Goal: Information Seeking & Learning: Learn about a topic

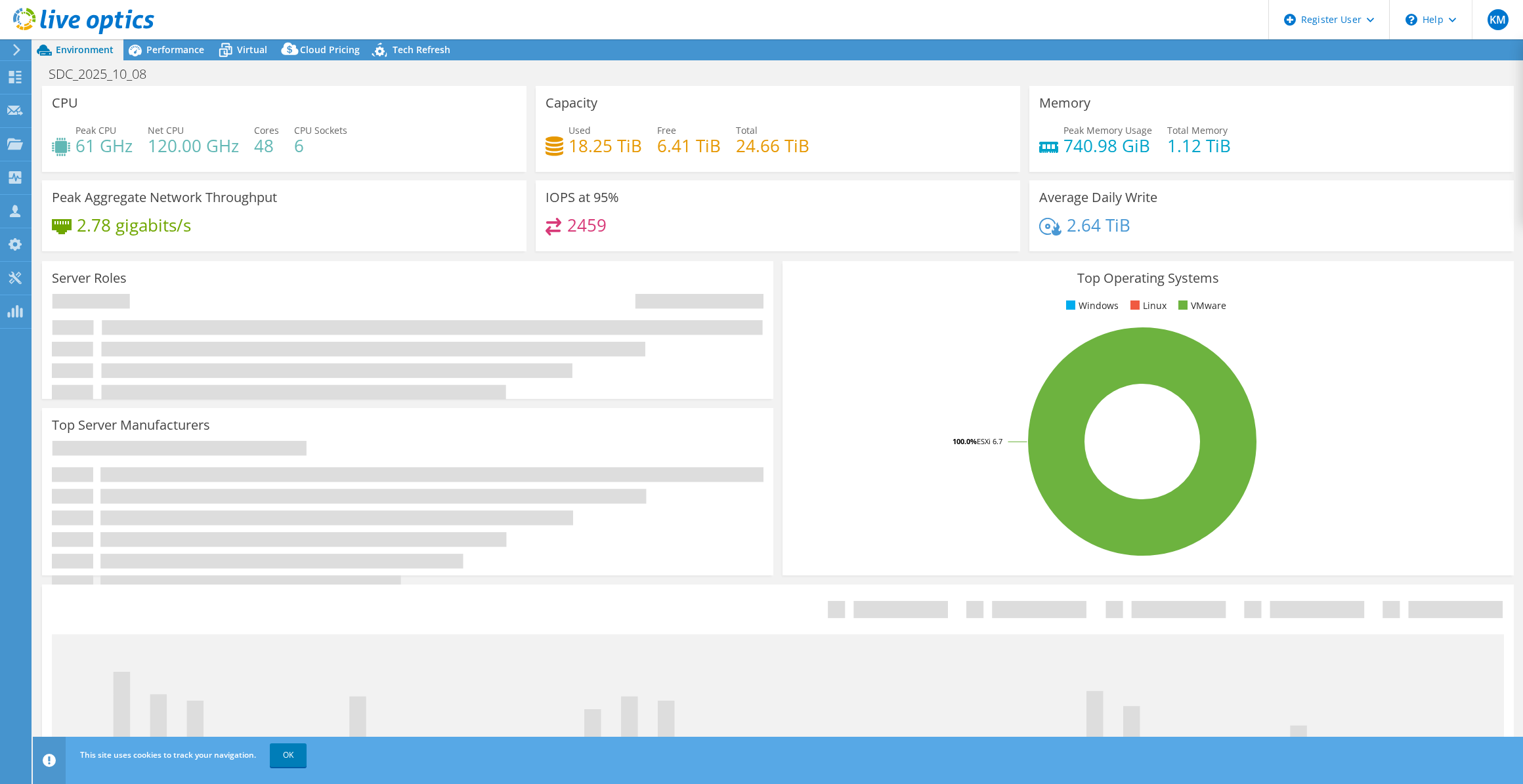
select select "USD"
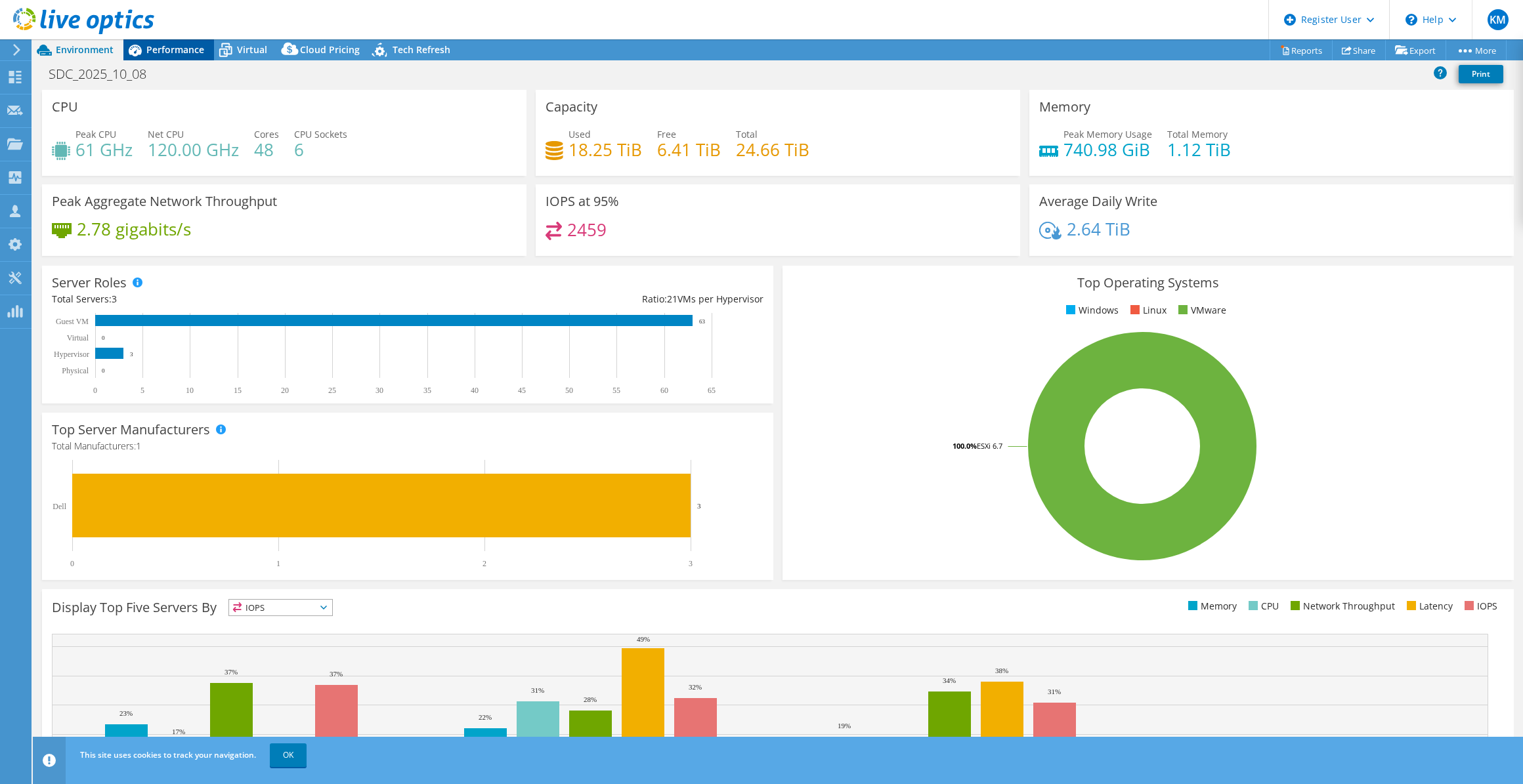
click at [172, 45] on span "Performance" at bounding box center [175, 50] width 58 height 13
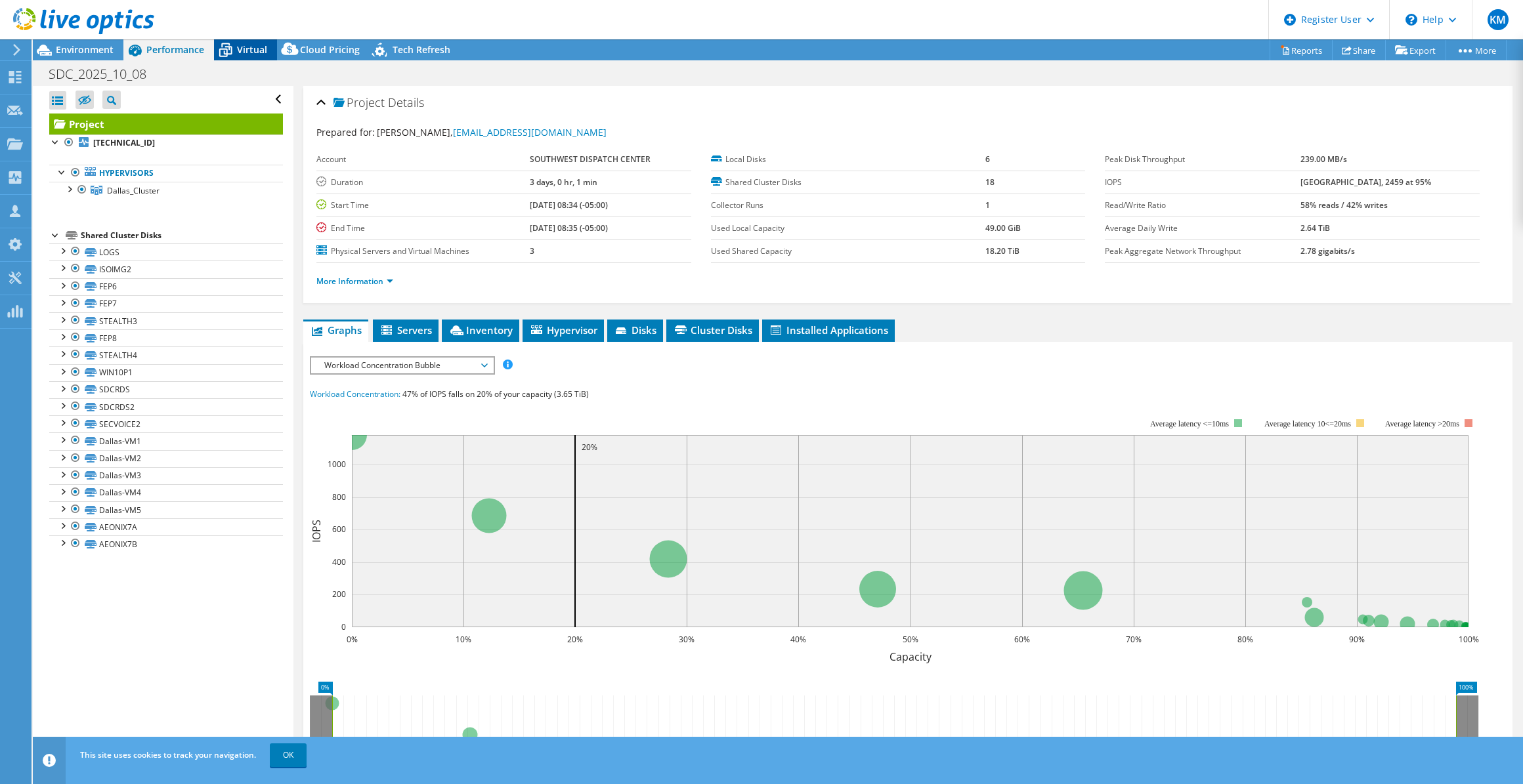
click at [250, 45] on span "Virtual" at bounding box center [252, 50] width 30 height 13
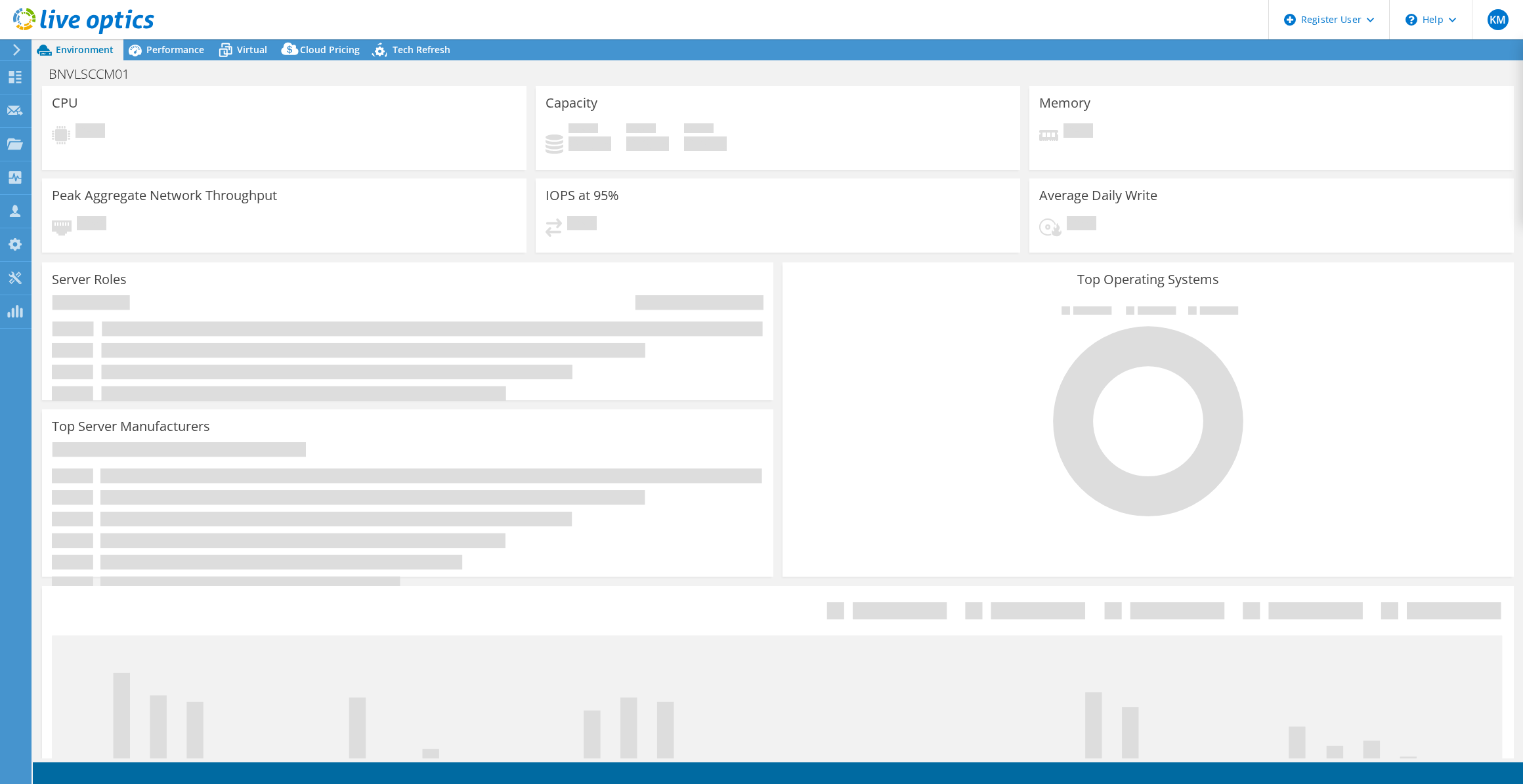
select select "USD"
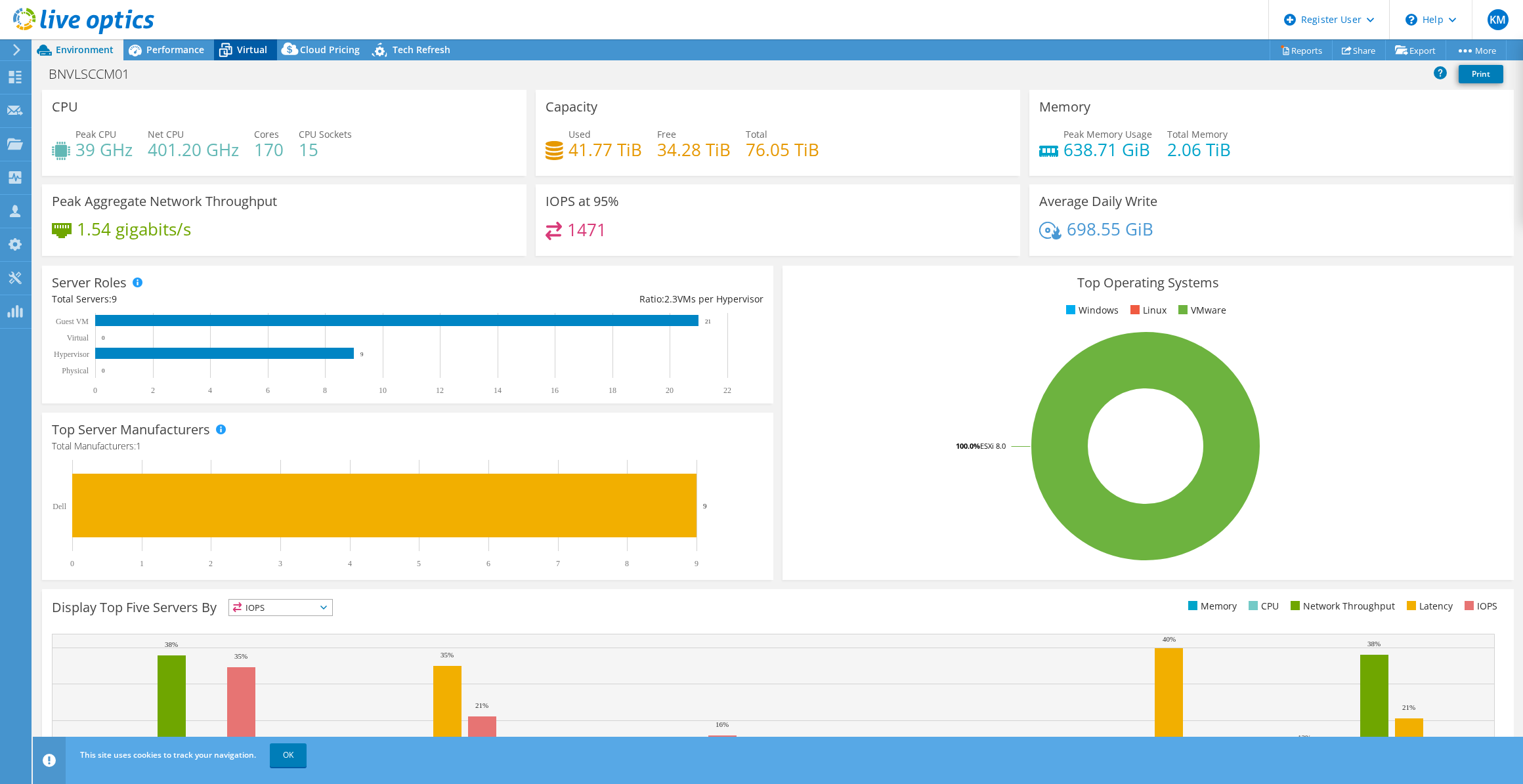
click at [272, 47] on div "Virtual" at bounding box center [245, 50] width 63 height 21
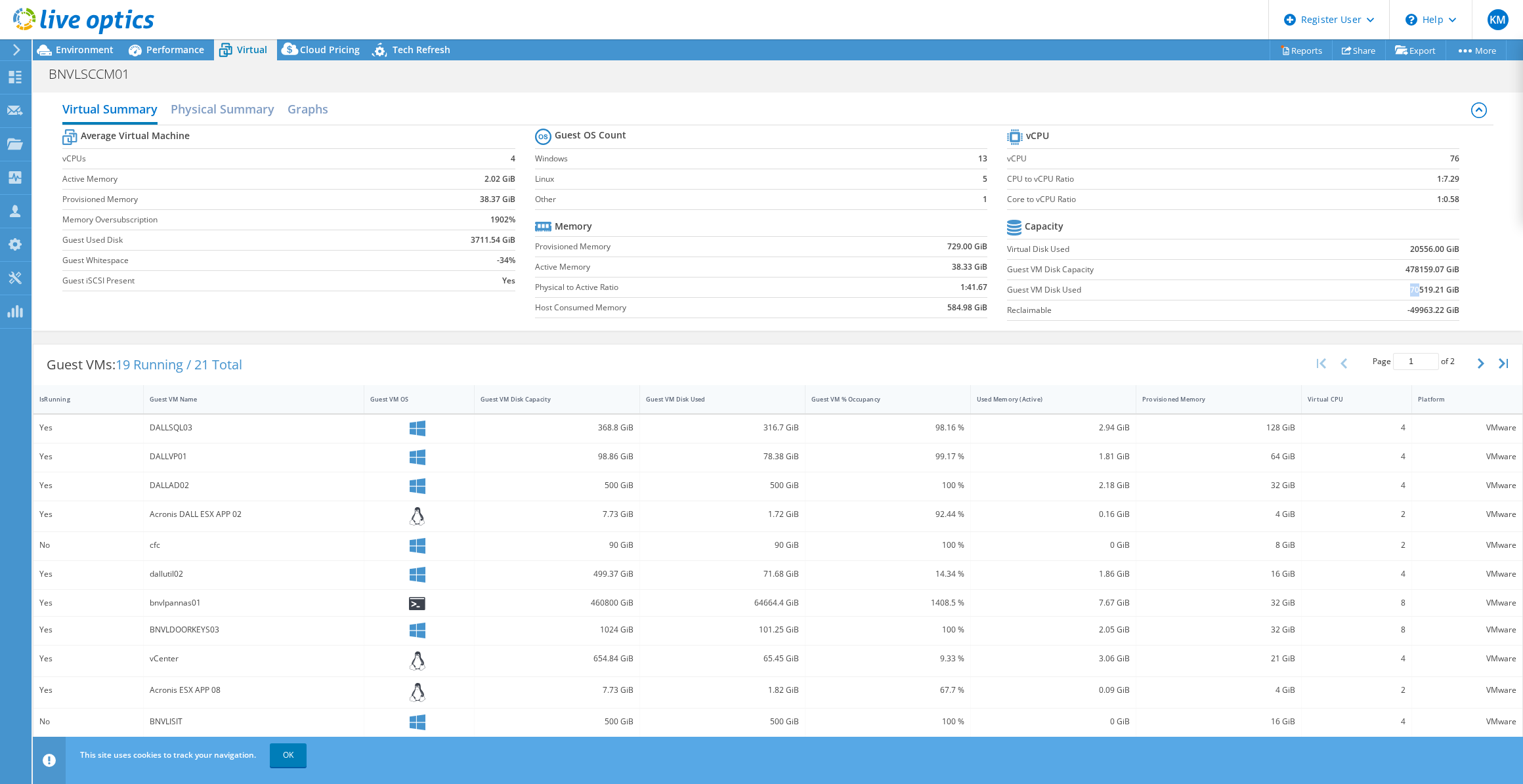
drag, startPoint x: 1398, startPoint y: 290, endPoint x: 1411, endPoint y: 290, distance: 13.0
click at [1411, 290] on td "70519.21 GiB" at bounding box center [1376, 290] width 165 height 20
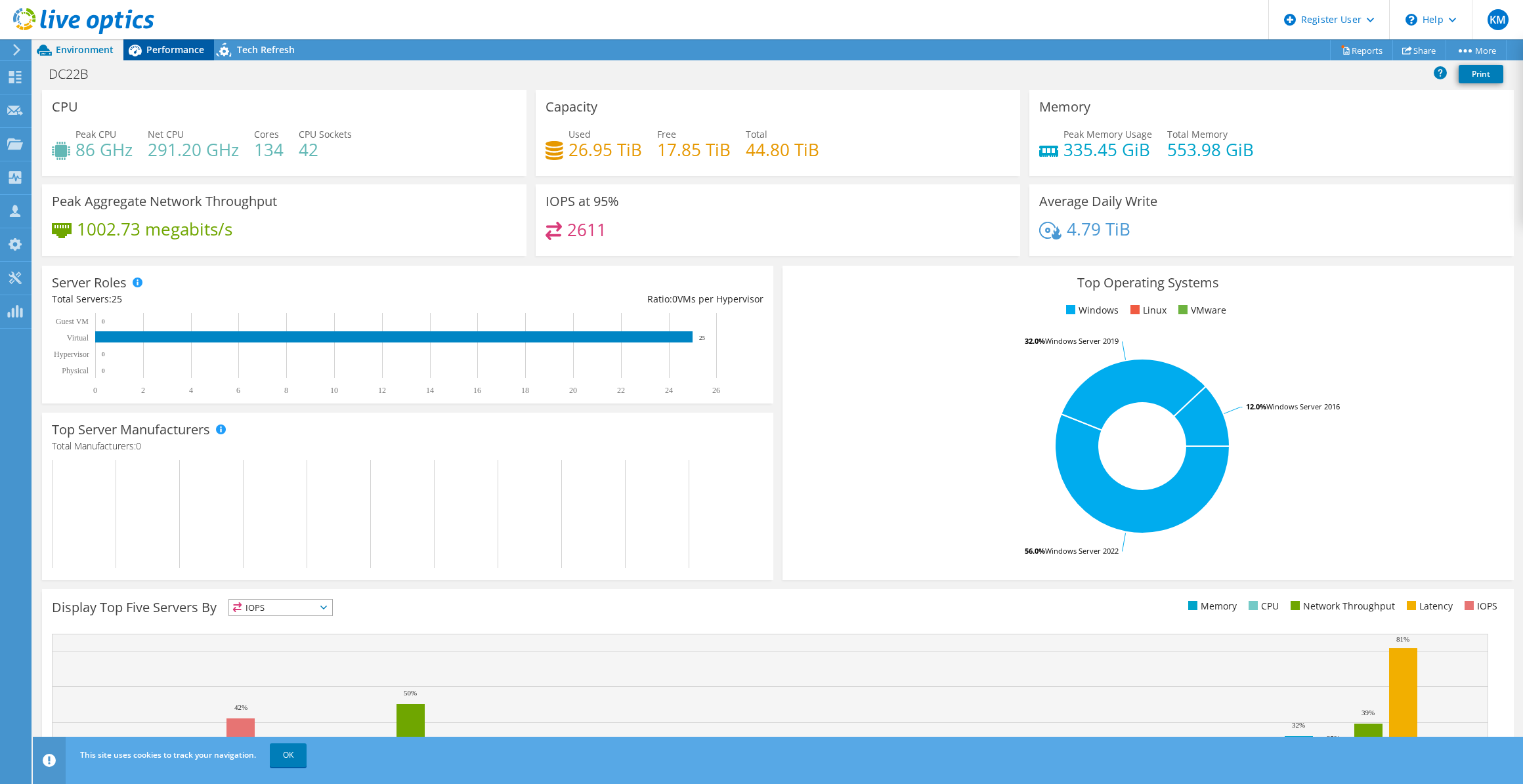
click at [187, 49] on span "Performance" at bounding box center [175, 50] width 58 height 13
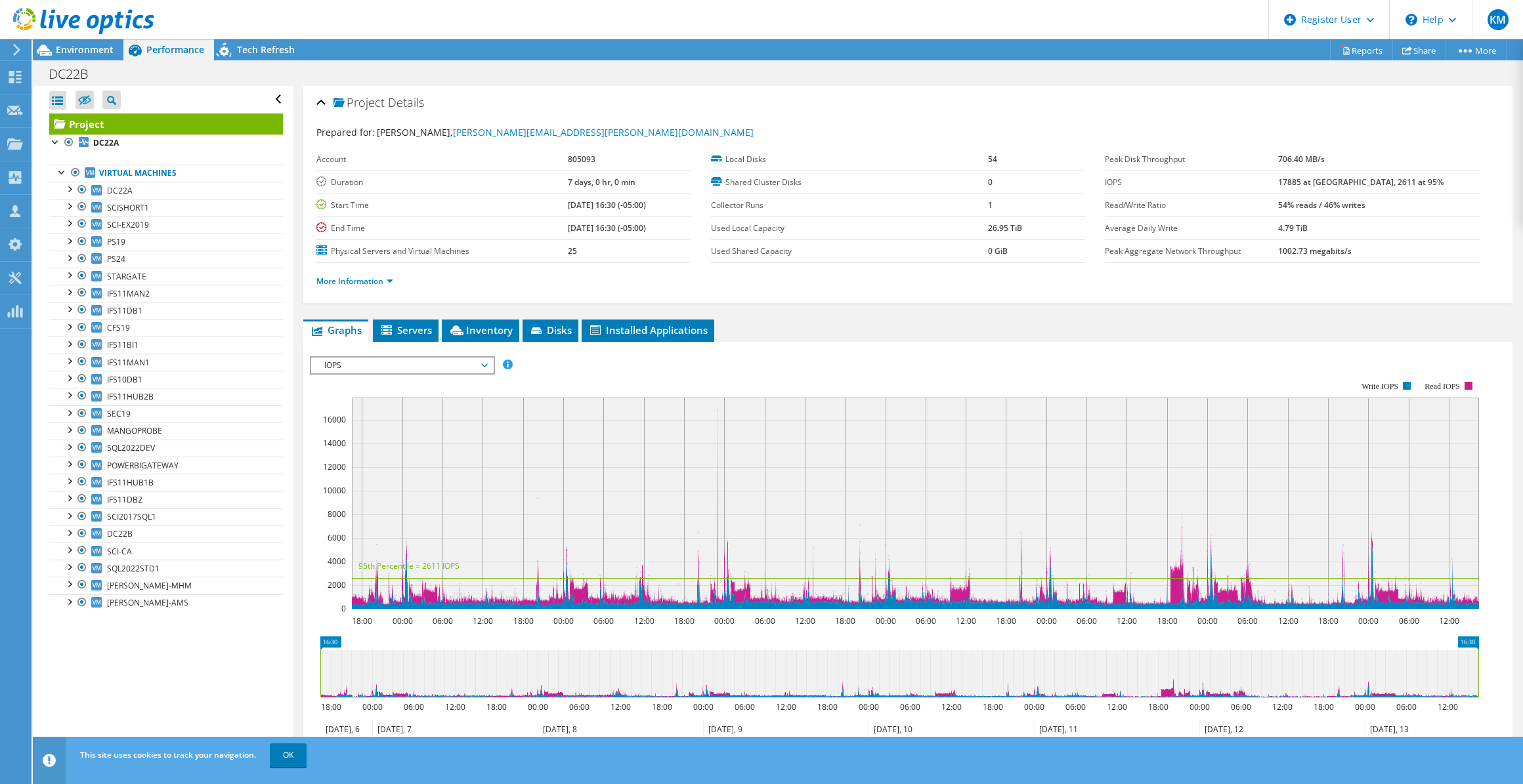
click at [361, 362] on span "IOPS" at bounding box center [401, 365] width 169 height 16
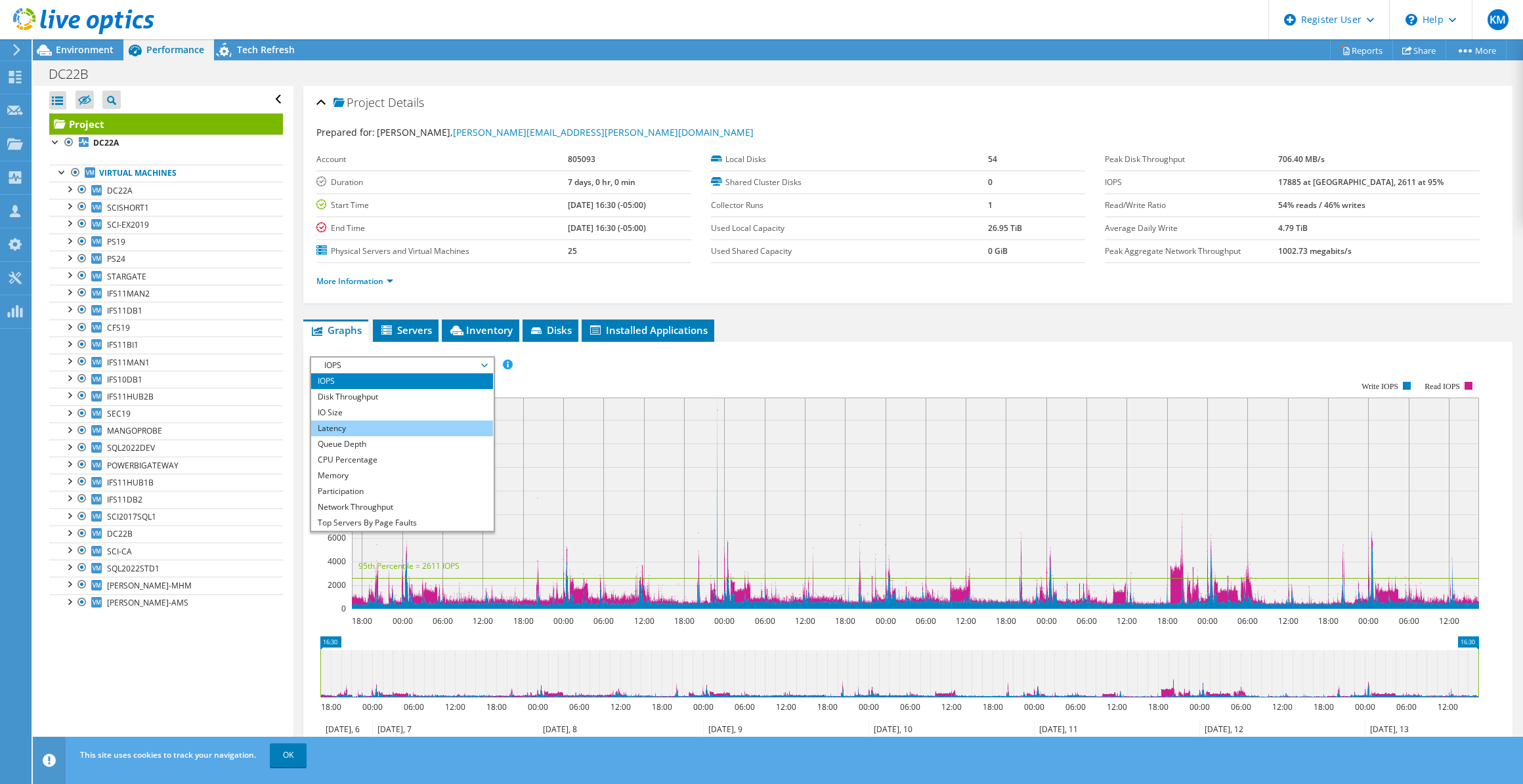
click at [367, 422] on li "Latency" at bounding box center [402, 428] width 182 height 16
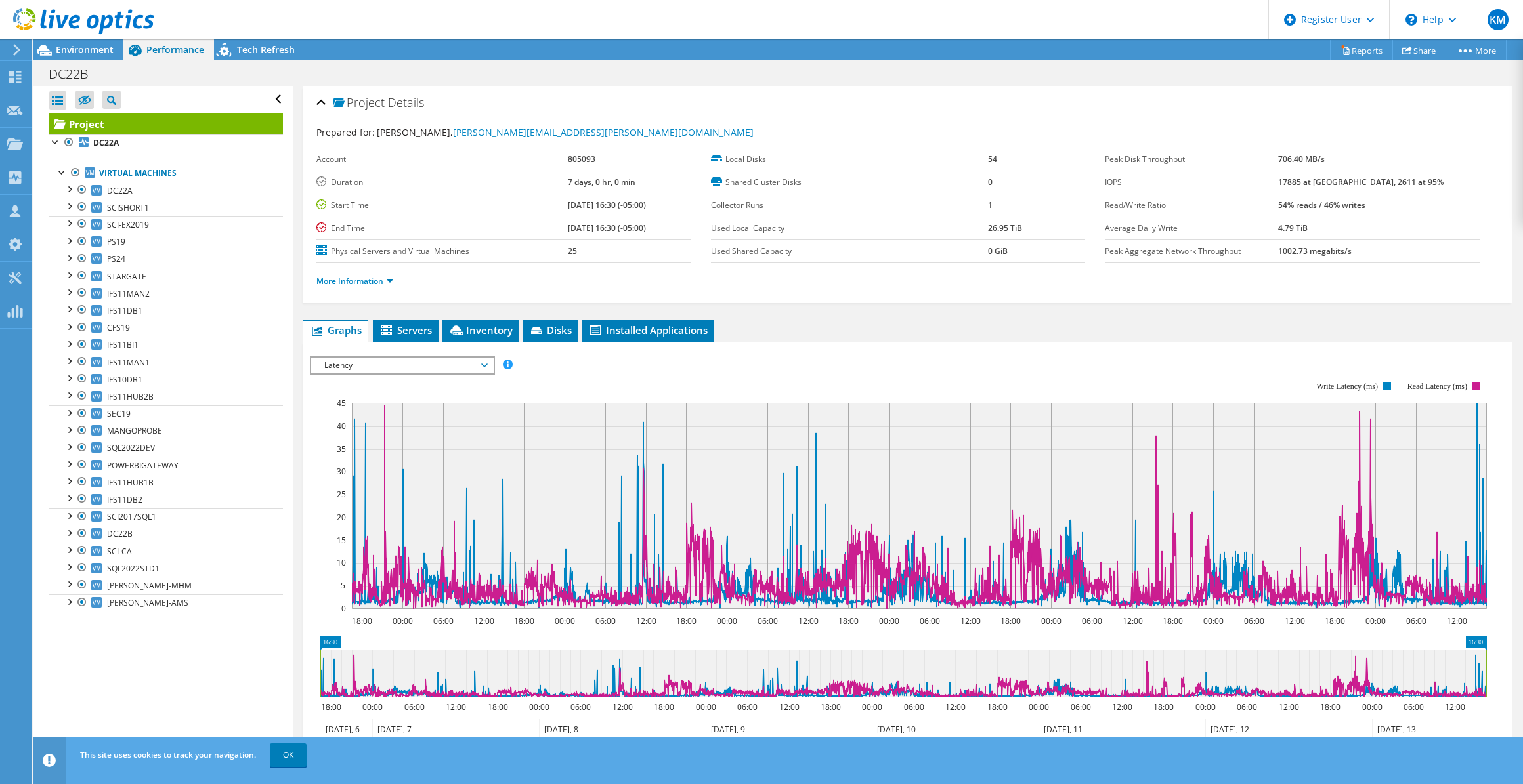
click at [390, 363] on span "Latency" at bounding box center [401, 365] width 169 height 16
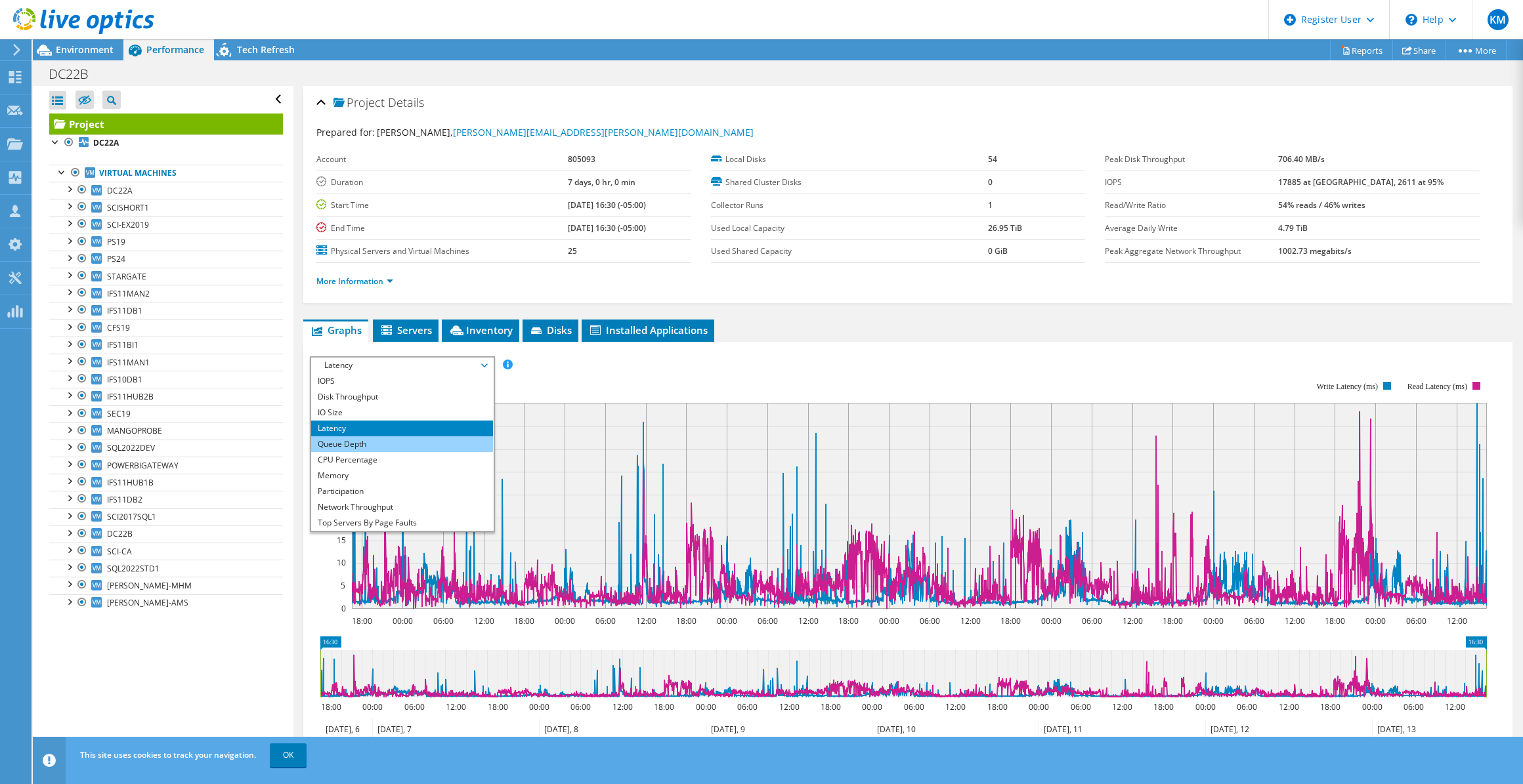
click at [390, 442] on li "Queue Depth" at bounding box center [402, 444] width 182 height 16
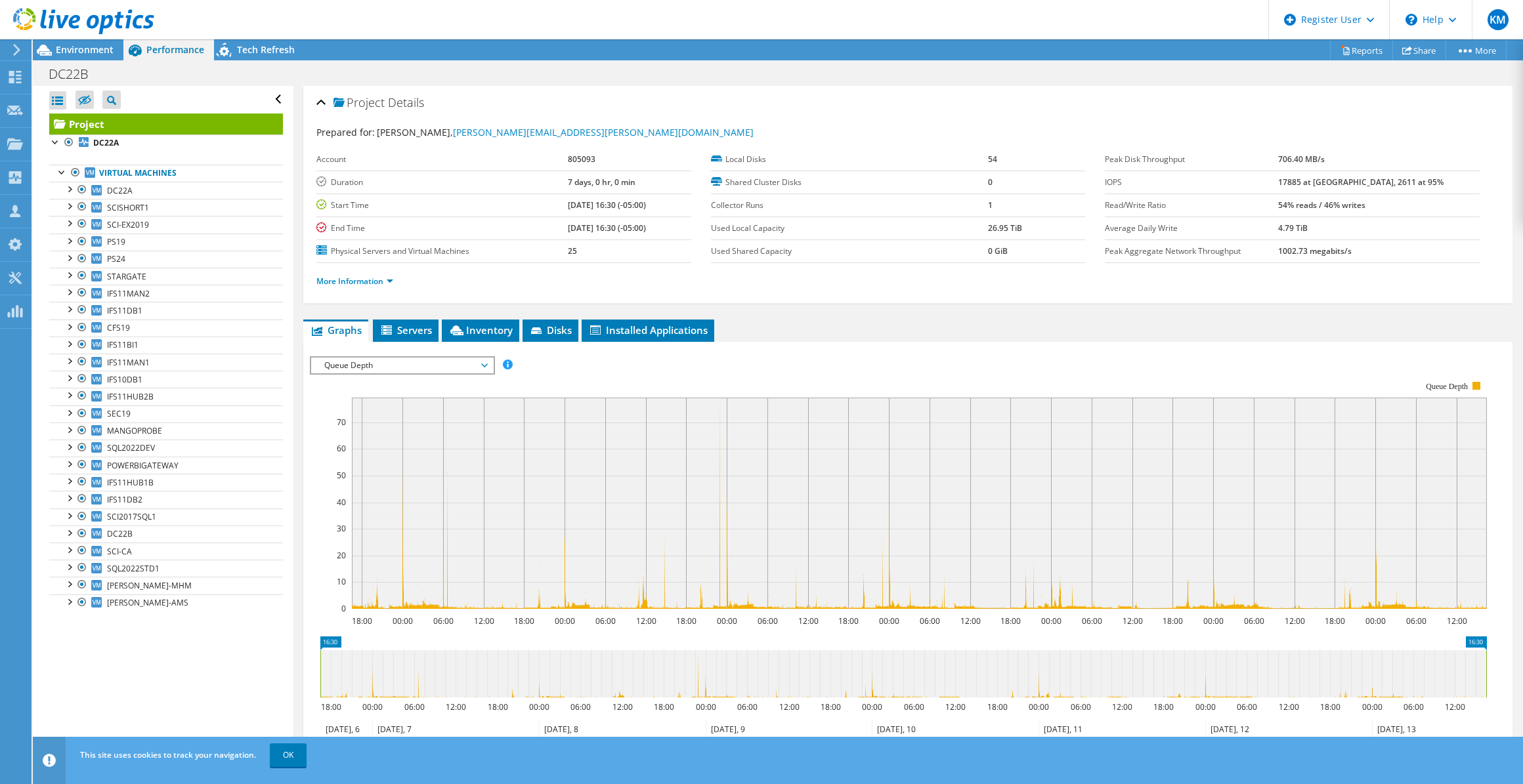
click at [387, 360] on span "Queue Depth" at bounding box center [401, 365] width 169 height 16
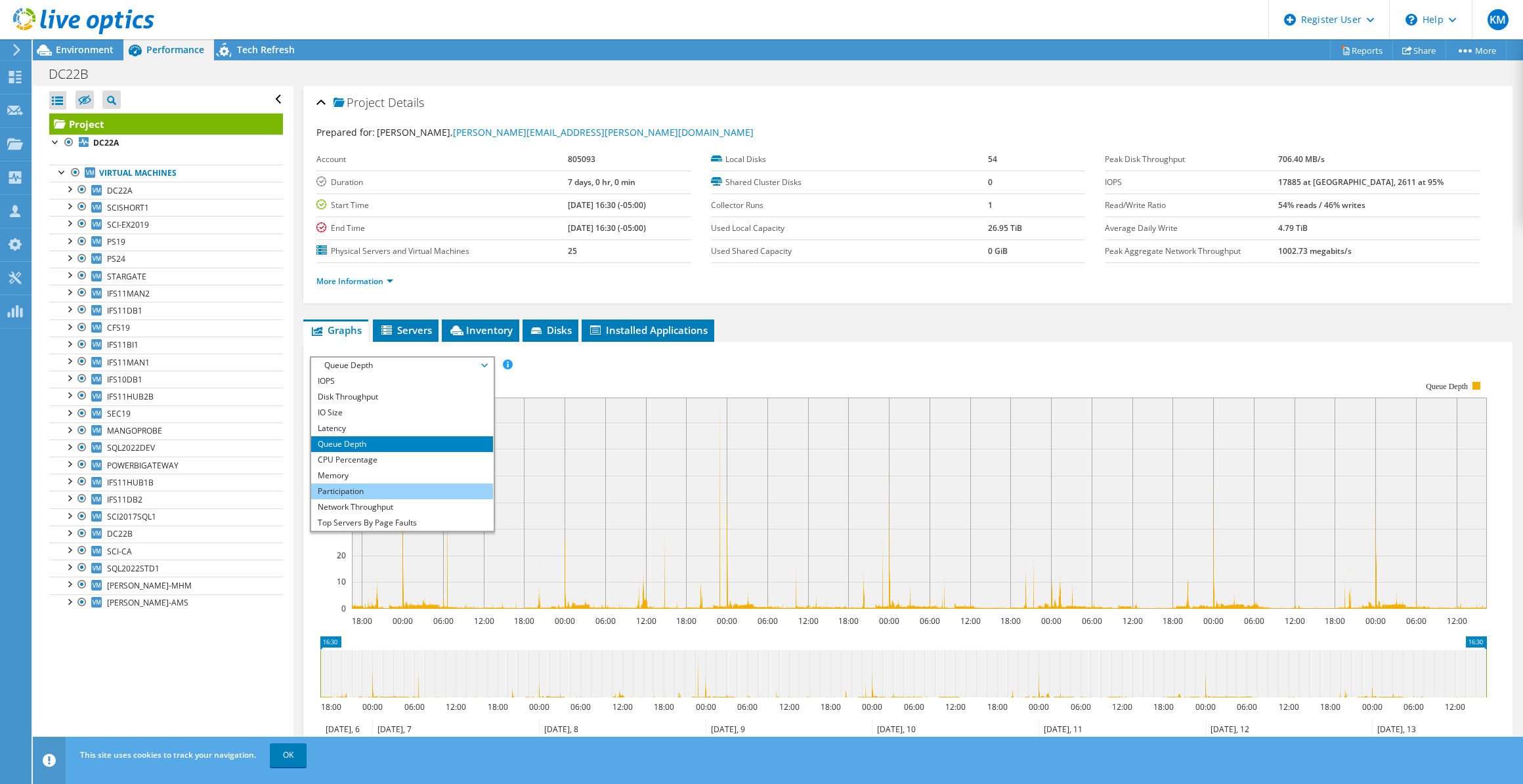
click at [380, 483] on li "Participation" at bounding box center [402, 491] width 182 height 16
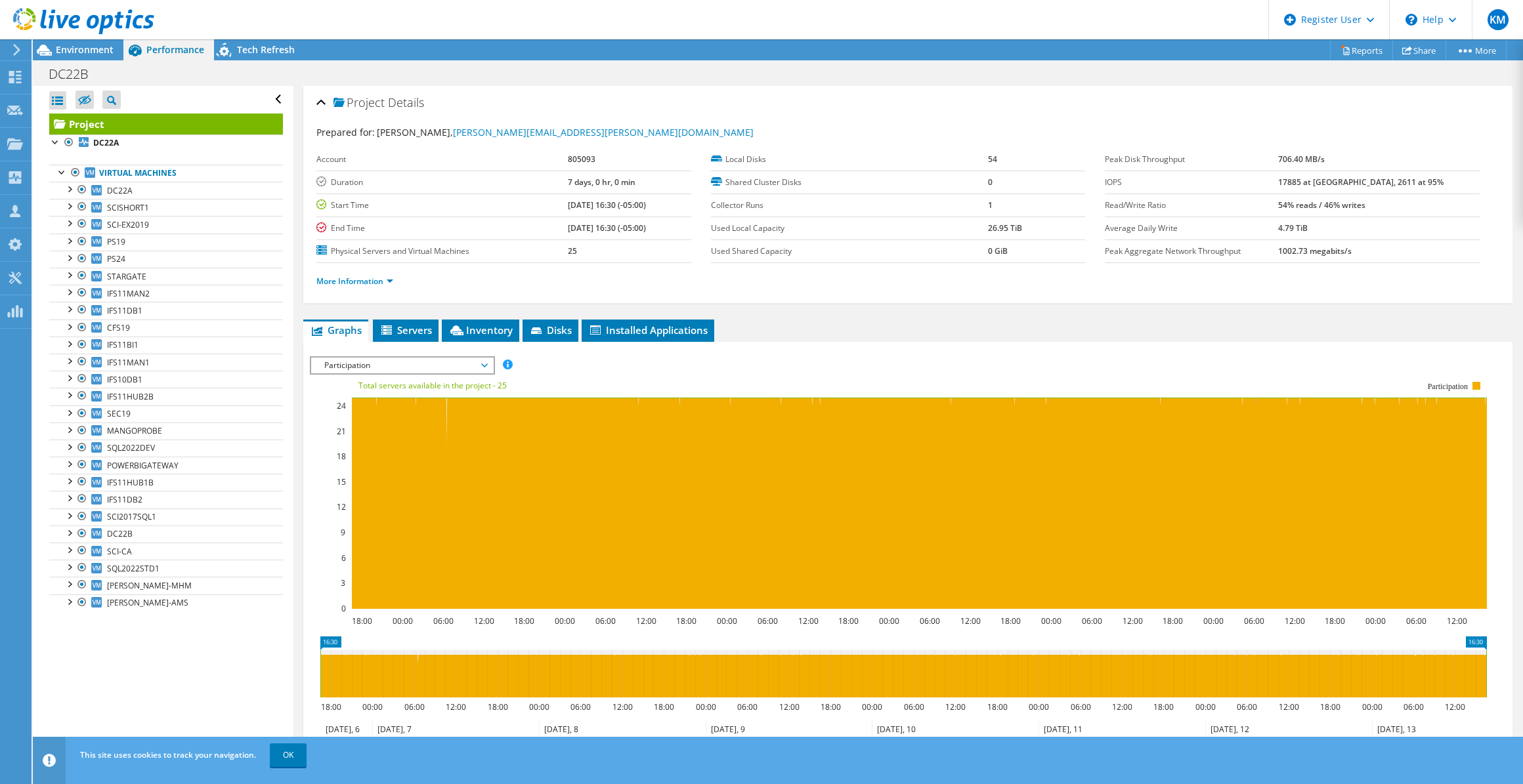
click at [392, 363] on span "Participation" at bounding box center [401, 365] width 169 height 16
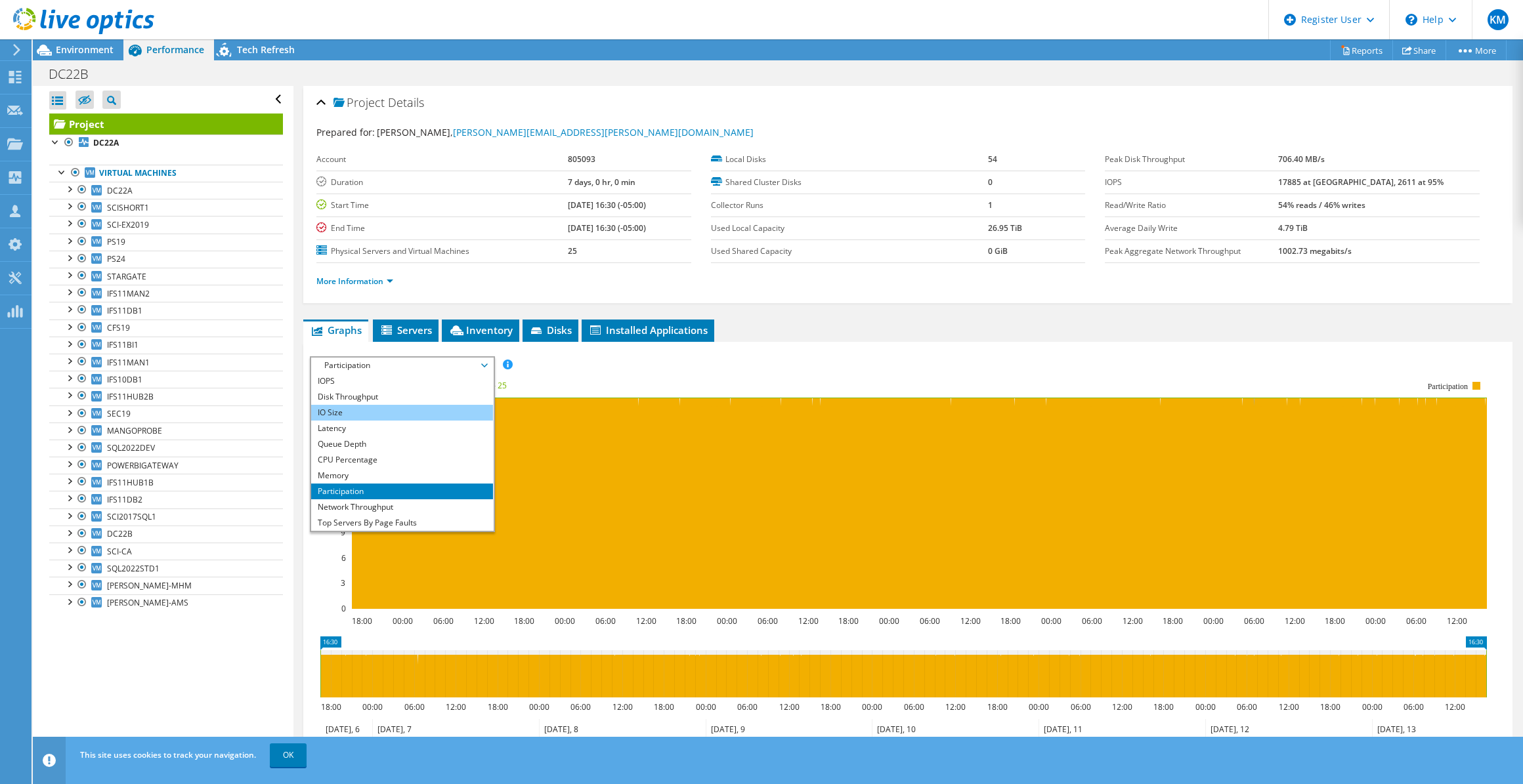
click at [396, 409] on li "IO Size" at bounding box center [402, 412] width 182 height 16
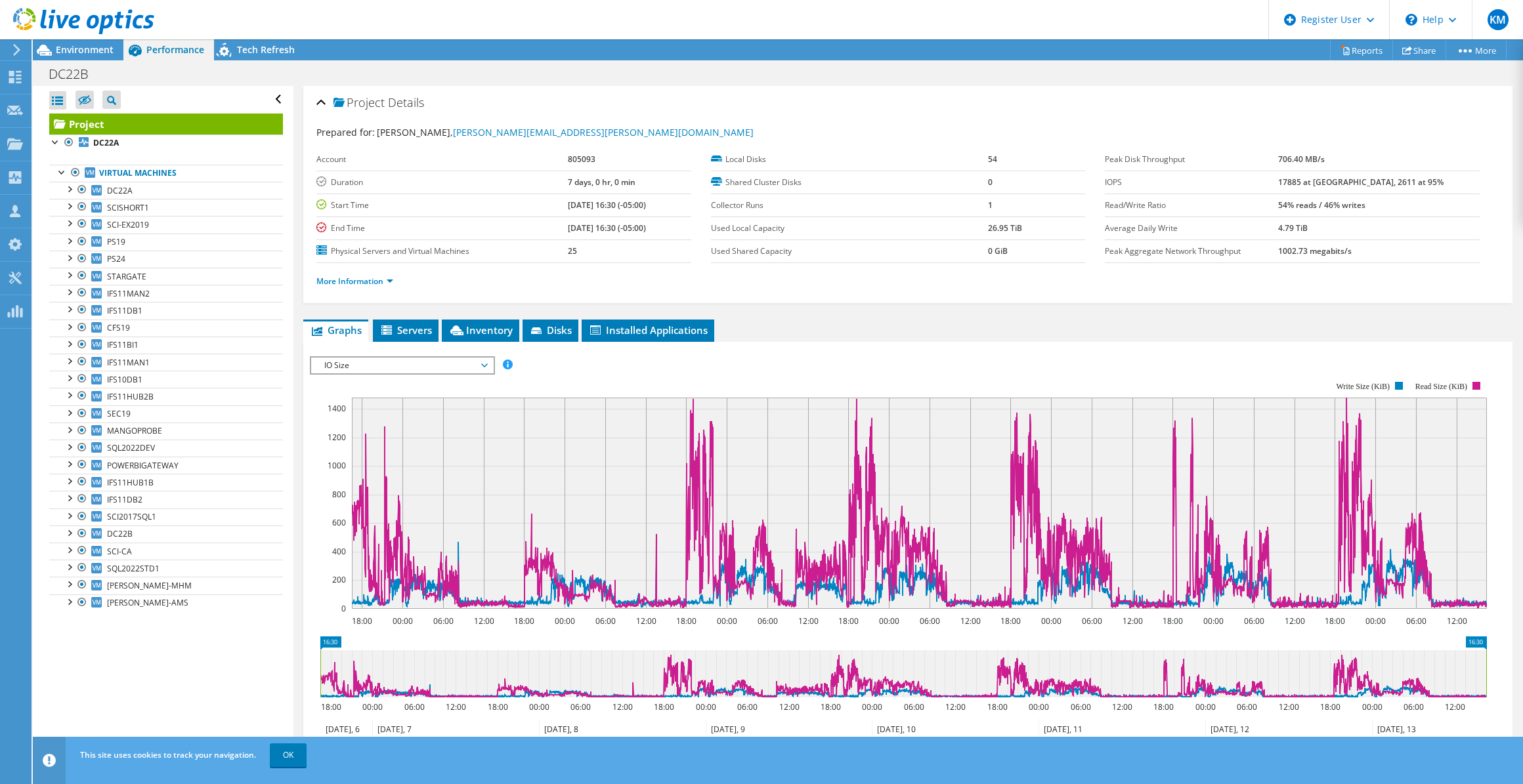
click at [342, 274] on li "More Information" at bounding box center [359, 281] width 85 height 14
click at [343, 281] on link "More Information" at bounding box center [354, 280] width 76 height 11
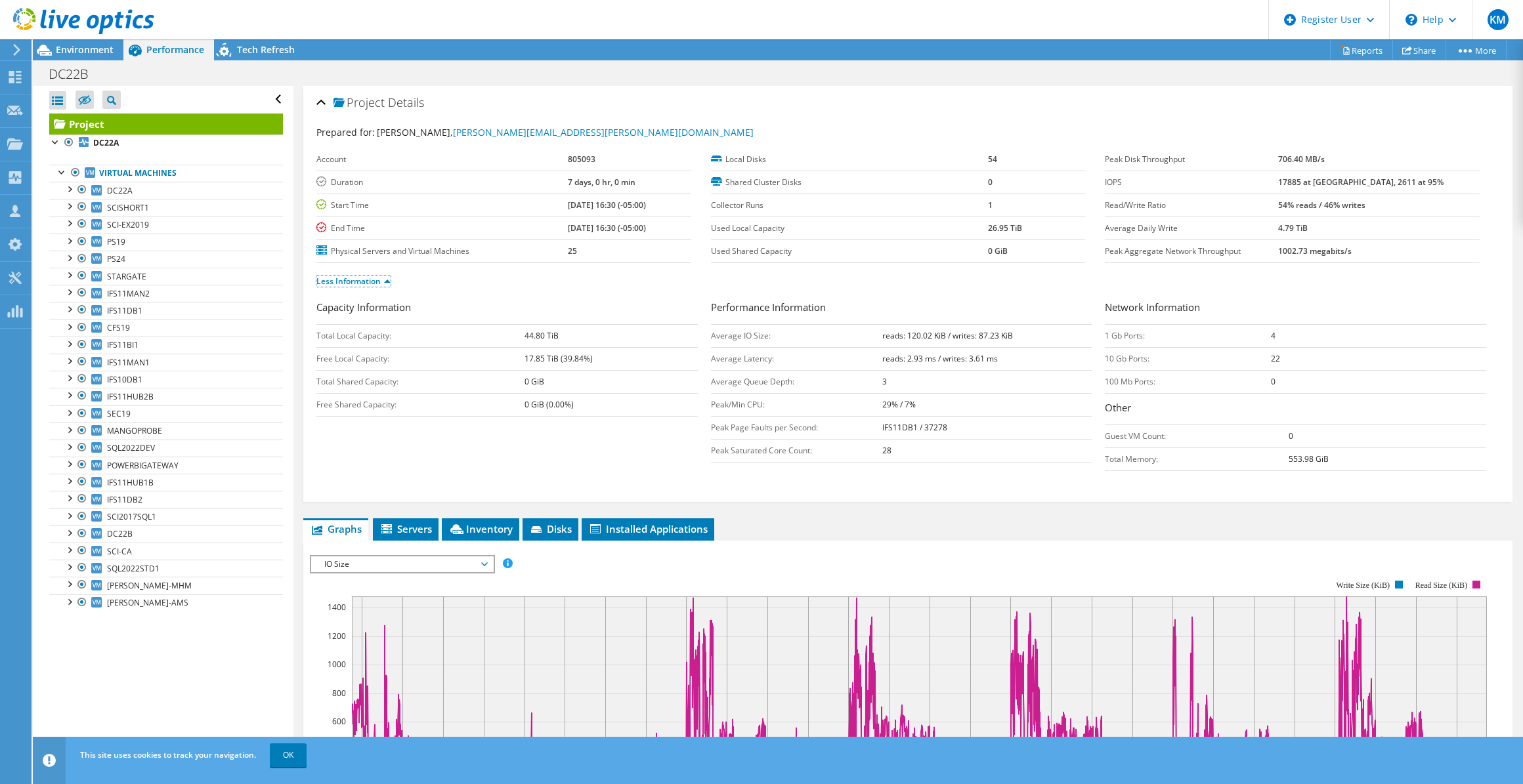
scroll to position [332, 0]
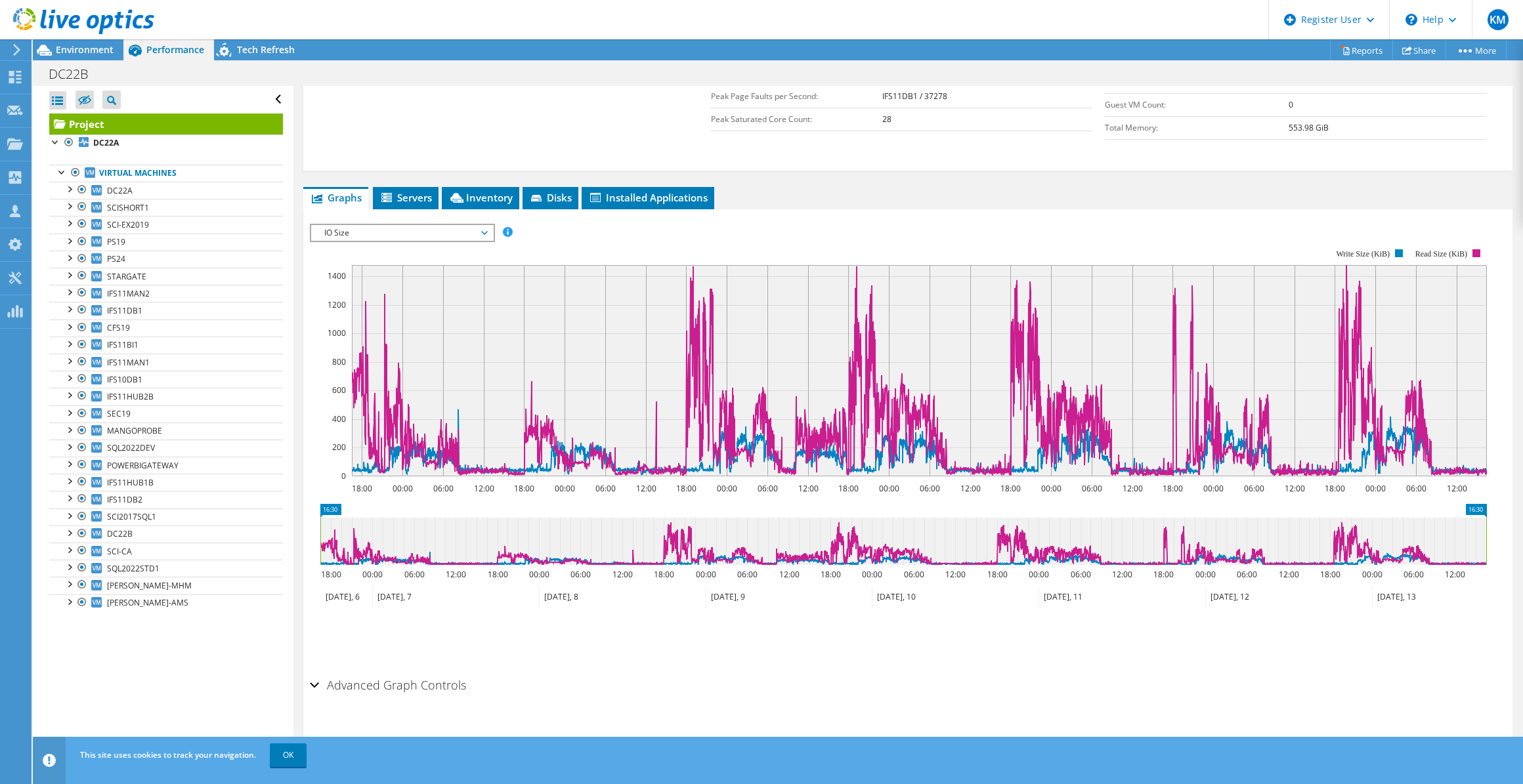
click at [433, 236] on span "IO Size" at bounding box center [401, 233] width 169 height 16
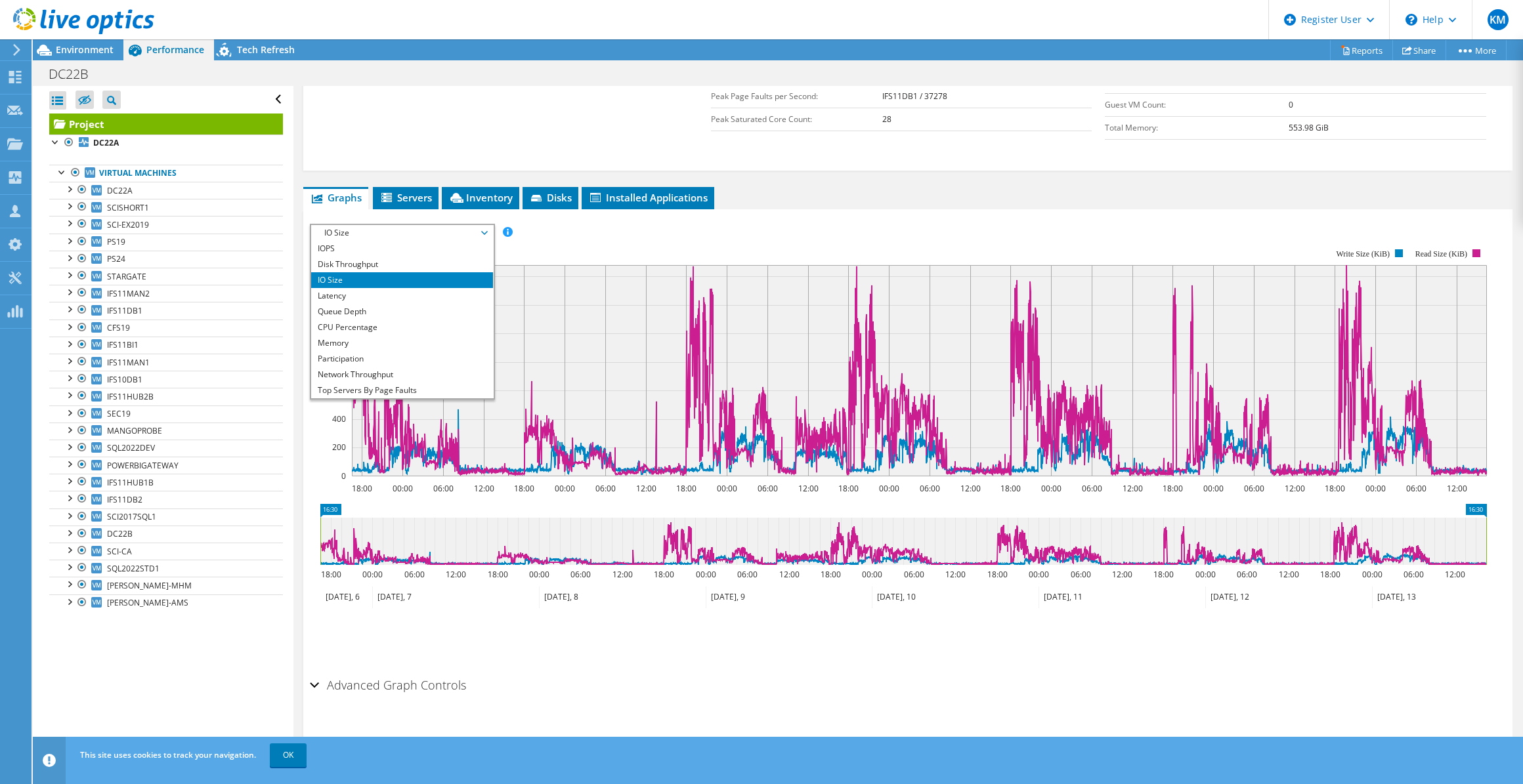
click at [388, 272] on li "IO Size" at bounding box center [402, 280] width 182 height 16
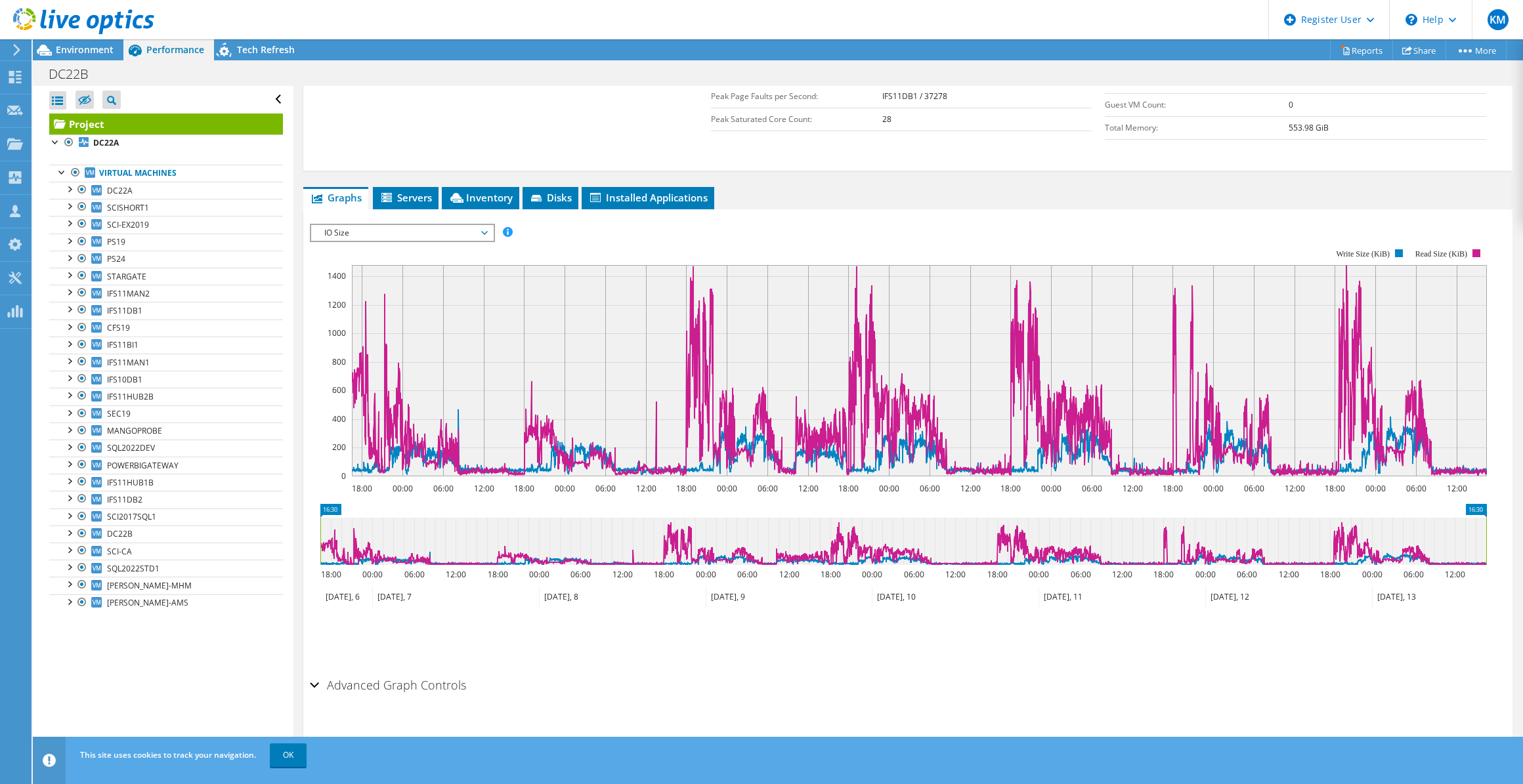
click at [390, 259] on rect at bounding box center [898, 363] width 1177 height 263
click at [388, 233] on span "IO Size" at bounding box center [401, 233] width 169 height 16
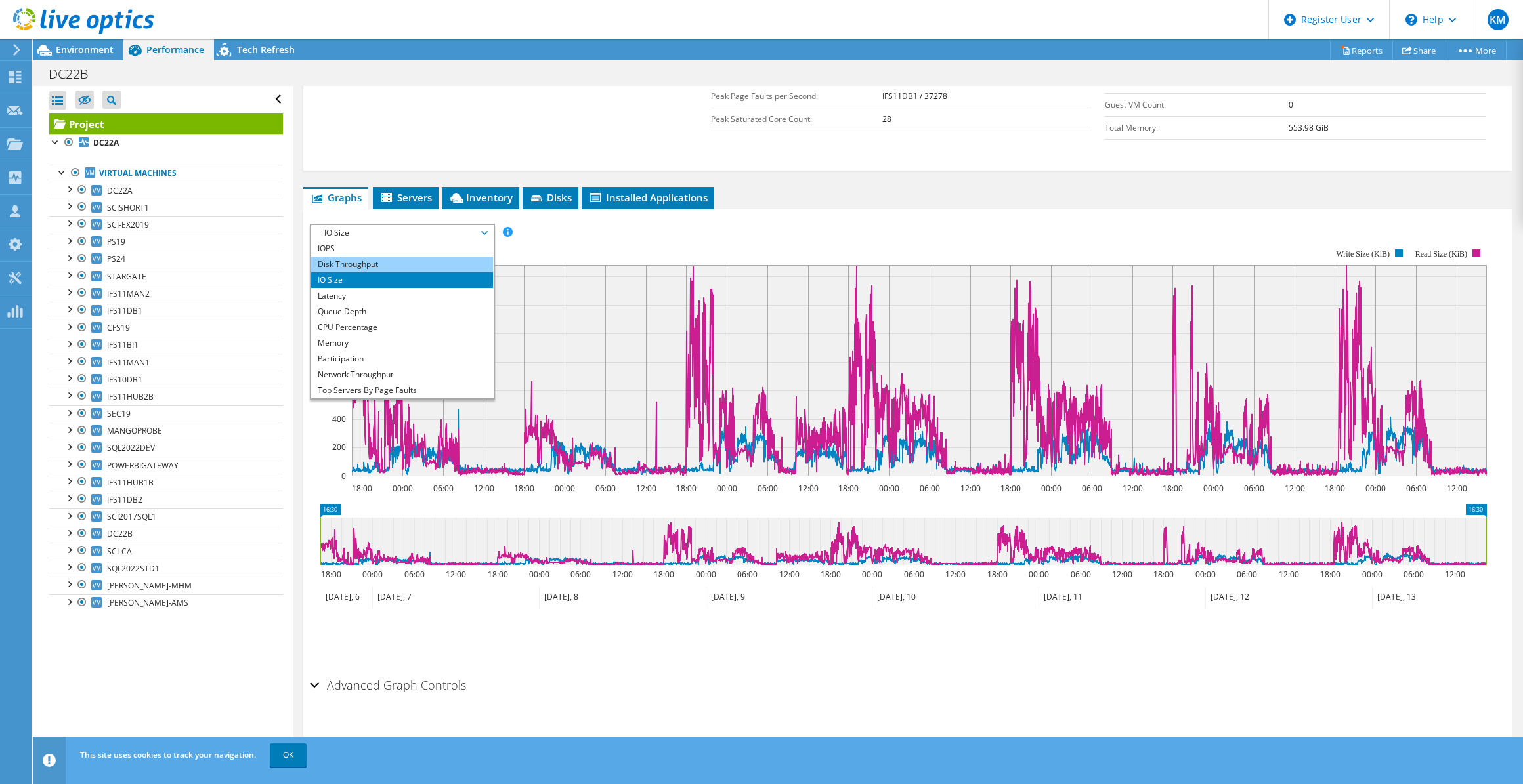
click at [377, 259] on li "Disk Throughput" at bounding box center [402, 264] width 182 height 16
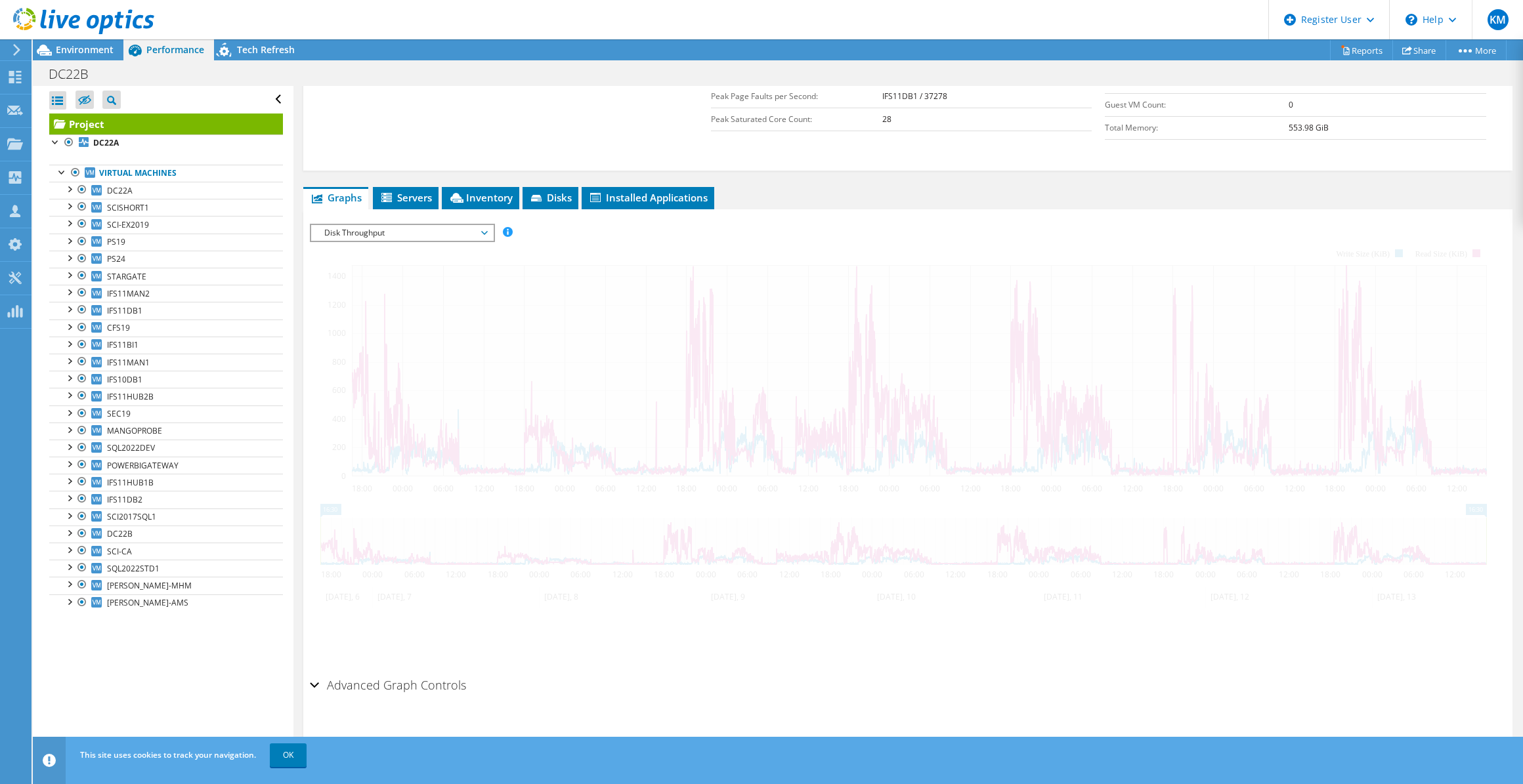
click at [397, 227] on span "Disk Throughput" at bounding box center [401, 233] width 169 height 16
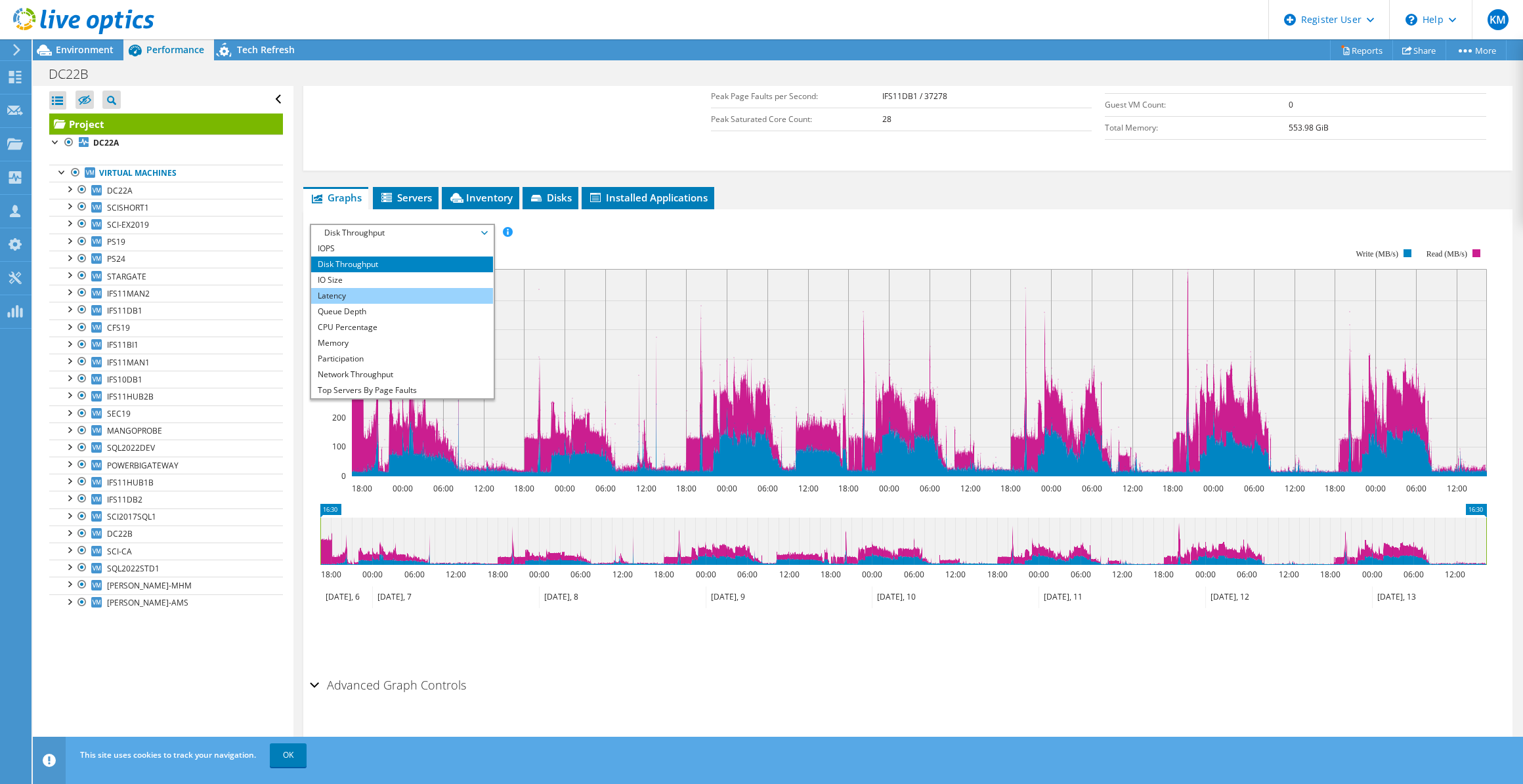
click at [379, 288] on li "Latency" at bounding box center [402, 295] width 182 height 16
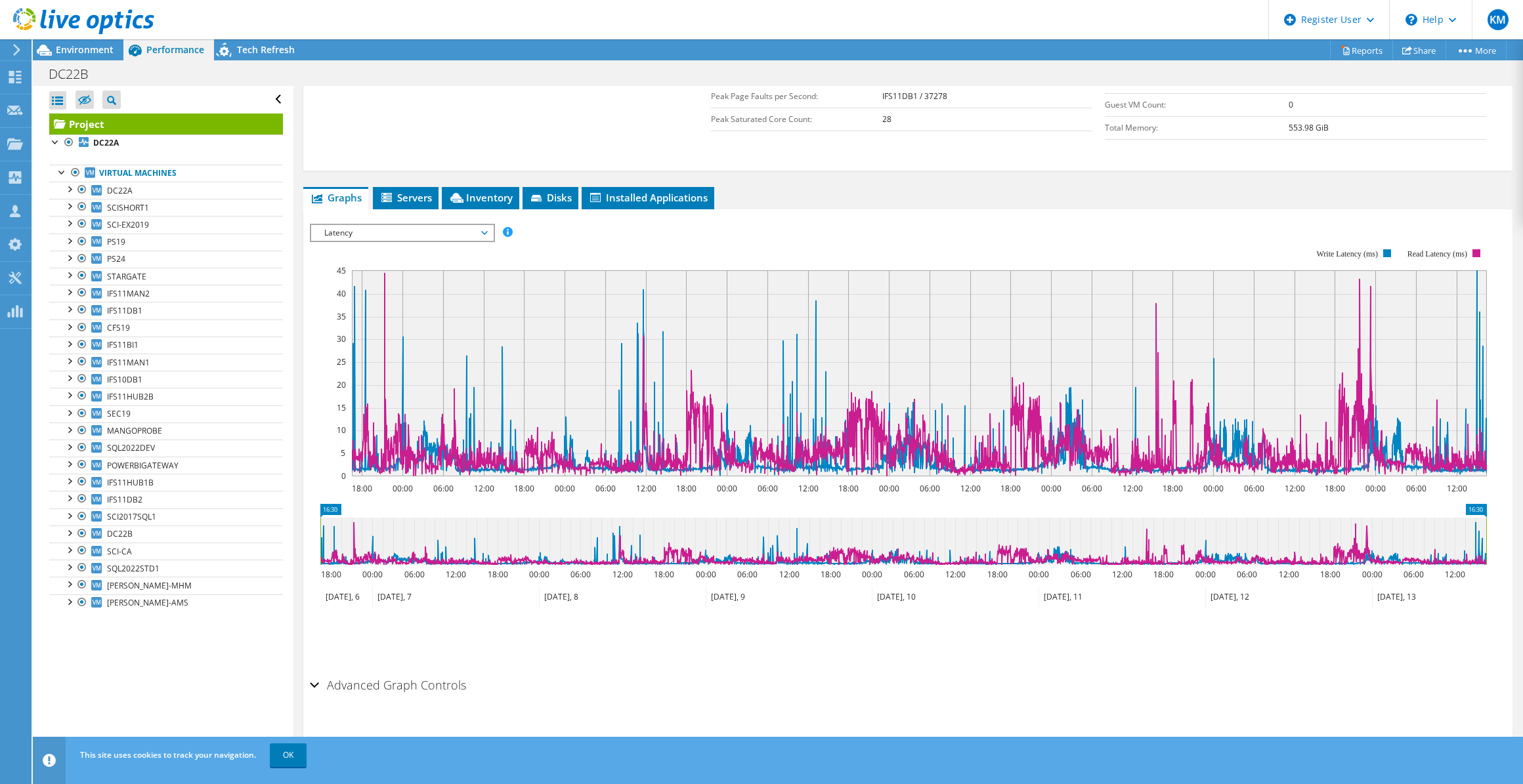
click at [495, 227] on div "IOPS Disk Throughput IO Size Latency Queue Depth CPU Percentage Memory Page Fau…" at bounding box center [908, 233] width 1196 height 18
click at [478, 226] on span "Latency" at bounding box center [401, 233] width 169 height 16
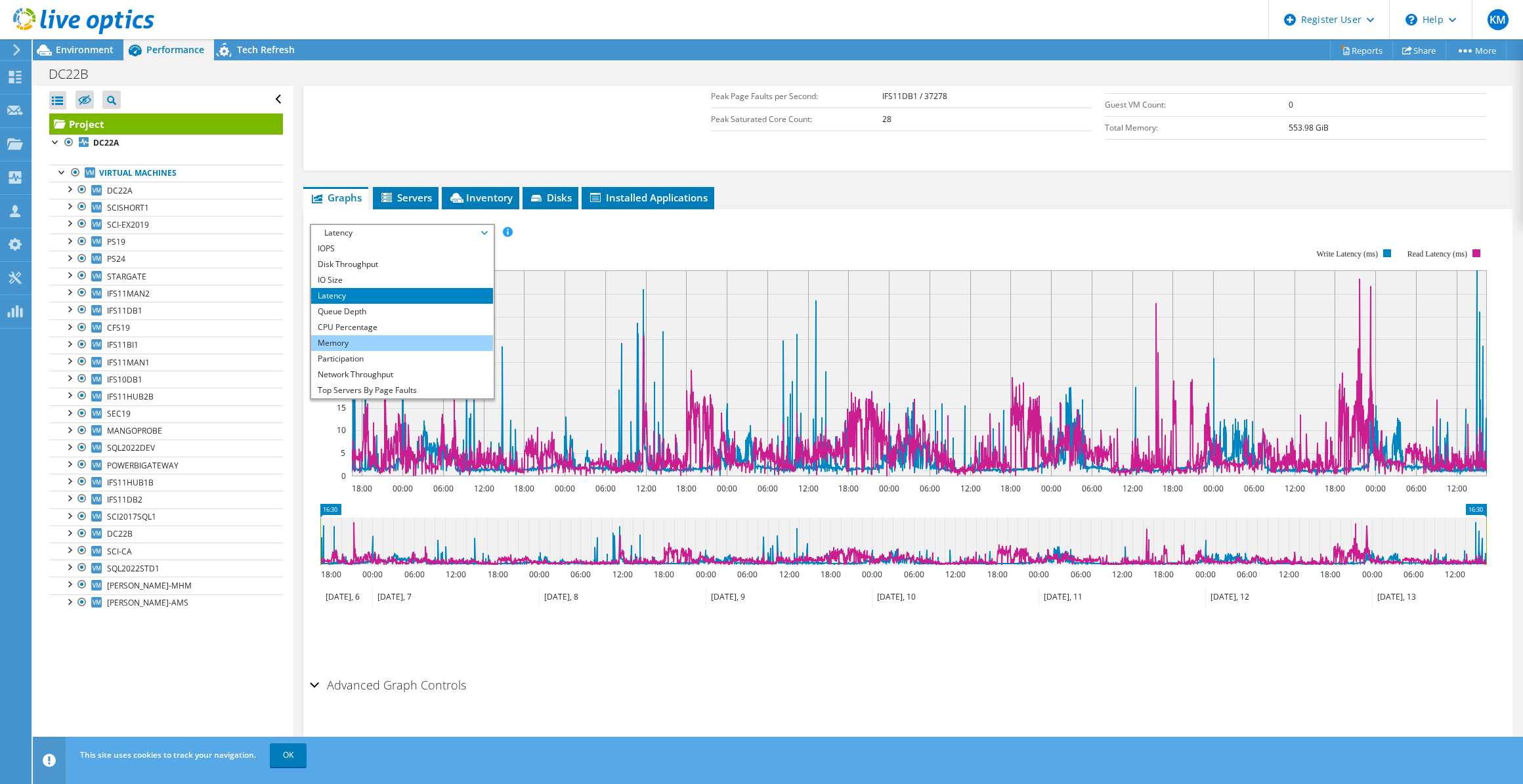
click at [407, 335] on li "Memory" at bounding box center [402, 342] width 182 height 16
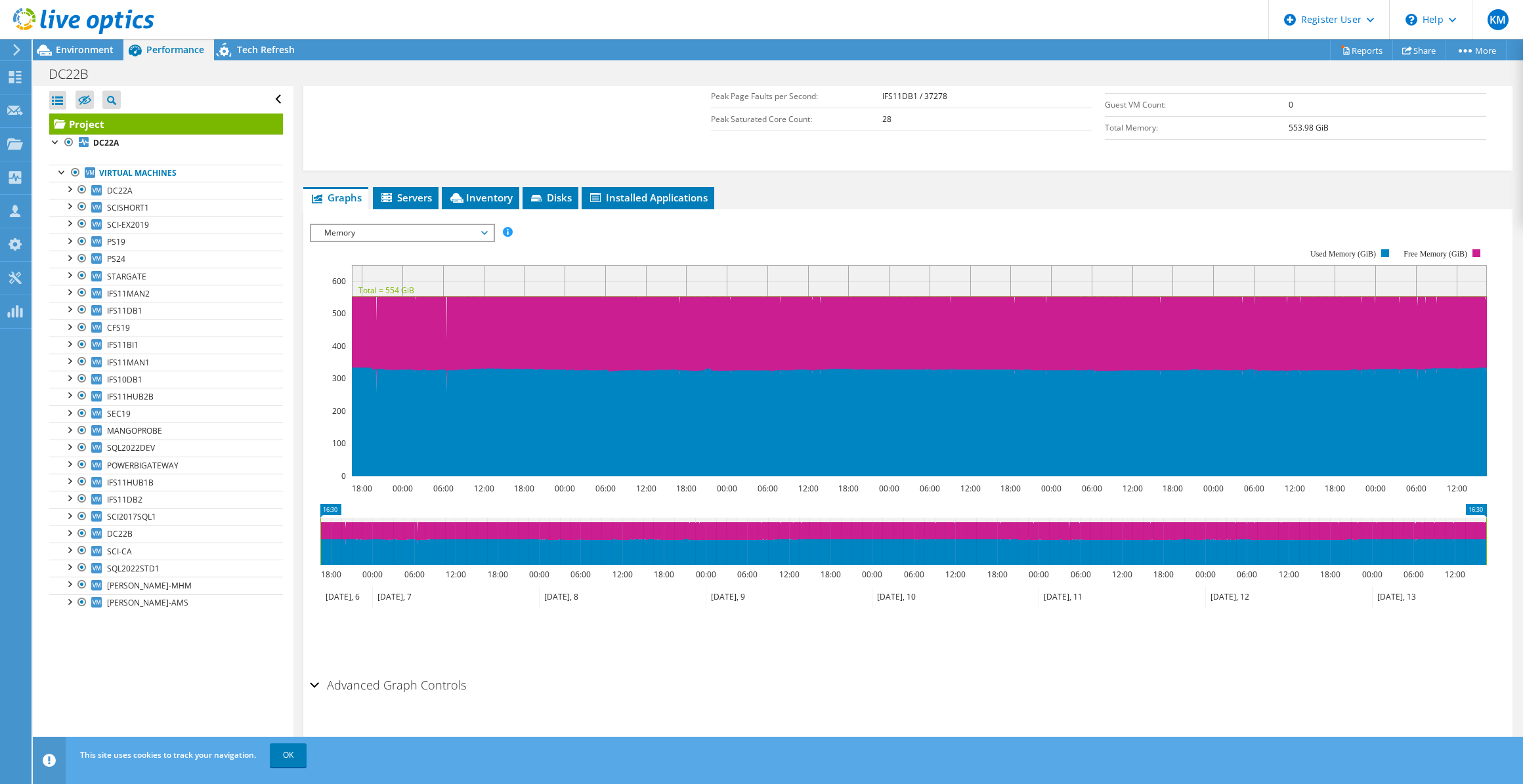
click at [380, 235] on span "Memory" at bounding box center [401, 233] width 169 height 16
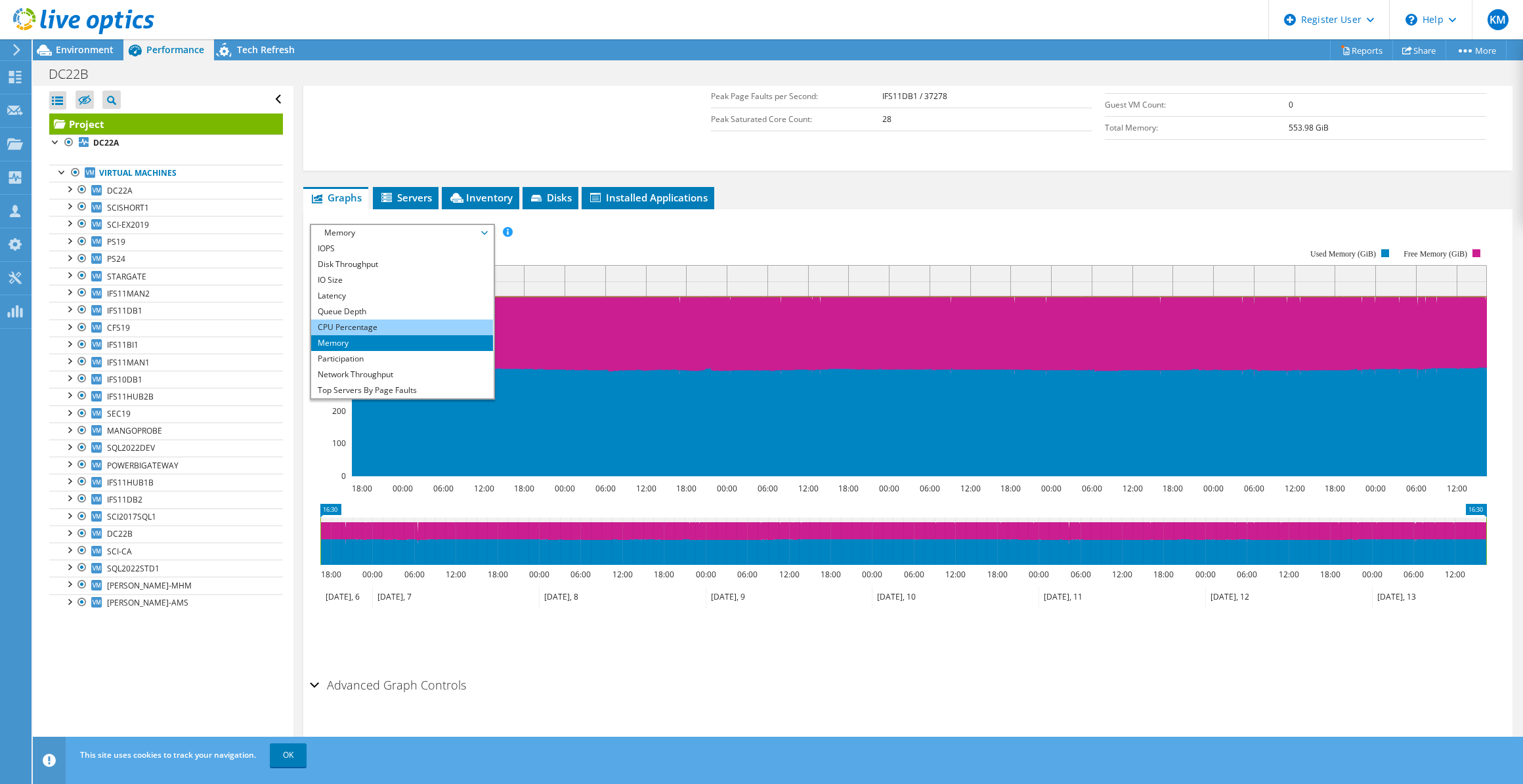
click at [420, 320] on li "CPU Percentage" at bounding box center [402, 327] width 182 height 16
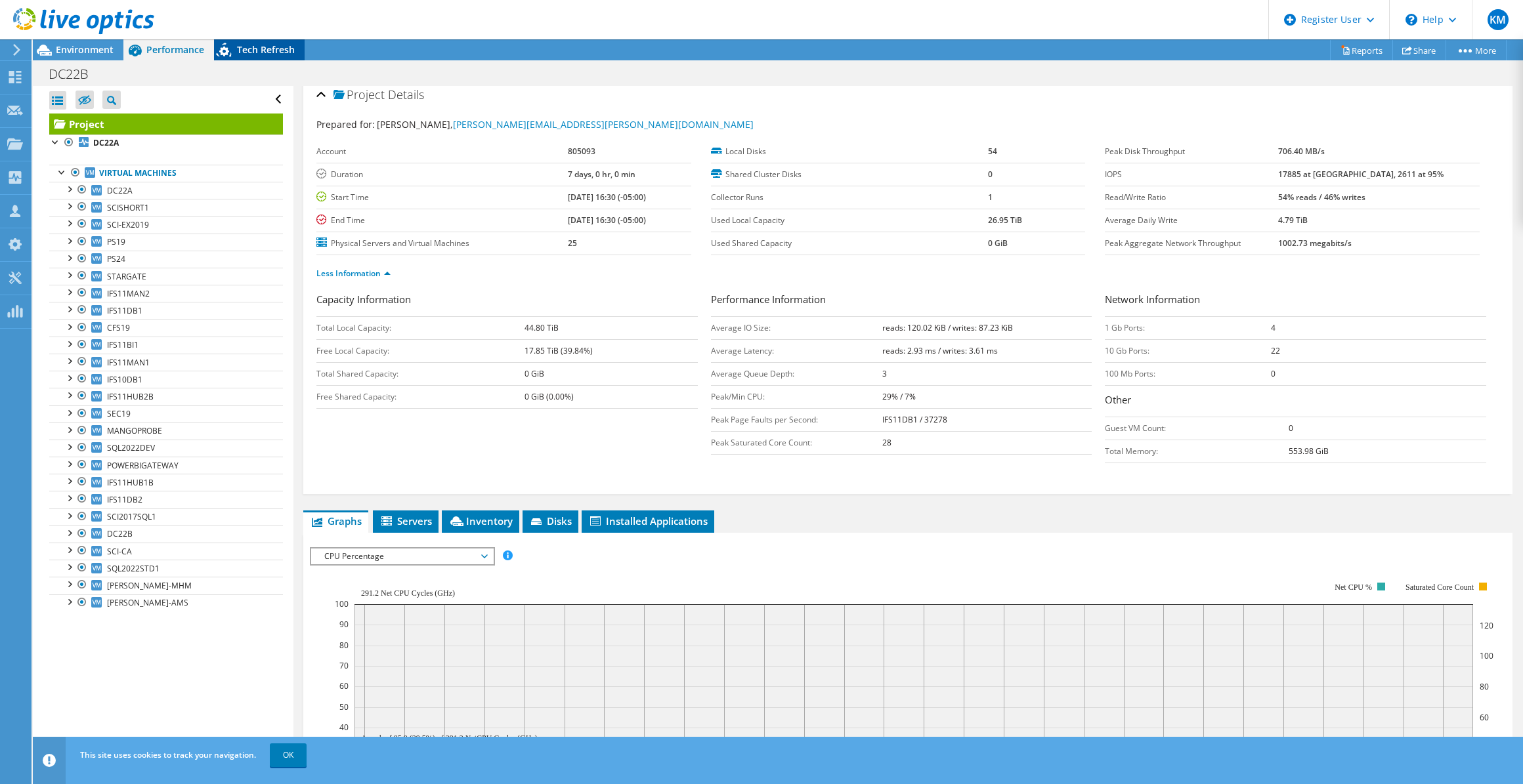
scroll to position [0, 0]
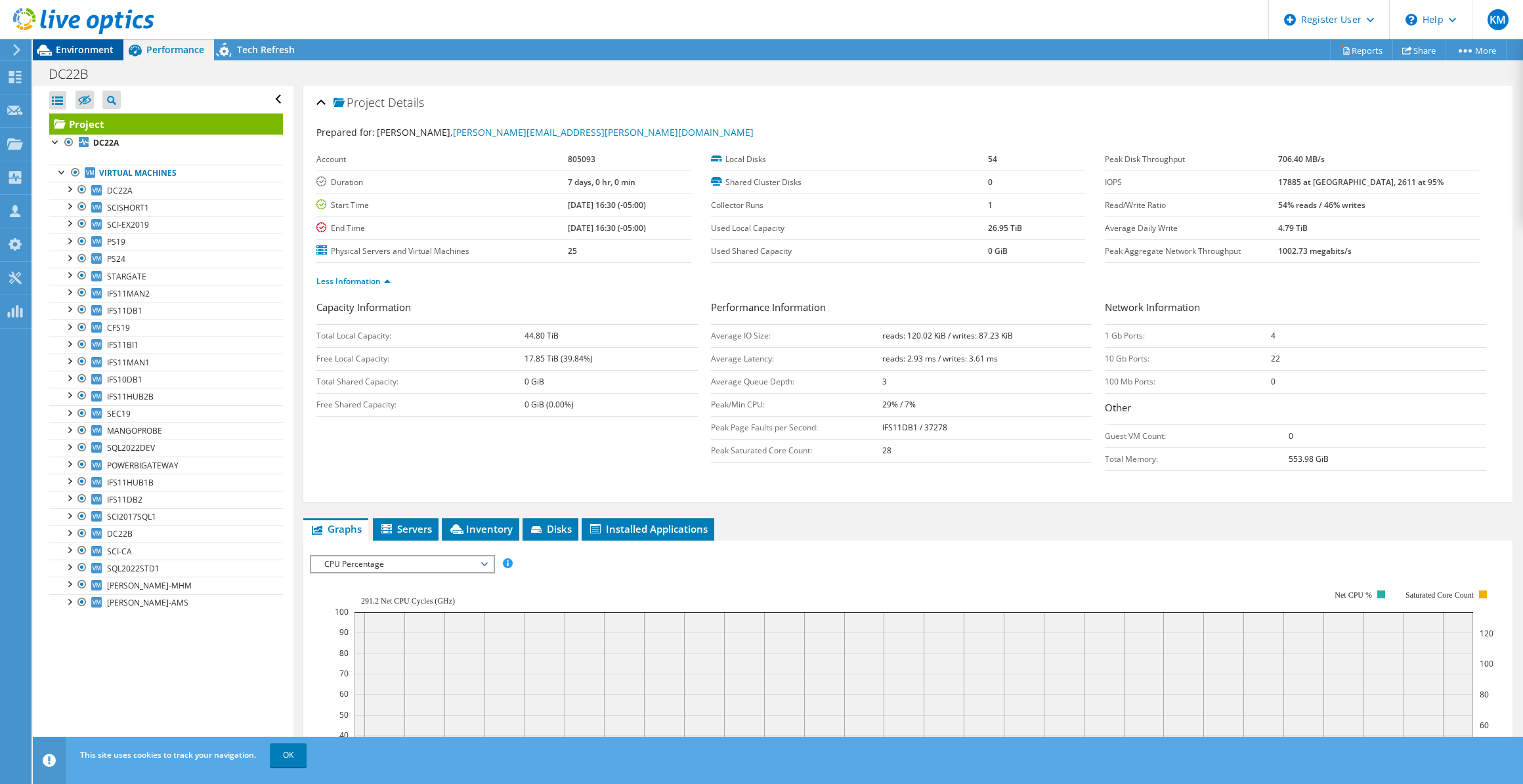
click at [77, 55] on span "Environment" at bounding box center [84, 50] width 58 height 13
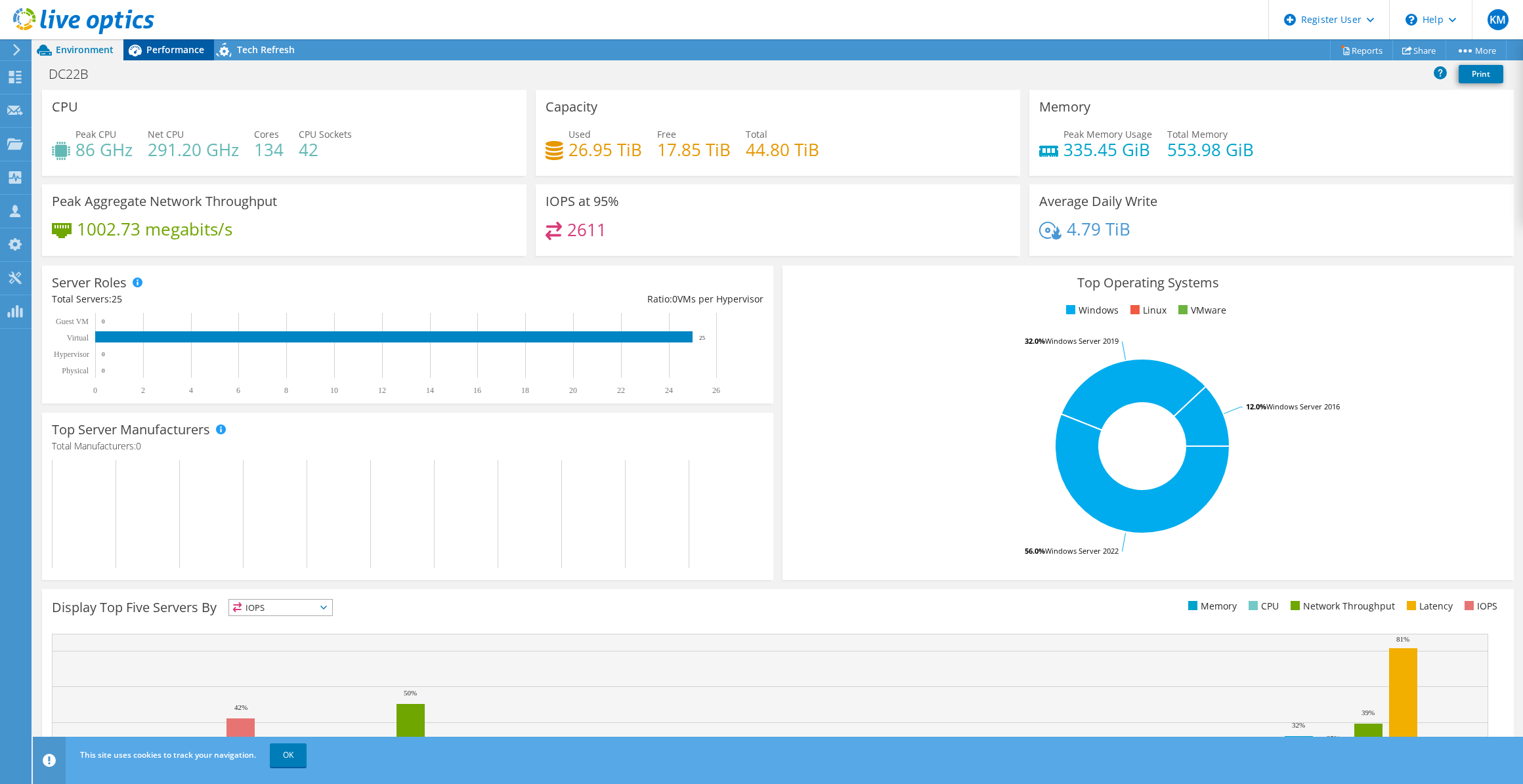
click at [196, 56] on div "Performance" at bounding box center [169, 50] width 91 height 21
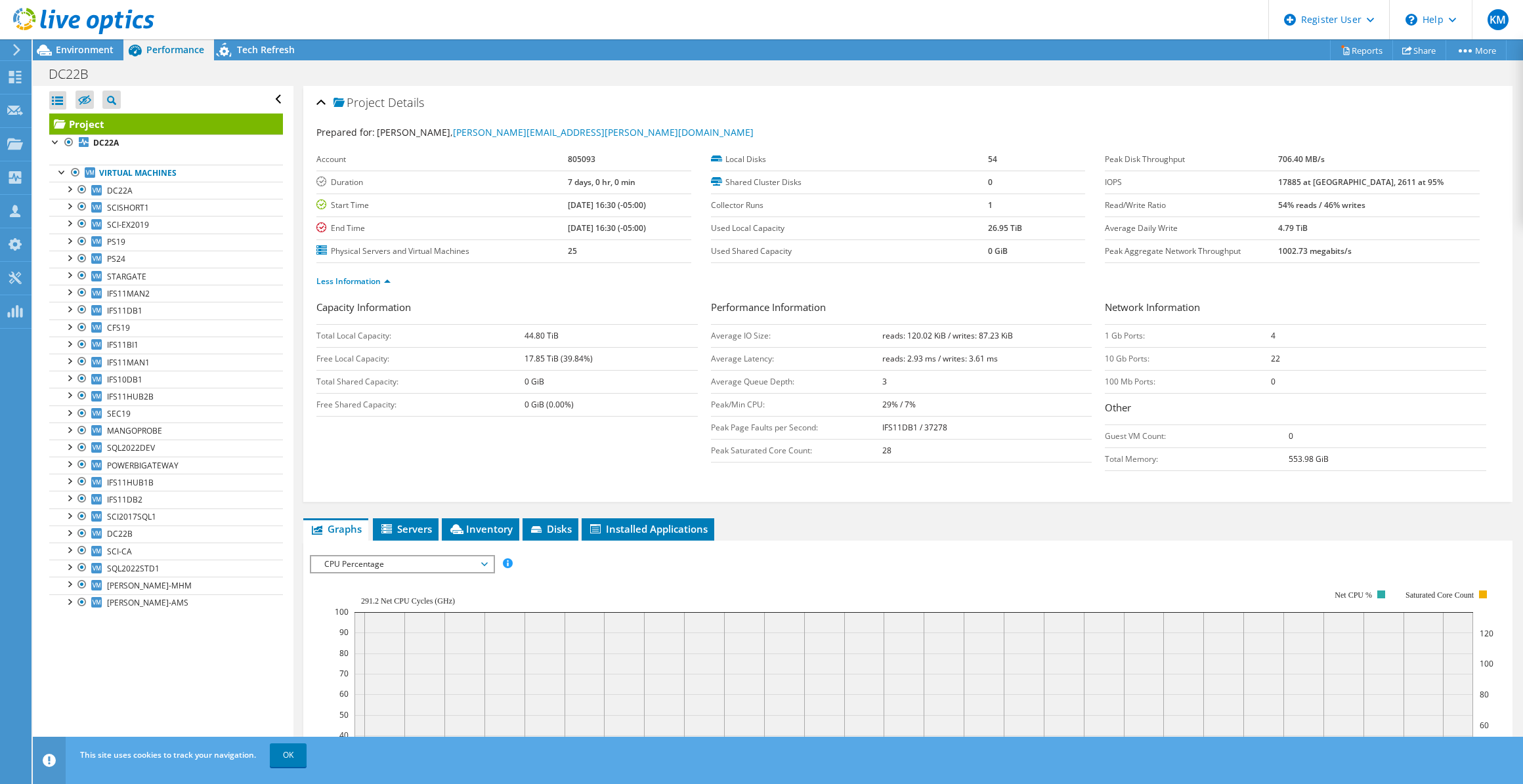
drag, startPoint x: 611, startPoint y: 128, endPoint x: 628, endPoint y: 103, distance: 30.2
click at [612, 127] on div "Prepared for: Aaron Rowzee, Aaron.Rowzee@scalloncontrols.com" at bounding box center [908, 133] width 1183 height 15
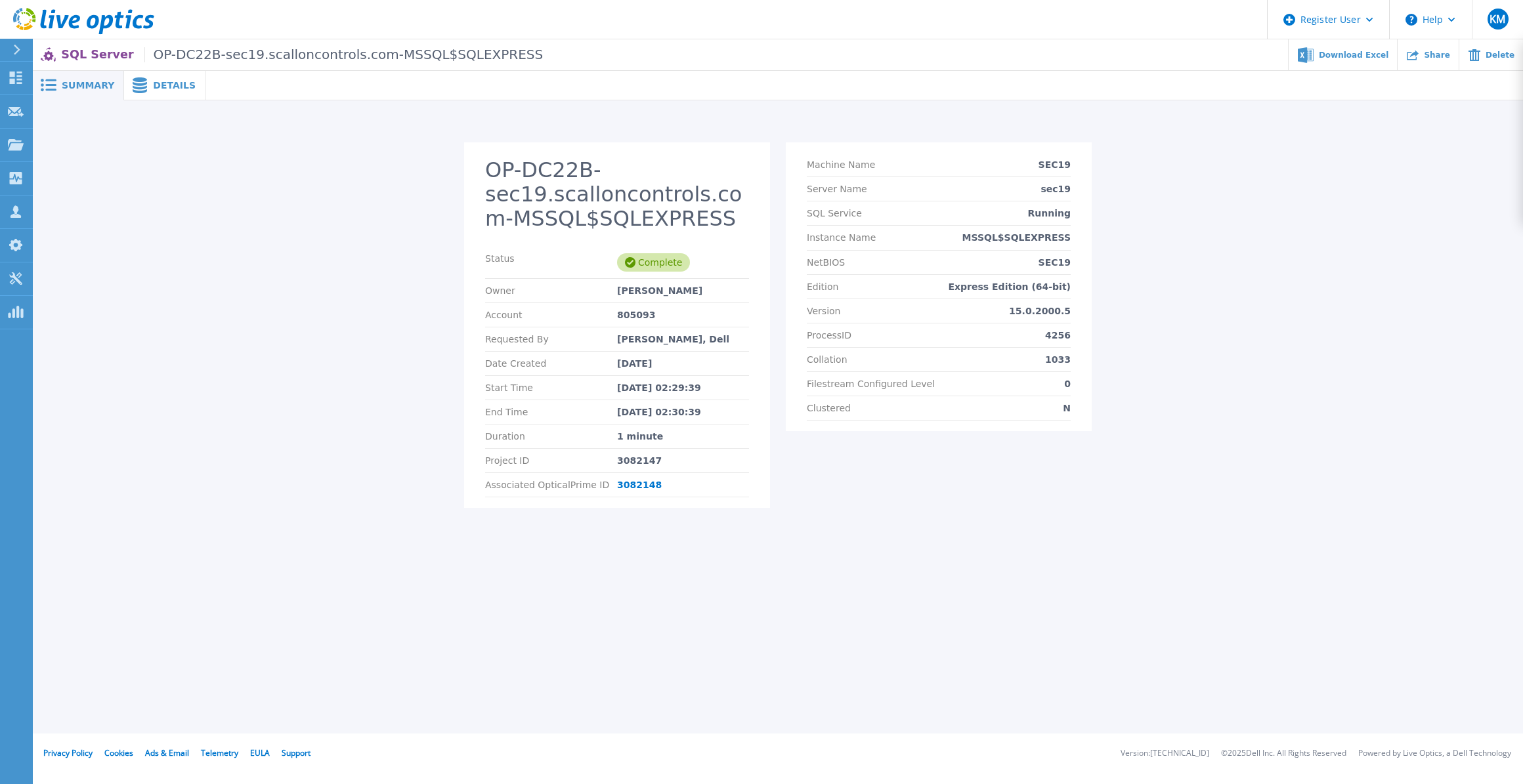
click at [157, 82] on span "Details" at bounding box center [174, 85] width 43 height 9
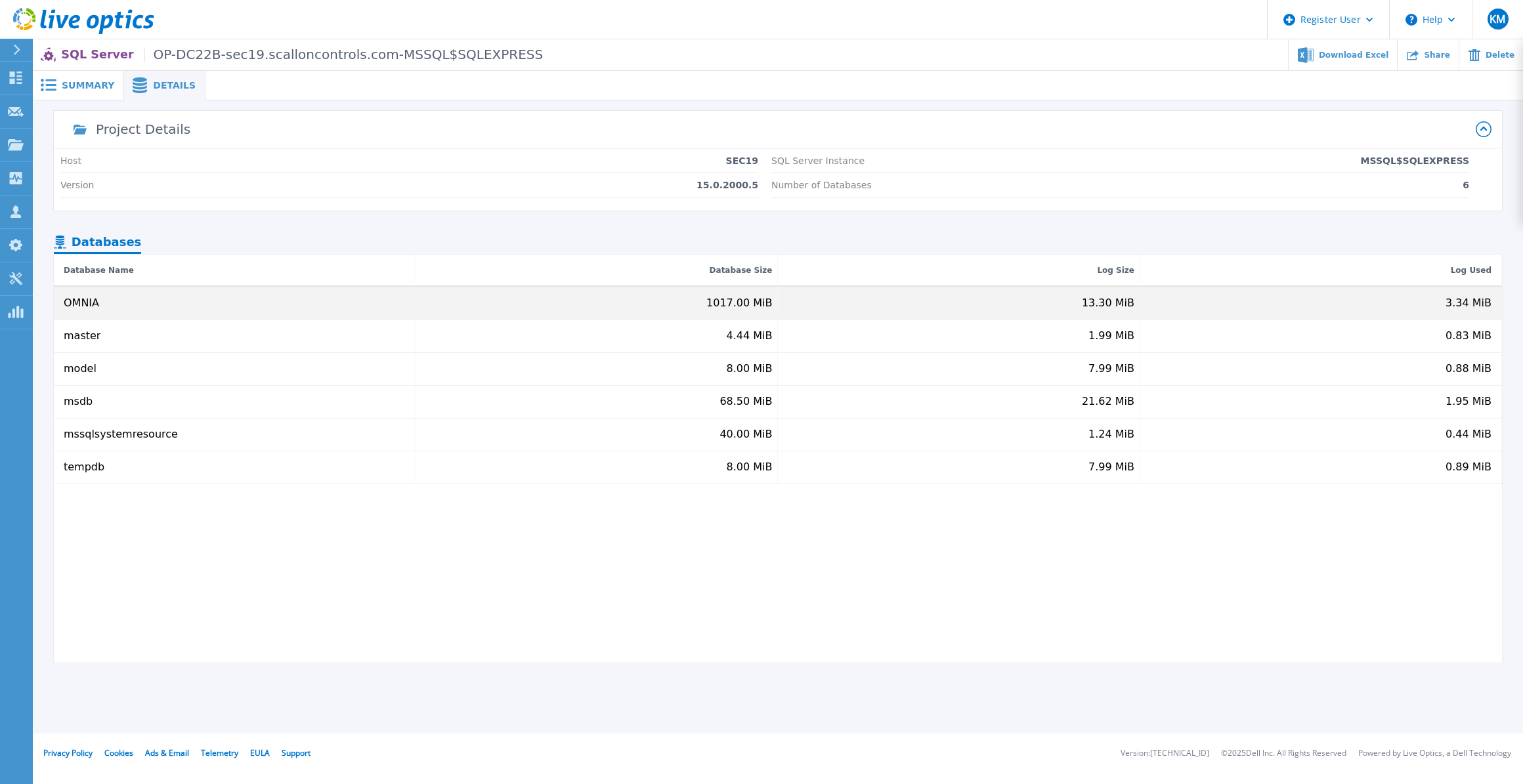
click at [735, 308] on div "1017.00 MiB" at bounding box center [739, 303] width 65 height 12
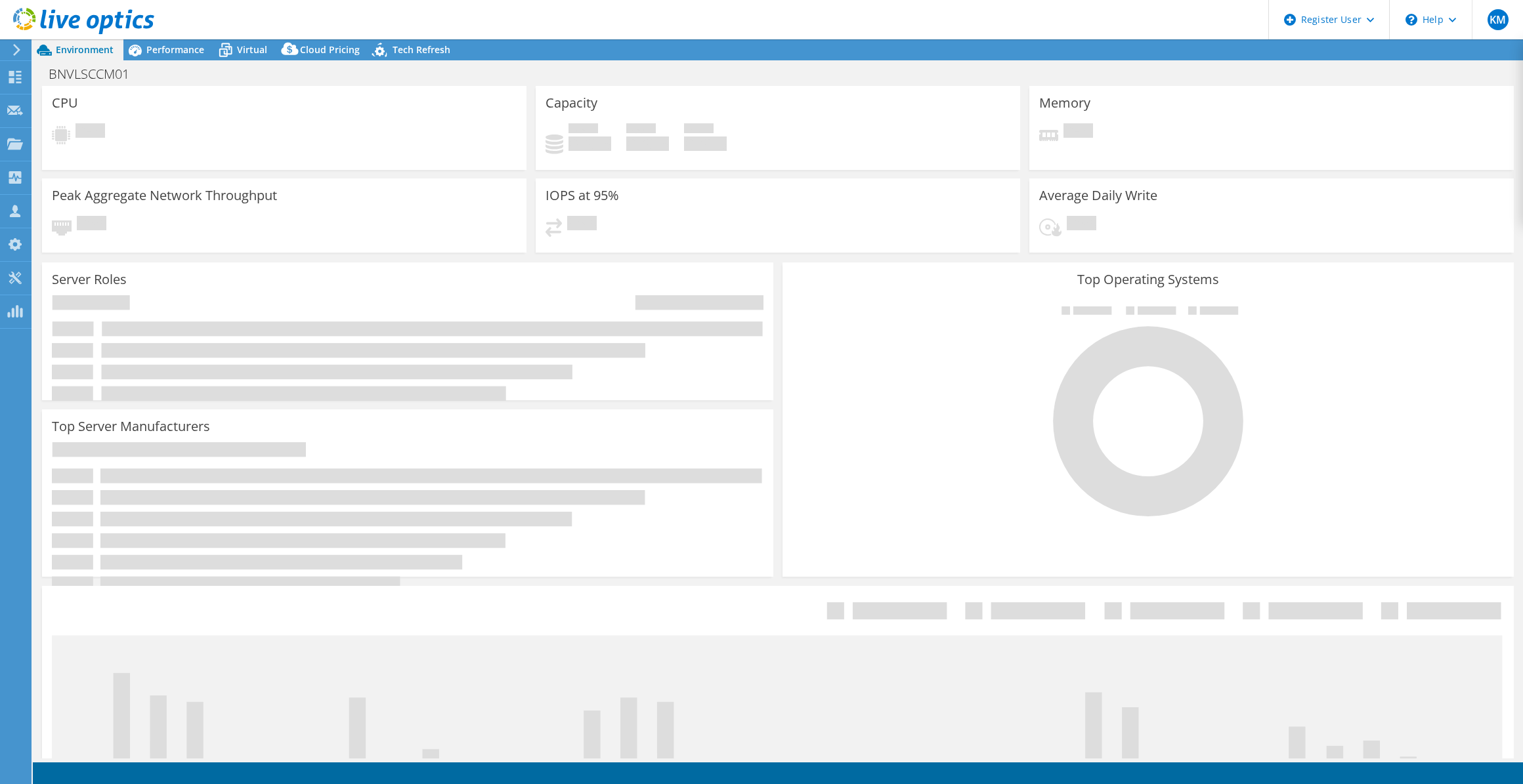
select select "USD"
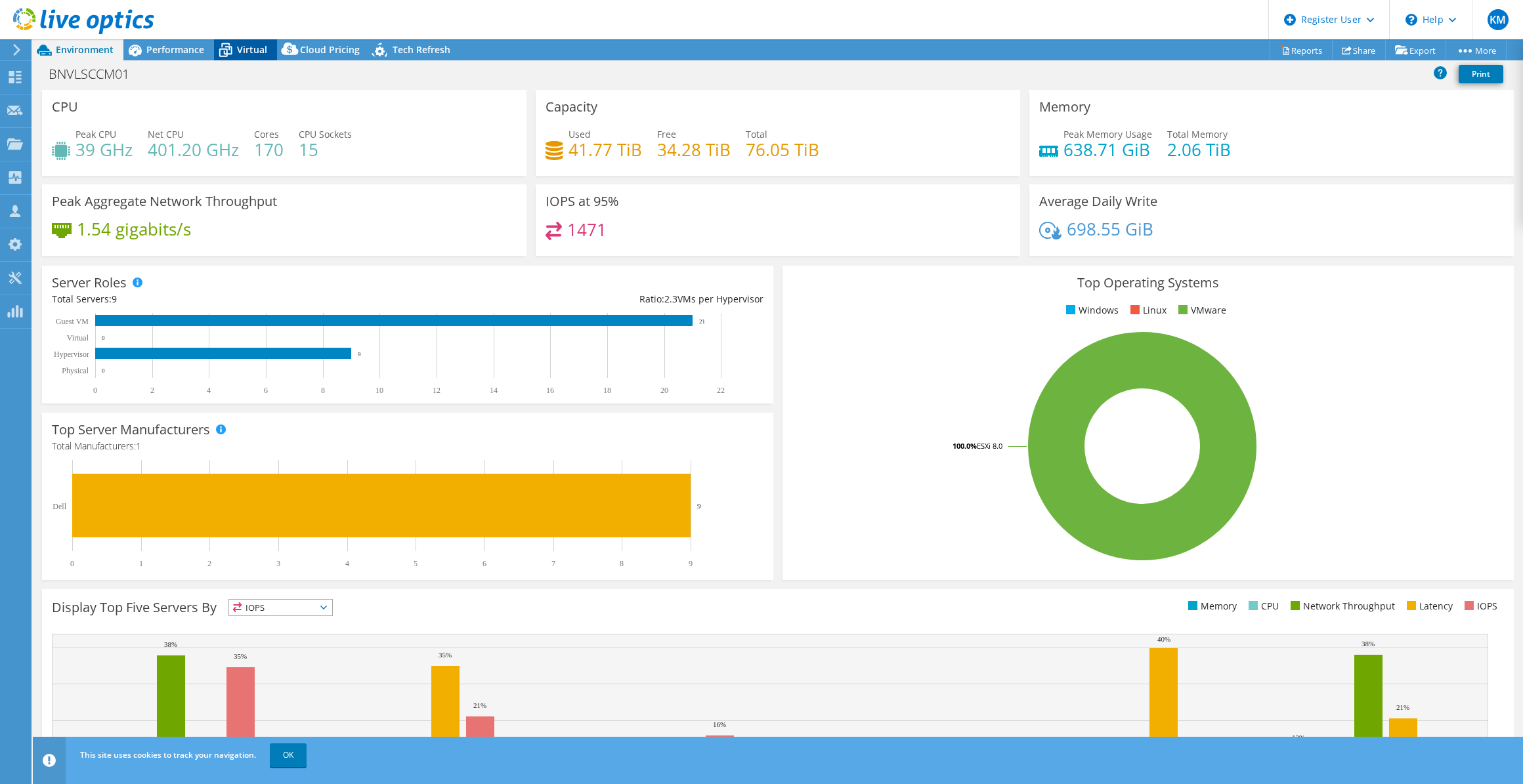
click at [245, 44] on span "Virtual" at bounding box center [252, 50] width 30 height 13
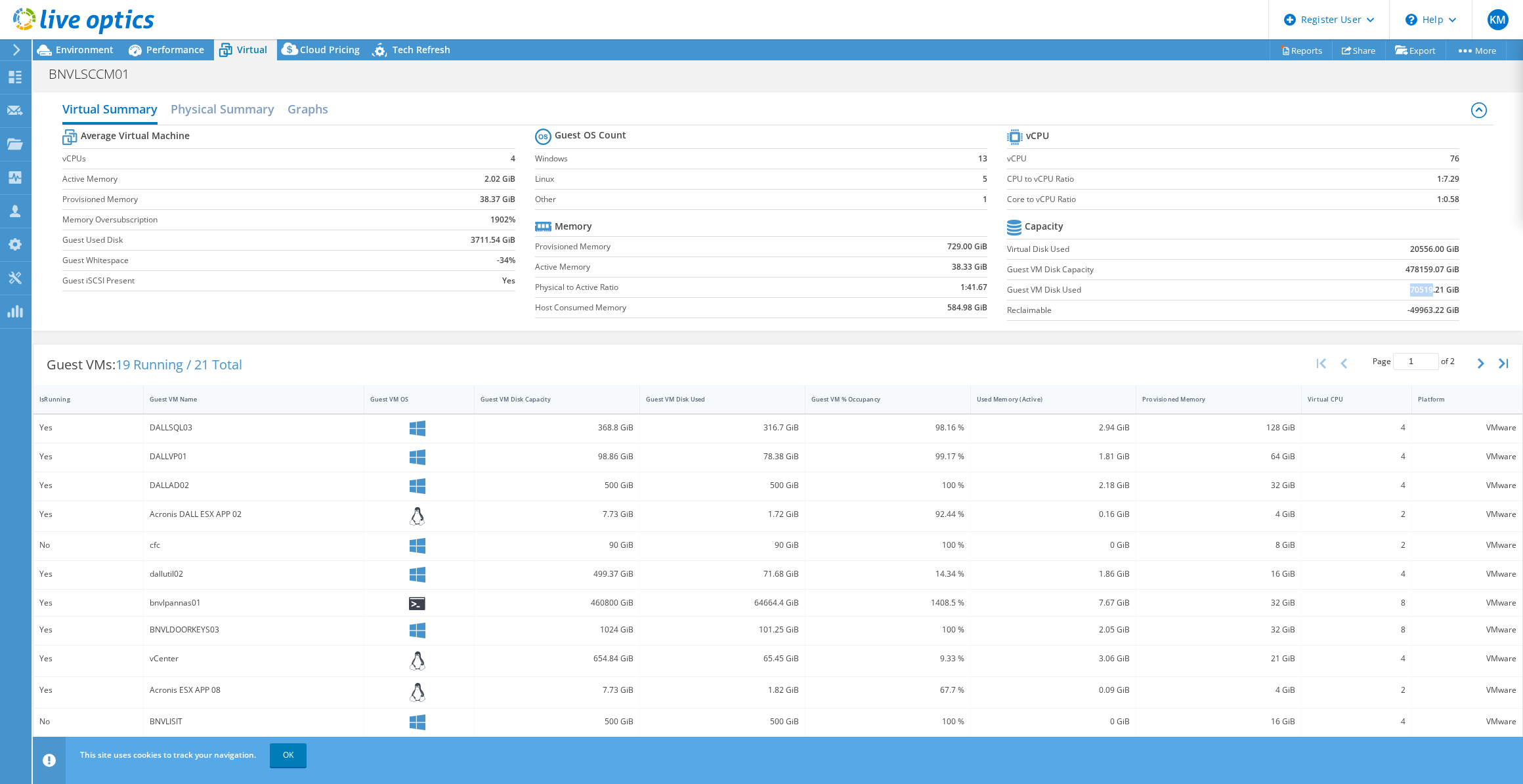
drag, startPoint x: 1393, startPoint y: 294, endPoint x: 1424, endPoint y: 294, distance: 31.0
click at [1424, 294] on td "70519.21 GiB" at bounding box center [1376, 290] width 165 height 20
click at [710, 400] on div "Guest VM Disk Used" at bounding box center [714, 400] width 137 height 8
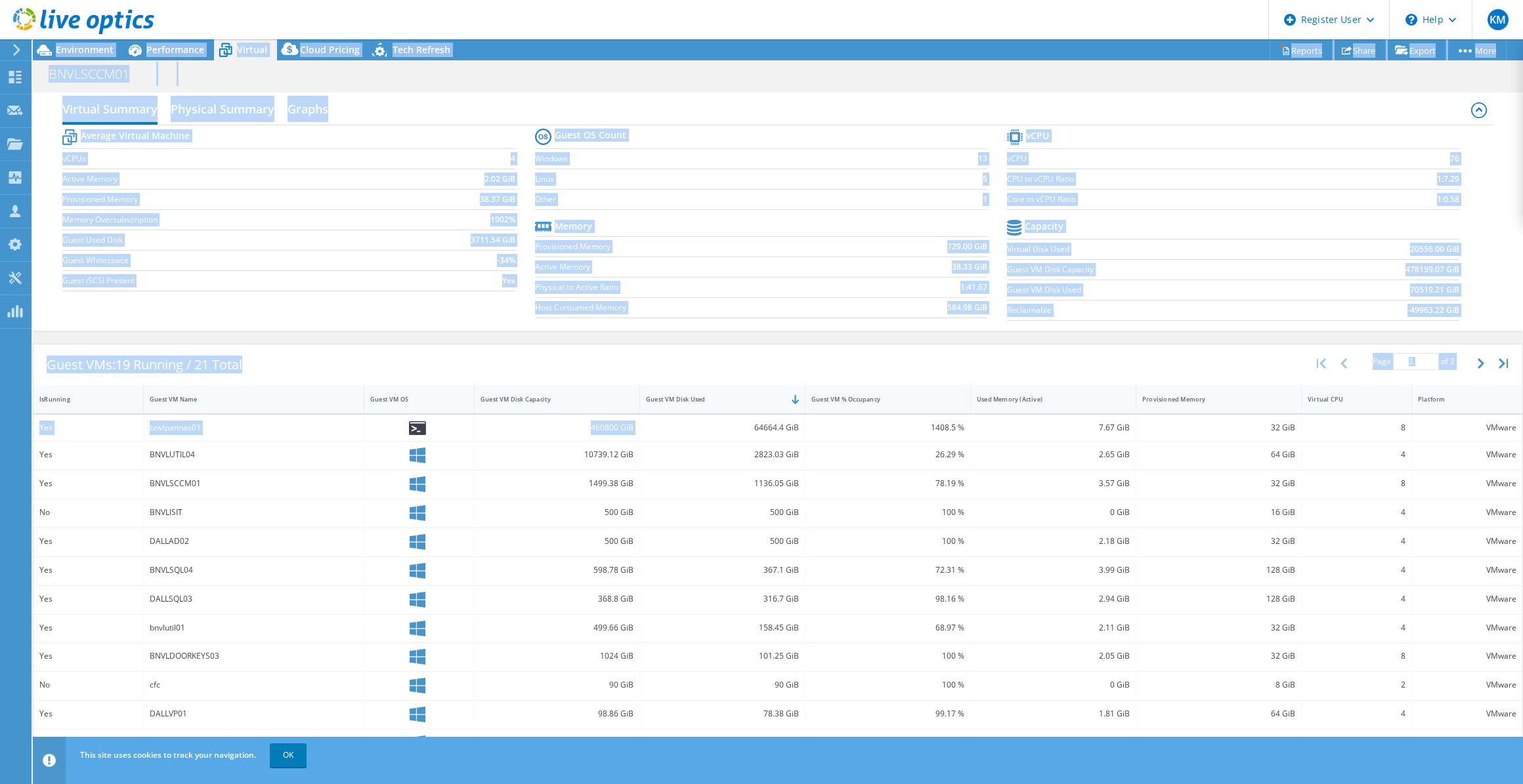
drag, startPoint x: 710, startPoint y: 400, endPoint x: 752, endPoint y: 744, distance: 346.6
click at [751, 745] on div "KM Dell User Kaylee Martinez Kaylee.Martinez@dell.com Dell My Profile Log Out \…" at bounding box center [762, 392] width 1523 height 784
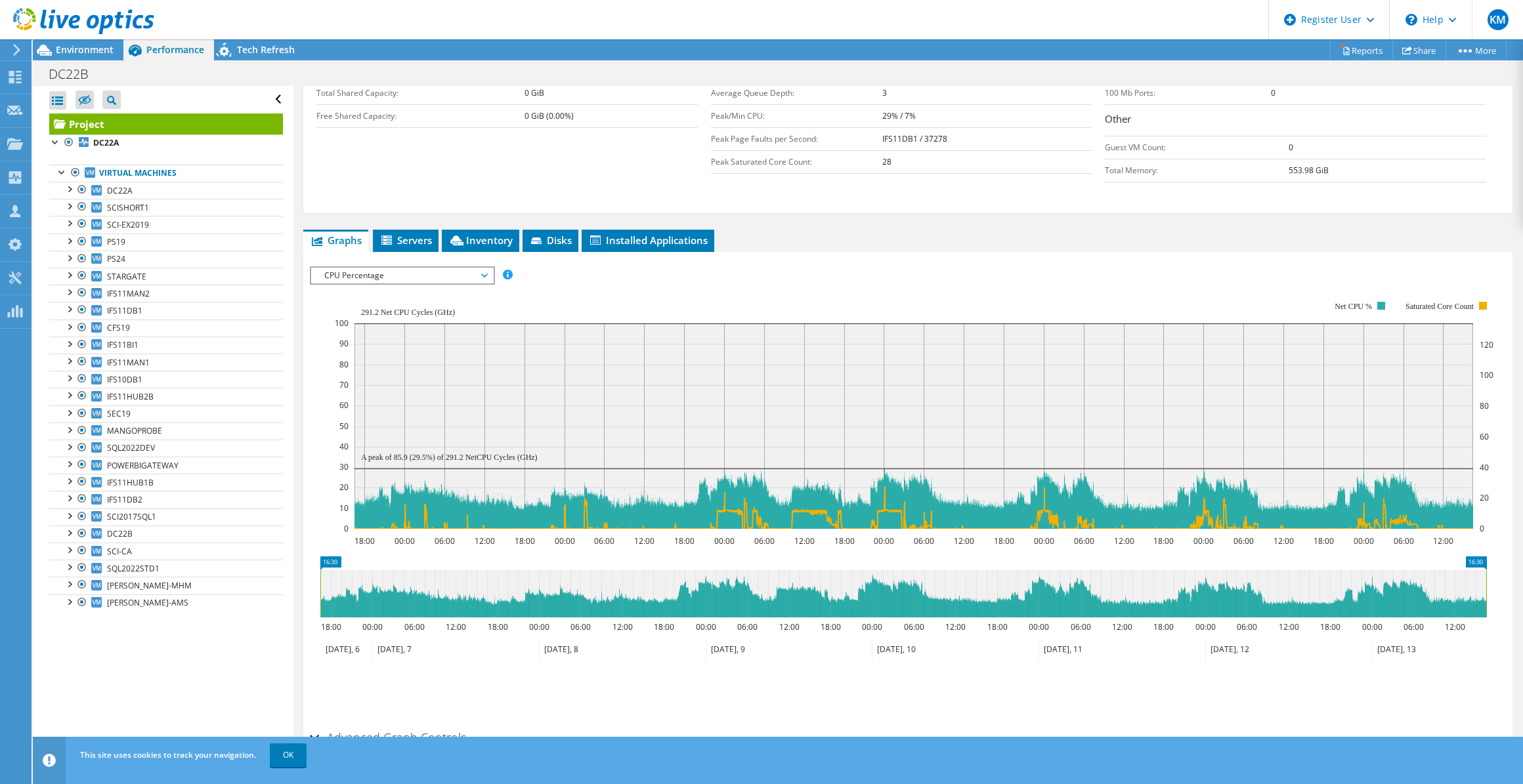
scroll to position [298, 0]
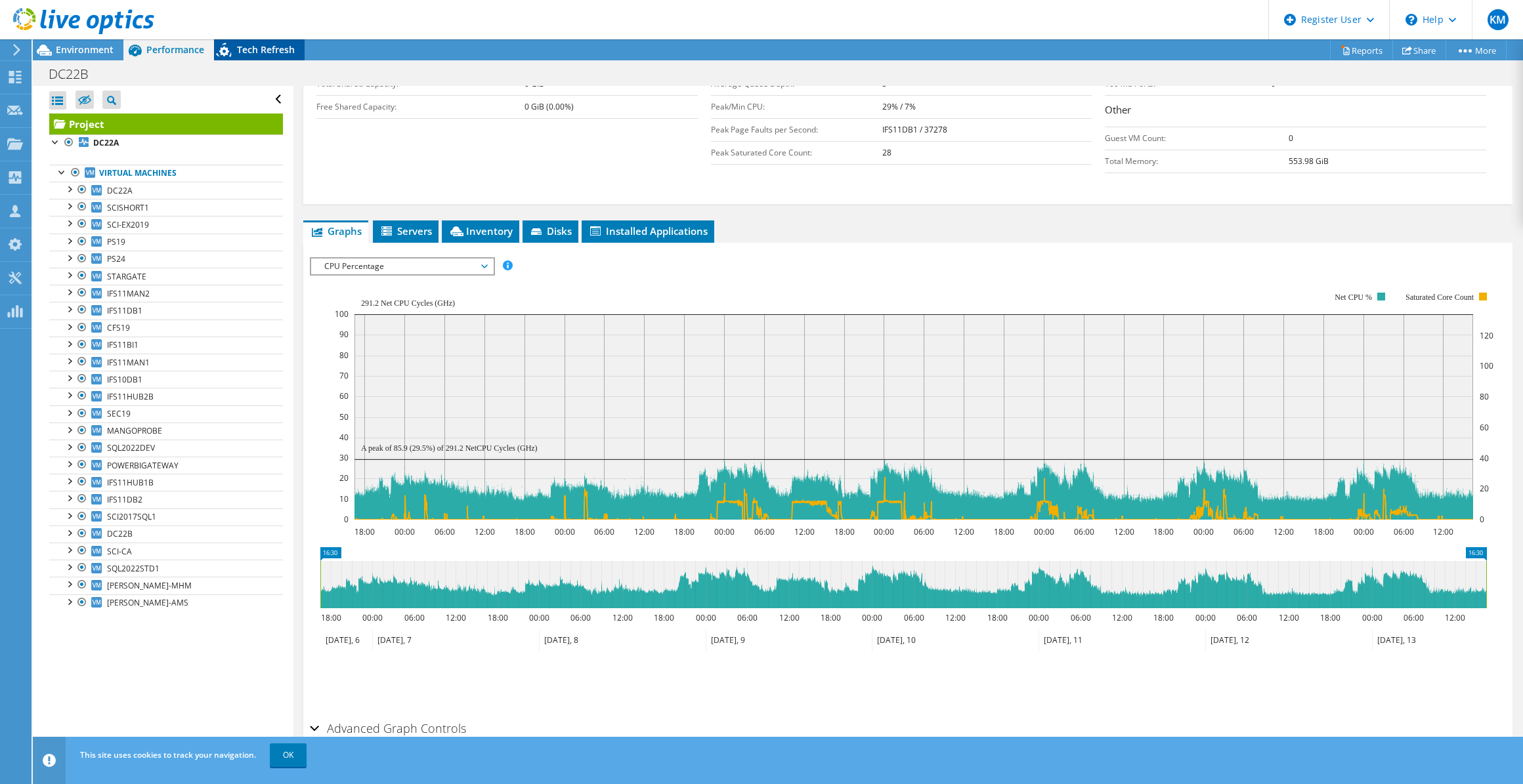
click at [227, 53] on icon at bounding box center [225, 52] width 23 height 27
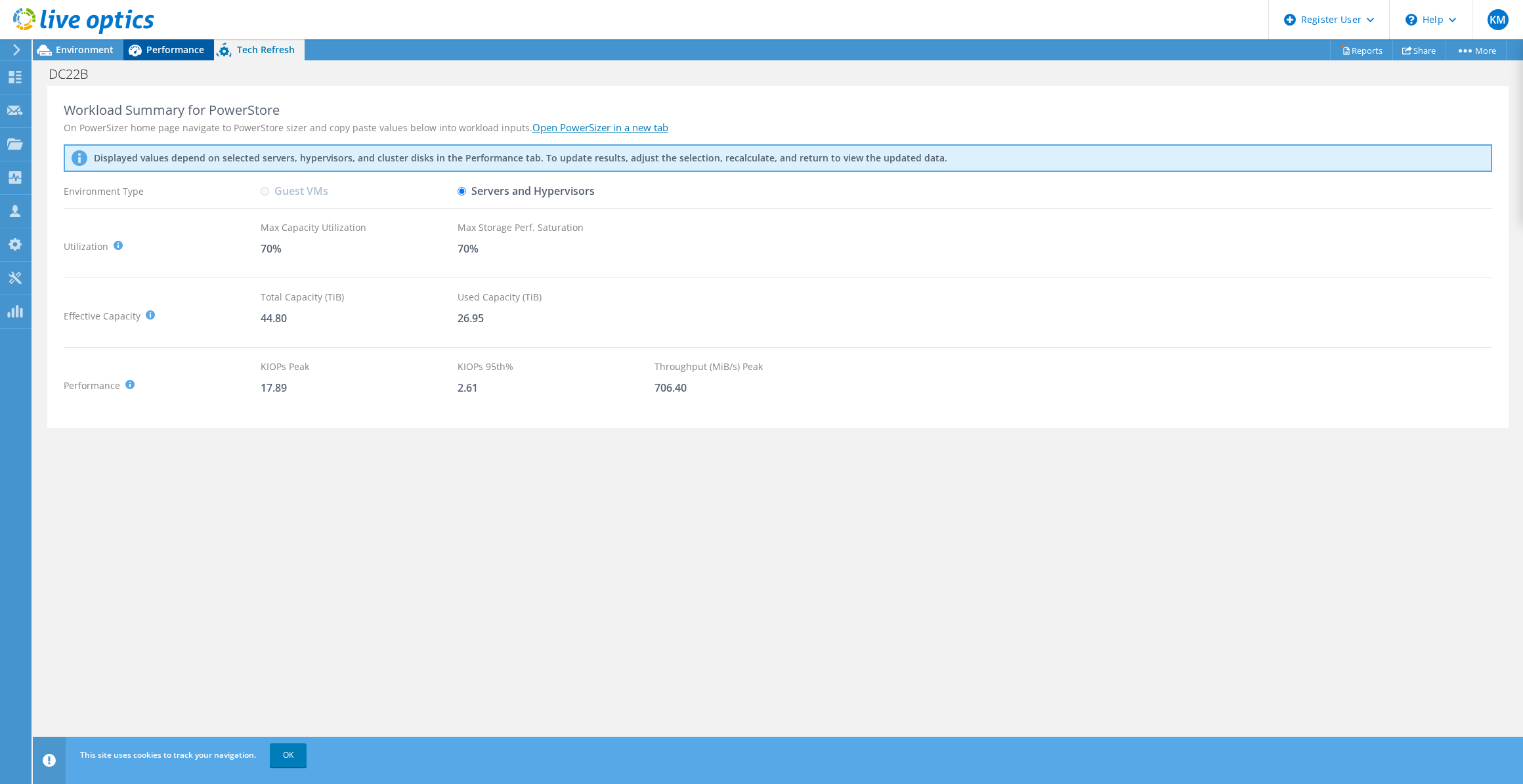
click at [190, 50] on span "Performance" at bounding box center [175, 50] width 58 height 13
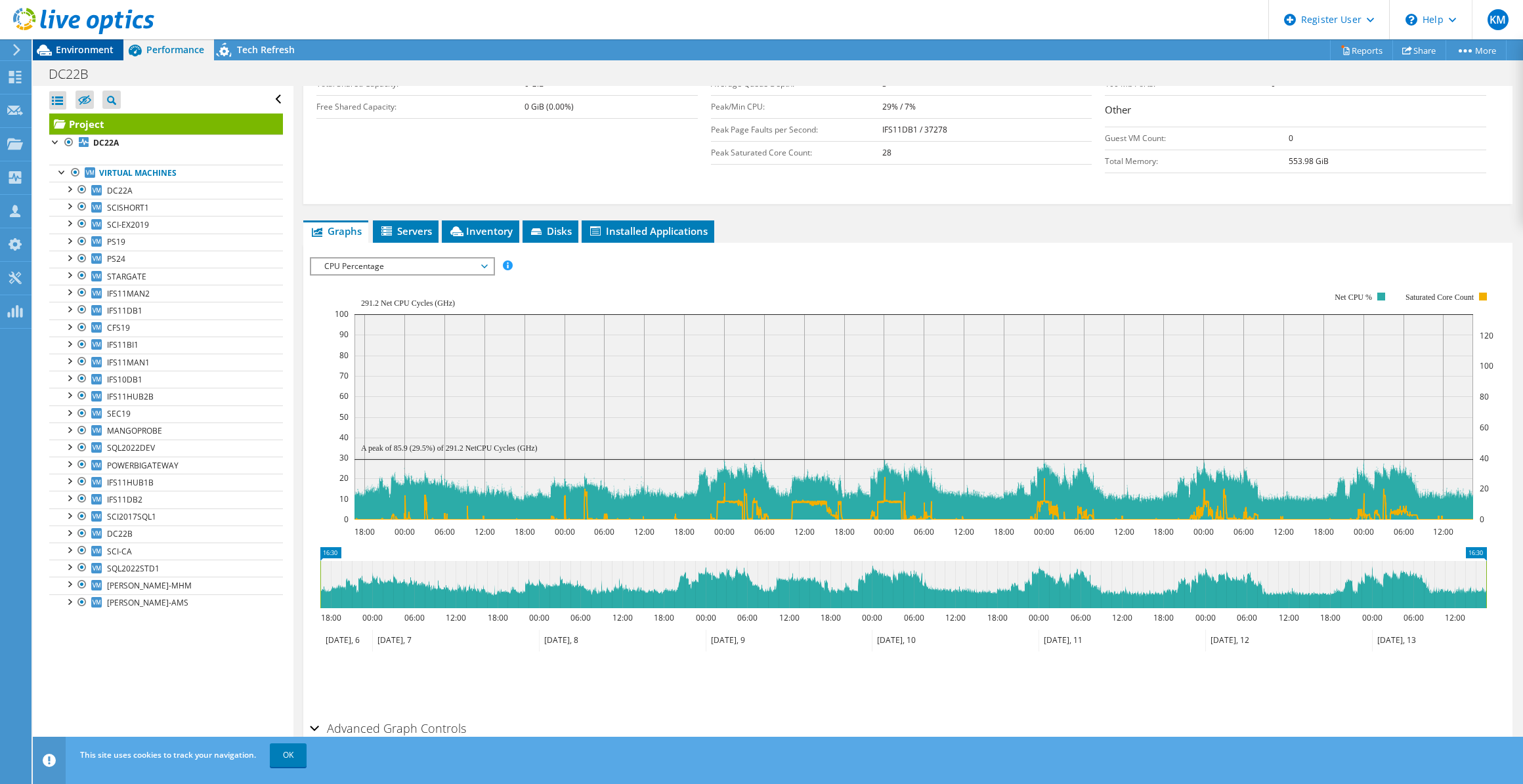
click at [102, 51] on span "Environment" at bounding box center [84, 50] width 58 height 13
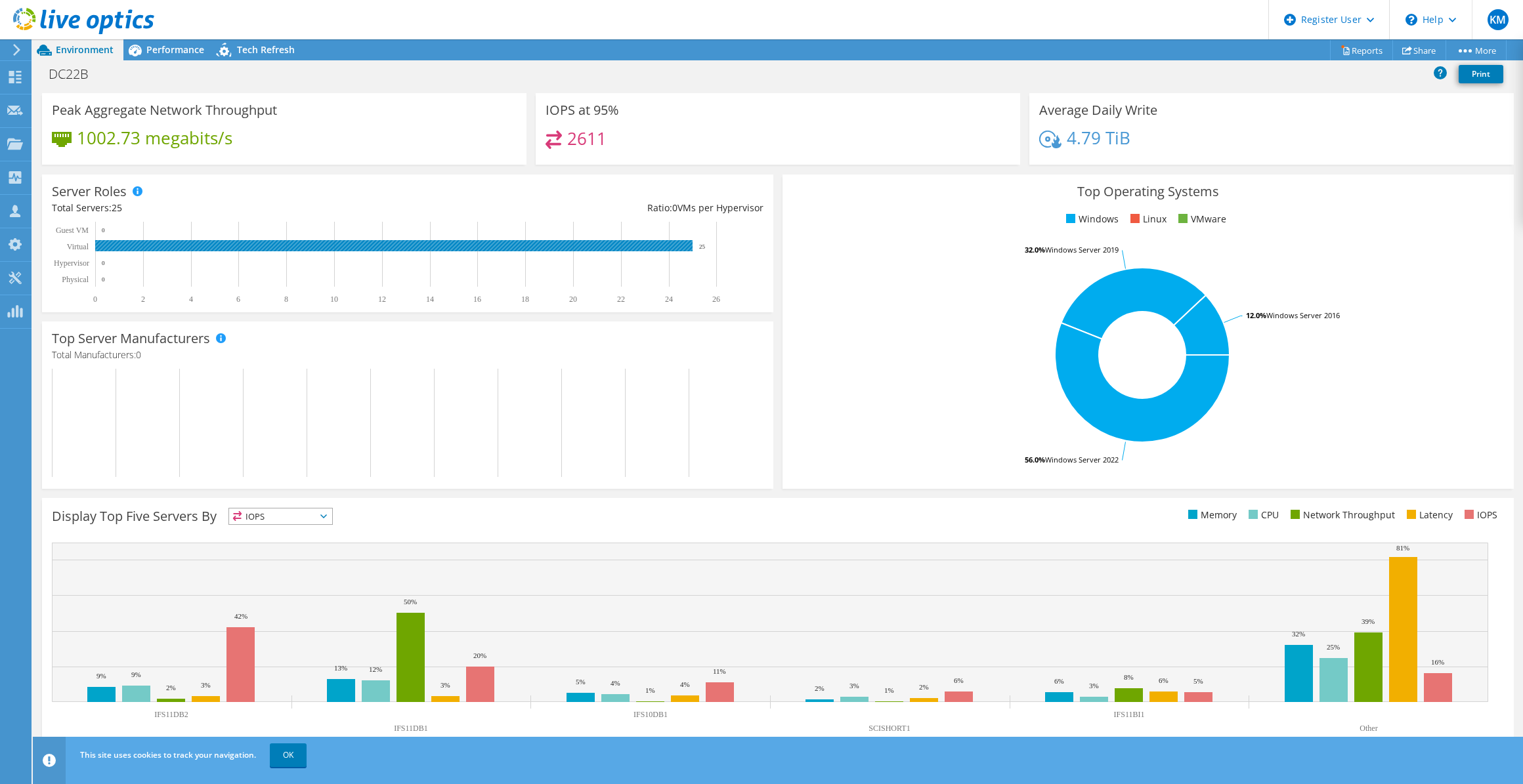
scroll to position [0, 0]
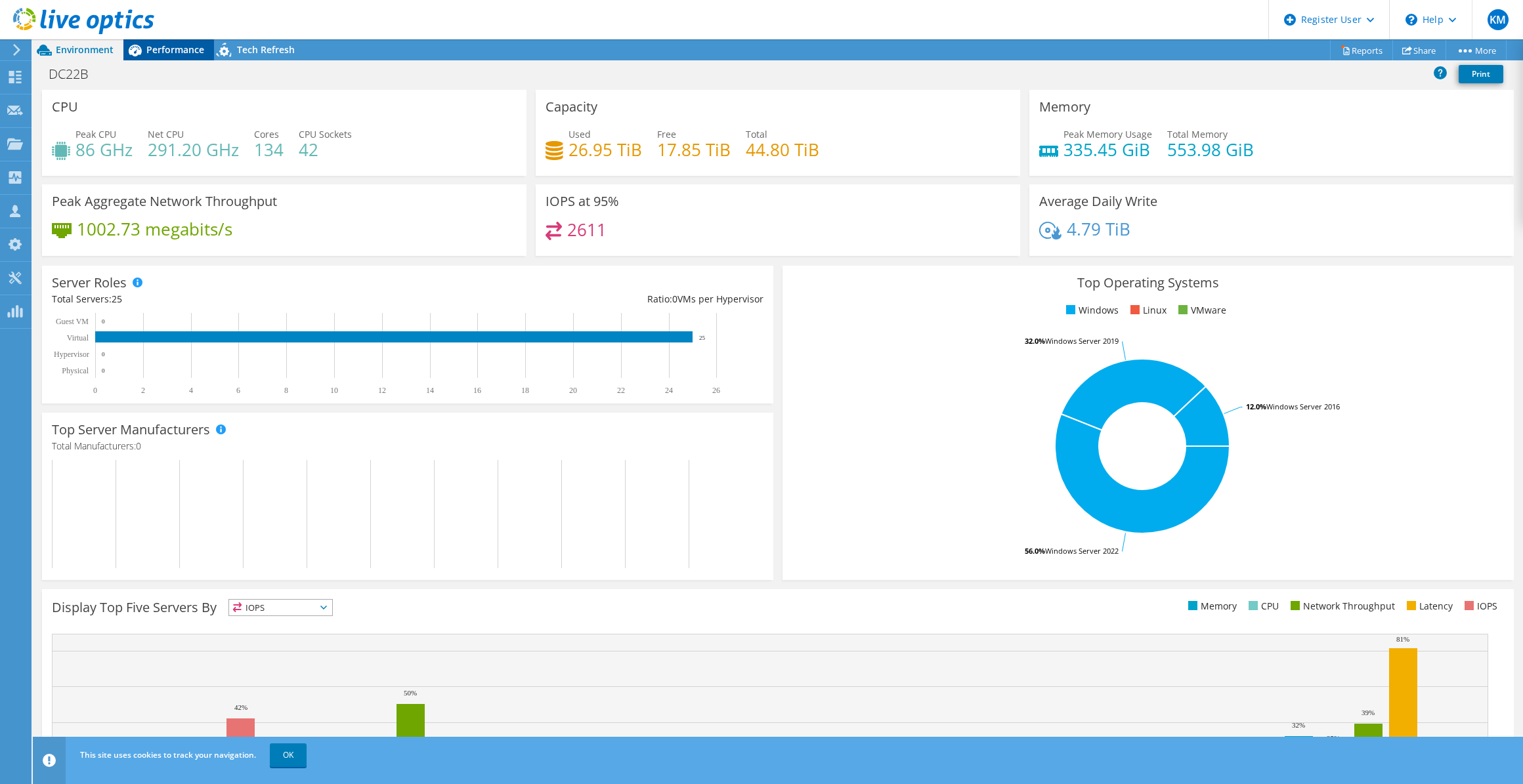
click at [159, 50] on span "Performance" at bounding box center [175, 50] width 58 height 13
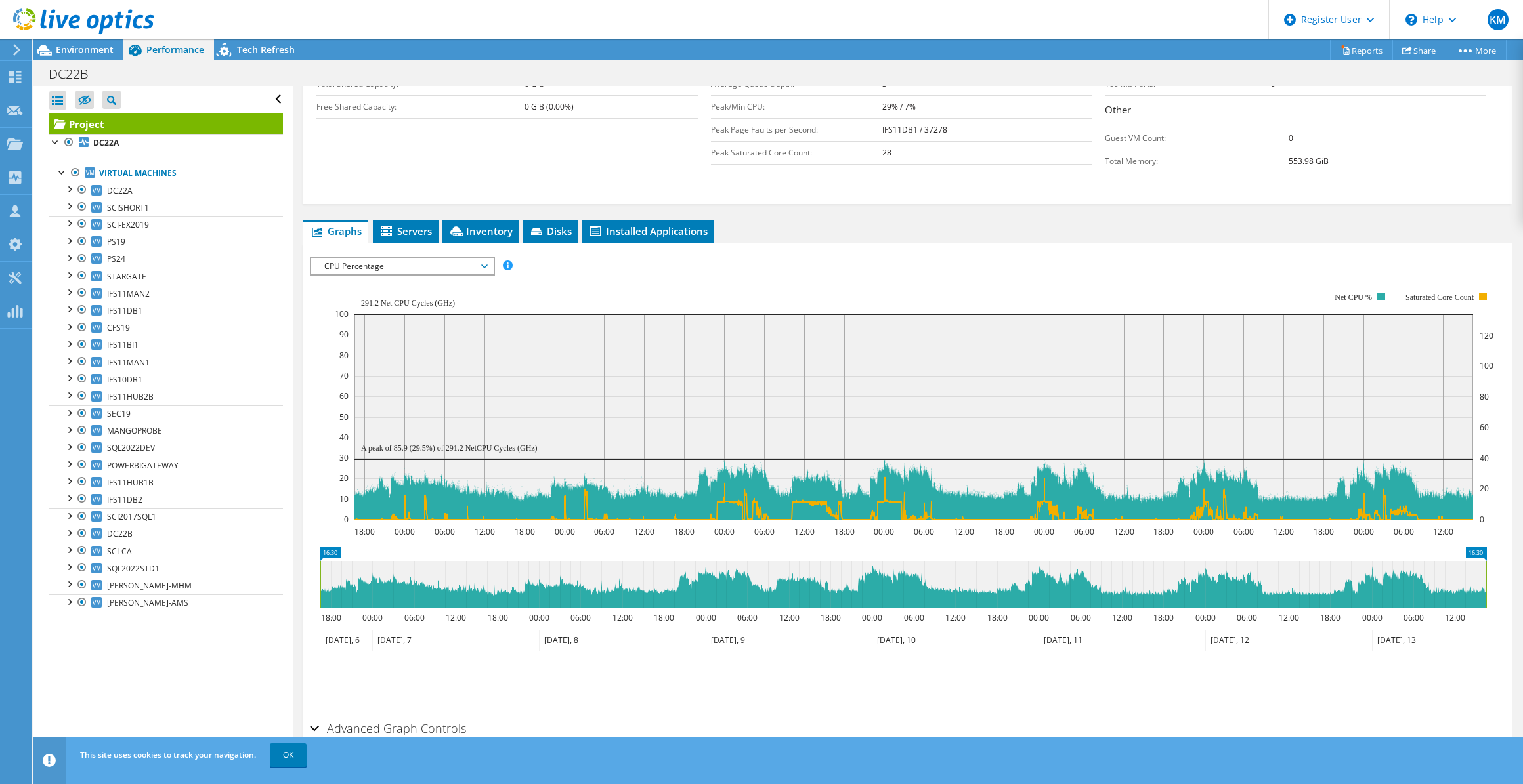
click at [381, 259] on span "CPU Percentage" at bounding box center [401, 266] width 169 height 16
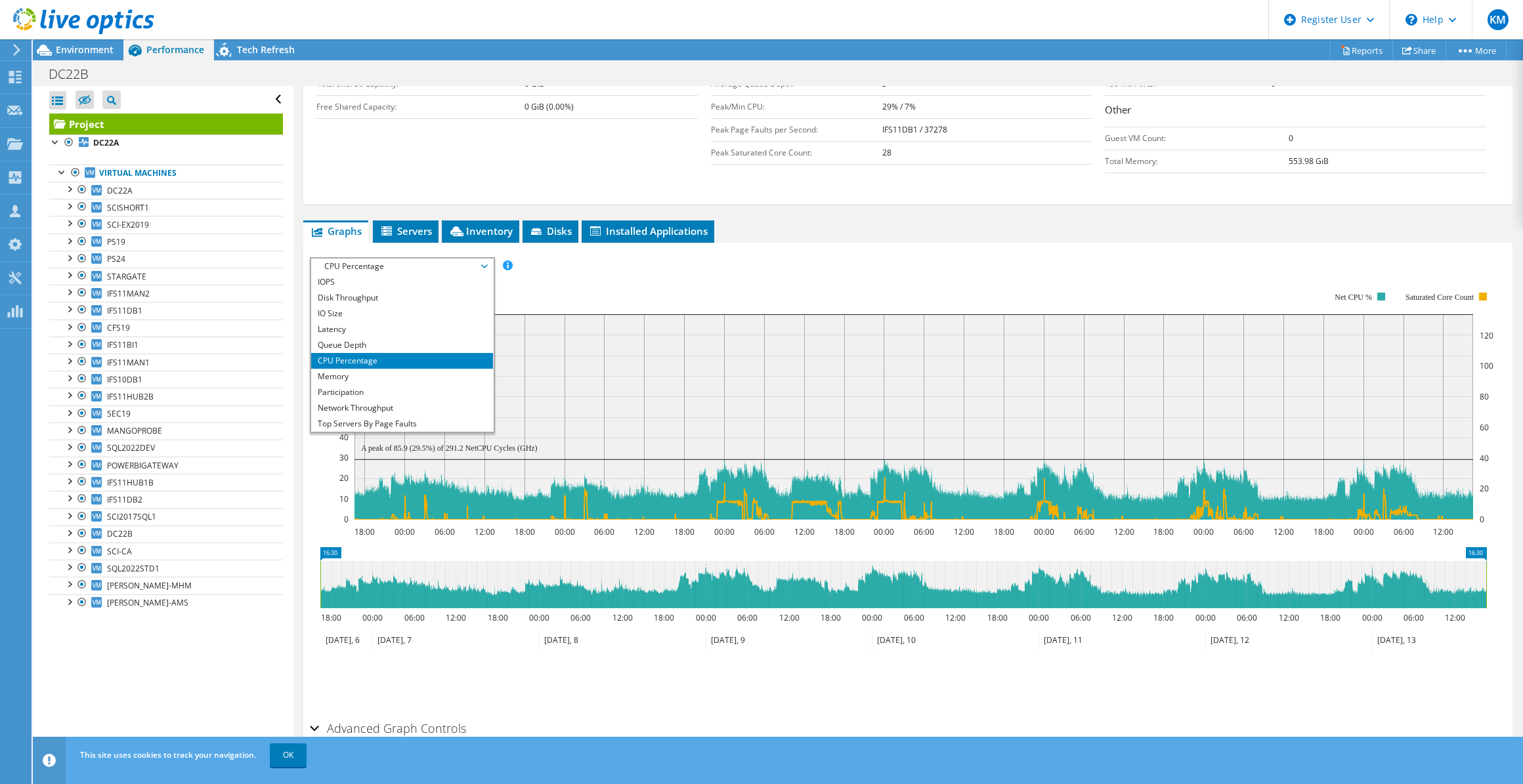
click at [636, 266] on div "IOPS Disk Throughput IO Size Latency Queue Depth CPU Percentage Memory Page Fau…" at bounding box center [908, 265] width 1196 height 18
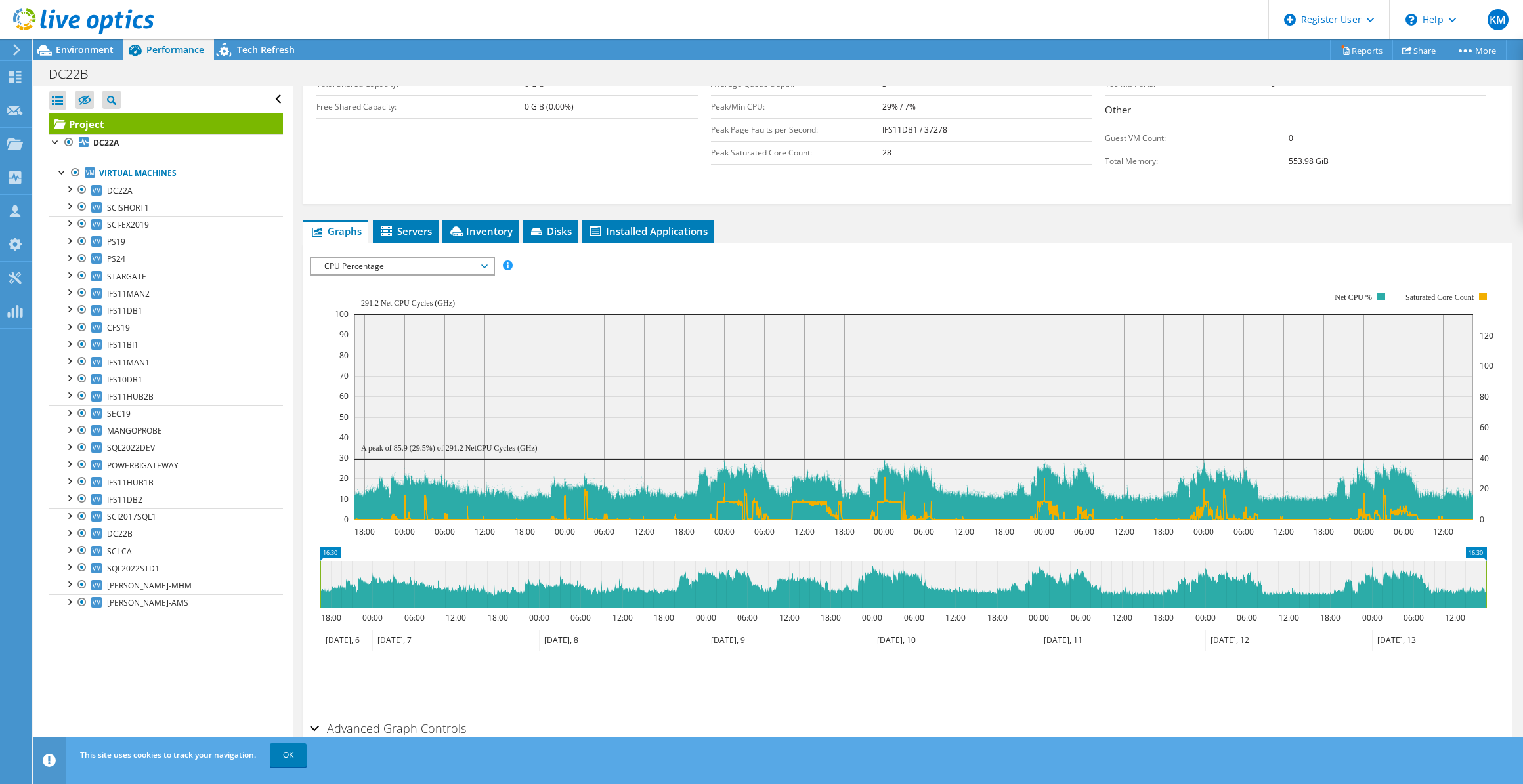
click at [323, 263] on span "CPU Percentage" at bounding box center [401, 266] width 169 height 16
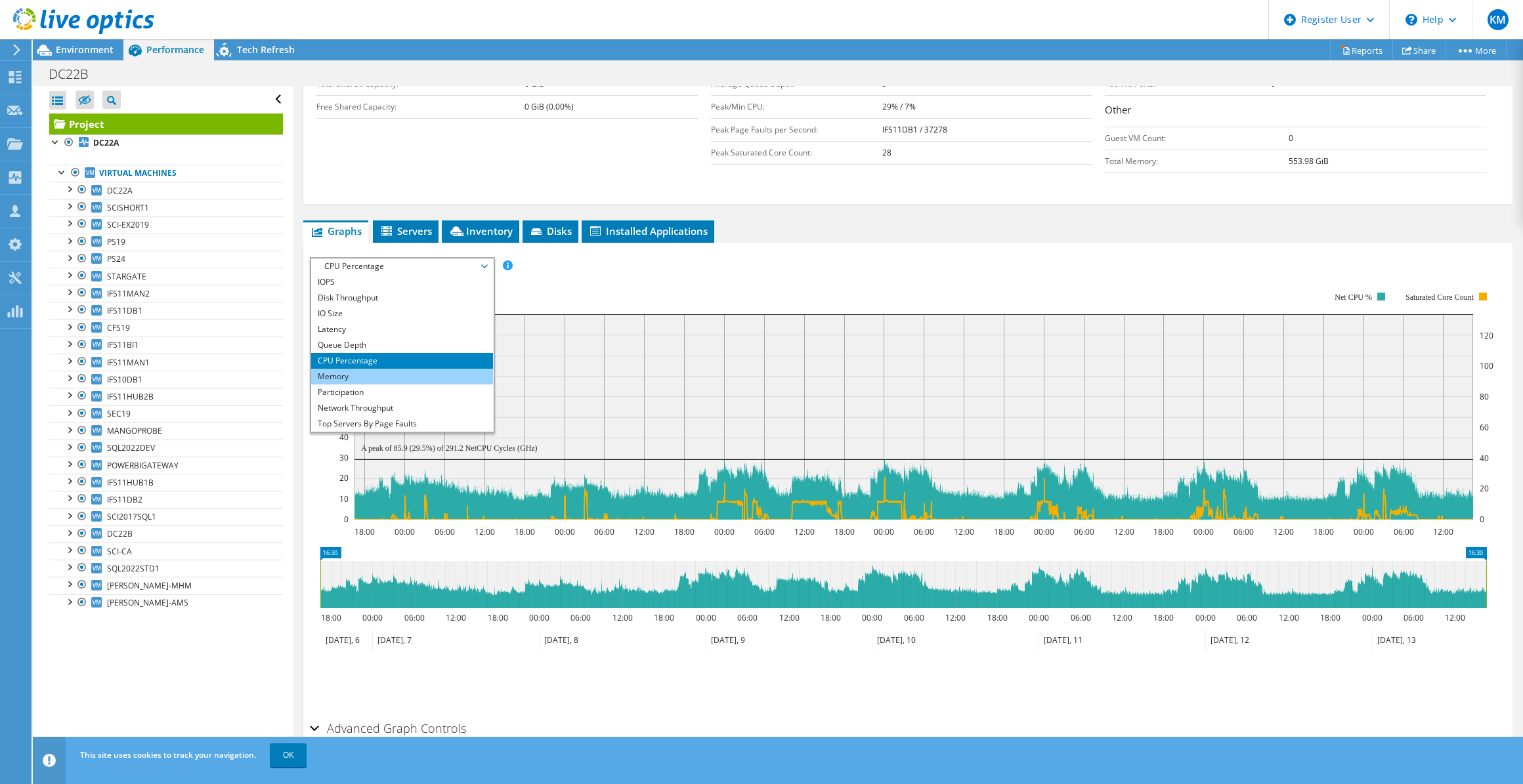
click at [345, 379] on li "Memory" at bounding box center [402, 376] width 182 height 16
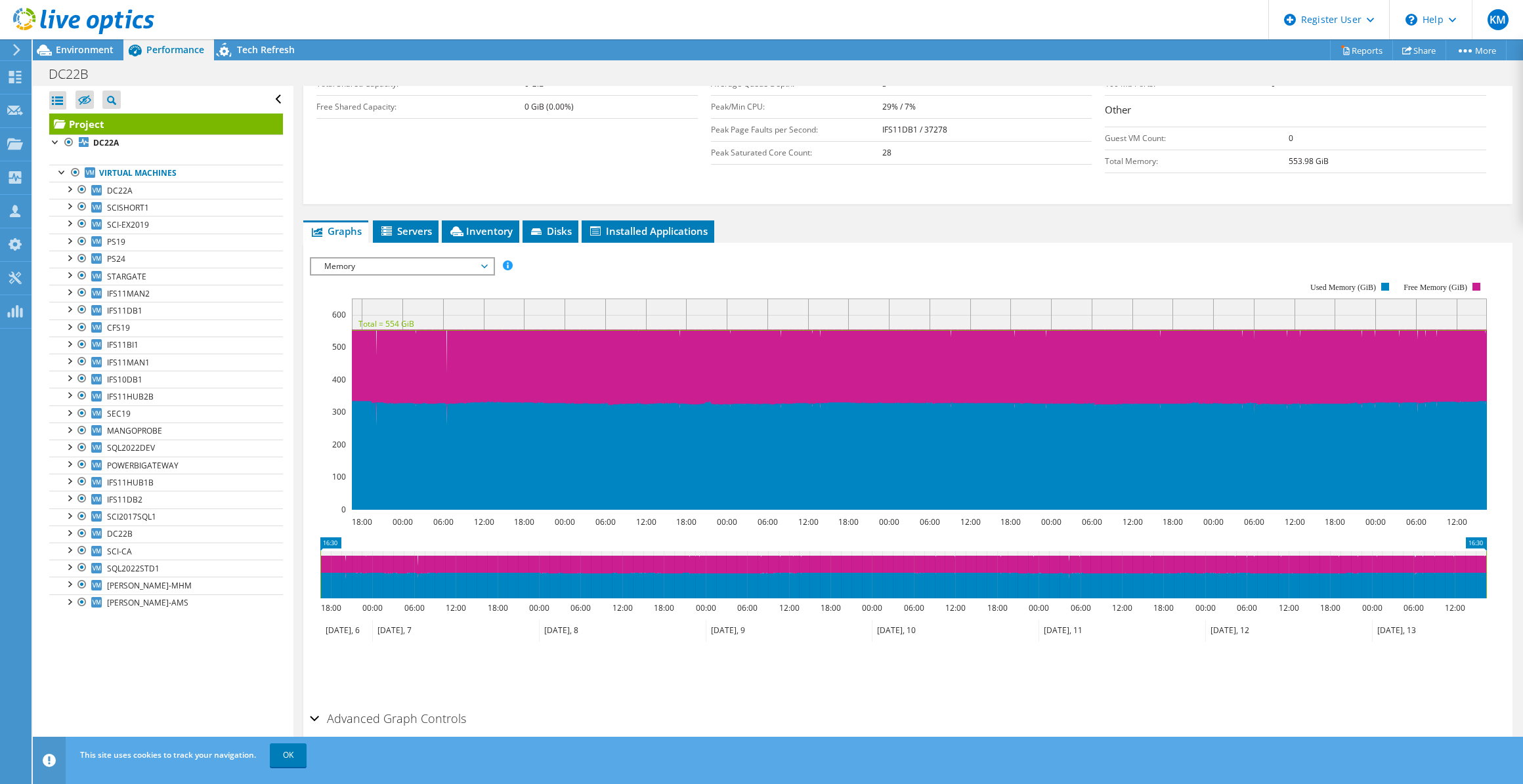
click at [388, 269] on span "Memory" at bounding box center [401, 266] width 169 height 16
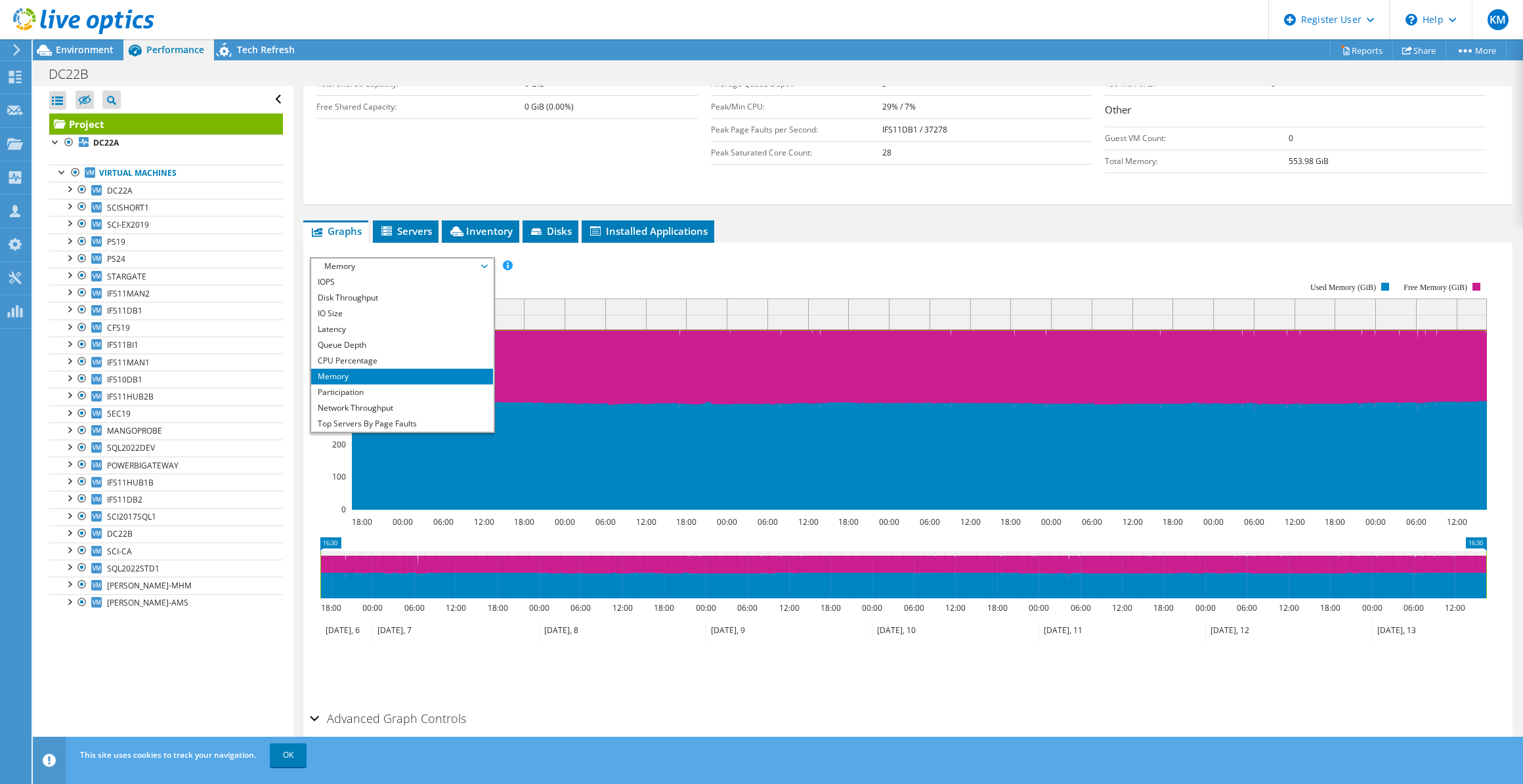
click at [385, 269] on span "Memory" at bounding box center [401, 266] width 169 height 16
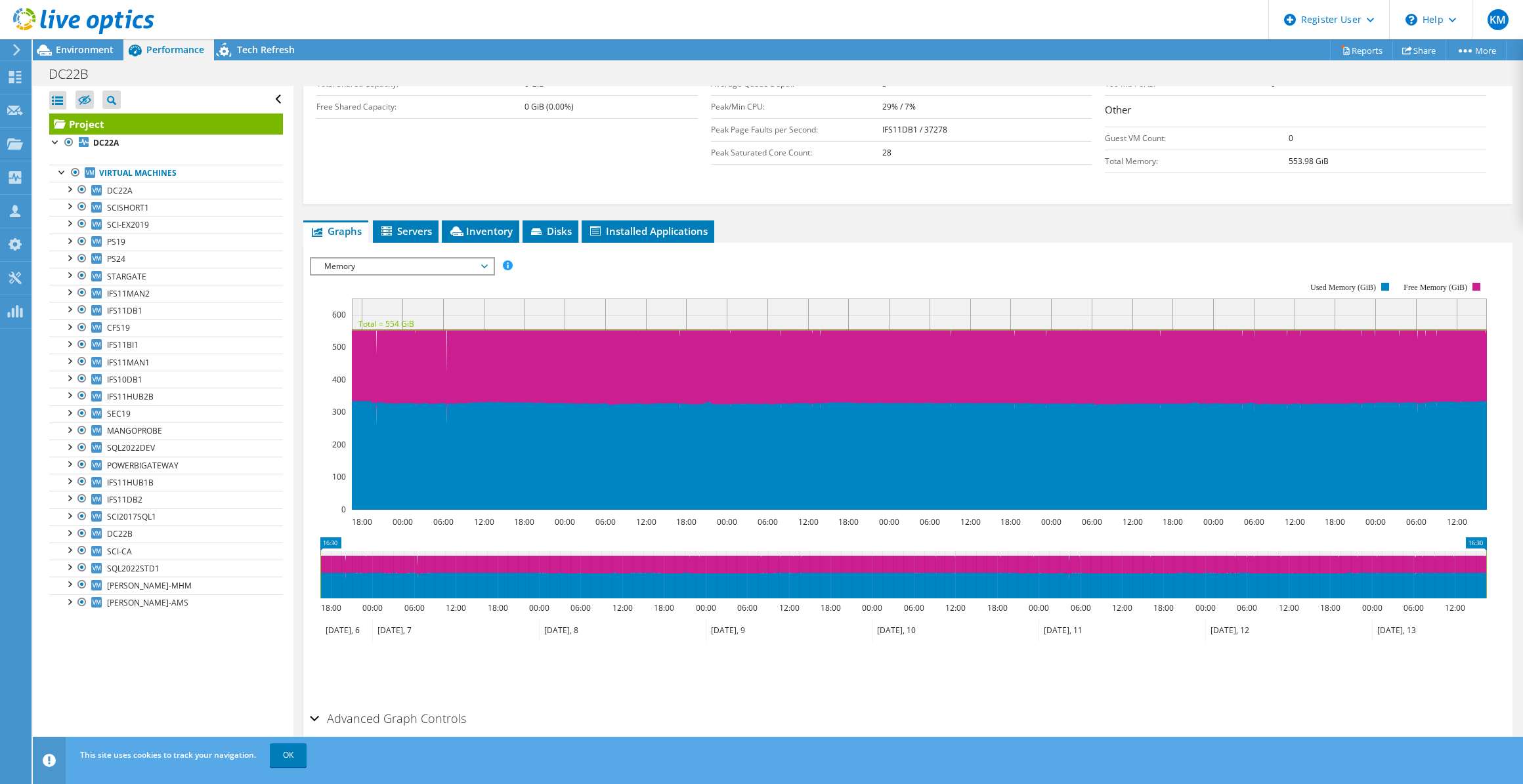
click at [362, 263] on span "Memory" at bounding box center [401, 266] width 169 height 16
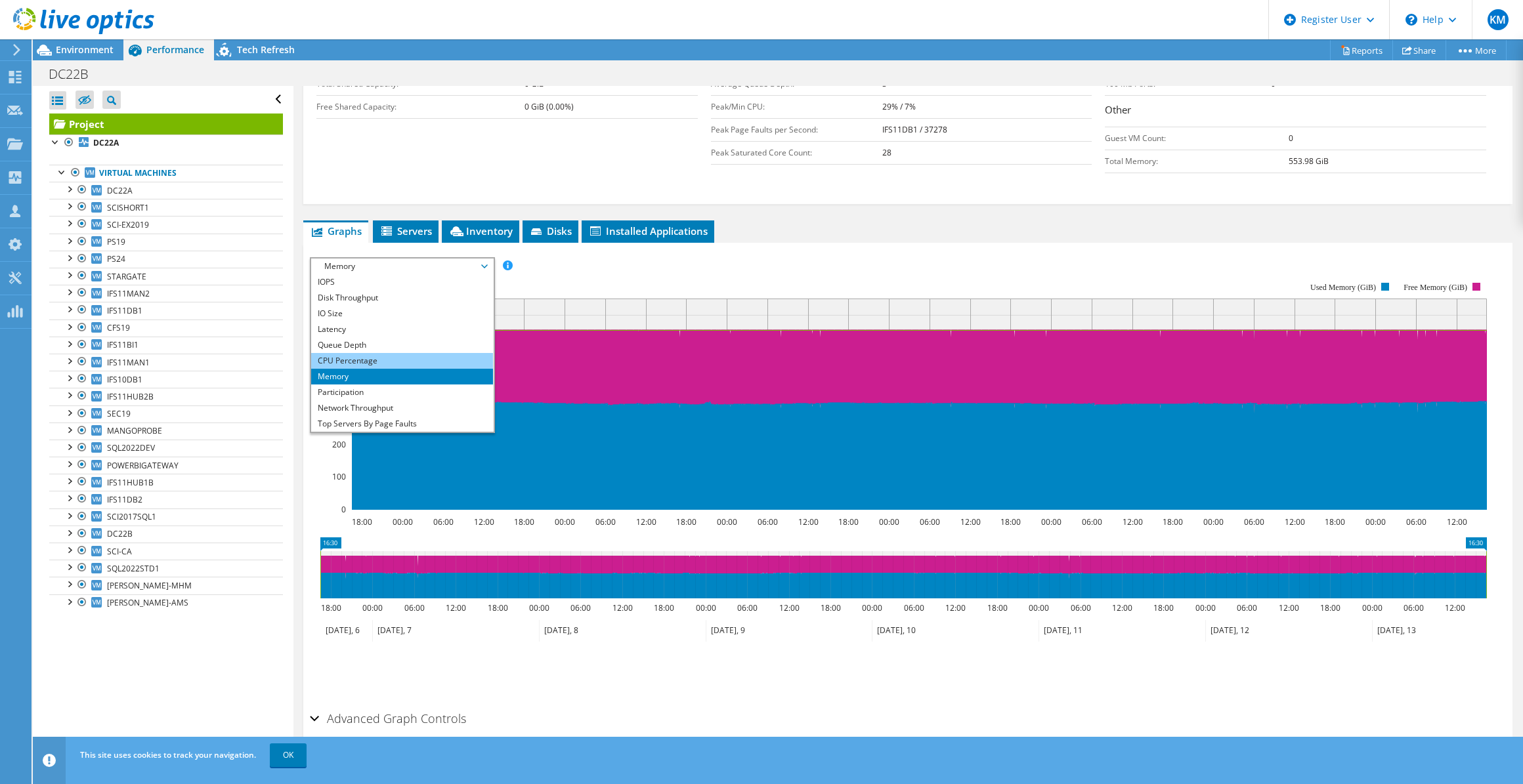
click at [359, 353] on li "CPU Percentage" at bounding box center [402, 361] width 182 height 16
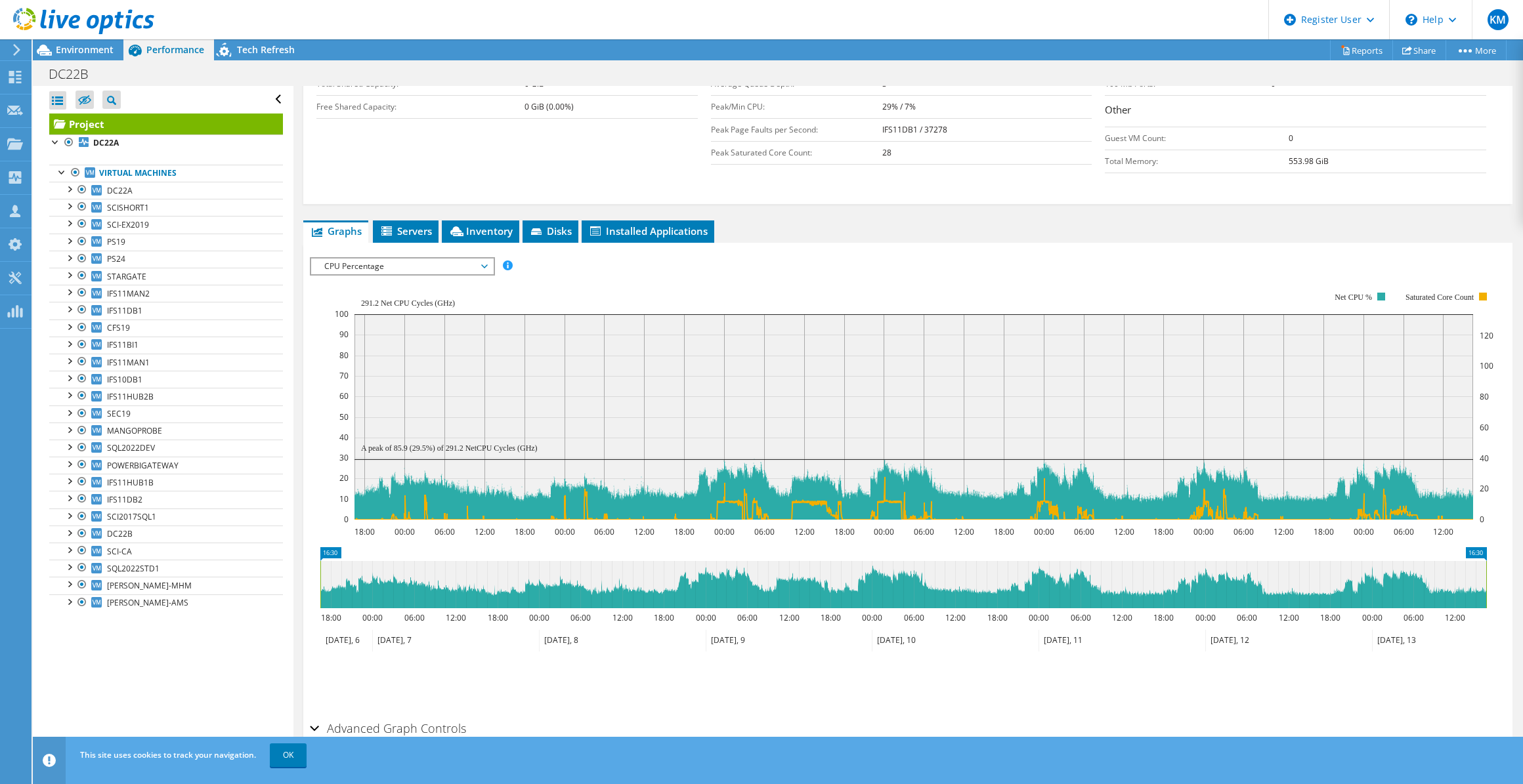
click at [442, 260] on span "CPU Percentage" at bounding box center [401, 266] width 169 height 16
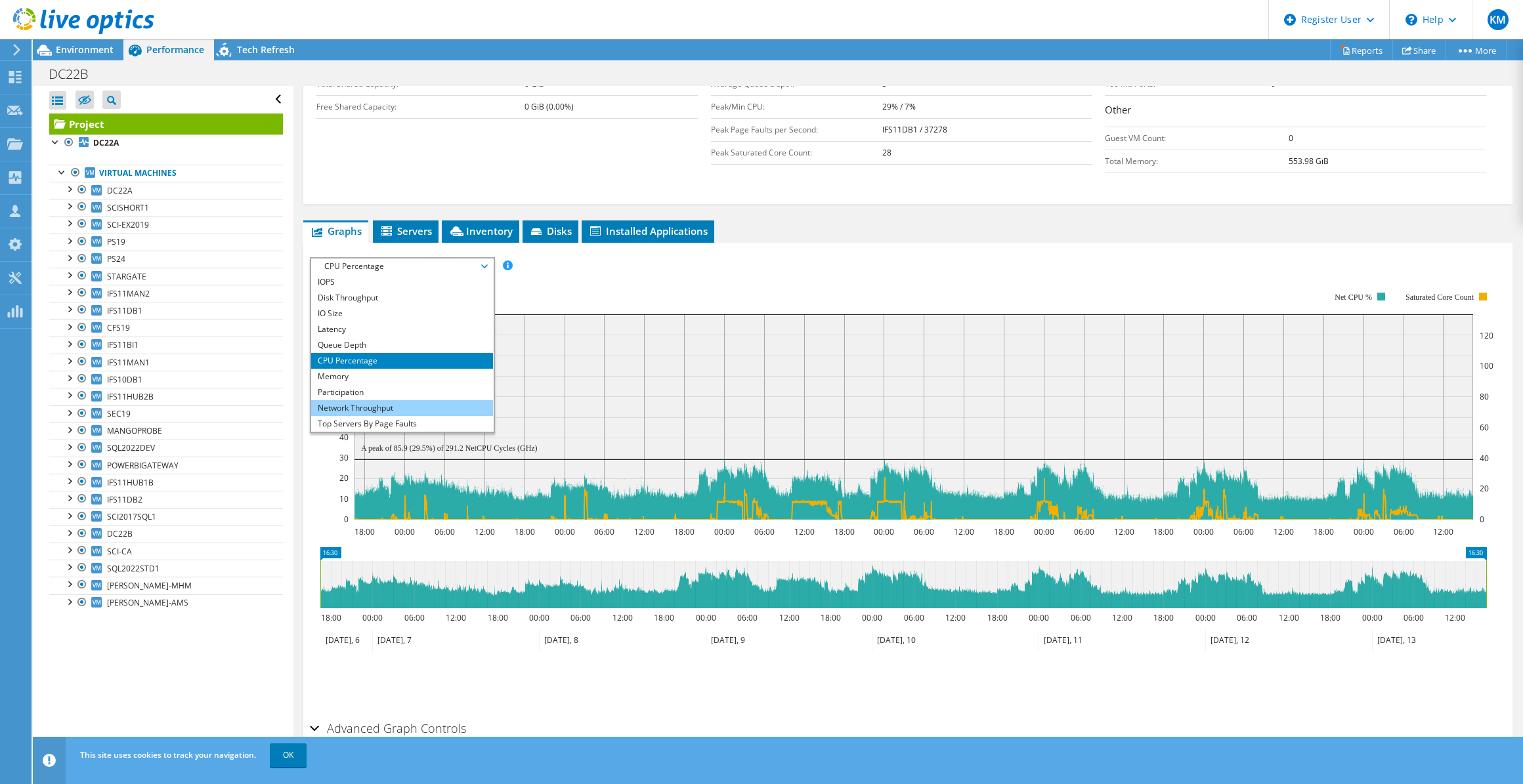
scroll to position [46, 0]
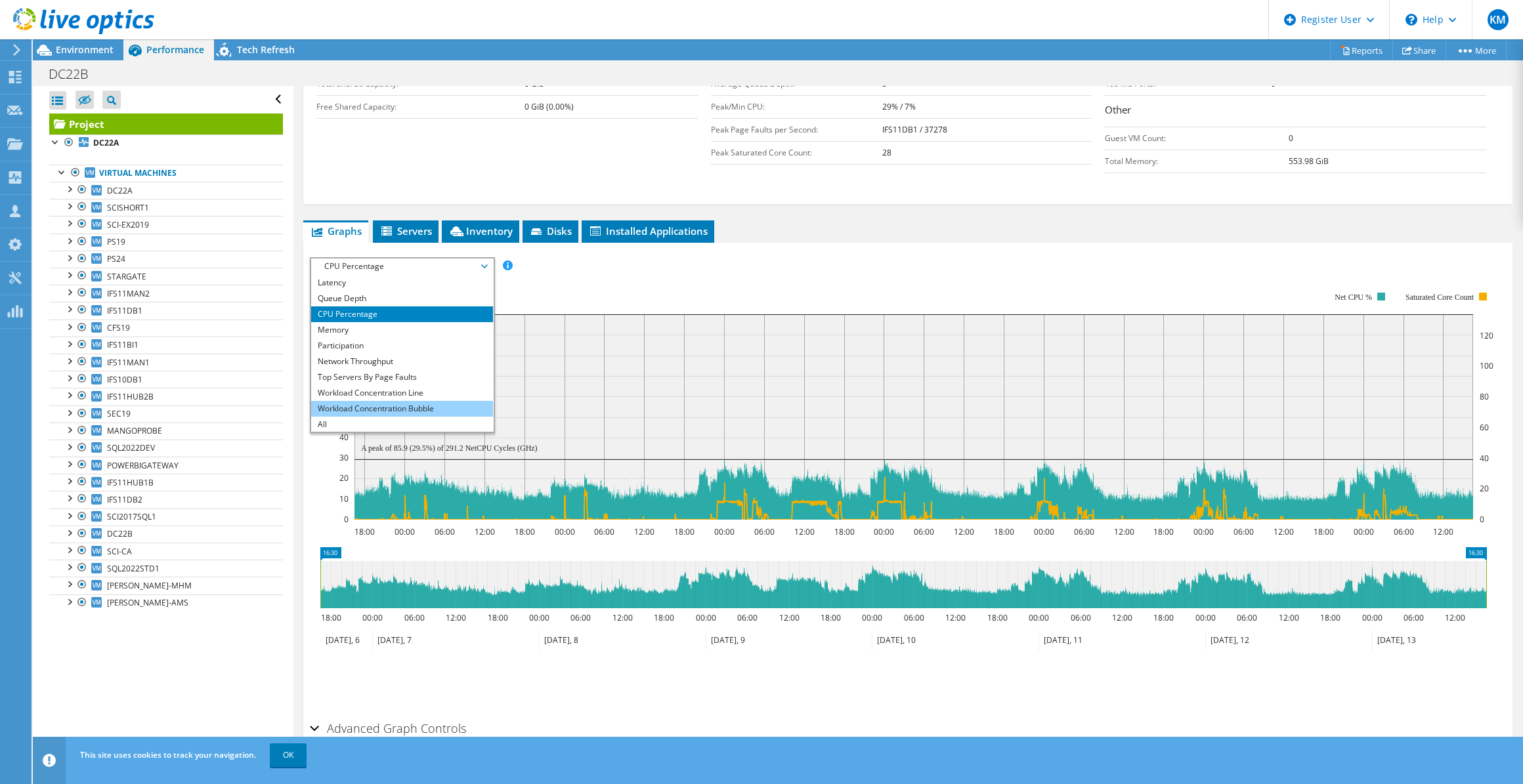
click at [400, 403] on li "Workload Concentration Bubble" at bounding box center [402, 409] width 182 height 16
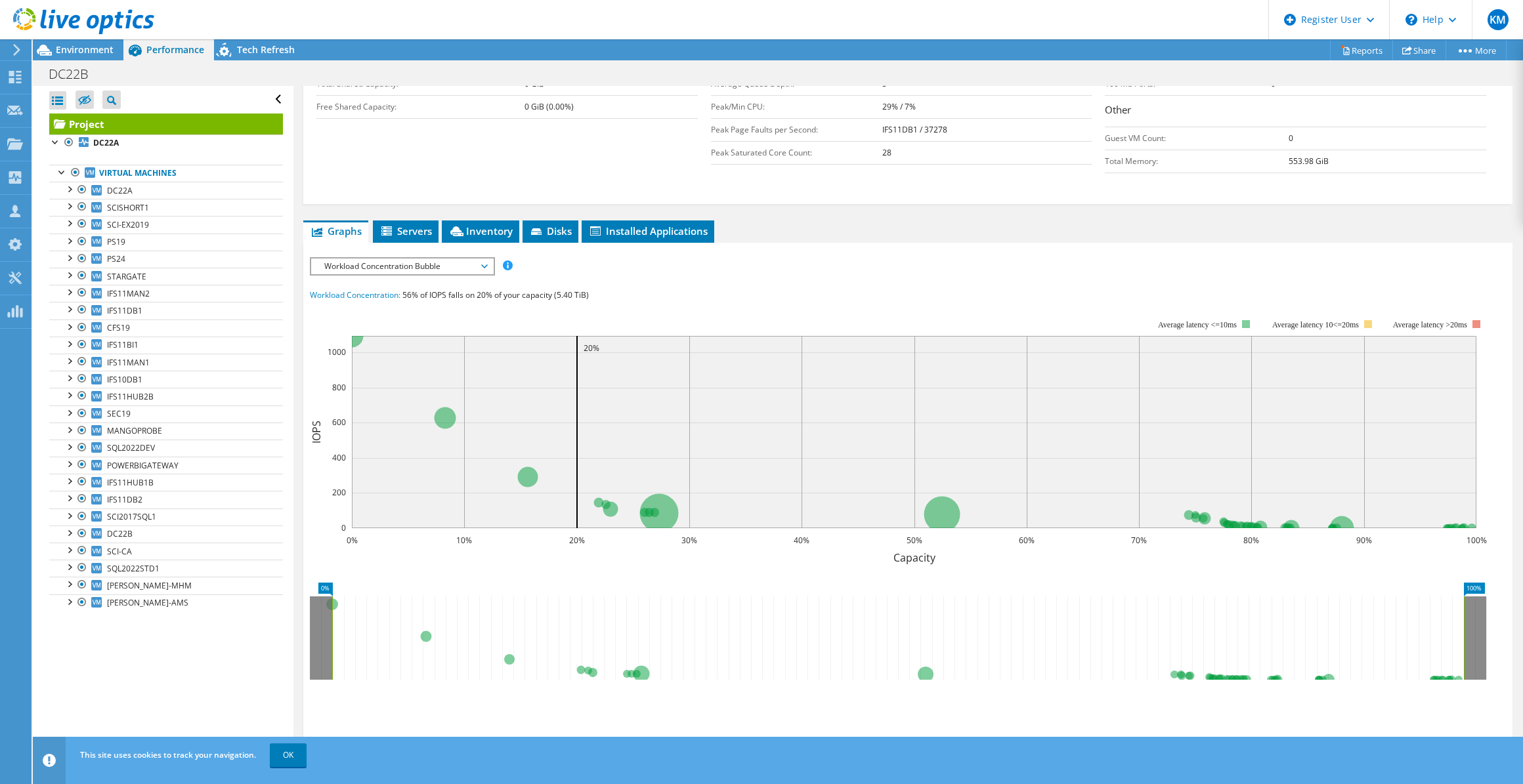
click at [409, 259] on span "Workload Concentration Bubble" at bounding box center [401, 266] width 169 height 16
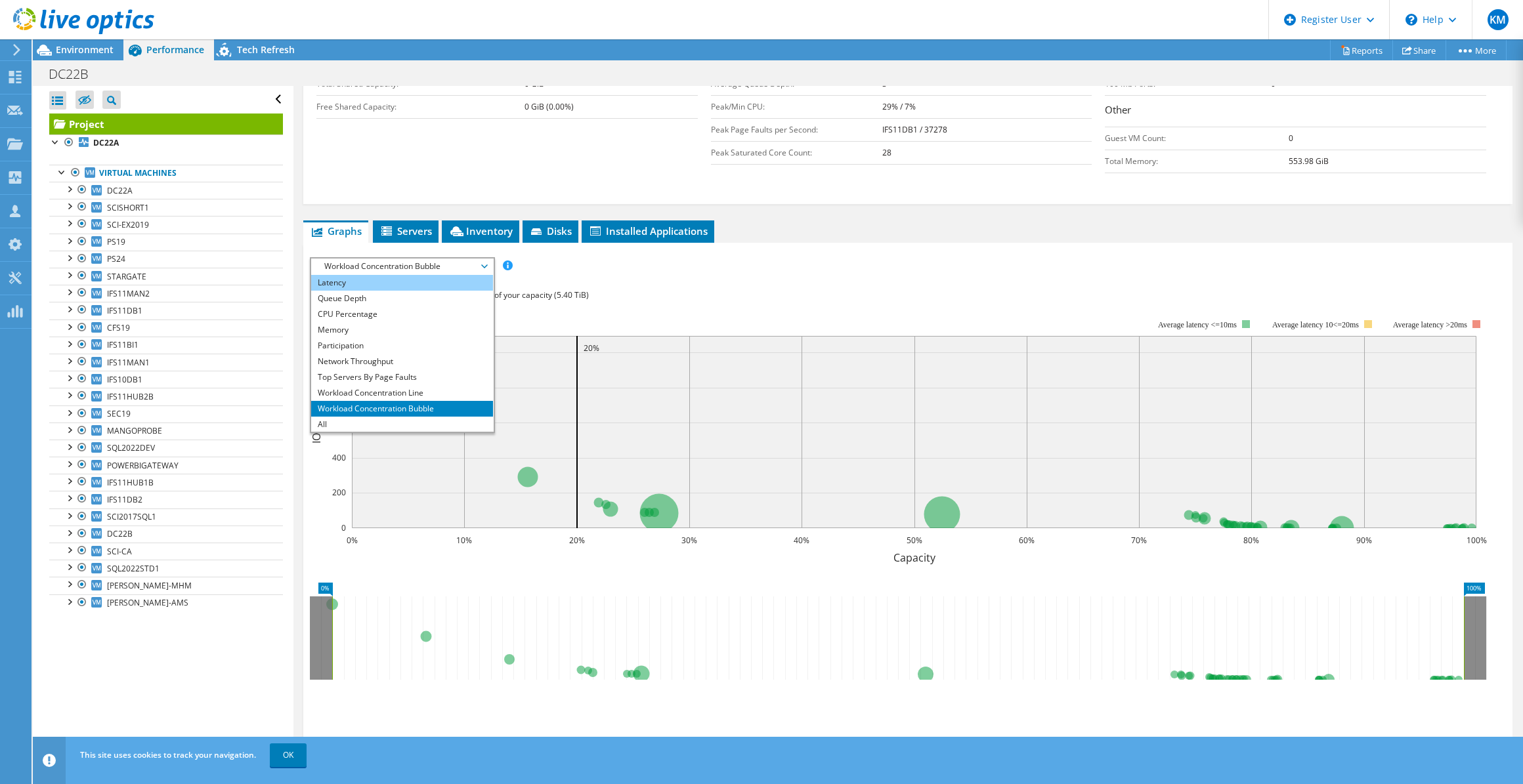
click at [373, 284] on li "Latency" at bounding box center [402, 283] width 182 height 16
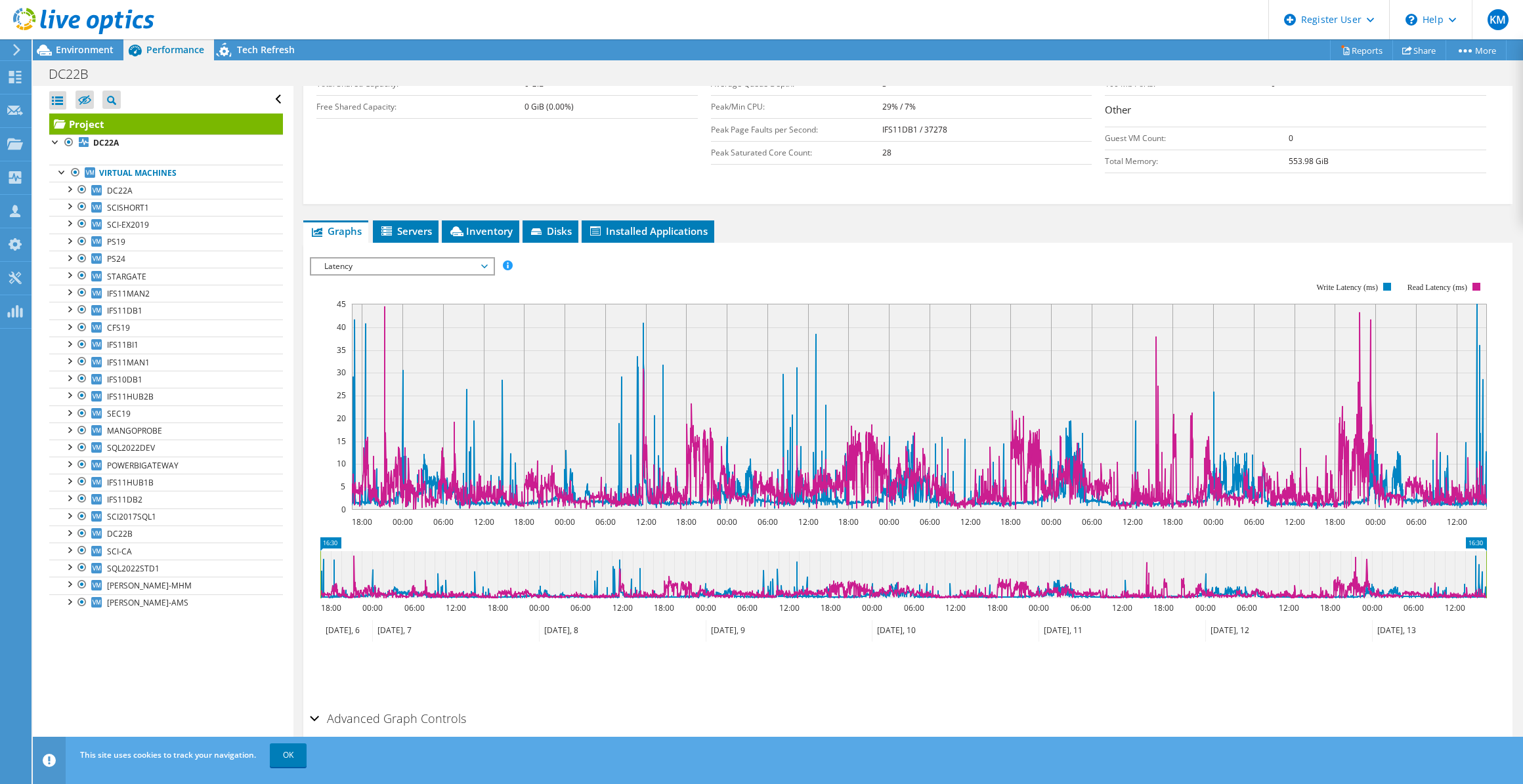
scroll to position [60, 0]
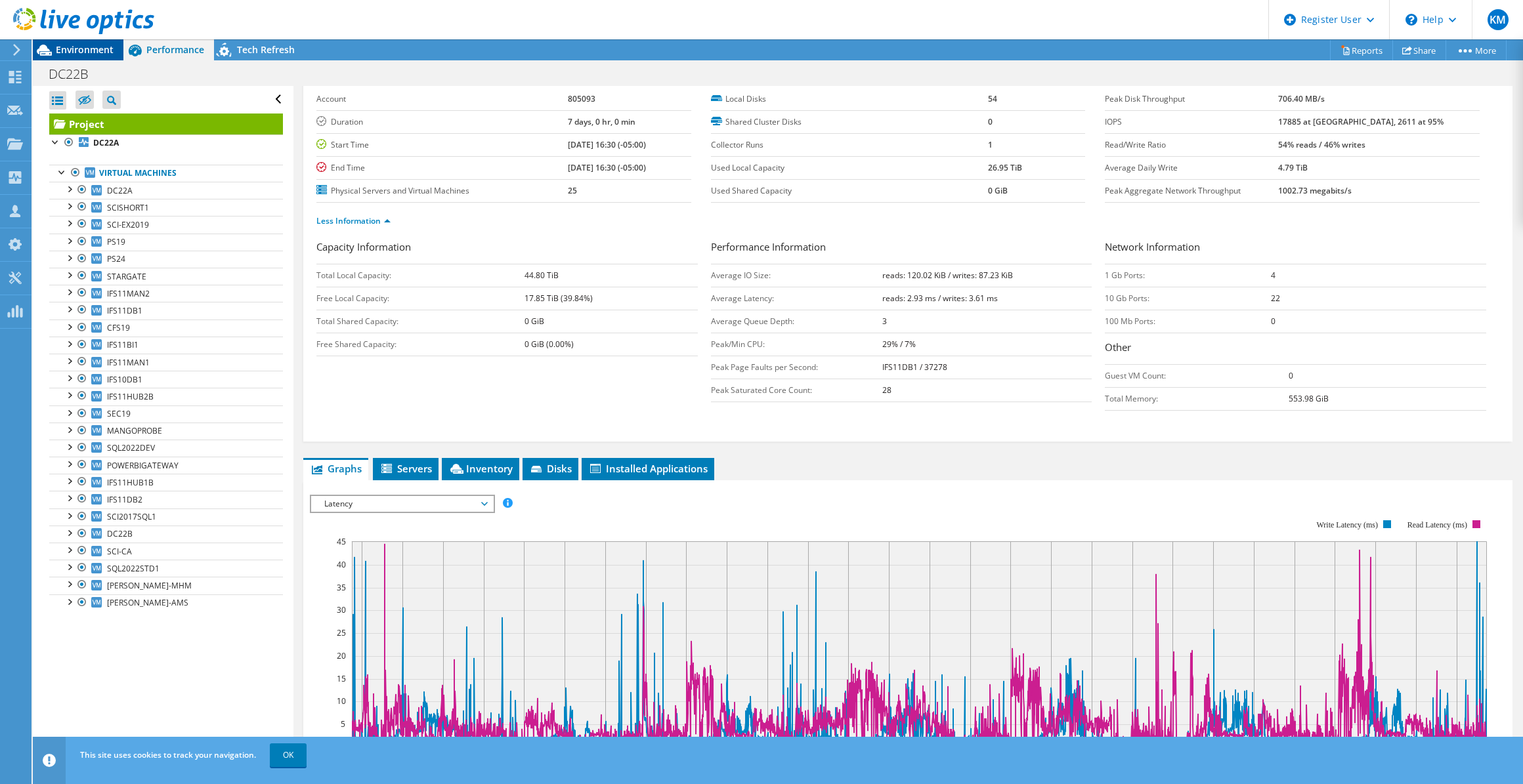
click at [98, 50] on span "Environment" at bounding box center [84, 50] width 58 height 13
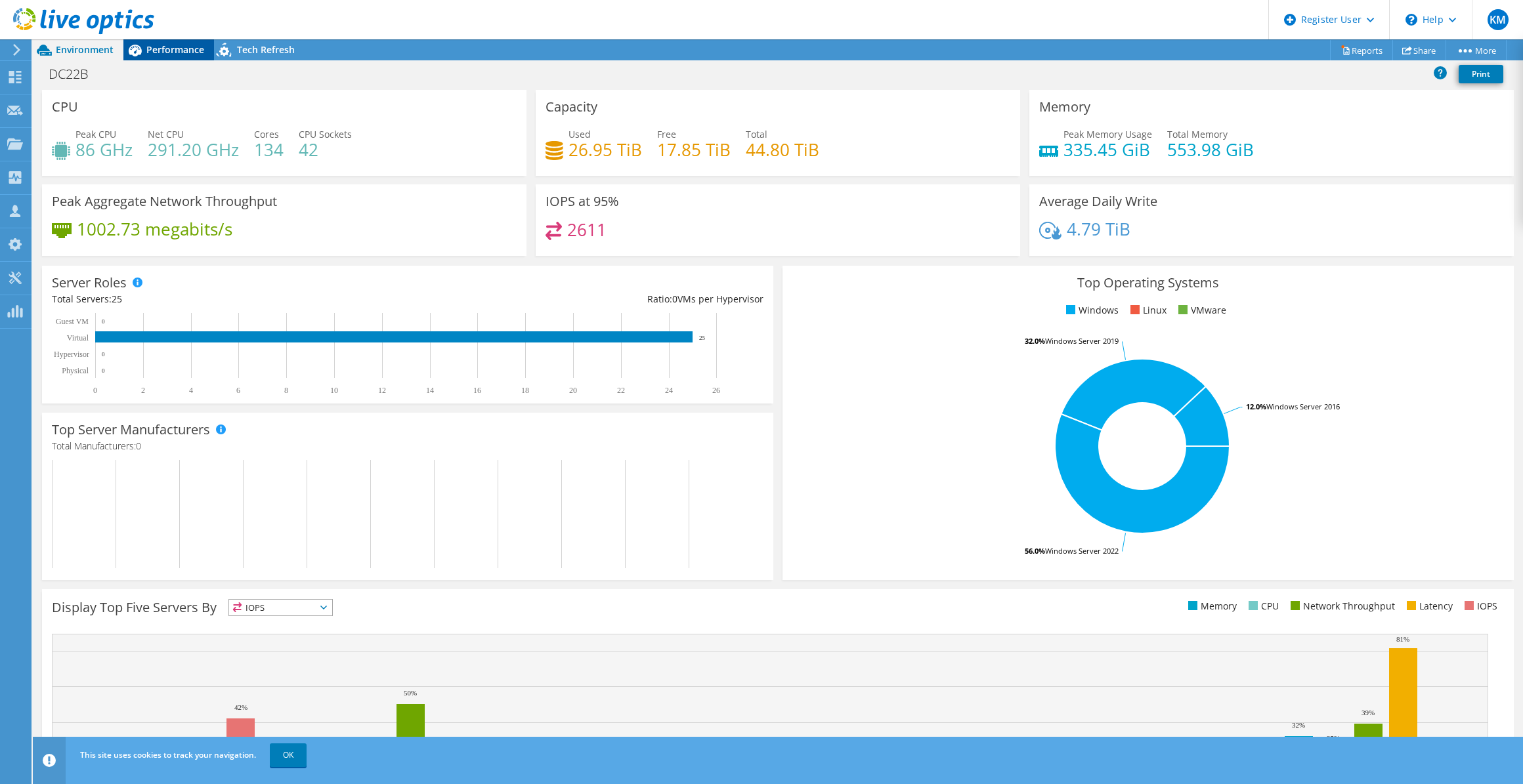
click at [158, 50] on span "Performance" at bounding box center [175, 50] width 58 height 13
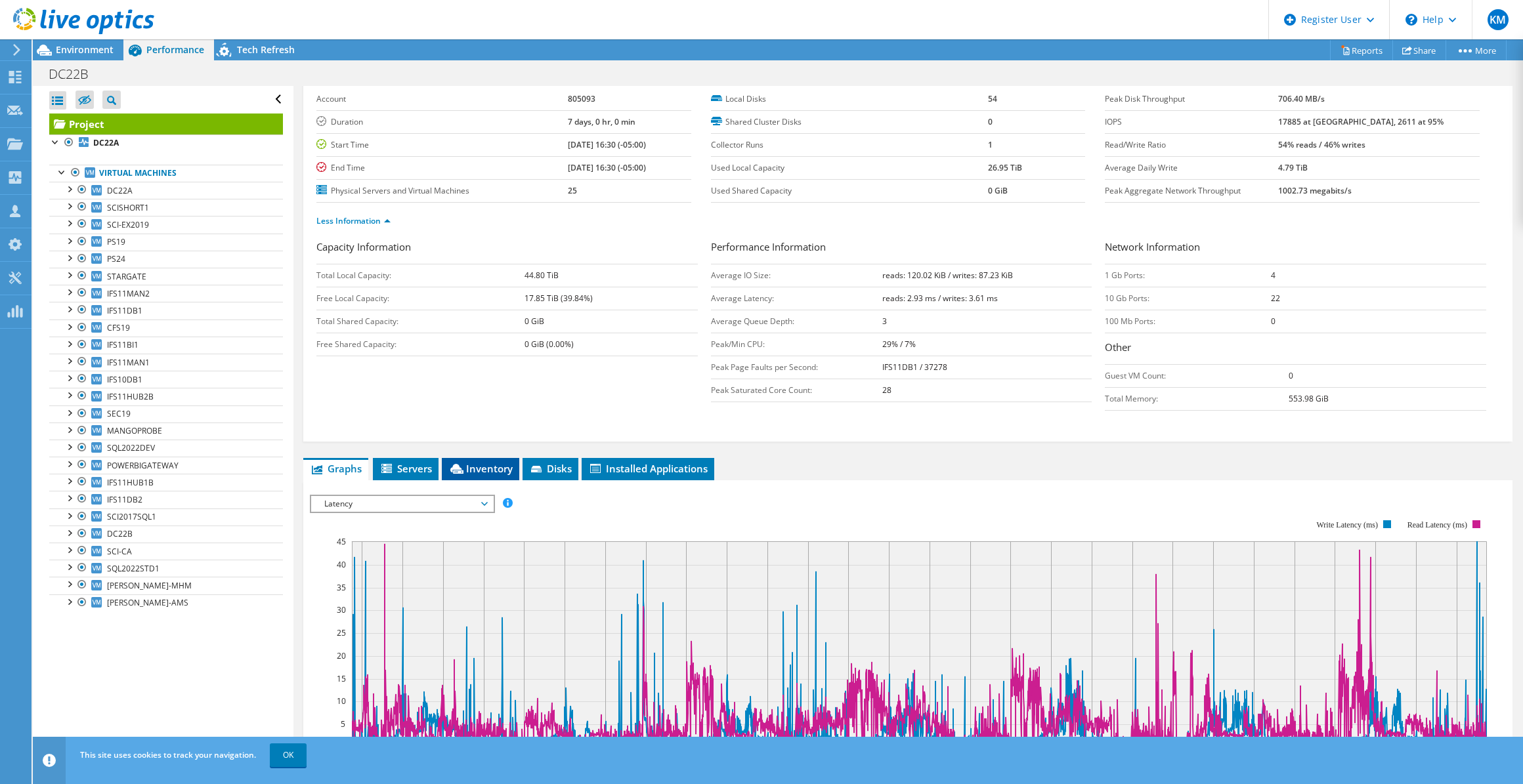
click at [489, 458] on li "Inventory" at bounding box center [480, 469] width 77 height 23
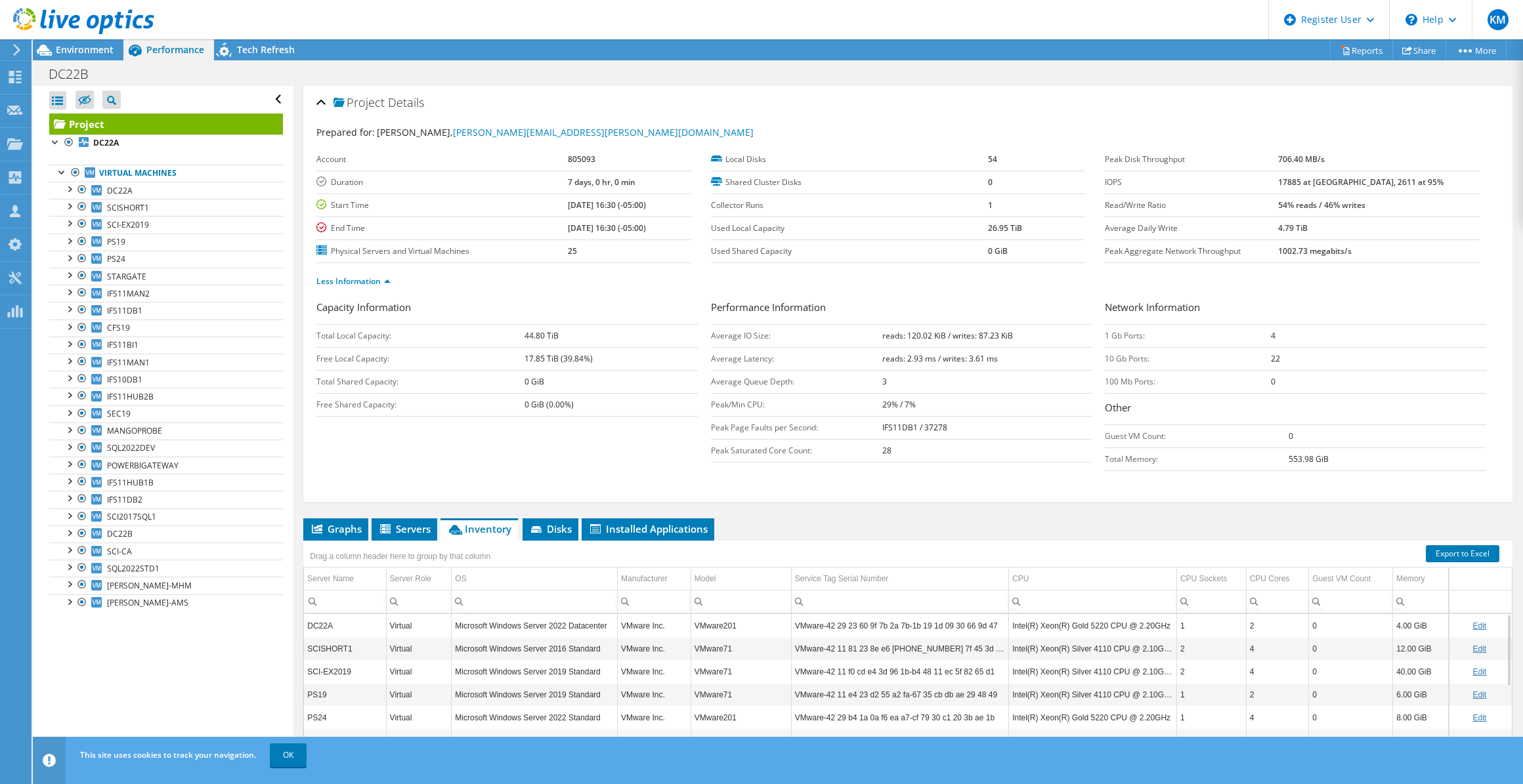
scroll to position [108, 0]
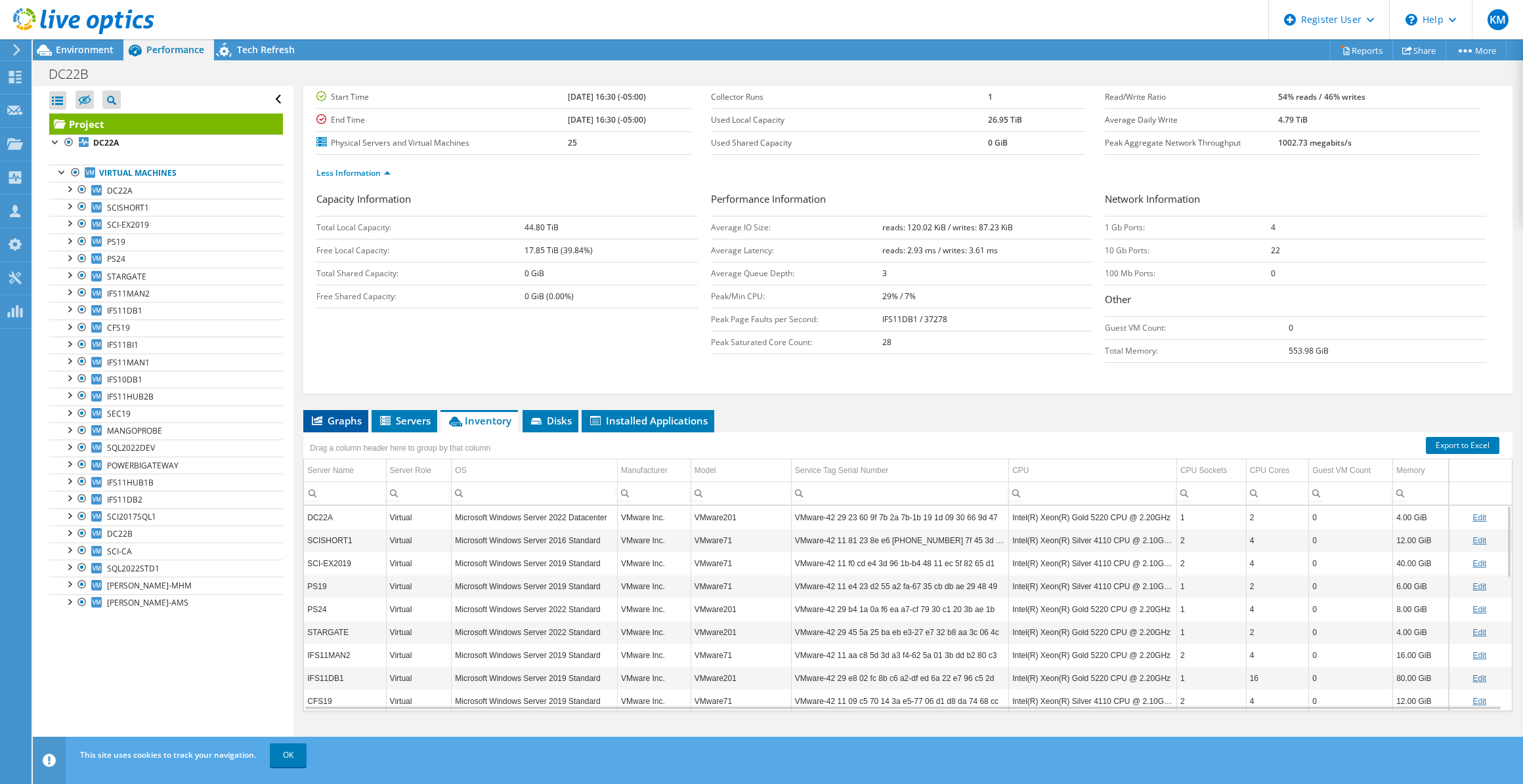
click at [340, 421] on span "Graphs" at bounding box center [336, 421] width 52 height 13
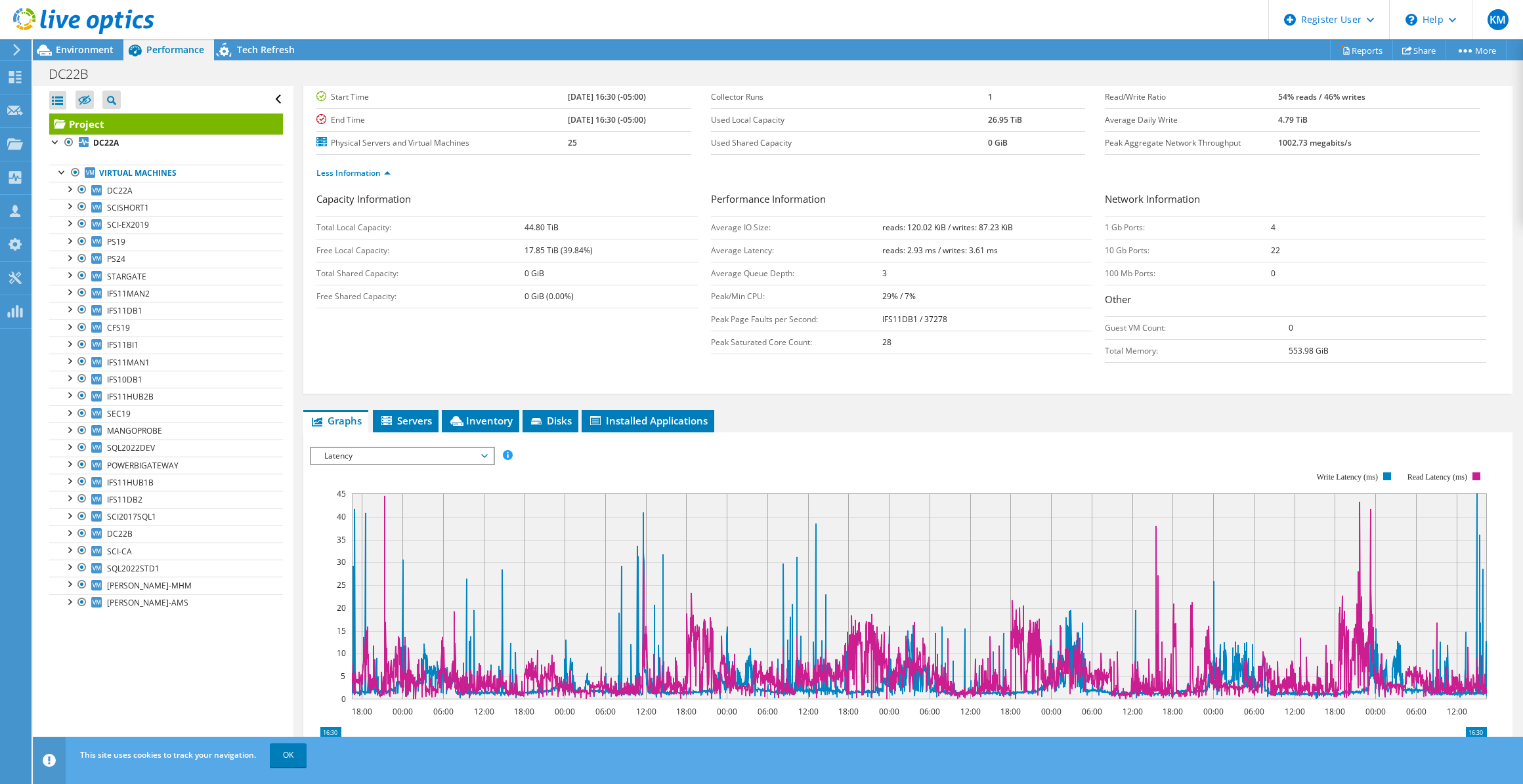
click at [422, 463] on rect at bounding box center [898, 586] width 1177 height 263
click at [419, 449] on span "Latency" at bounding box center [401, 456] width 169 height 16
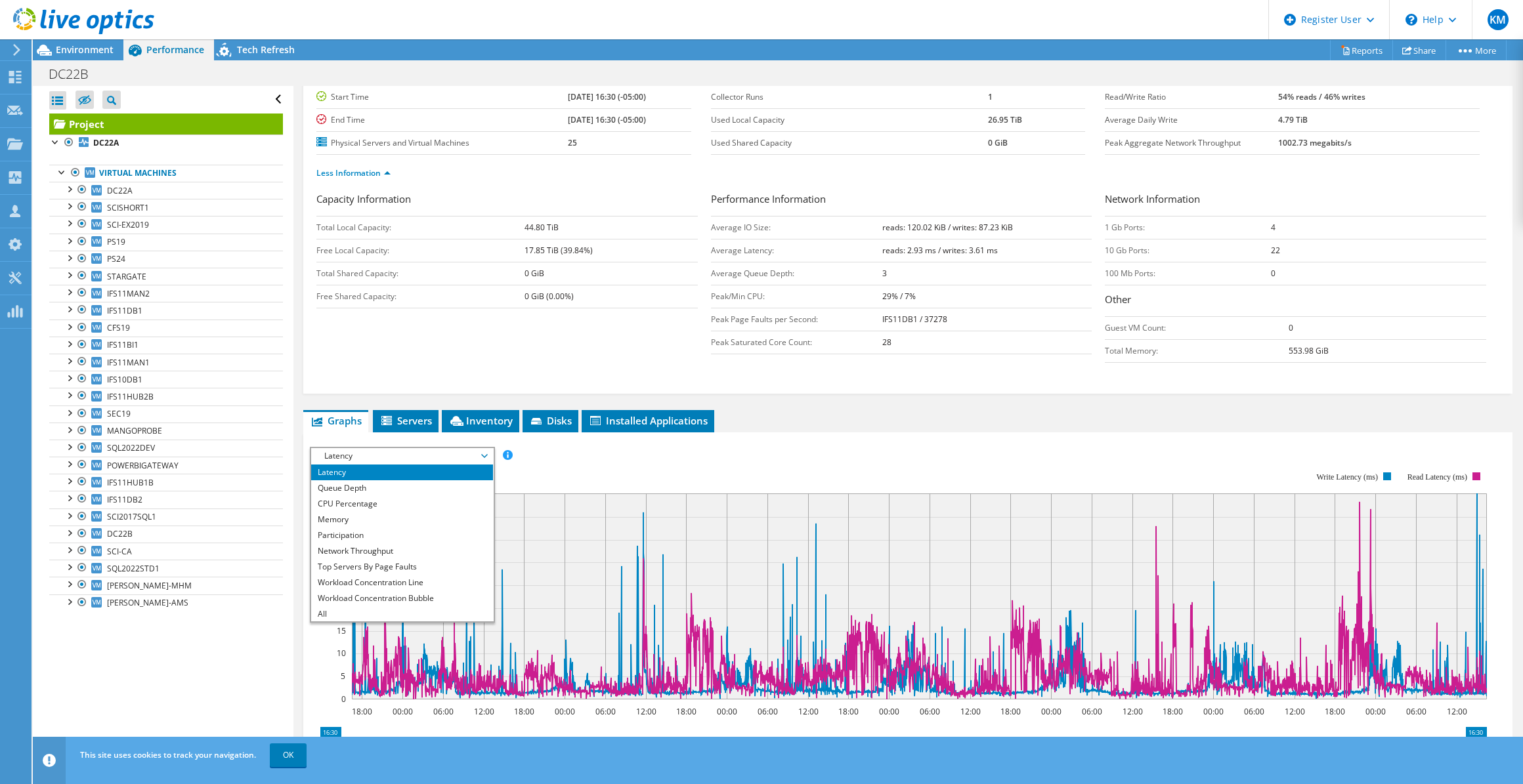
click at [101, 33] on use at bounding box center [84, 20] width 141 height 26
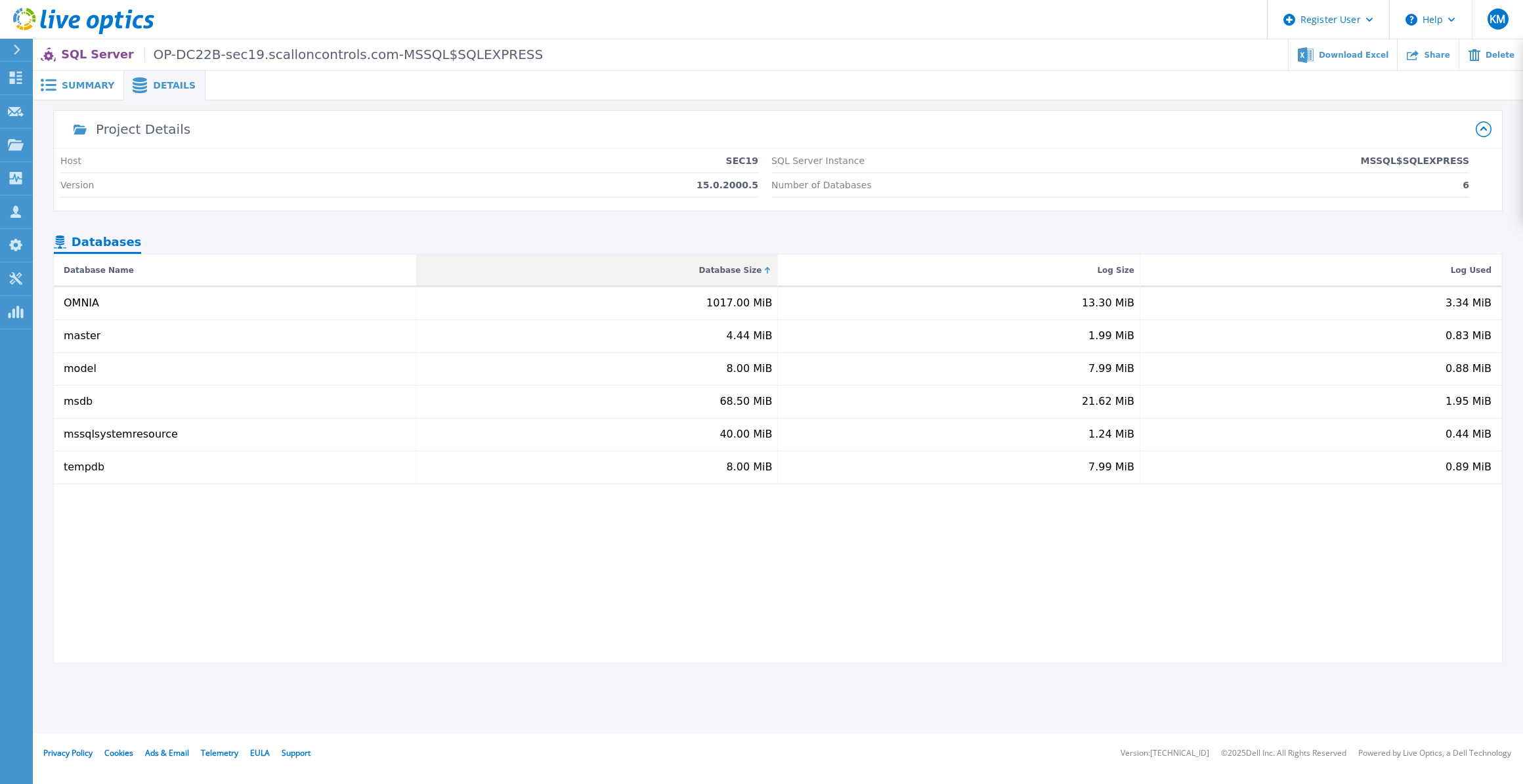
click at [756, 263] on div "Database Size" at bounding box center [730, 270] width 63 height 16
drag, startPoint x: 756, startPoint y: 263, endPoint x: 907, endPoint y: 244, distance: 152.2
click at [907, 244] on nav "Databases" at bounding box center [777, 243] width 1447 height 23
click at [779, 527] on div "OMNIA 1017.00 MiB 13.30 MiB 3.34 MiB msdb 68.50 MiB 21.62 MiB 1.95 MiB mssqlsys…" at bounding box center [777, 474] width 1447 height 375
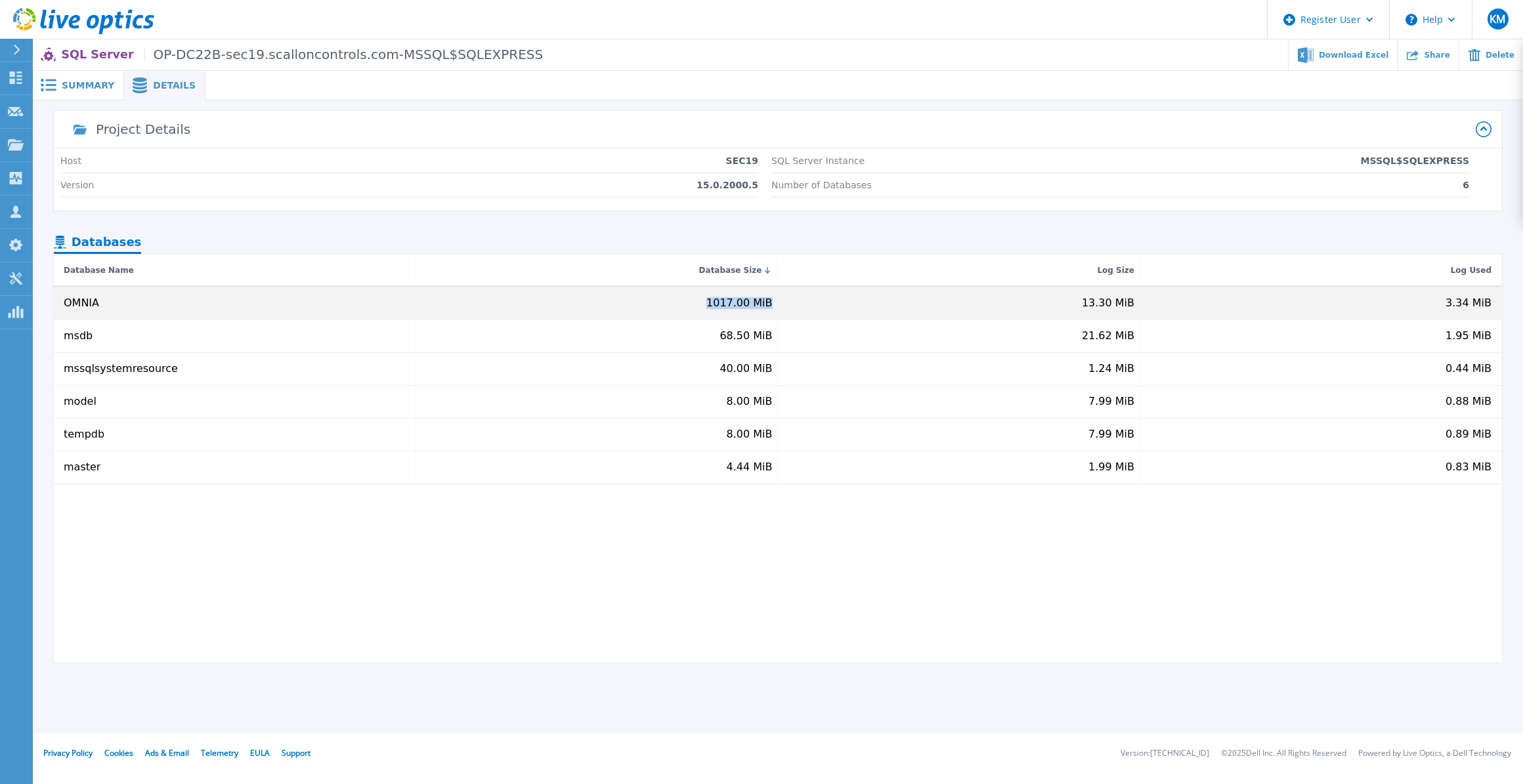
drag, startPoint x: 702, startPoint y: 301, endPoint x: 771, endPoint y: 301, distance: 69.0
click at [771, 301] on div "1017.00 MiB" at bounding box center [597, 303] width 362 height 32
copy div "1017.00 MiB"
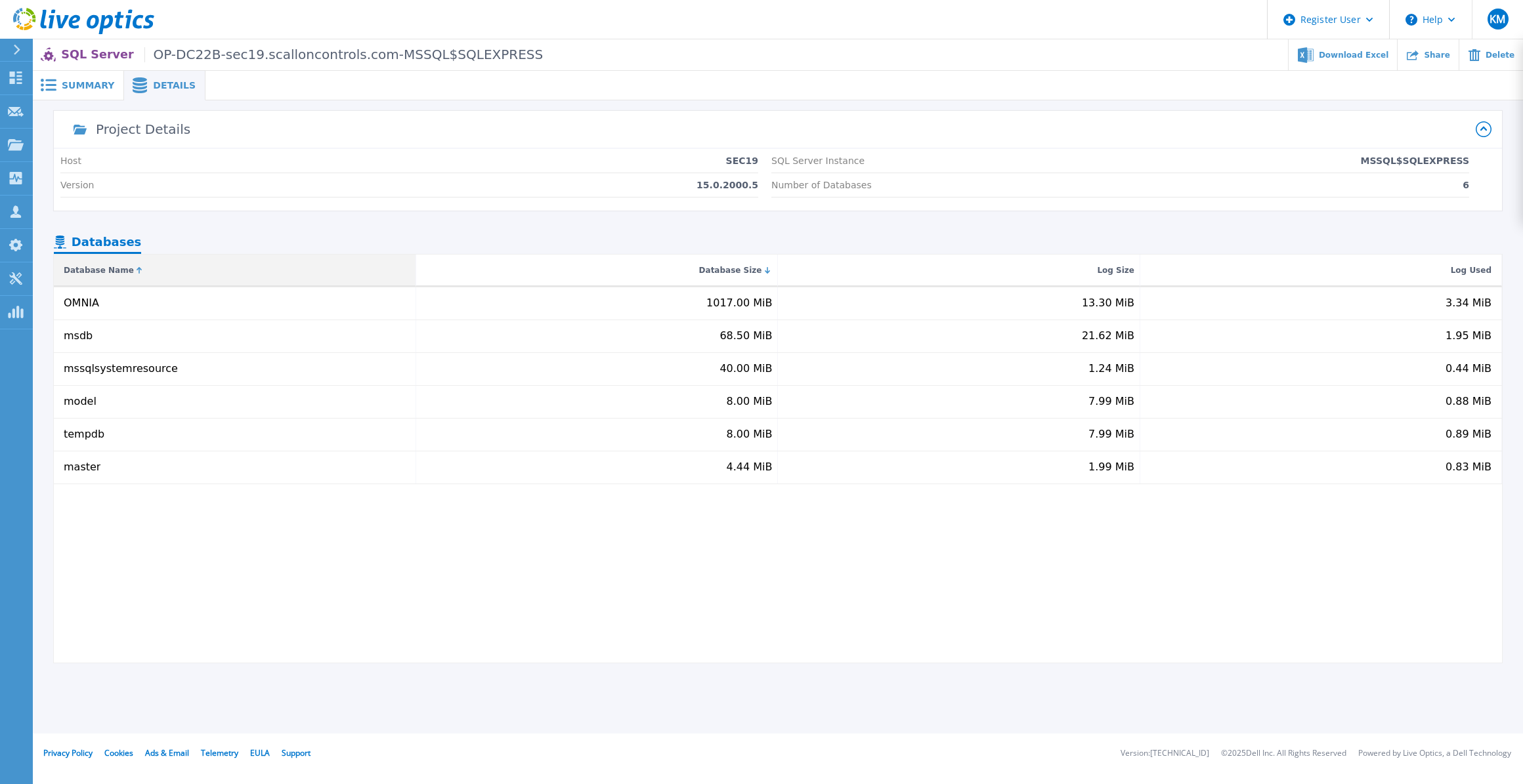
click at [235, 283] on div "Database Name" at bounding box center [234, 270] width 362 height 32
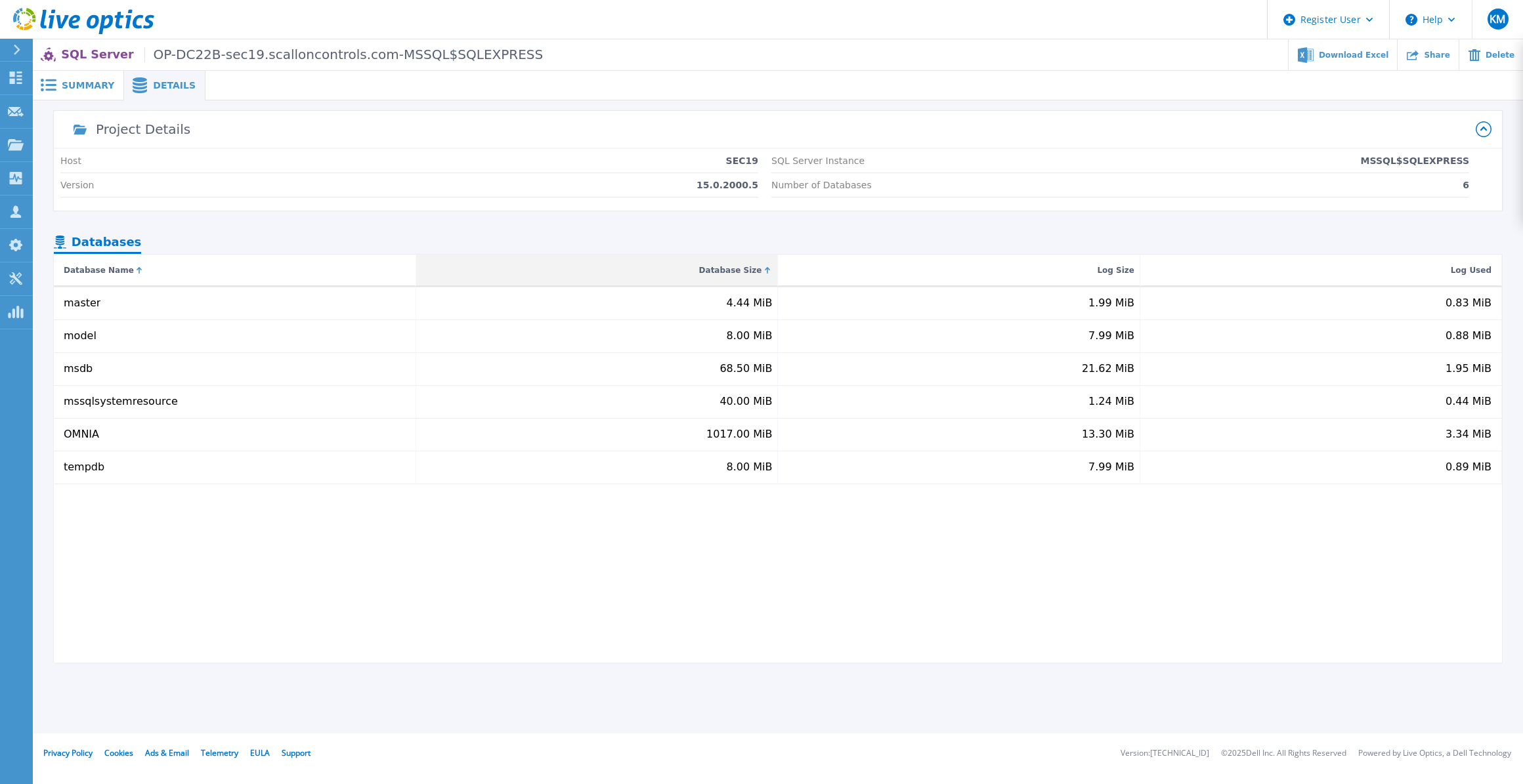
click at [759, 279] on div "Database Size" at bounding box center [597, 270] width 362 height 32
click at [729, 266] on div "Database Size" at bounding box center [730, 270] width 63 height 16
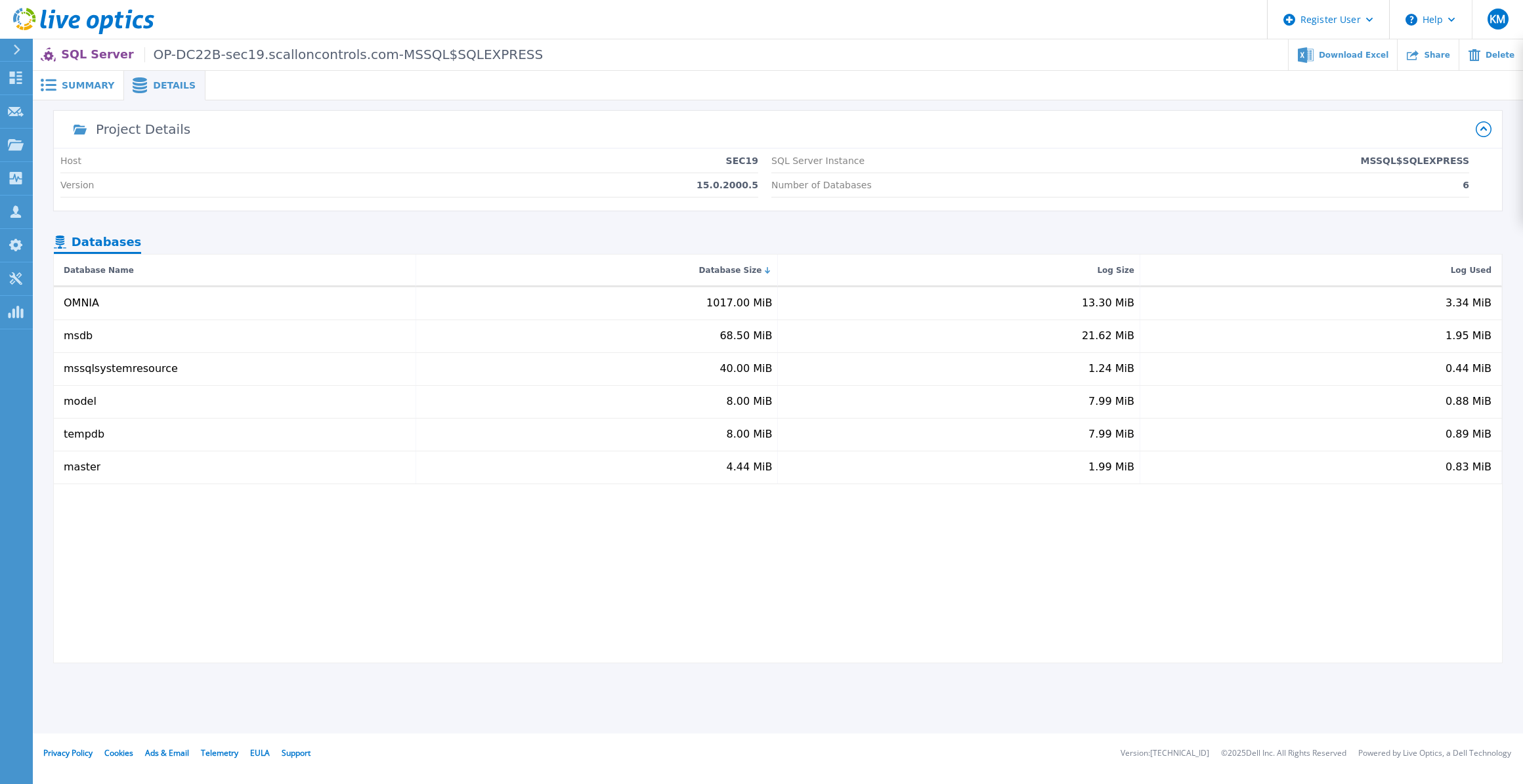
click at [92, 84] on span "Summary" at bounding box center [87, 85] width 53 height 9
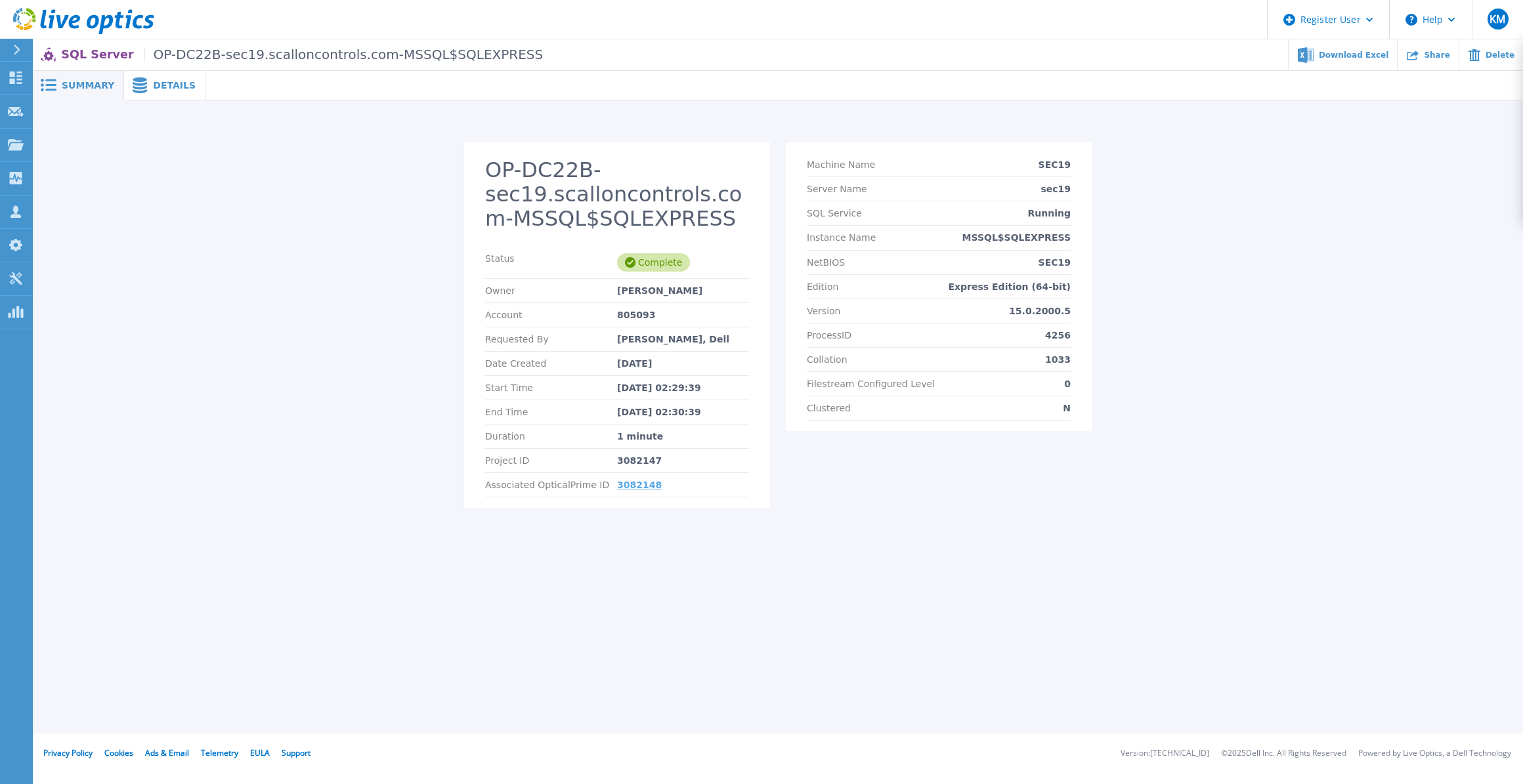
click at [635, 479] on link "3082148" at bounding box center [639, 484] width 44 height 11
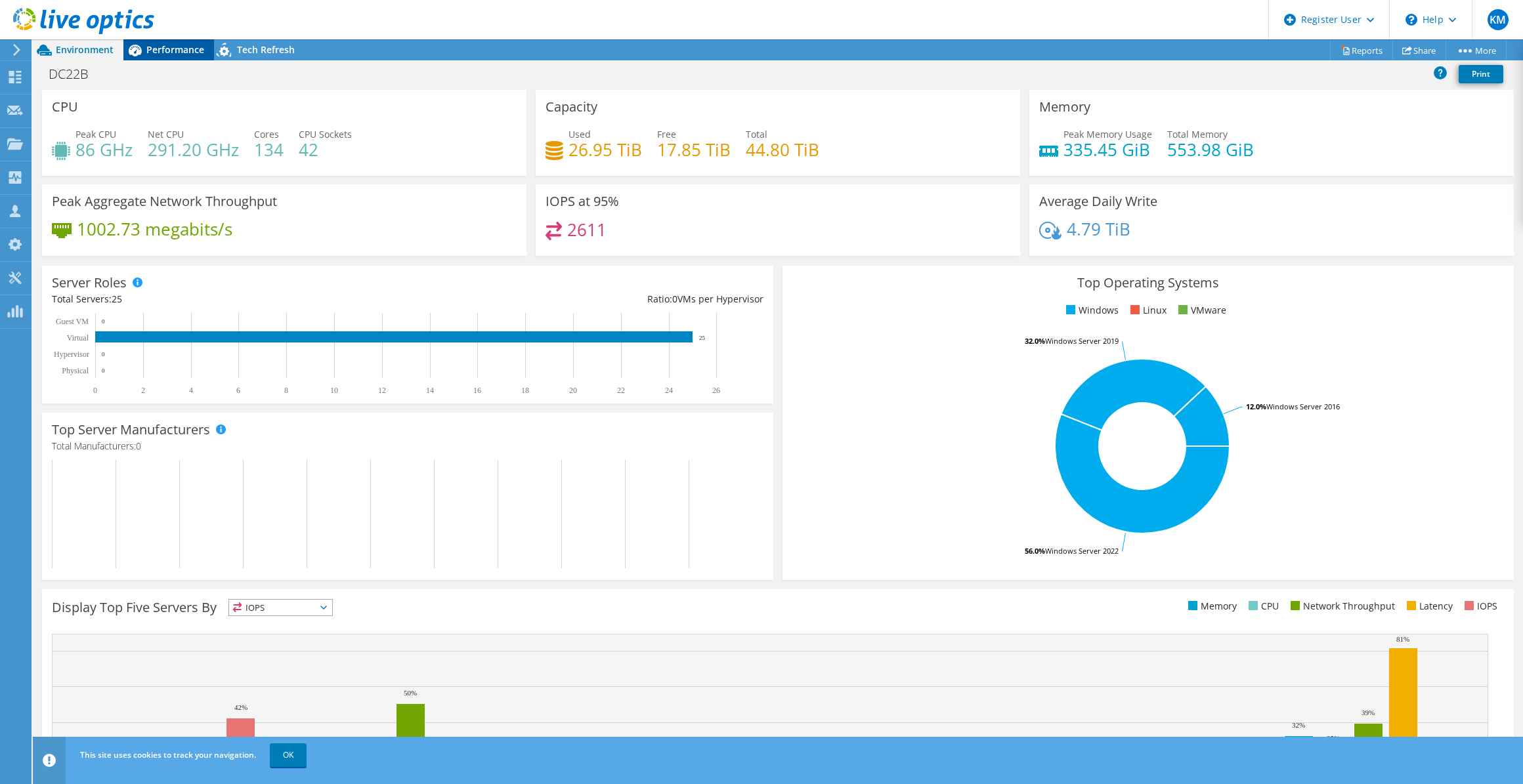
click at [186, 50] on span "Performance" at bounding box center [175, 50] width 58 height 13
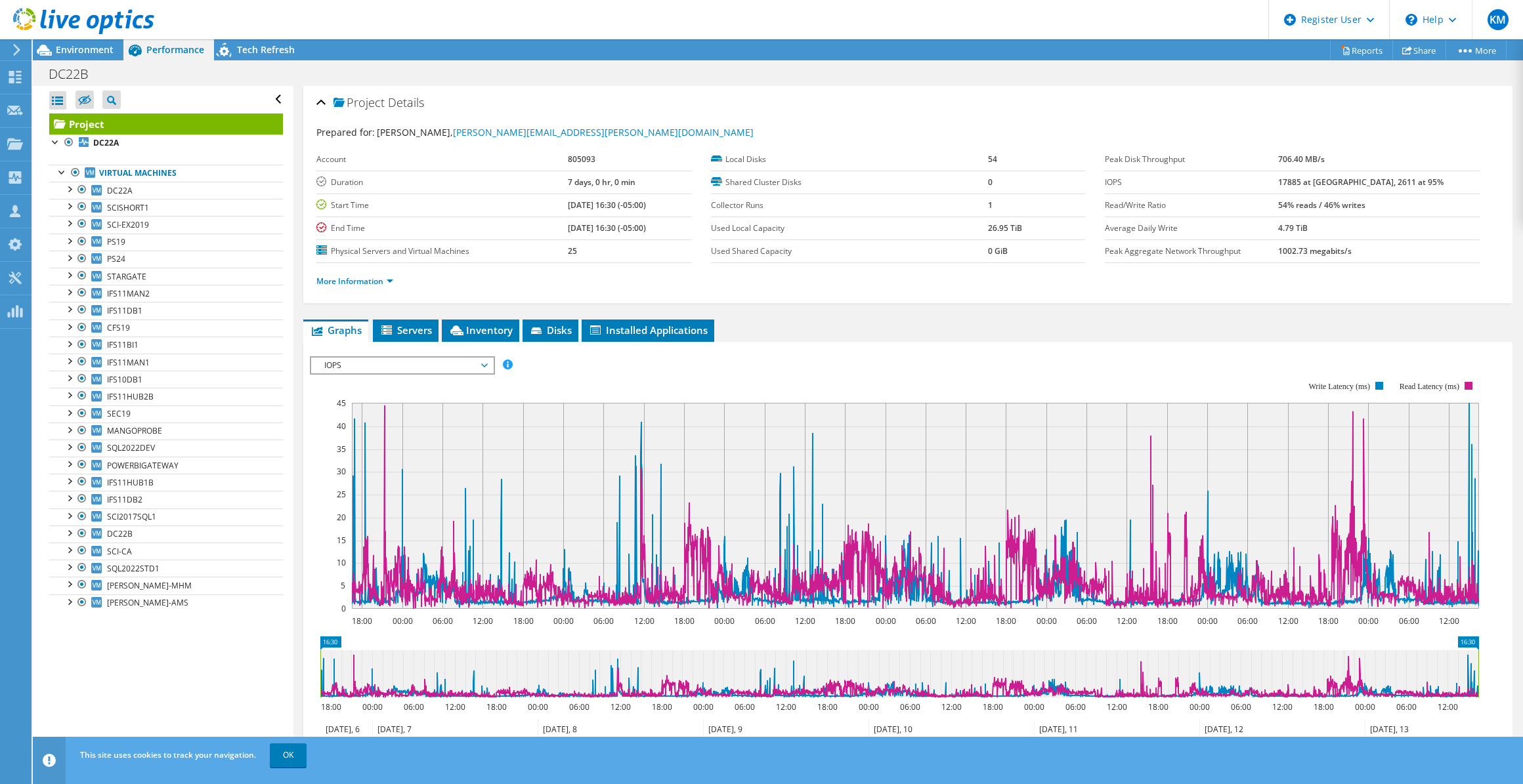
click at [406, 362] on span "IOPS" at bounding box center [401, 365] width 169 height 16
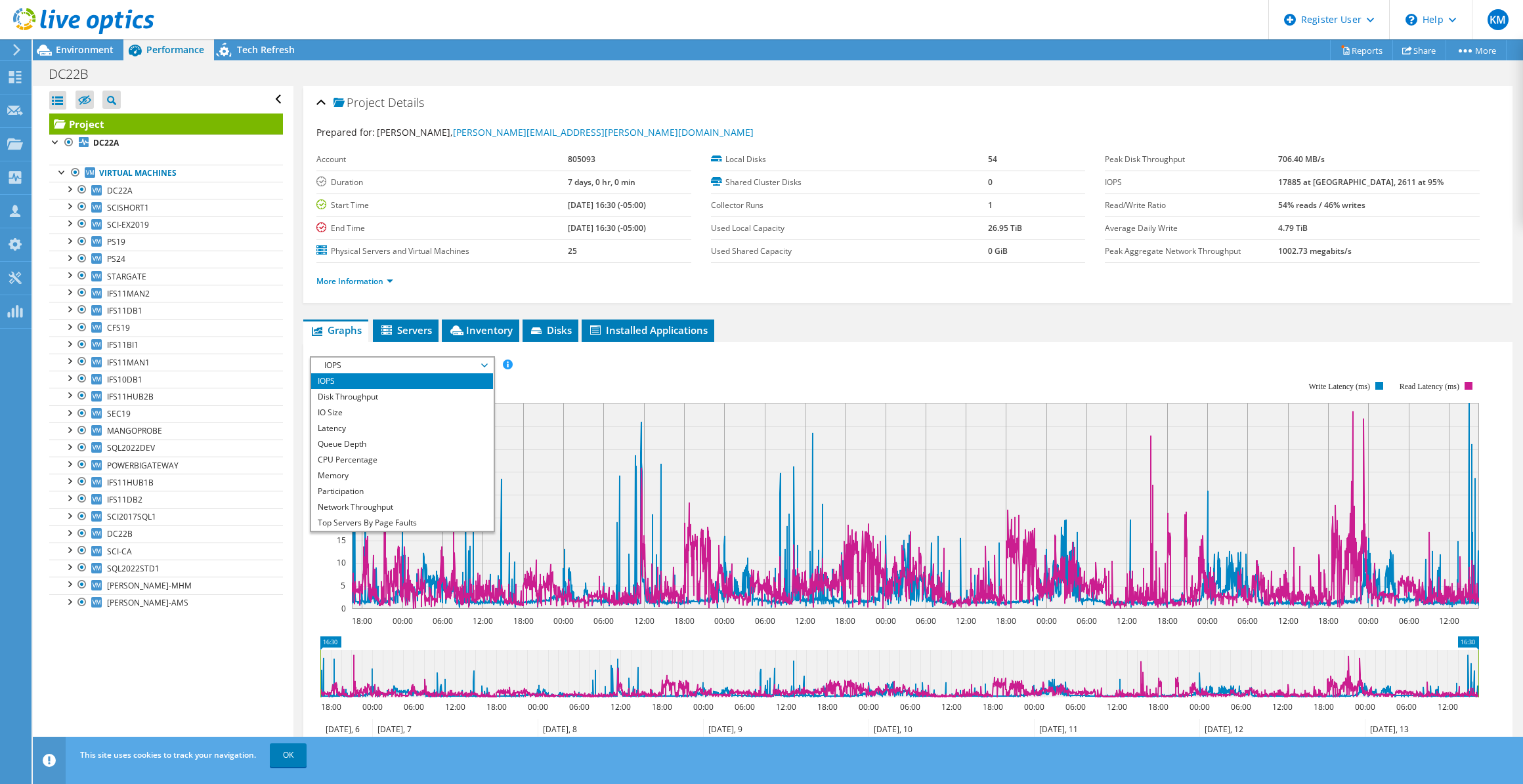
click at [400, 362] on span "IOPS" at bounding box center [401, 365] width 169 height 16
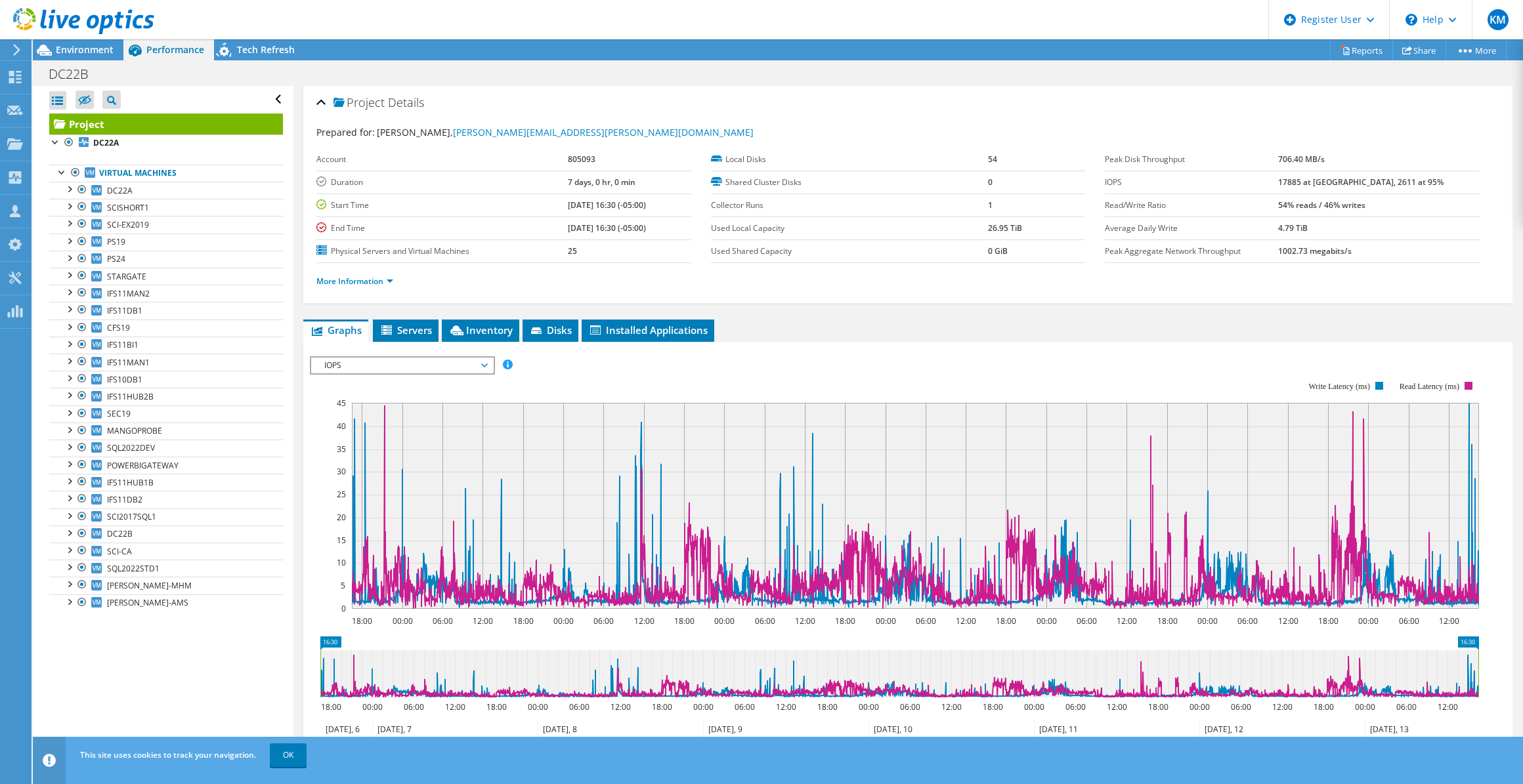
click at [686, 342] on div "IOPS Disk Throughput IO Size Latency Queue Depth CPU Percentage Memory Page Fau…" at bounding box center [908, 572] width 1196 height 463
click at [678, 334] on span "Installed Applications" at bounding box center [647, 330] width 119 height 13
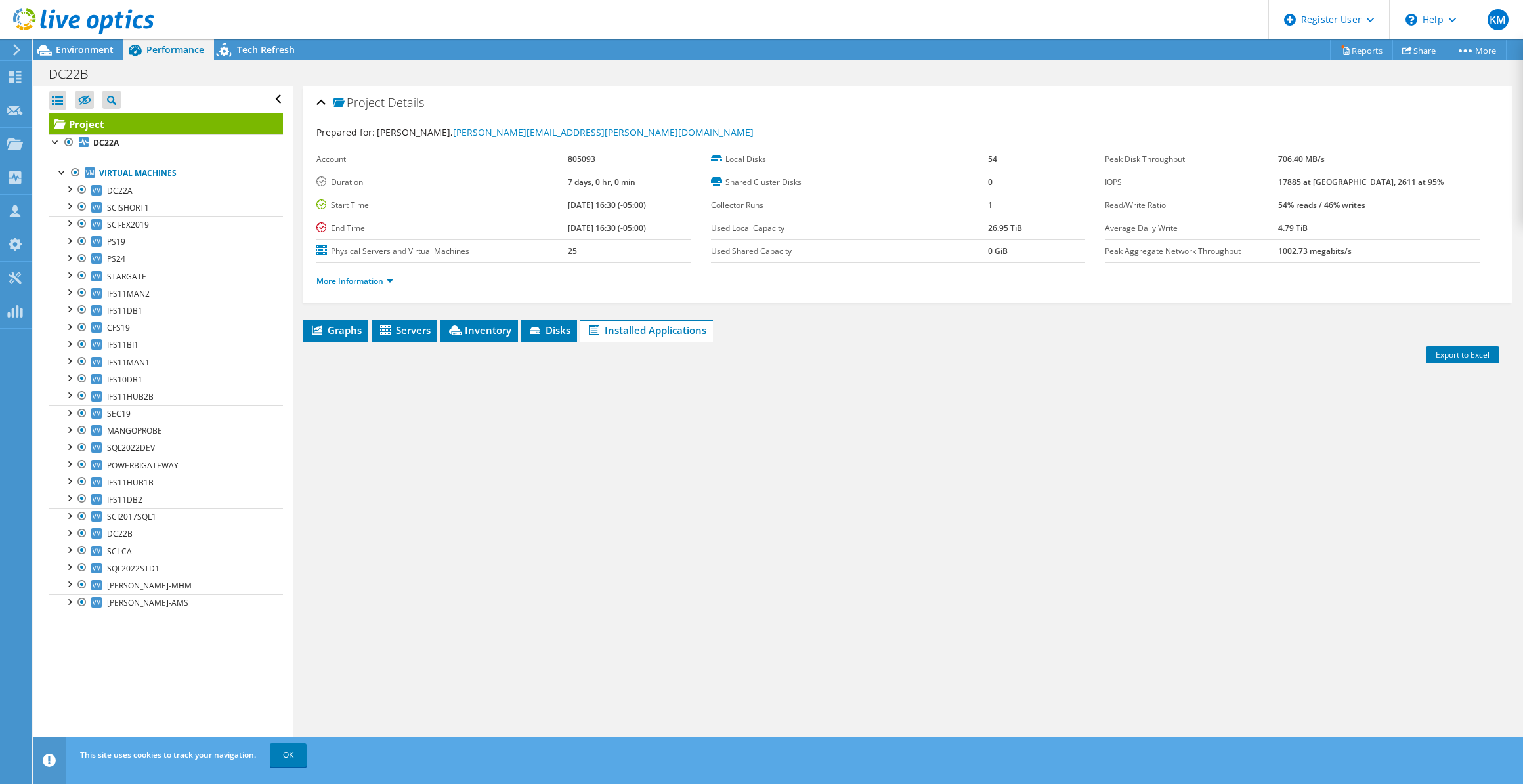
click at [386, 275] on link "More Information" at bounding box center [354, 280] width 76 height 11
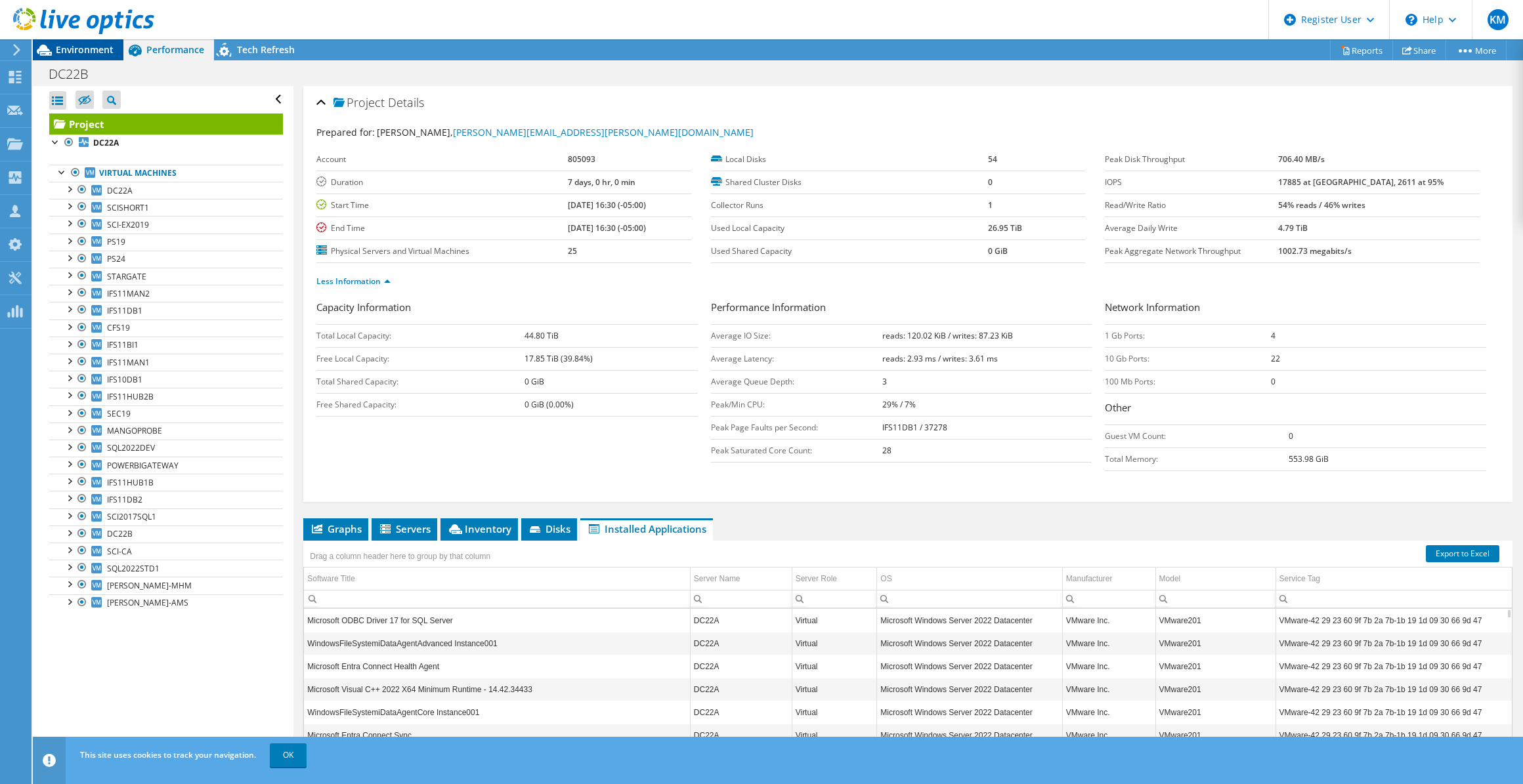
click at [108, 53] on span "Environment" at bounding box center [84, 50] width 58 height 13
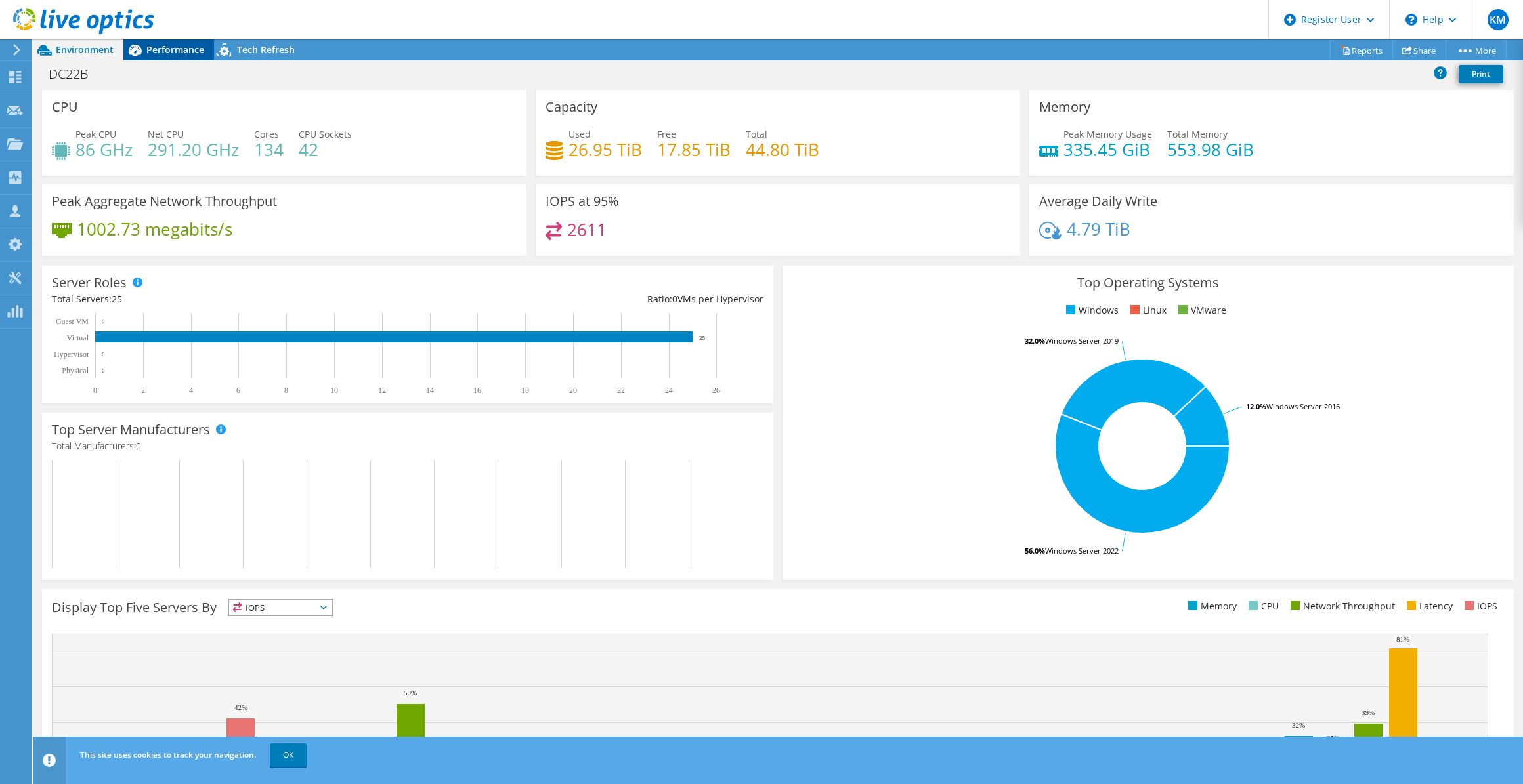
click at [149, 50] on span "Performance" at bounding box center [175, 50] width 58 height 13
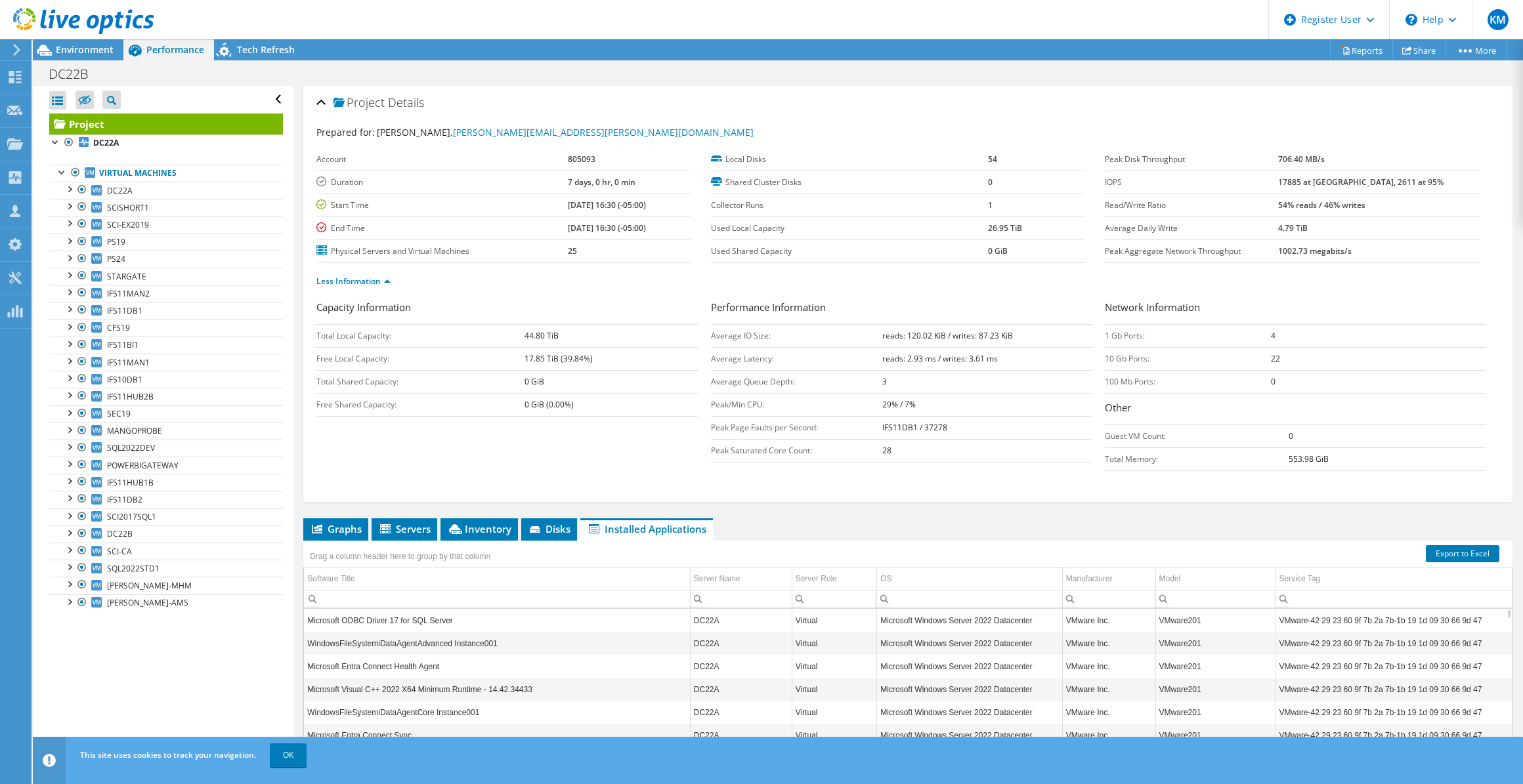
click at [422, 482] on div "Capacity Information Total Local Capacity: 44.80 TiB Free Local Capacity: 17.85…" at bounding box center [908, 399] width 1183 height 199
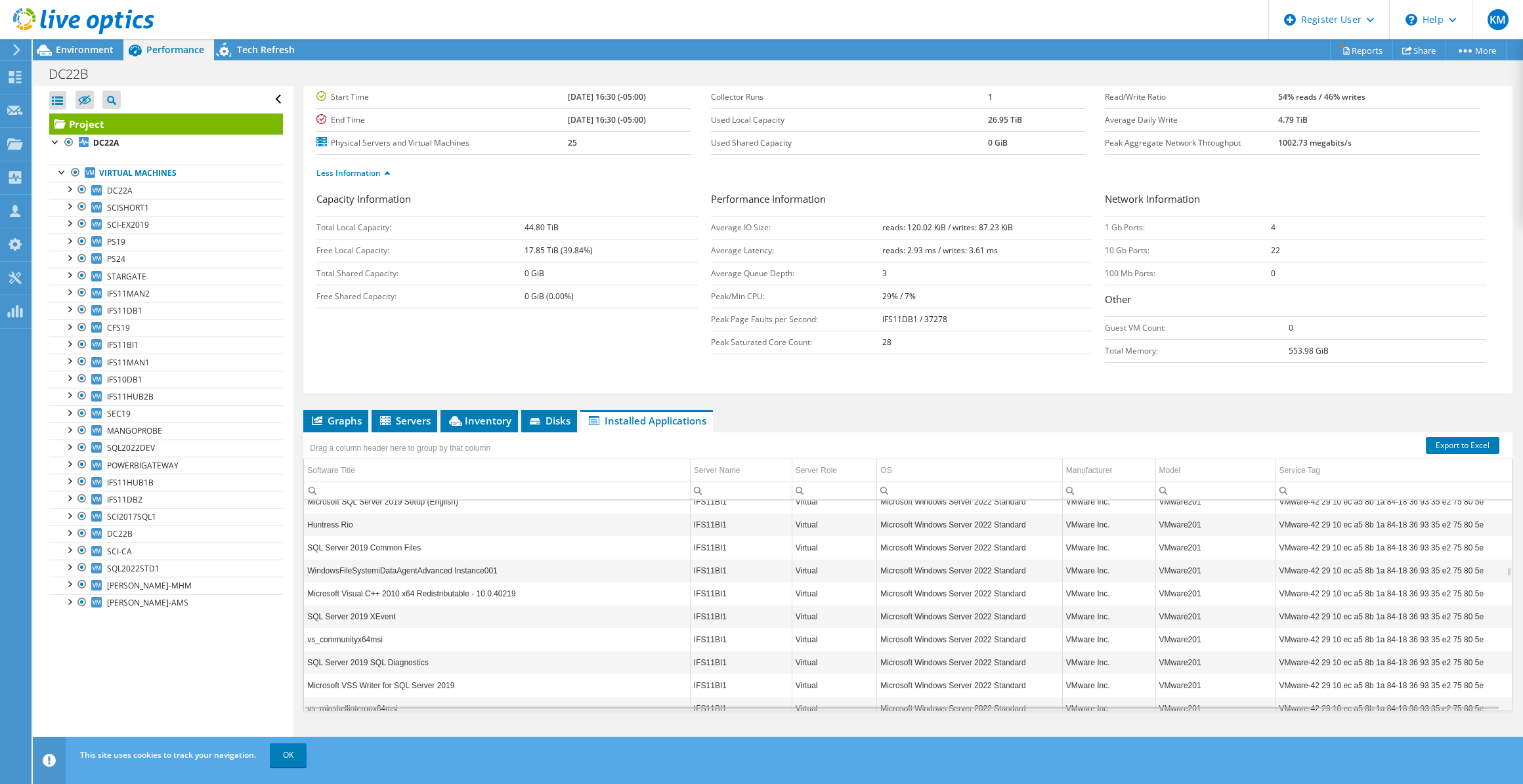
scroll to position [9500, 0]
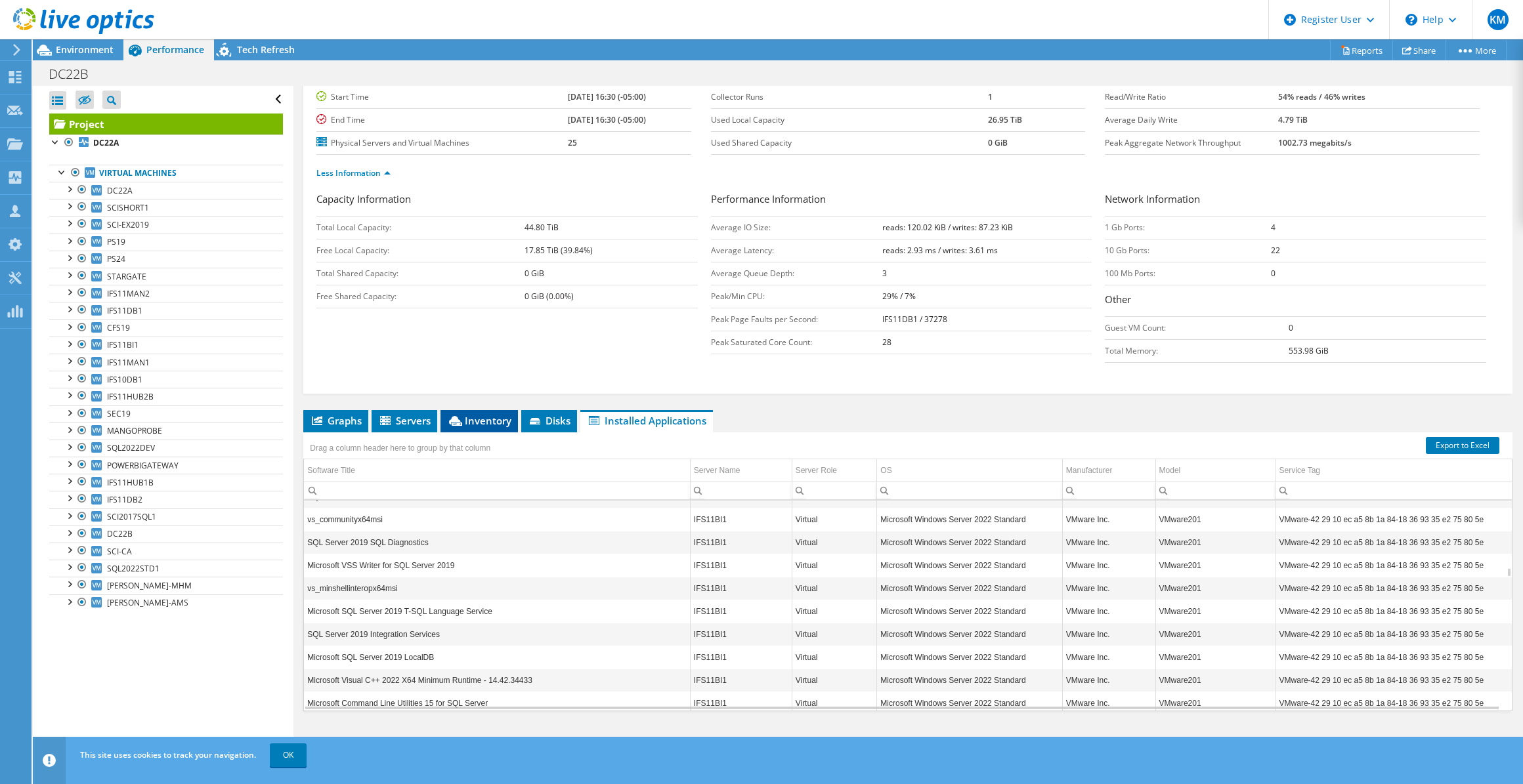
click at [491, 414] on span "Inventory" at bounding box center [479, 421] width 65 height 13
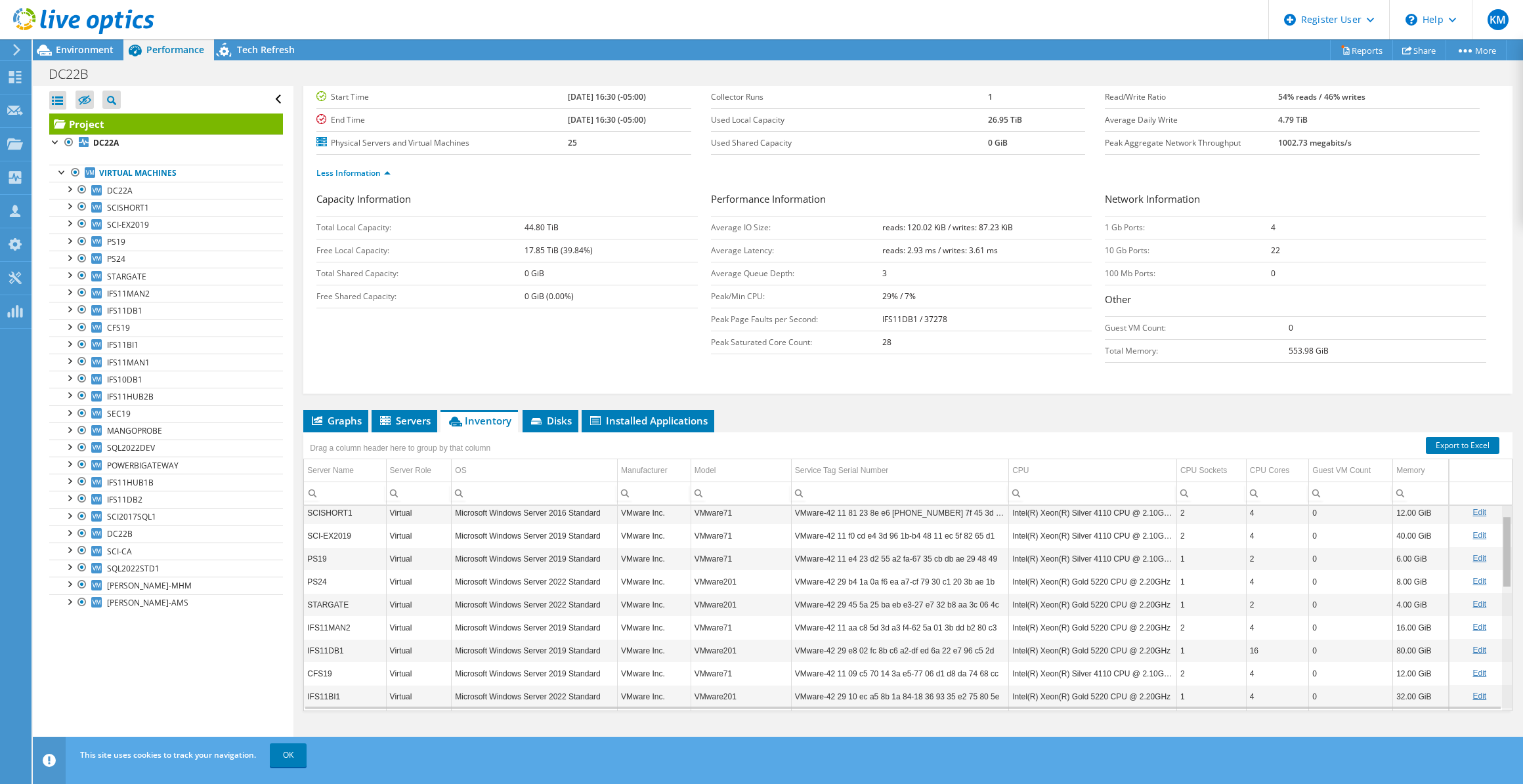
scroll to position [0, 0]
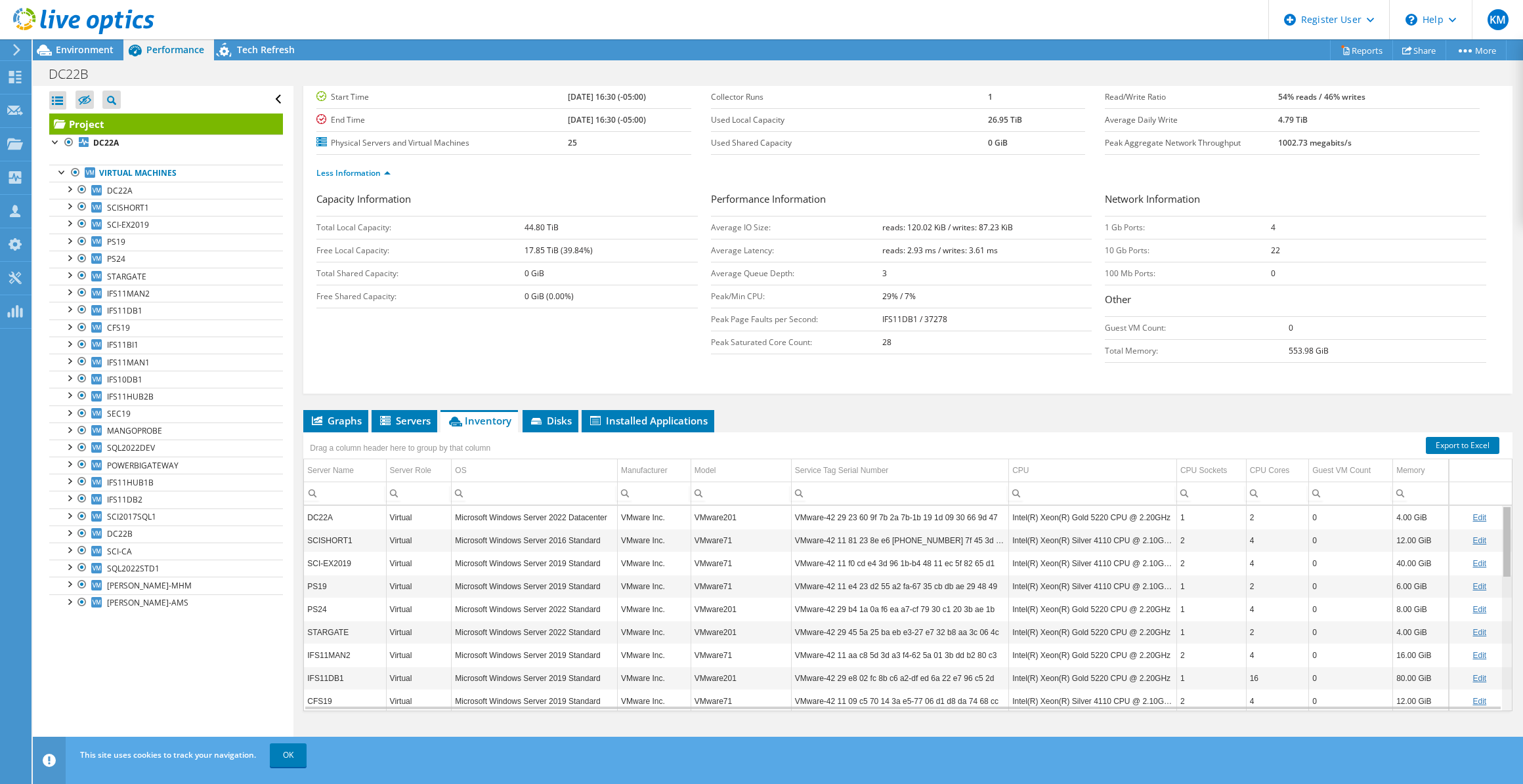
drag, startPoint x: 1500, startPoint y: 639, endPoint x: 1443, endPoint y: 468, distance: 180.2
click at [1443, 468] on body "KM Dell User [PERSON_NAME] [PERSON_NAME][EMAIL_ADDRESS][DOMAIN_NAME] Dell My Pr…" at bounding box center [762, 392] width 1523 height 784
click at [329, 426] on li "Graphs" at bounding box center [335, 421] width 65 height 23
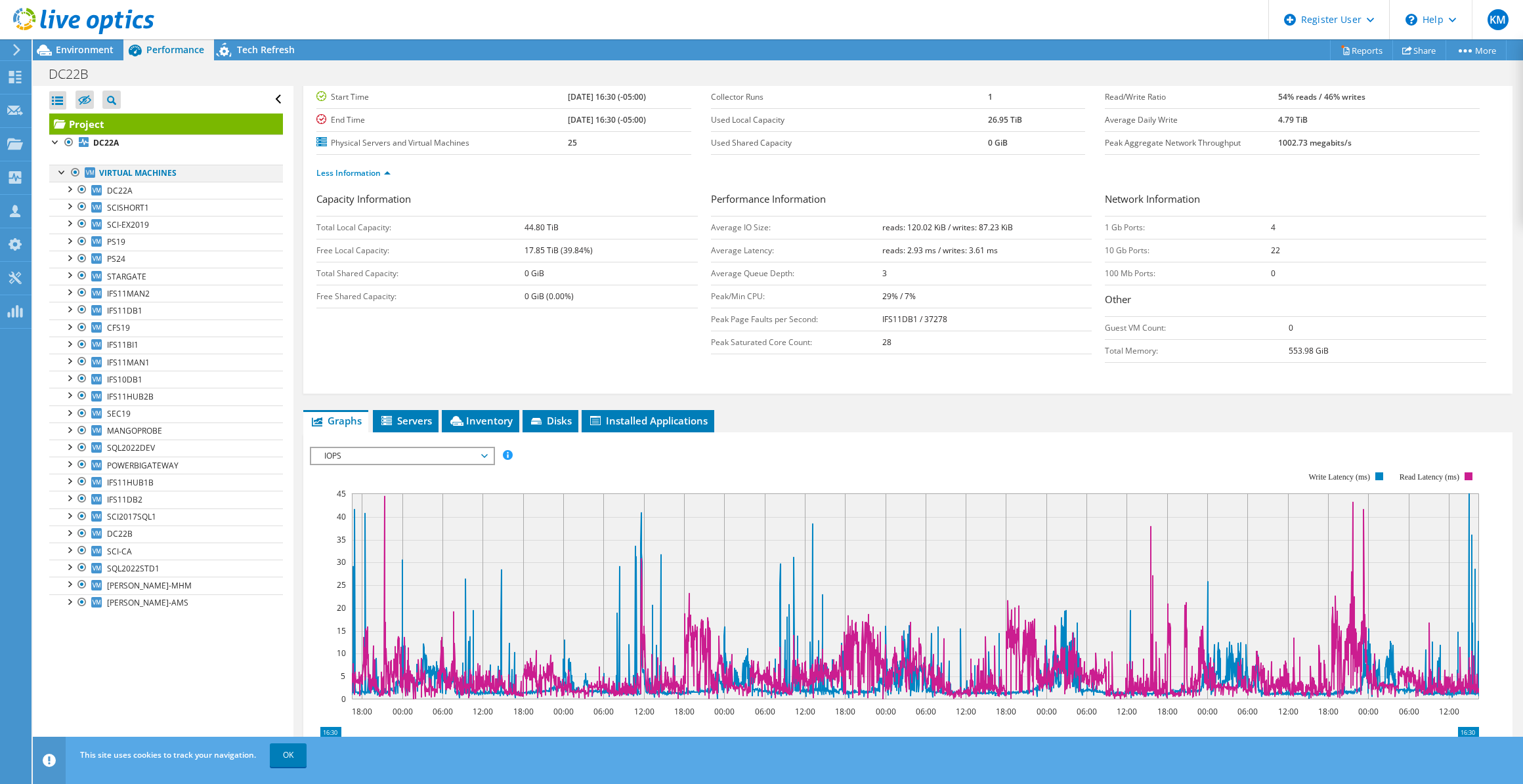
click at [59, 171] on div at bounding box center [62, 171] width 13 height 13
click at [59, 173] on div at bounding box center [62, 171] width 13 height 13
click at [132, 186] on link "DC22A" at bounding box center [166, 191] width 233 height 17
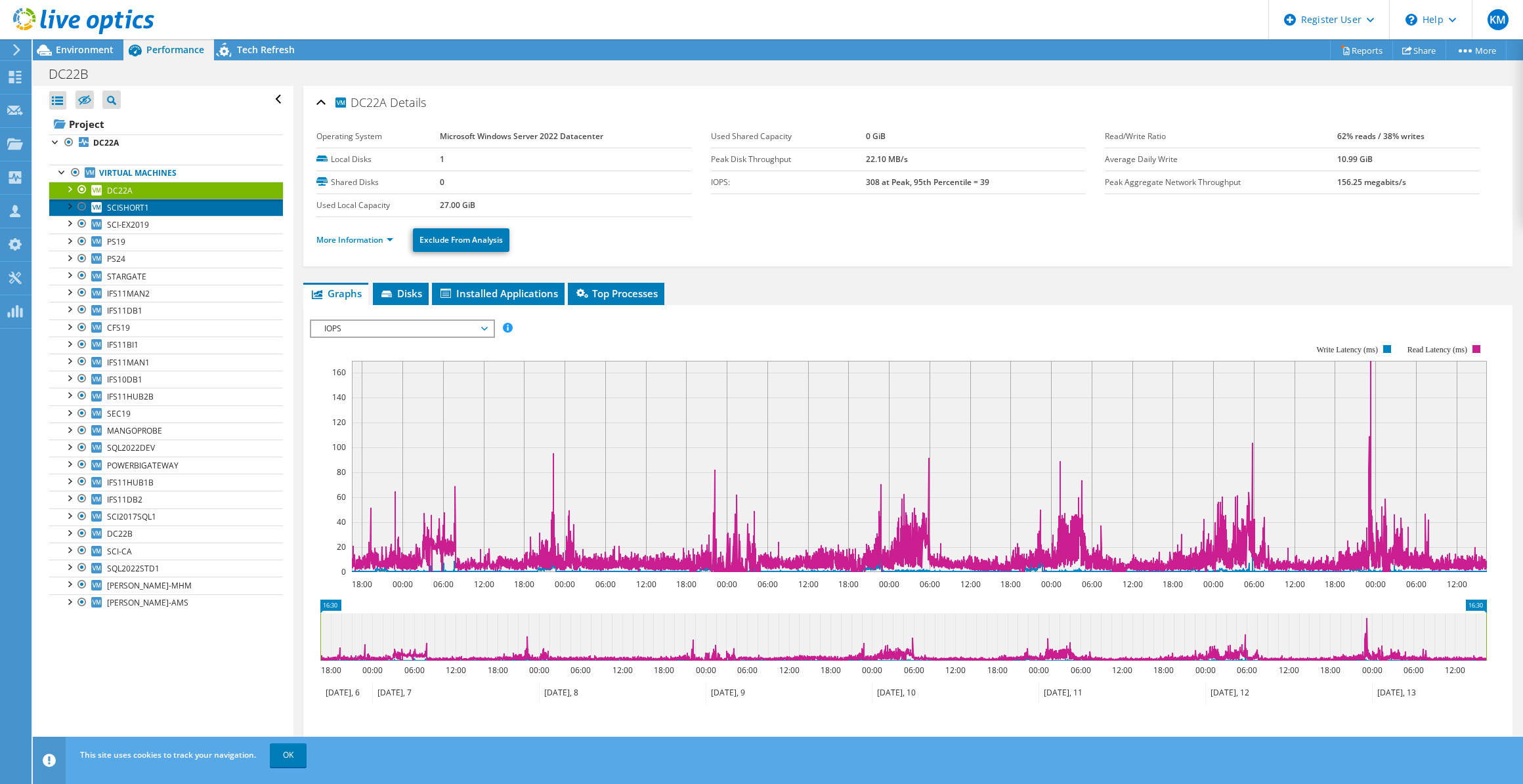
click at [141, 209] on span "SCISHORT1" at bounding box center [128, 207] width 42 height 11
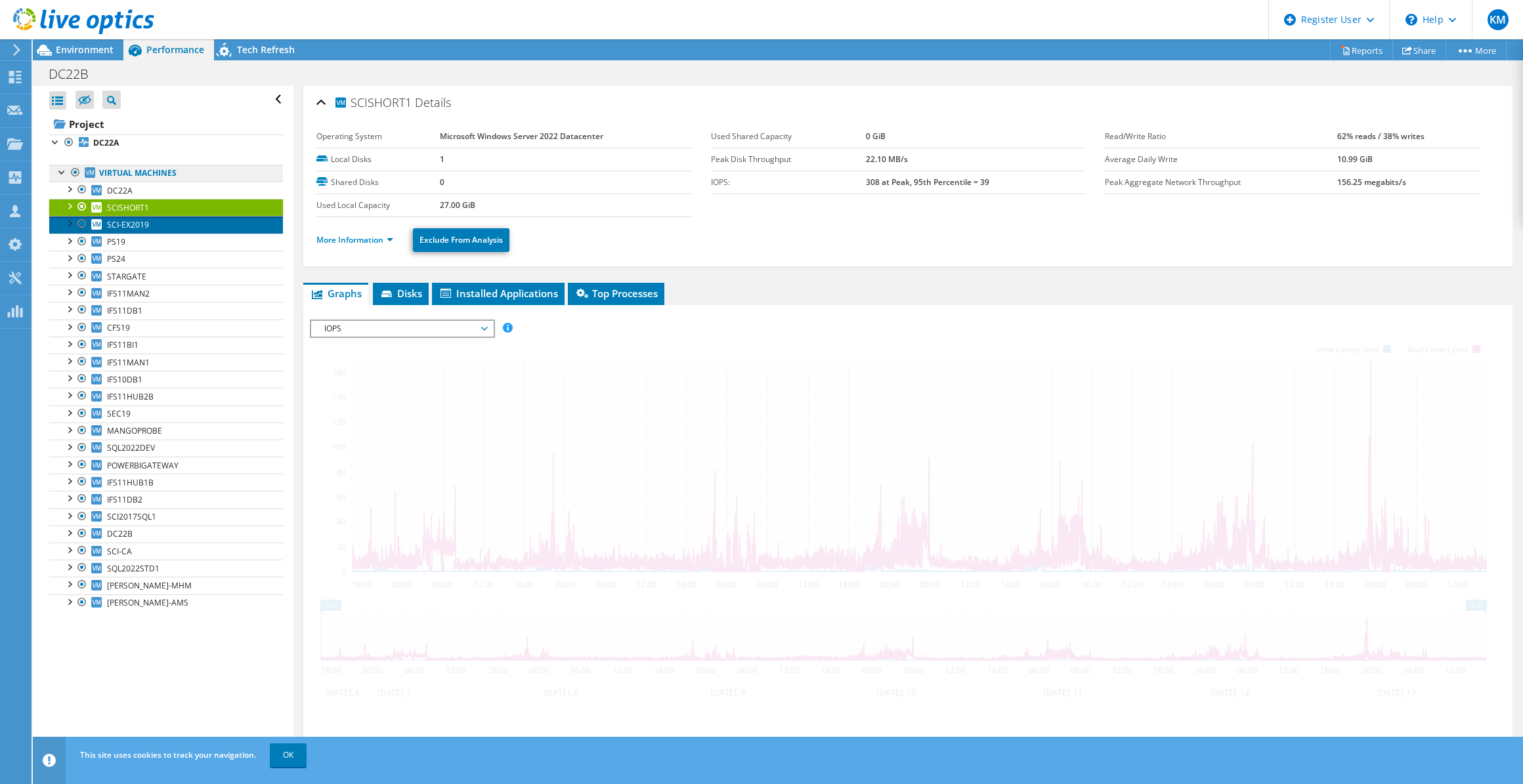
click at [143, 219] on span "SCI-EX2019" at bounding box center [128, 224] width 42 height 11
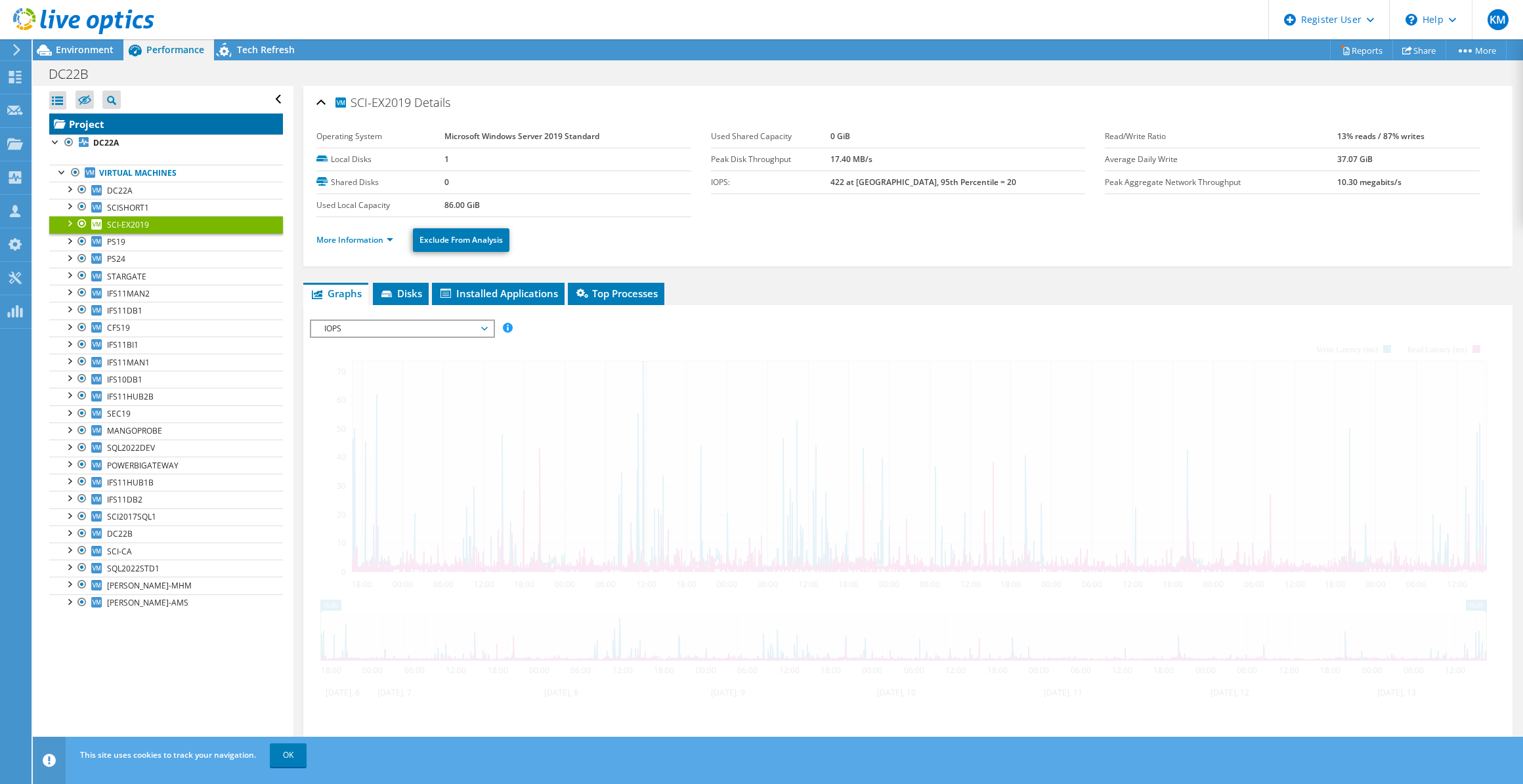
click at [108, 123] on link "Project" at bounding box center [166, 123] width 233 height 21
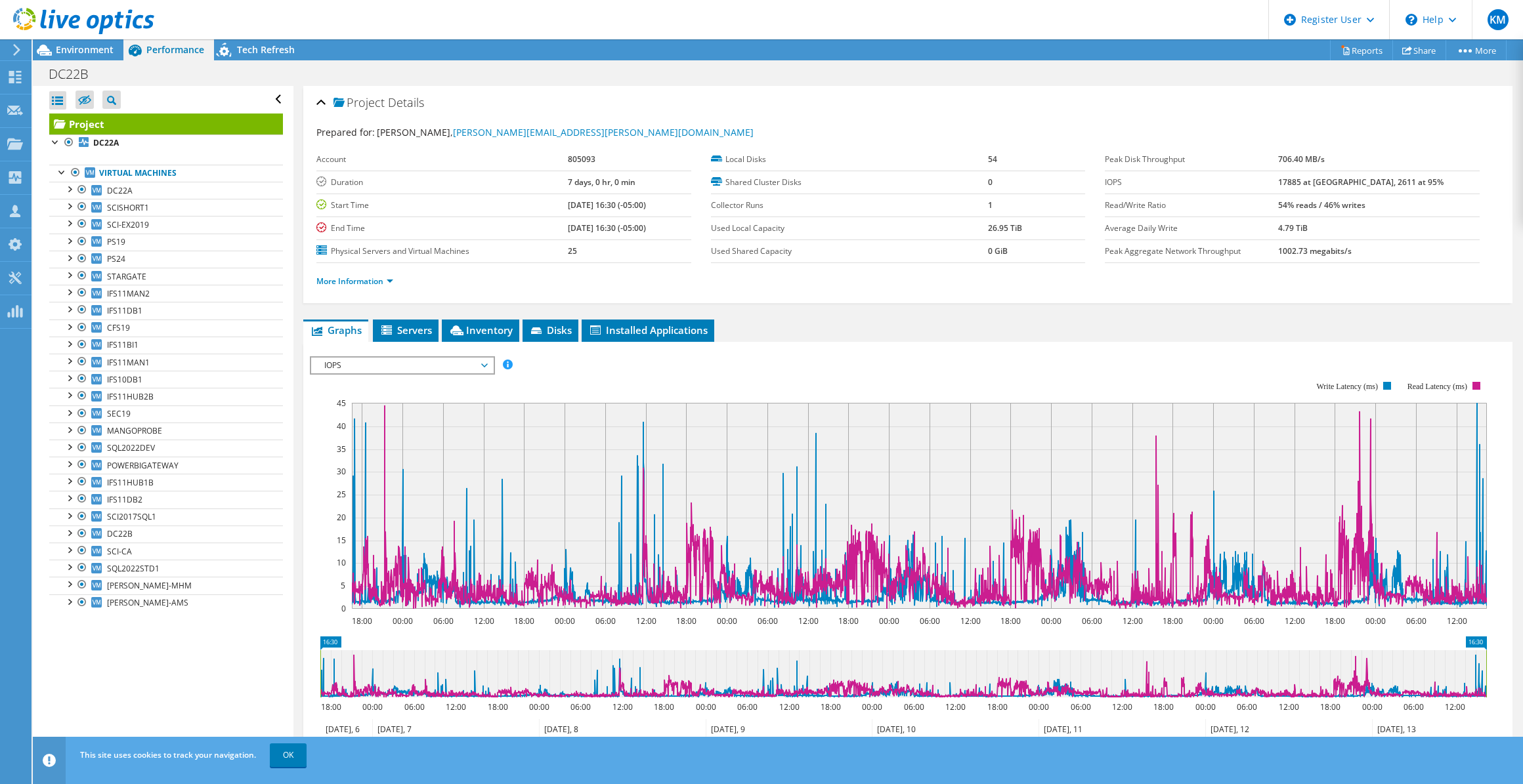
click at [482, 314] on div "Project Details Prepared for: Aaron Rowzee, Aaron.Rowzee@scalloncontrols.com Ac…" at bounding box center [907, 490] width 1228 height 809
click at [485, 320] on li "Inventory" at bounding box center [480, 331] width 77 height 23
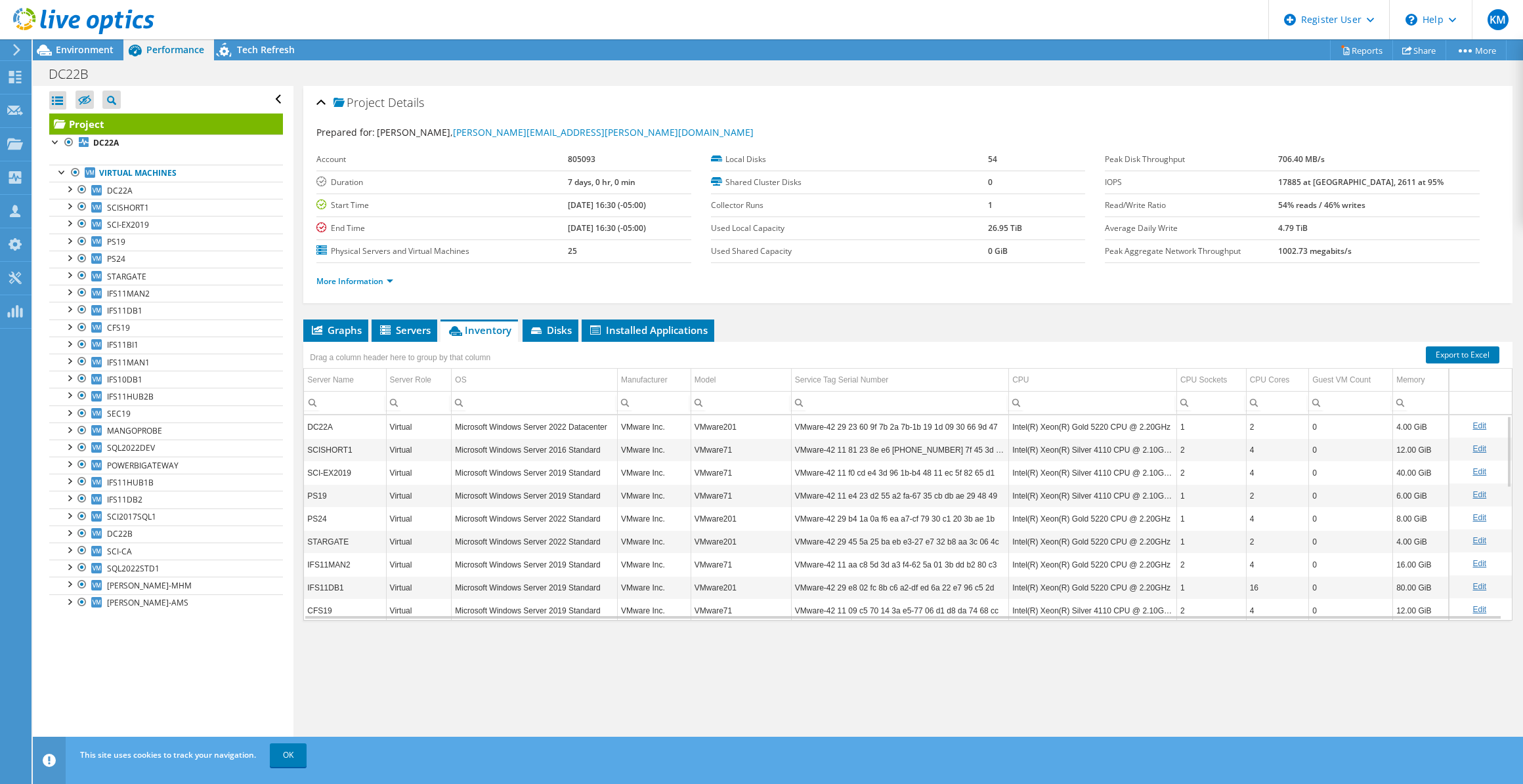
scroll to position [74, 0]
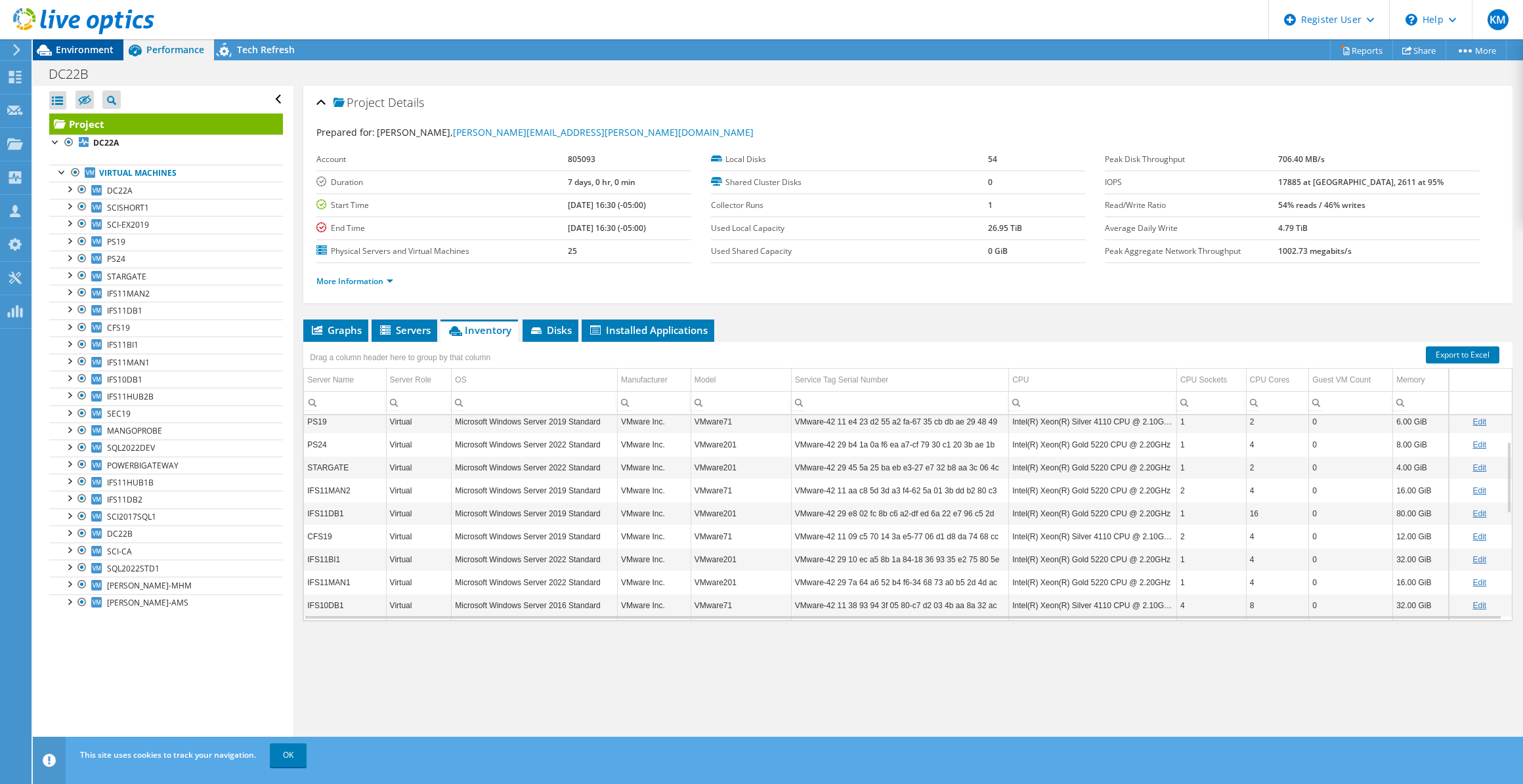
click at [95, 55] on span "Environment" at bounding box center [84, 50] width 58 height 13
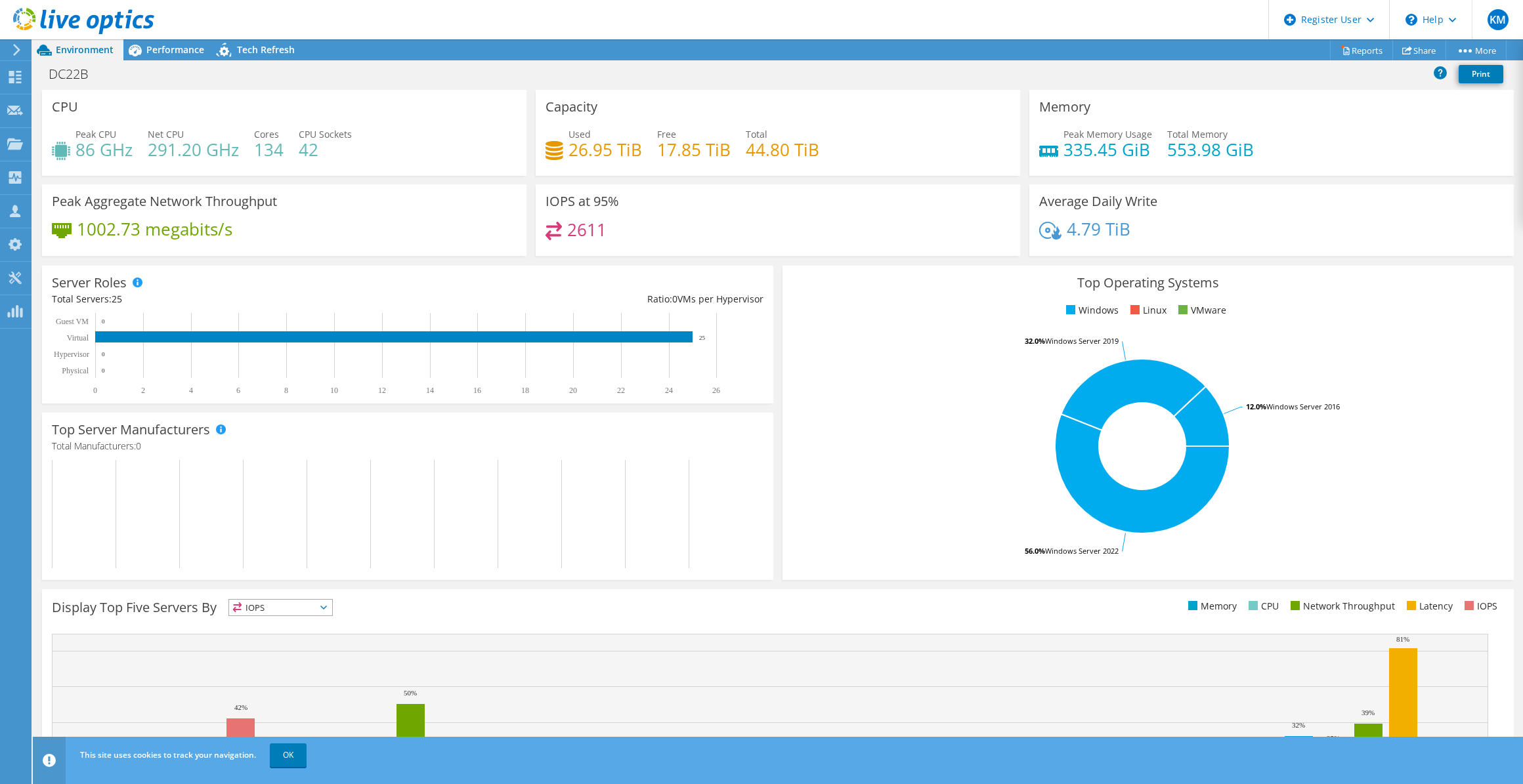
click at [170, 62] on div "DC22B Print" at bounding box center [777, 73] width 1489 height 24
click at [170, 56] on div "Performance" at bounding box center [169, 50] width 91 height 21
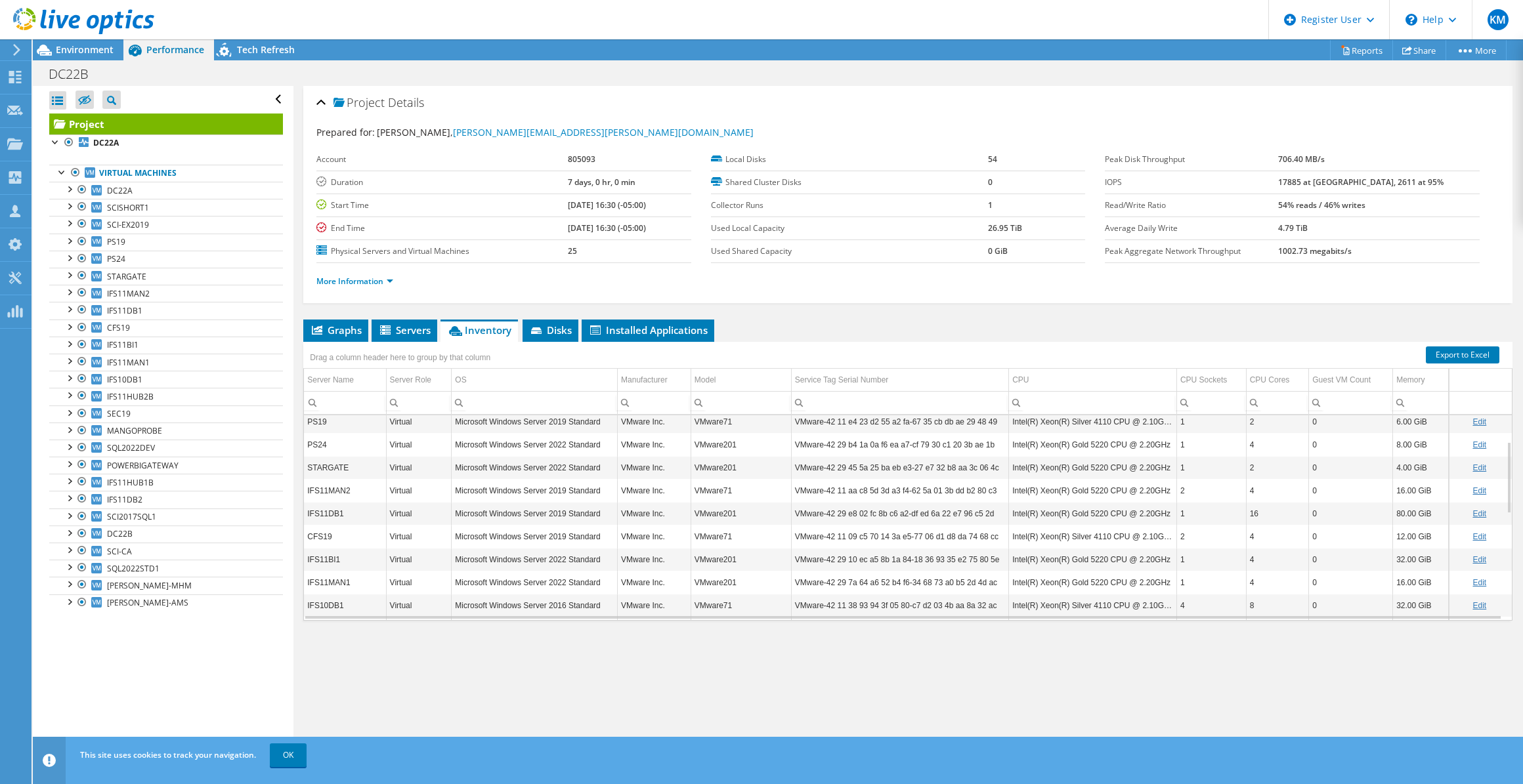
click at [348, 316] on div "Project Details Prepared for: Aaron Rowzee, Aaron.Rowzee@scalloncontrols.com Ac…" at bounding box center [907, 421] width 1228 height 672
click at [348, 323] on span "Graphs" at bounding box center [336, 330] width 52 height 13
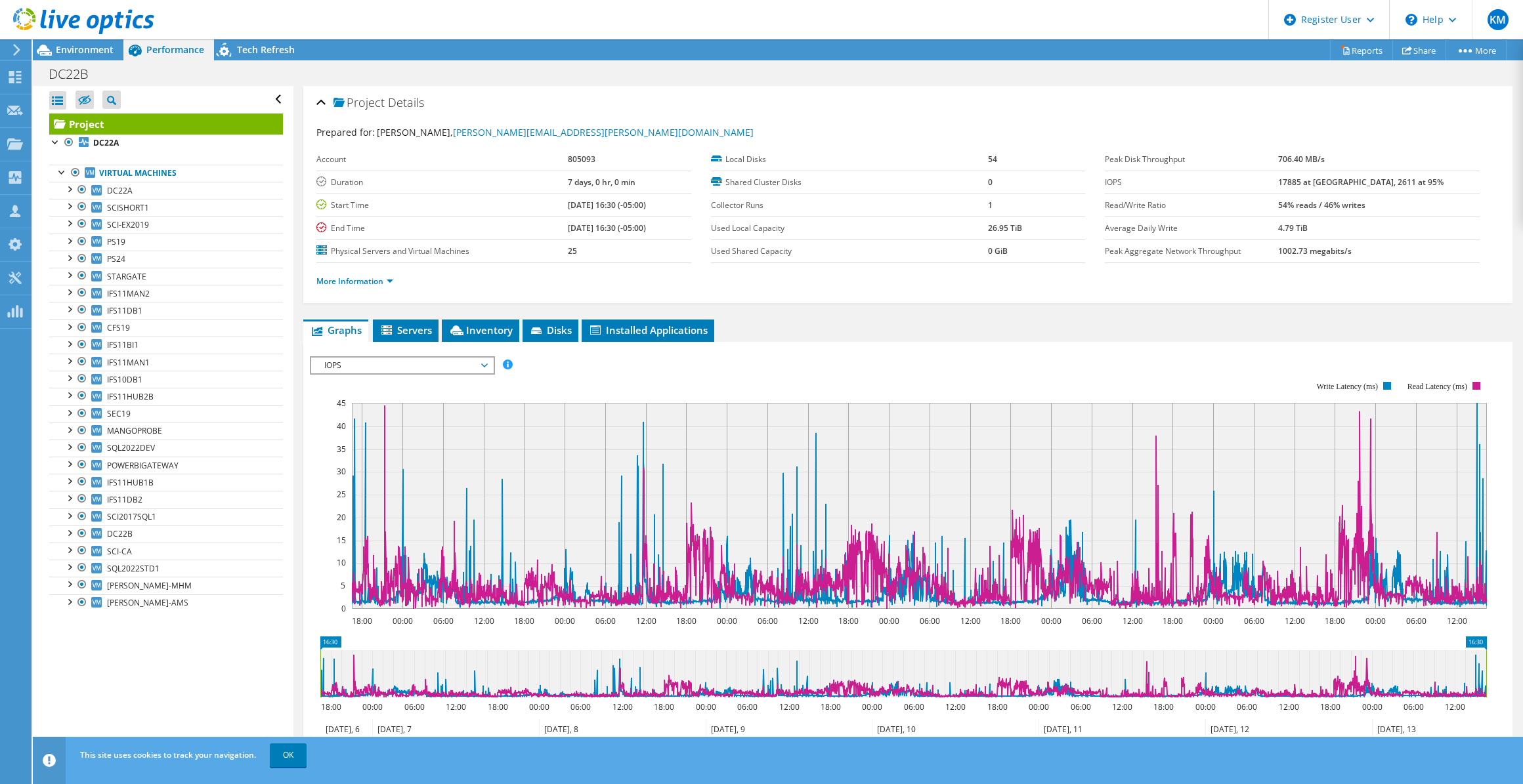
click at [374, 361] on span "IOPS" at bounding box center [401, 365] width 169 height 16
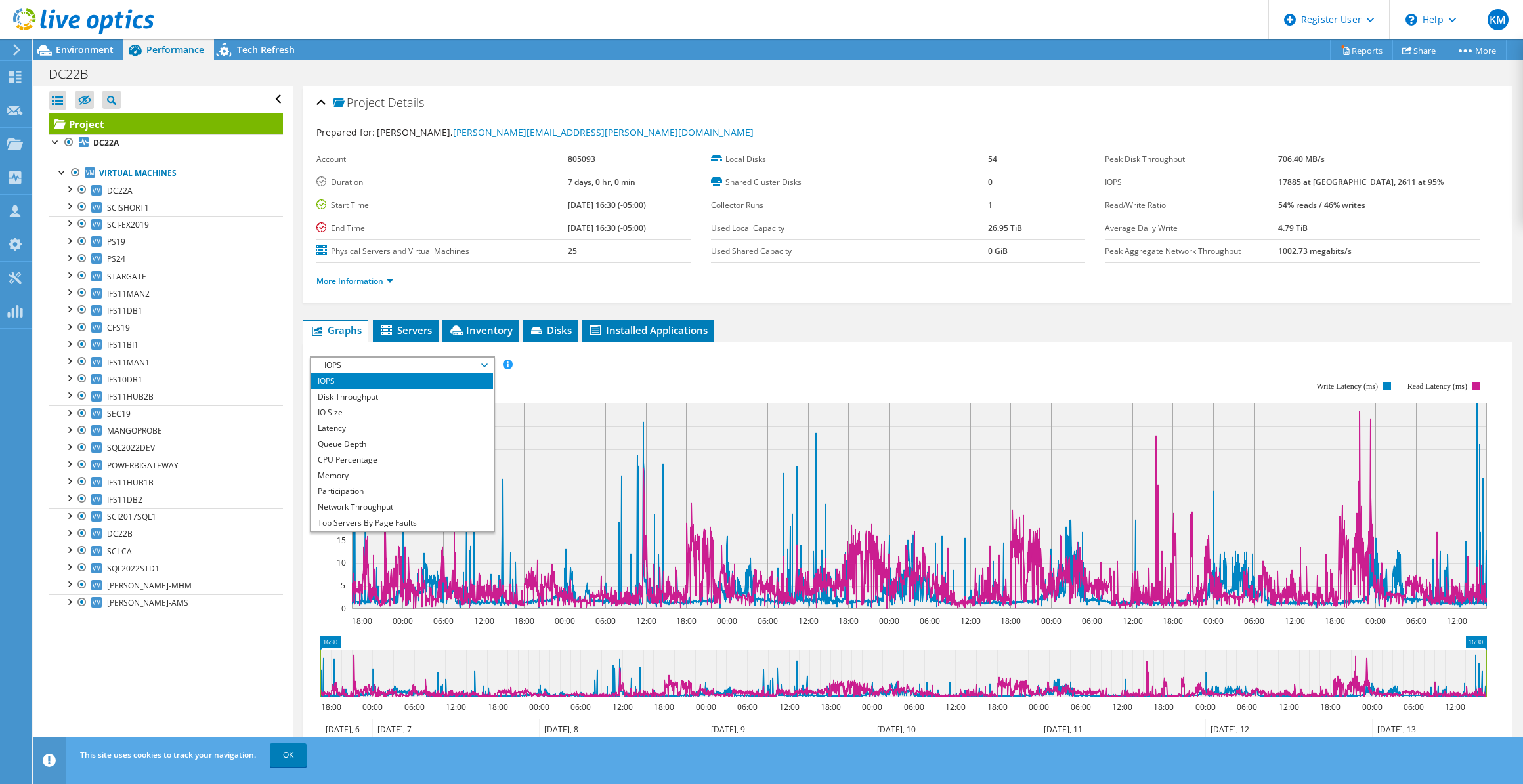
click at [372, 369] on span "IOPS" at bounding box center [401, 365] width 169 height 16
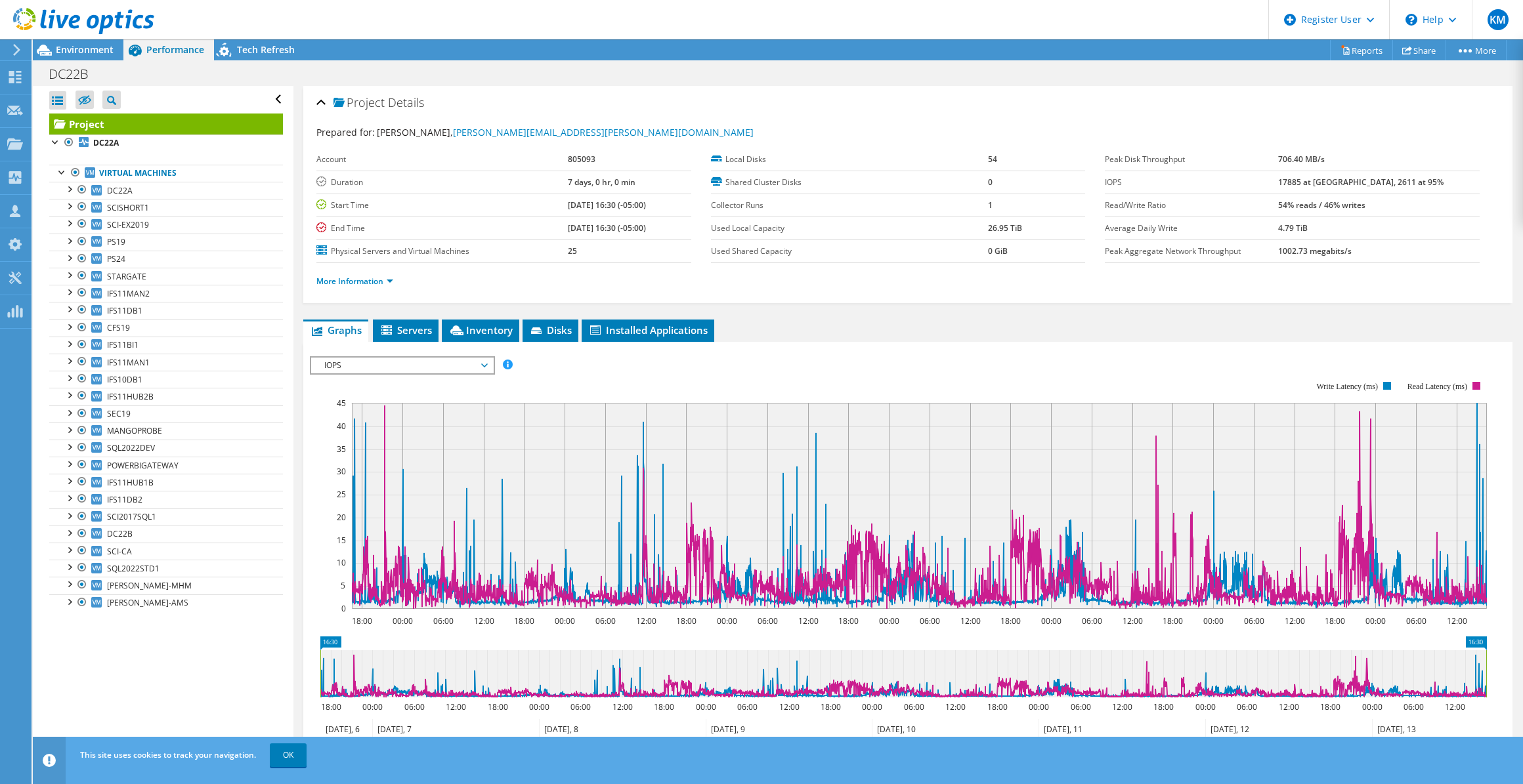
click at [462, 362] on span "IOPS" at bounding box center [401, 365] width 169 height 16
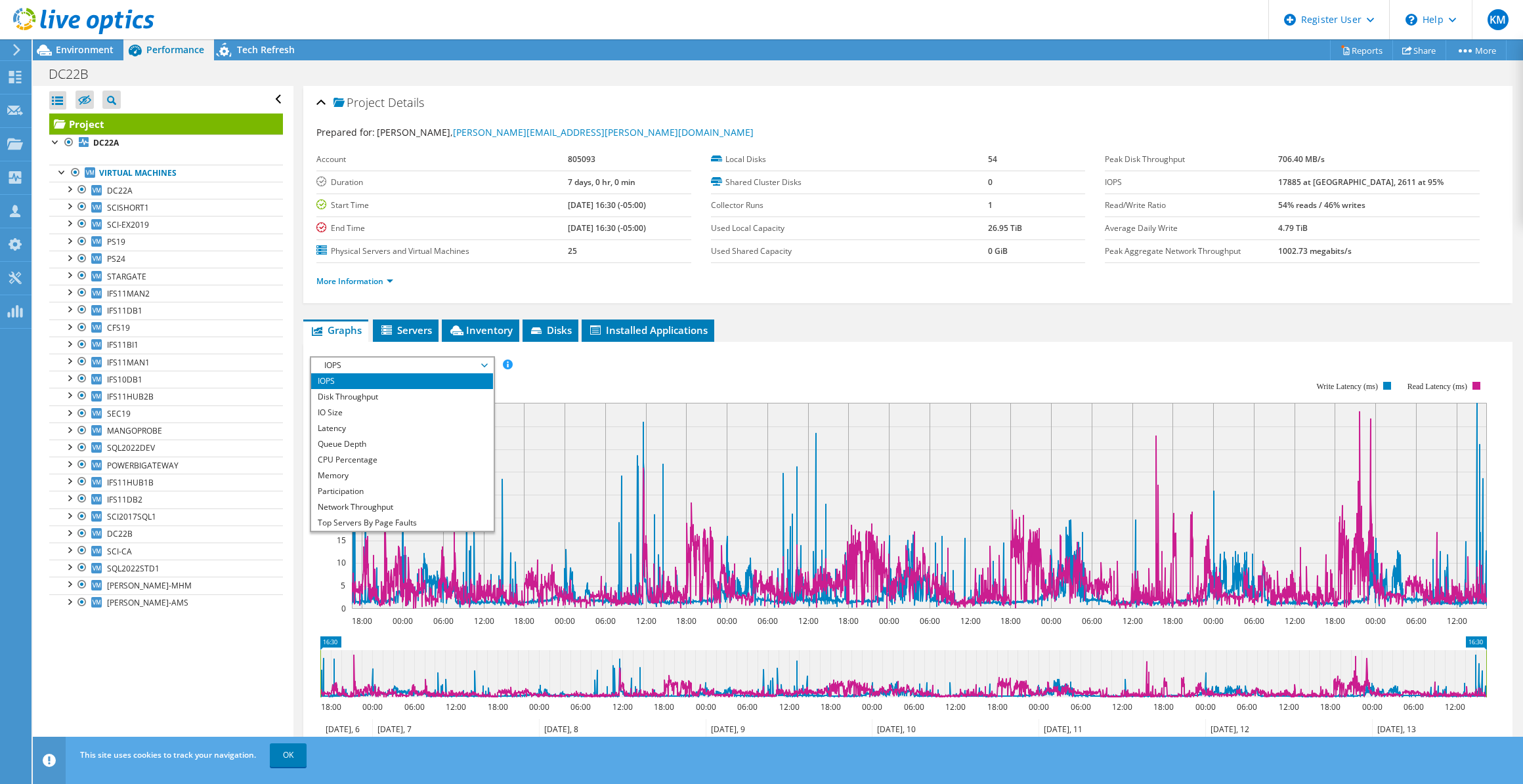
click at [447, 377] on li "IOPS" at bounding box center [402, 381] width 182 height 16
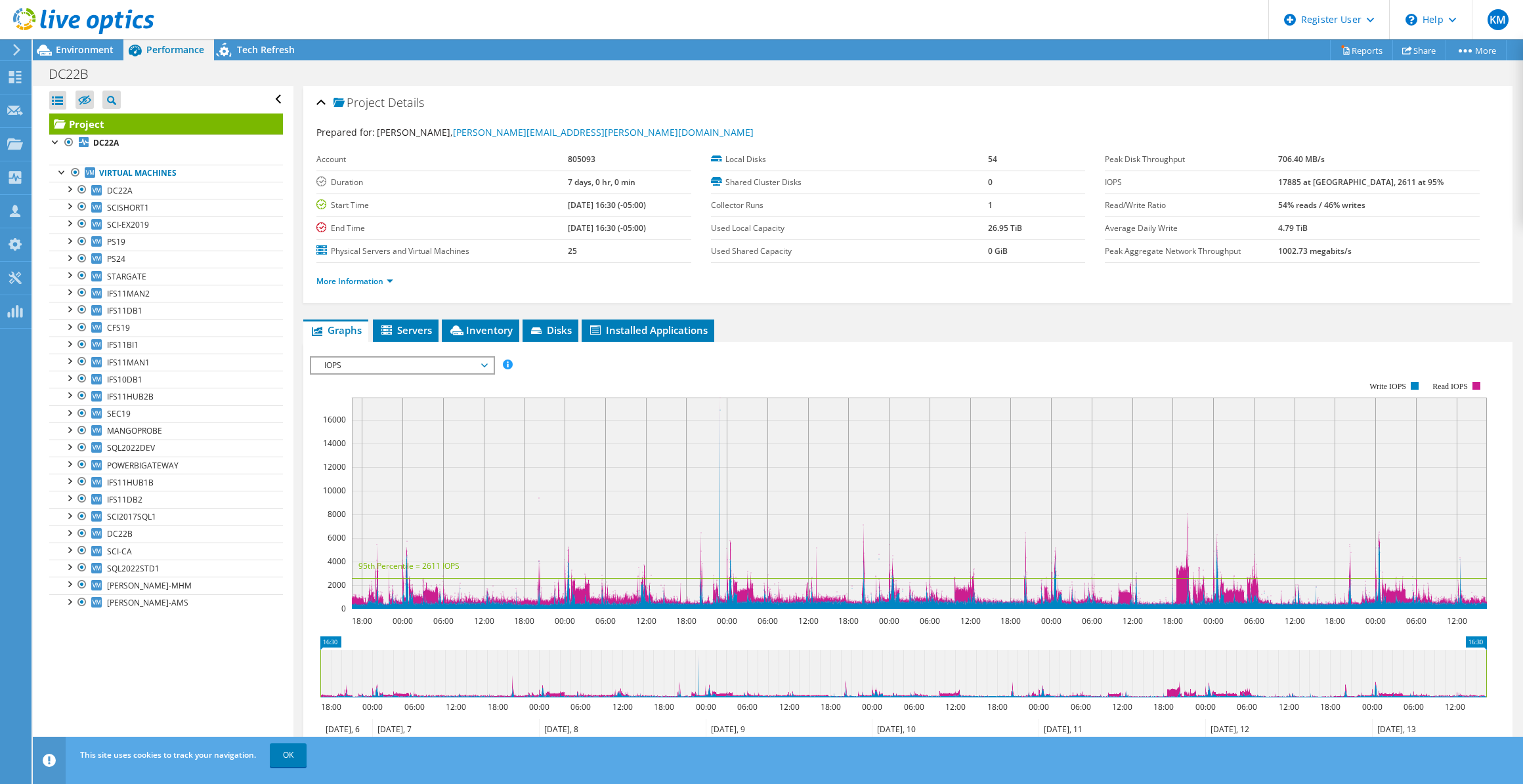
click at [379, 374] on rect at bounding box center [898, 495] width 1177 height 263
click at [379, 374] on rect at bounding box center [898, 495] width 1177 height 263
click at [377, 368] on span "IOPS" at bounding box center [401, 365] width 169 height 16
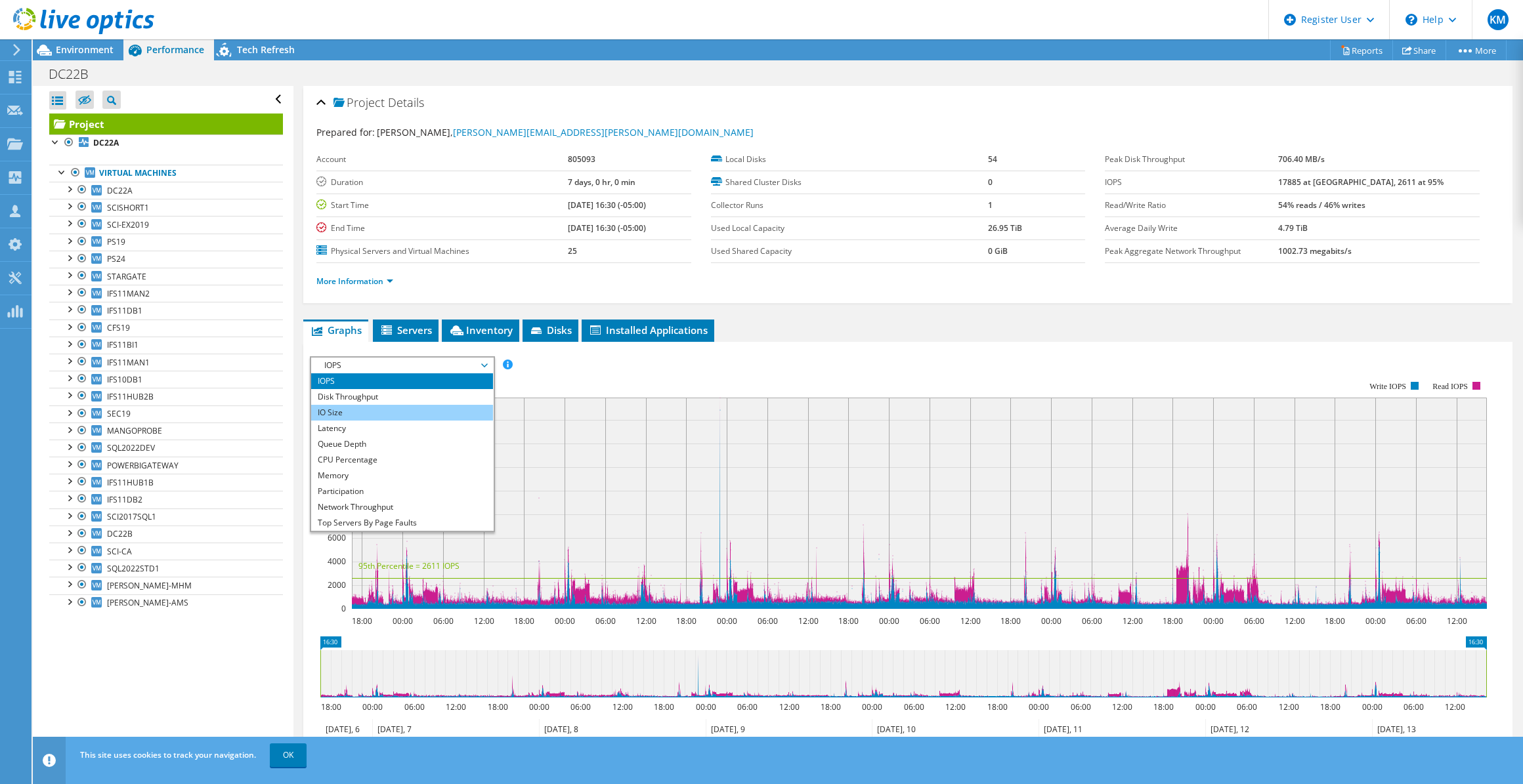
click at [347, 415] on li "IO Size" at bounding box center [402, 412] width 182 height 16
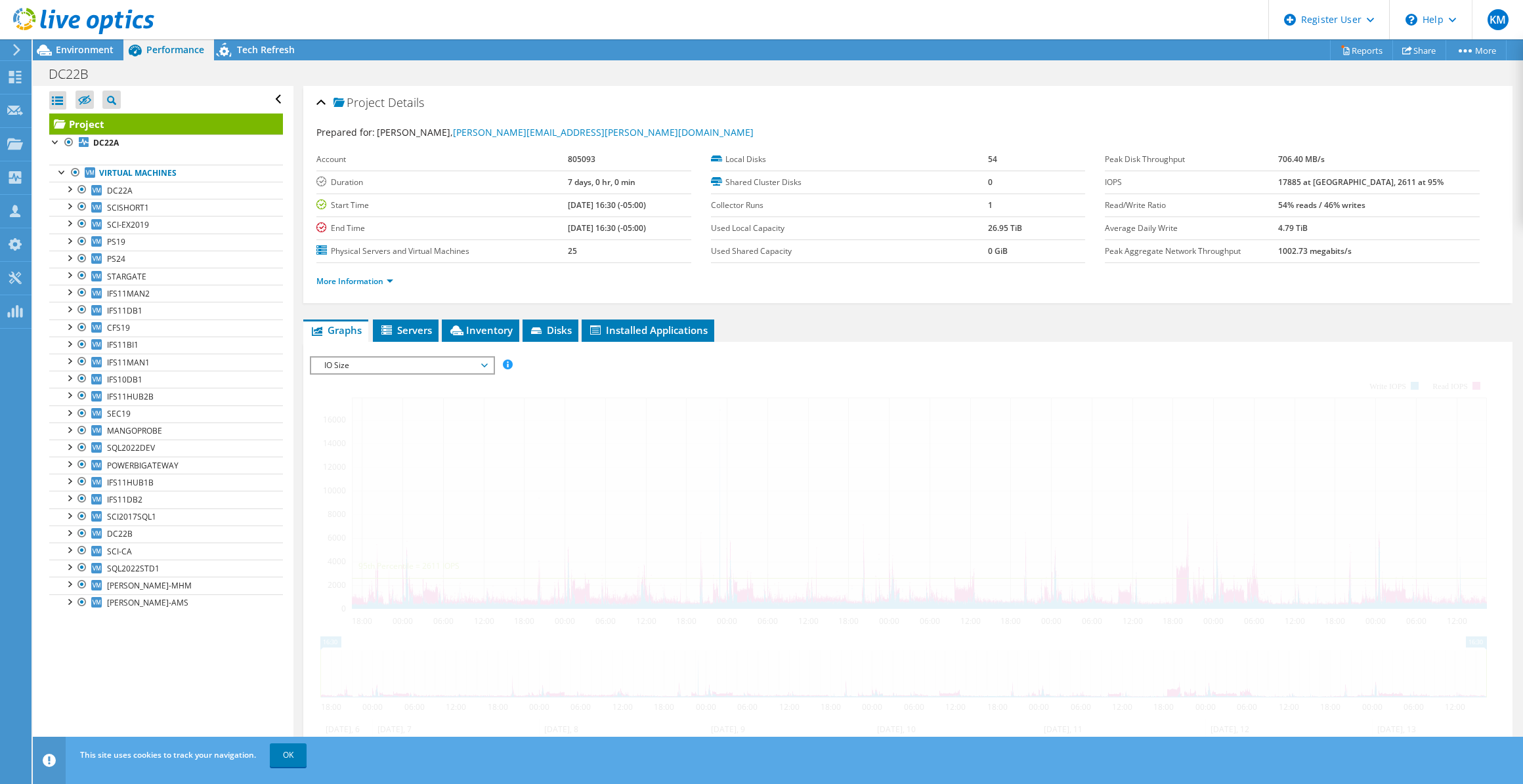
click at [343, 363] on span "IO Size" at bounding box center [401, 365] width 169 height 16
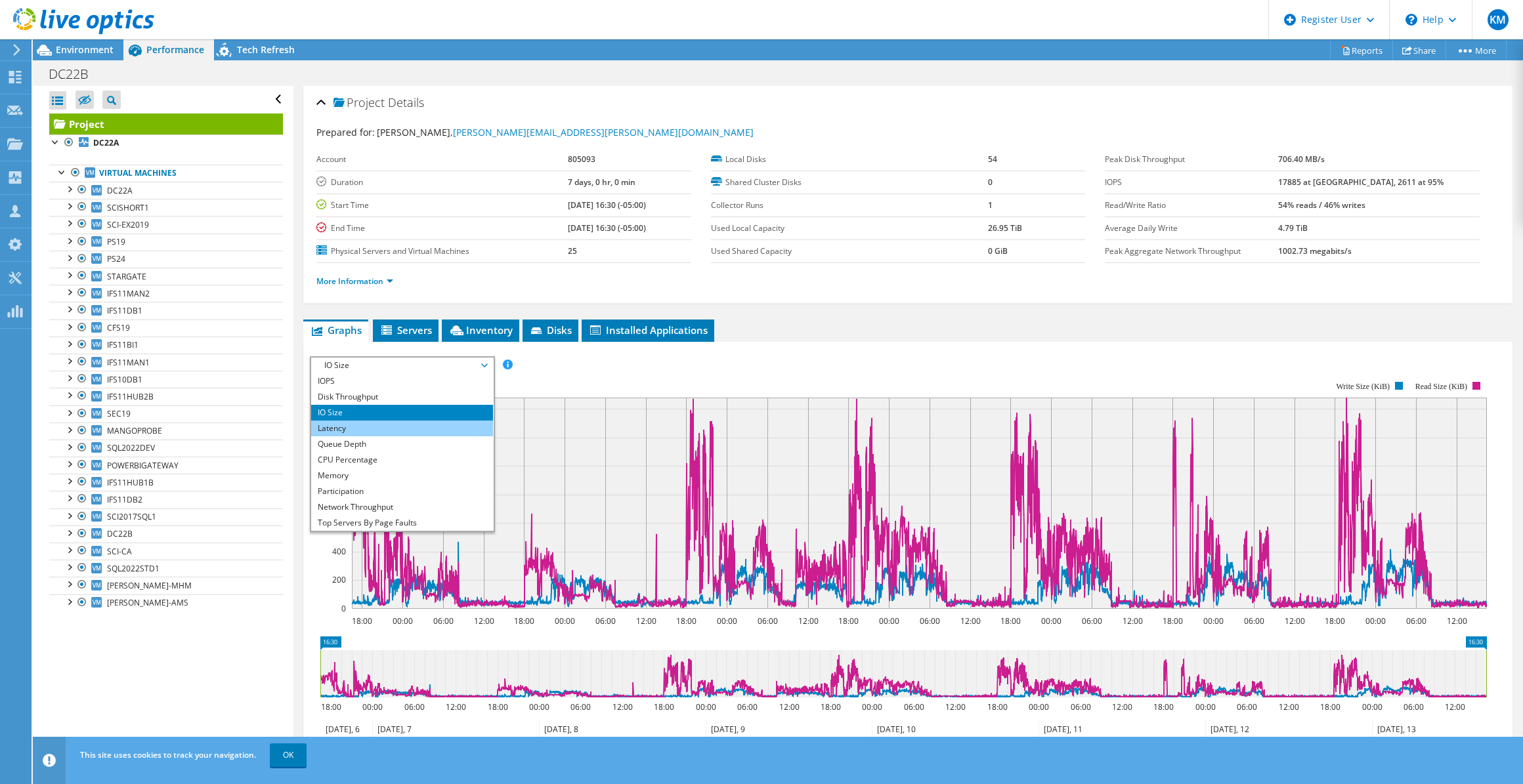
click at [356, 426] on li "Latency" at bounding box center [402, 428] width 182 height 16
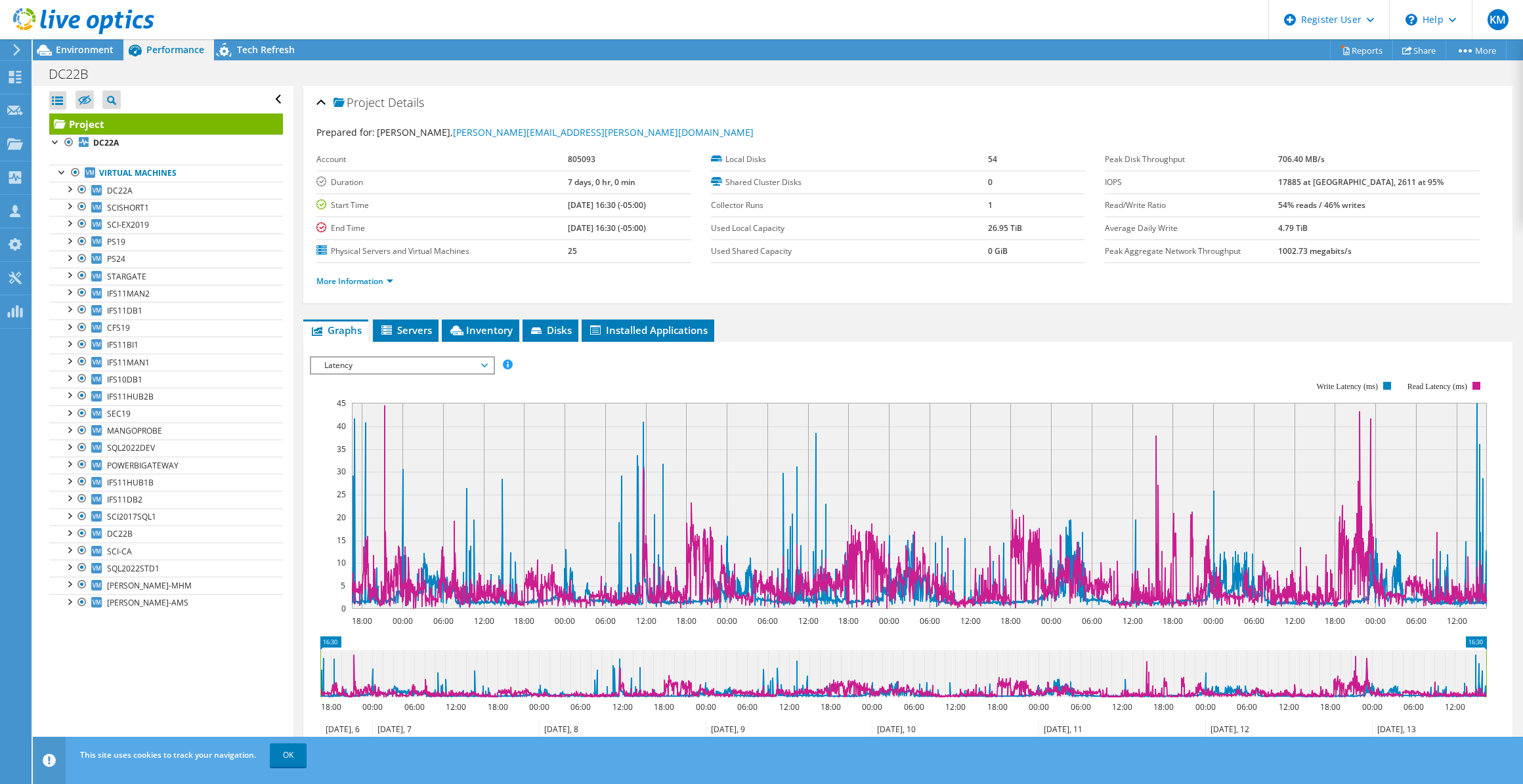
click at [379, 380] on rect at bounding box center [898, 495] width 1177 height 263
click at [377, 368] on span "Latency" at bounding box center [401, 365] width 169 height 16
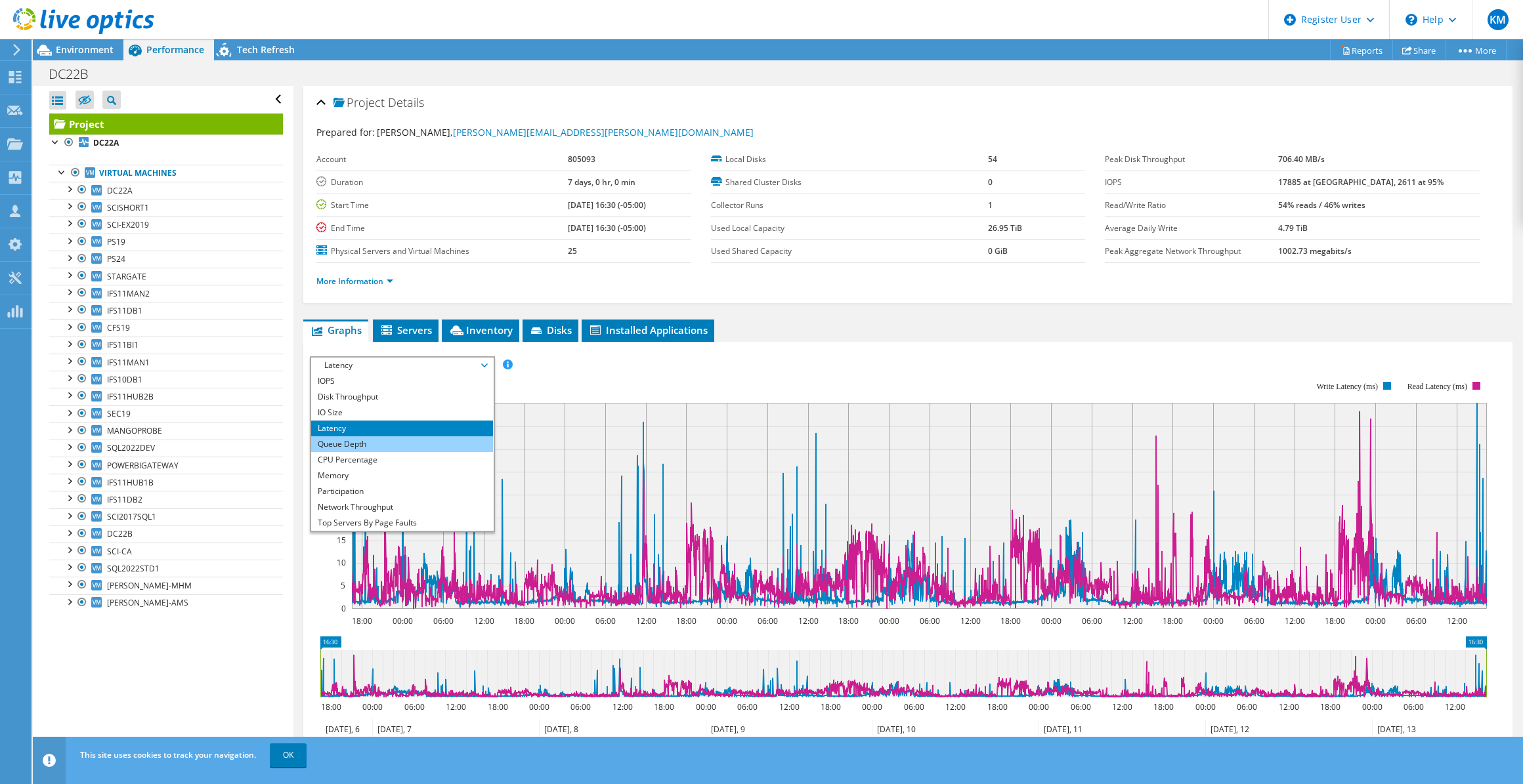
click at [355, 441] on li "Queue Depth" at bounding box center [402, 444] width 182 height 16
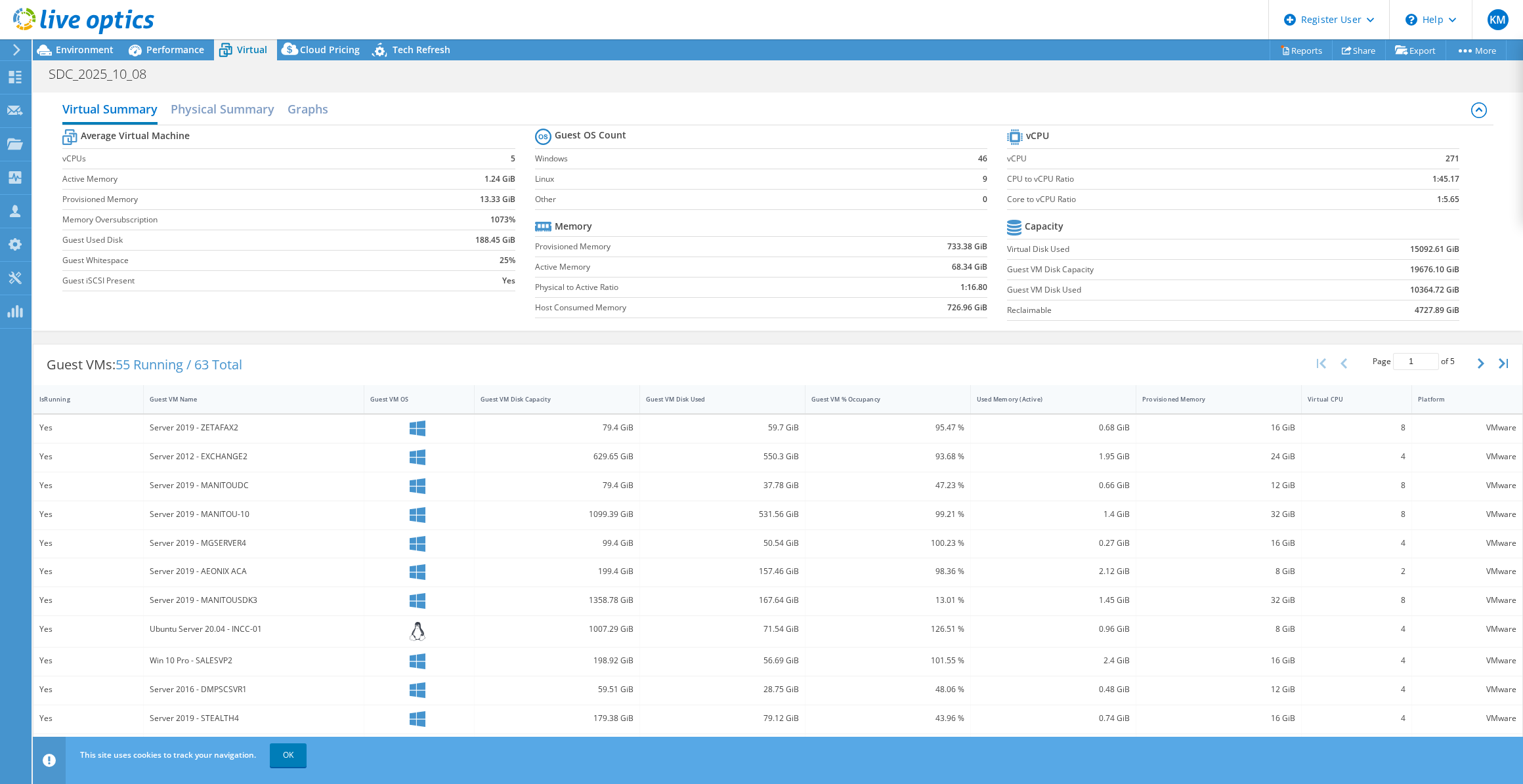
select select "USD"
click at [165, 55] on span "Performance" at bounding box center [175, 50] width 58 height 13
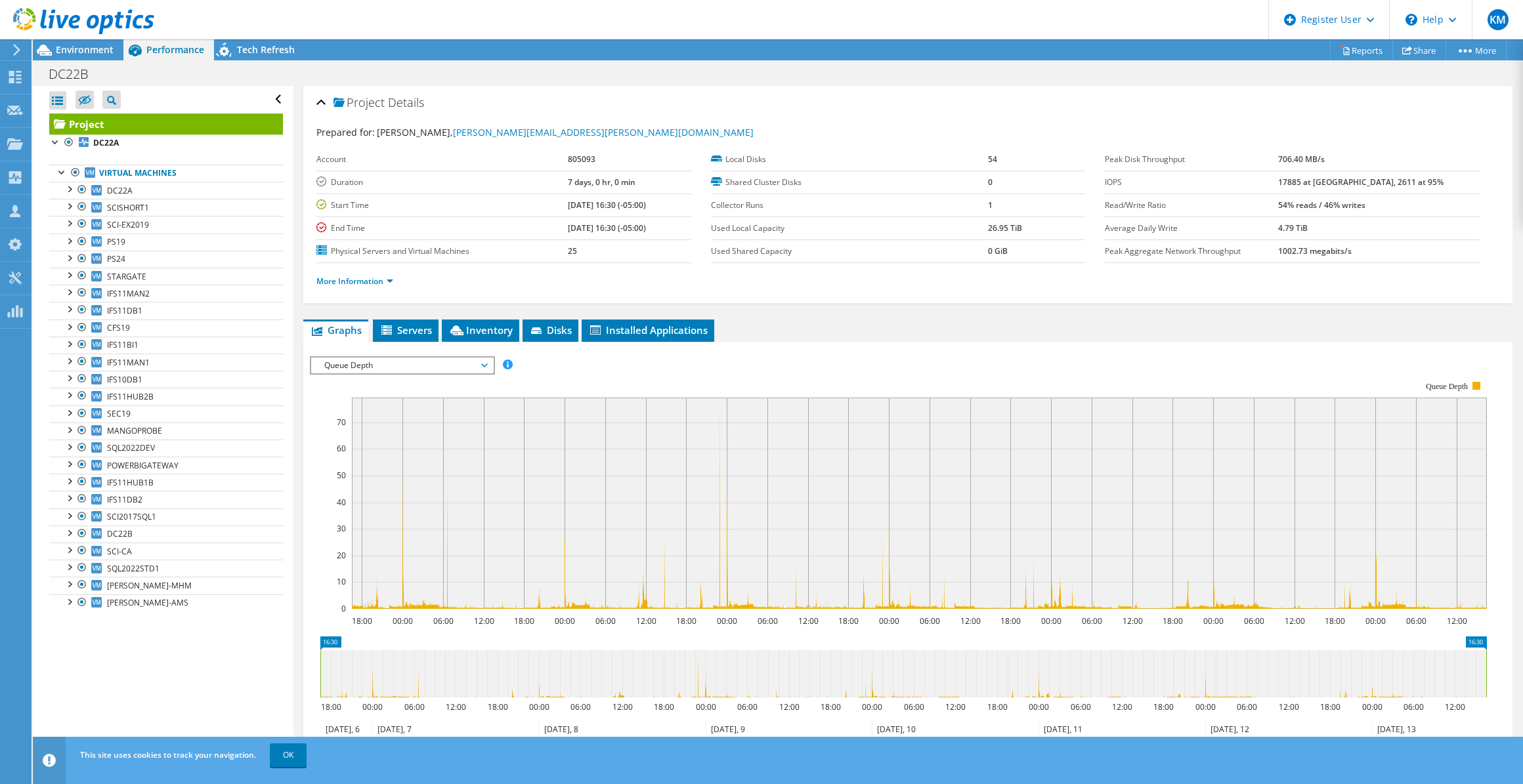
click at [462, 361] on span "Queue Depth" at bounding box center [401, 365] width 169 height 16
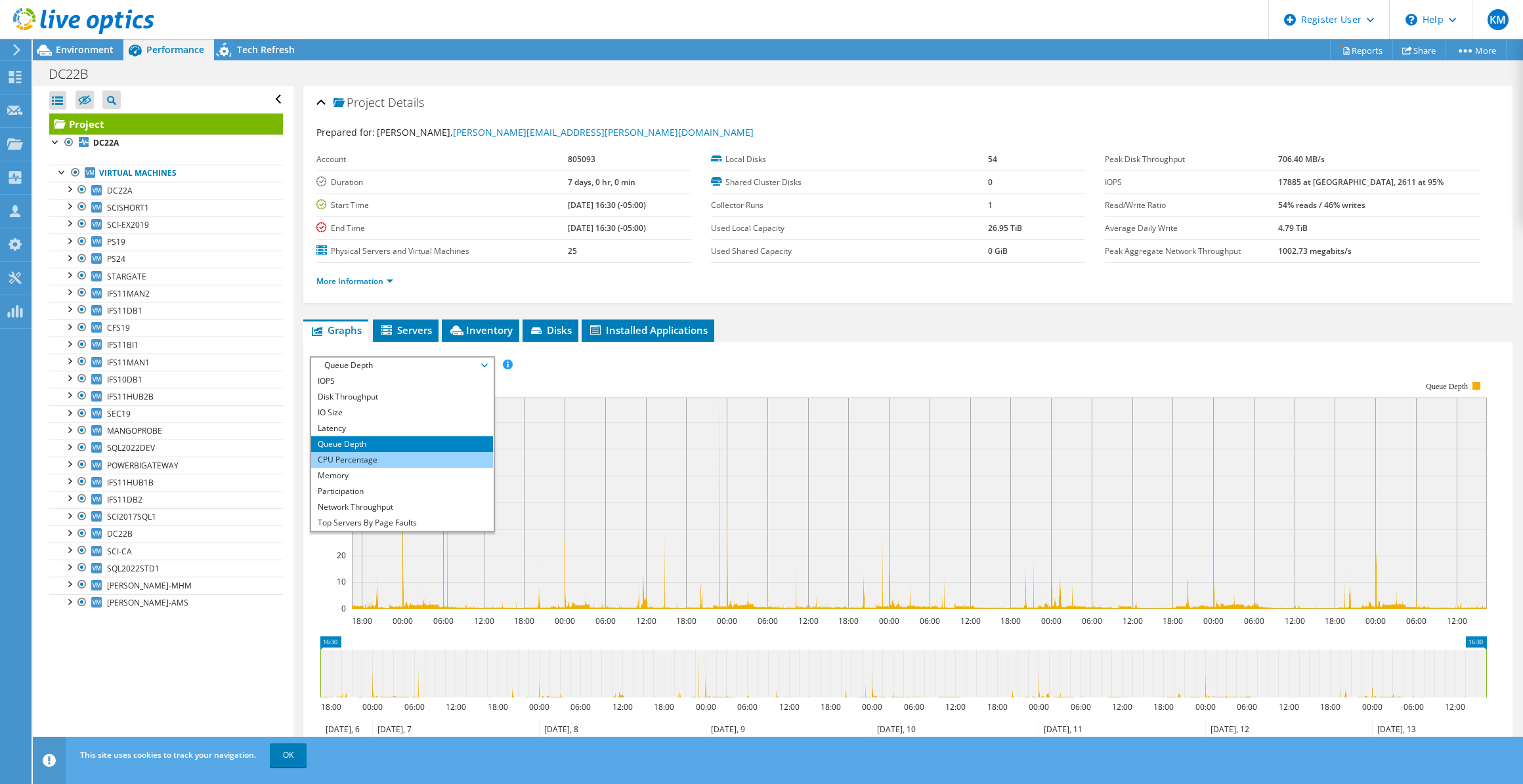
click at [359, 459] on li "CPU Percentage" at bounding box center [402, 460] width 182 height 16
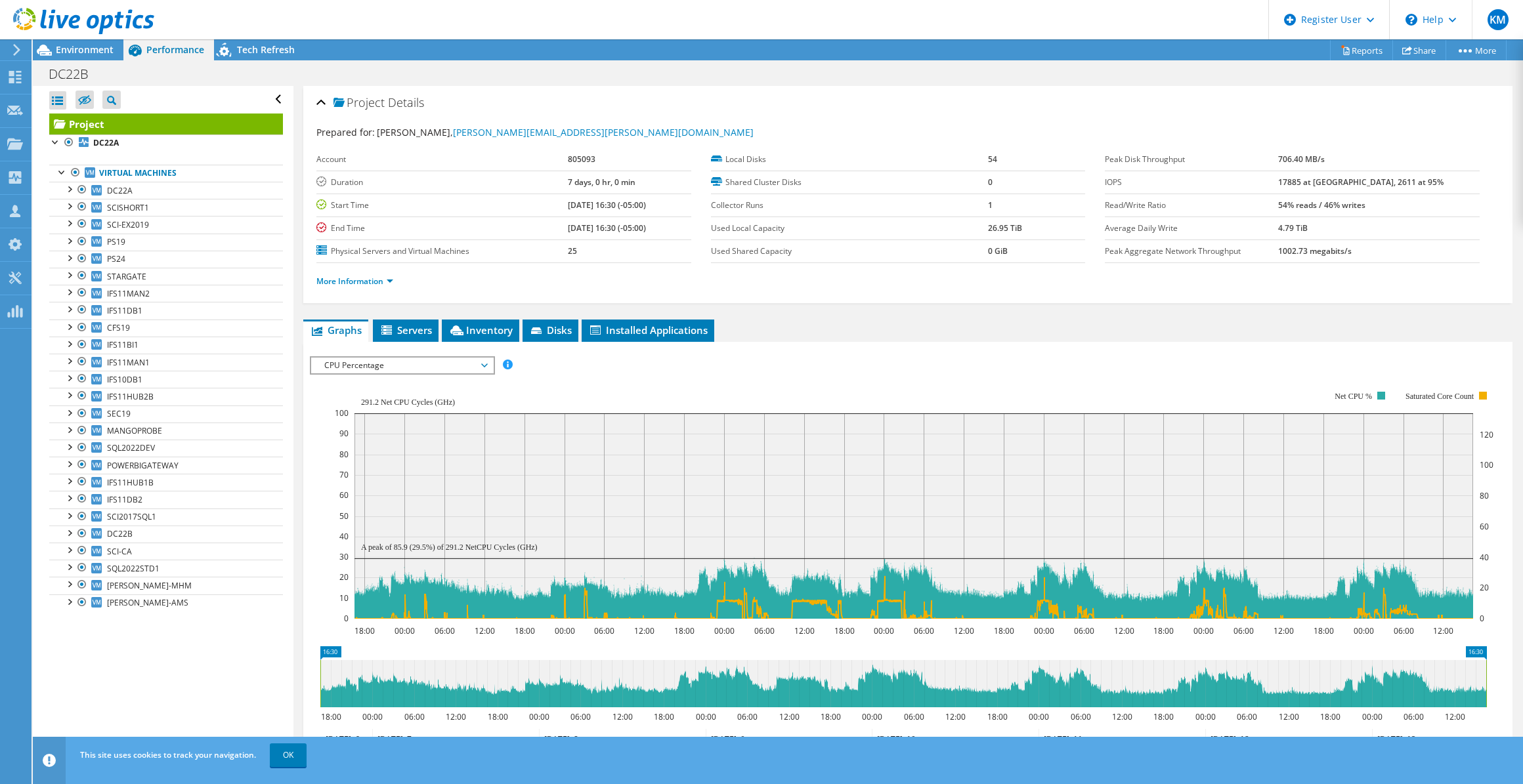
click at [382, 362] on span "CPU Percentage" at bounding box center [401, 365] width 169 height 16
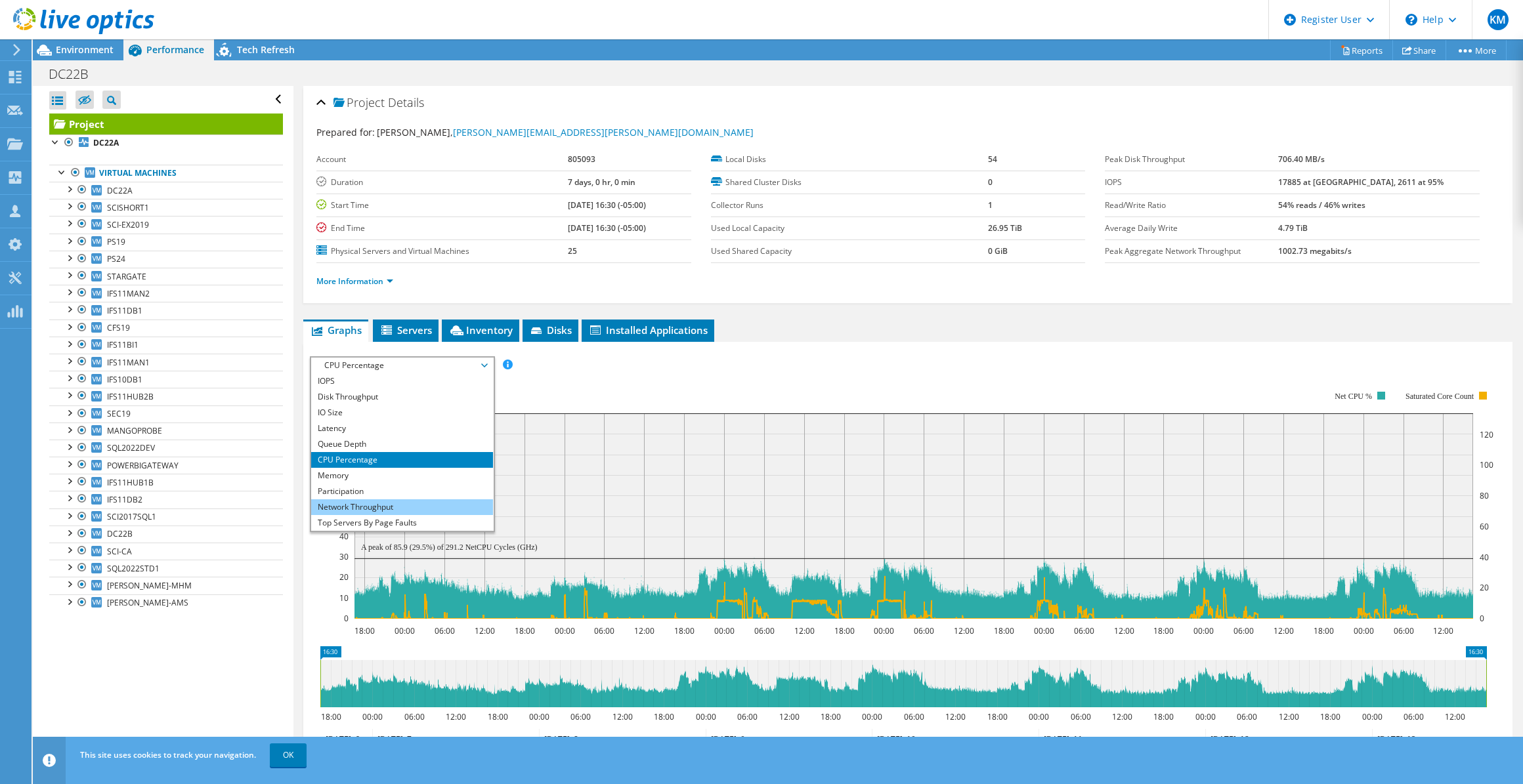
scroll to position [46, 0]
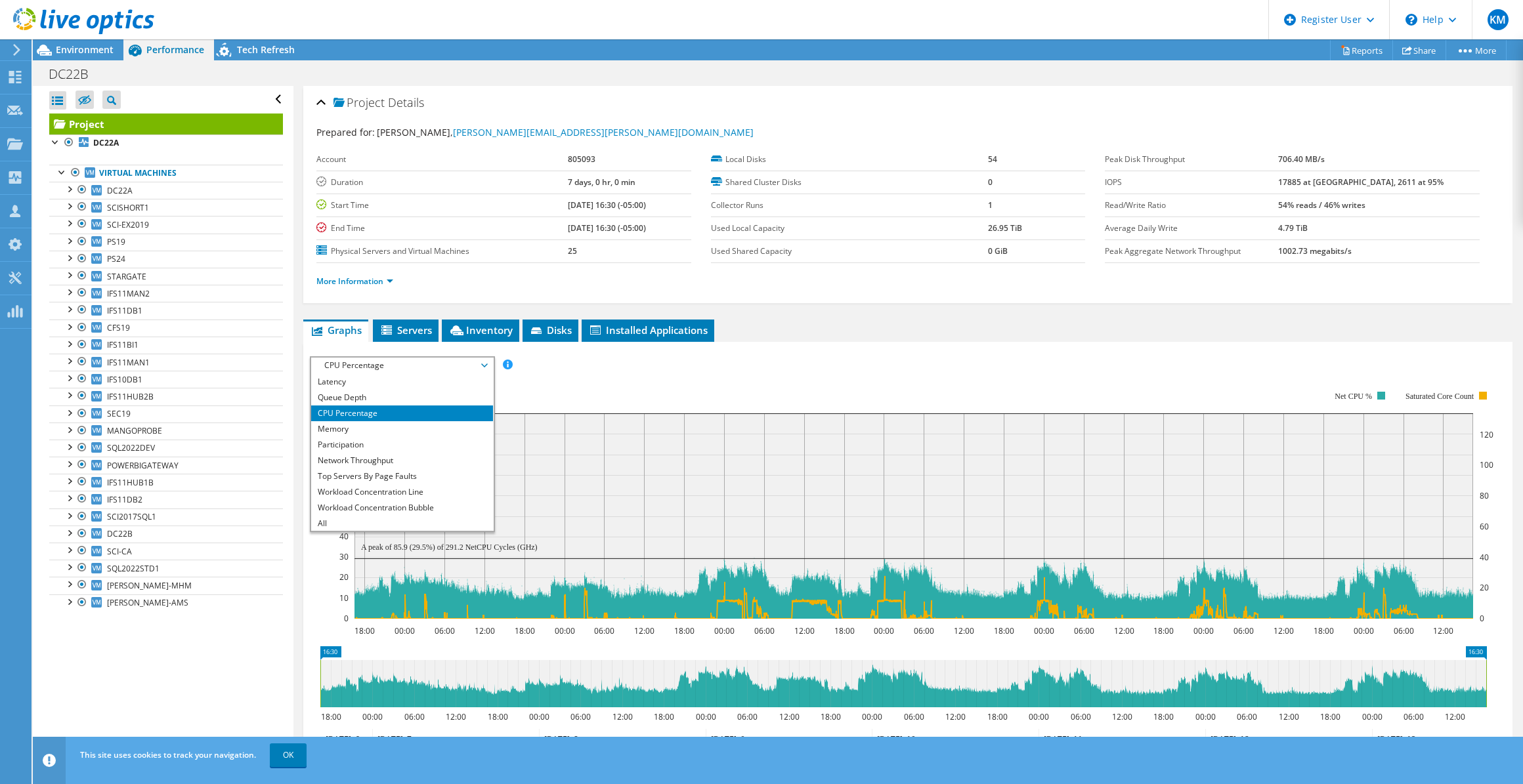
click at [543, 413] on rect at bounding box center [913, 515] width 1118 height 206
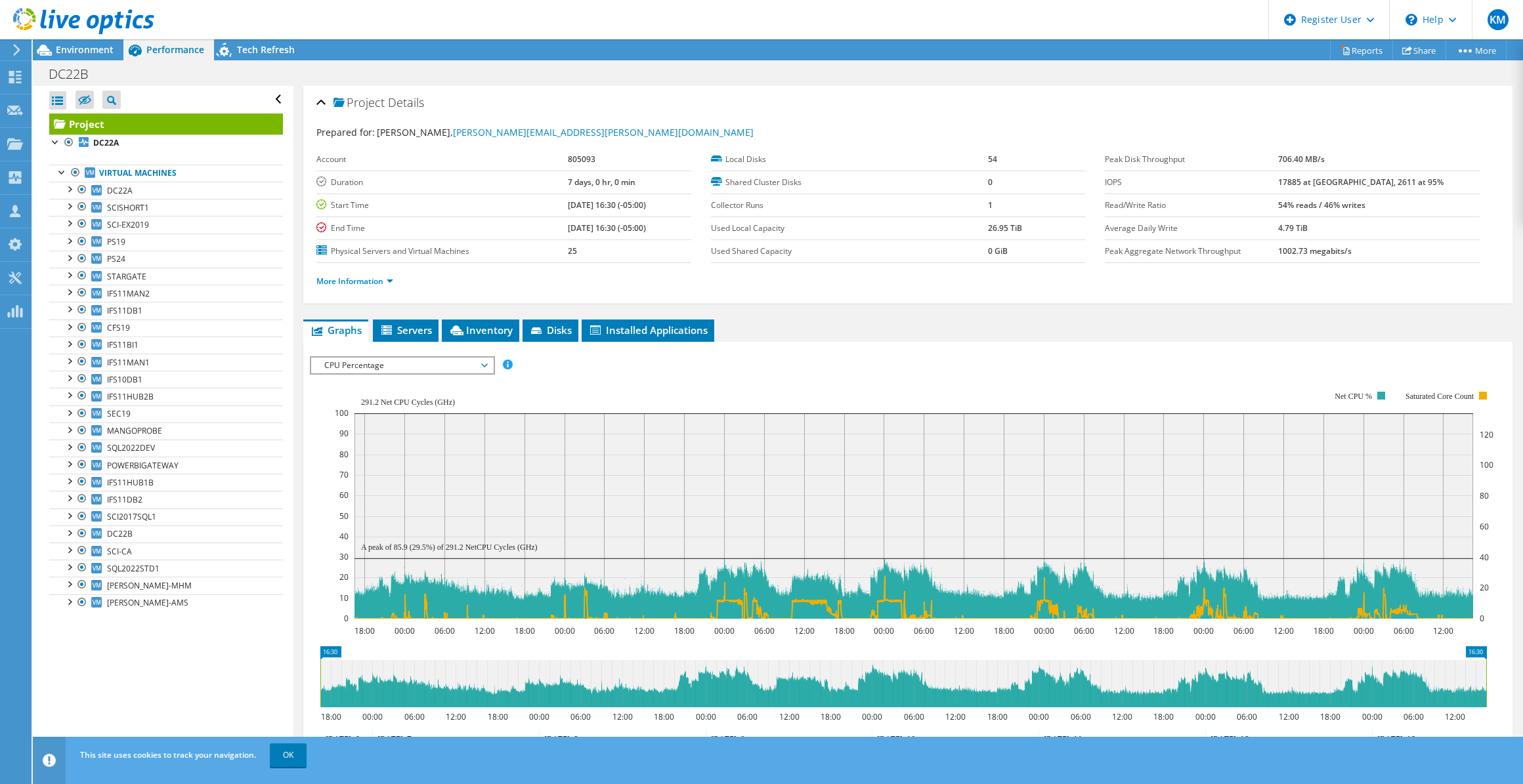
scroll to position [31, 0]
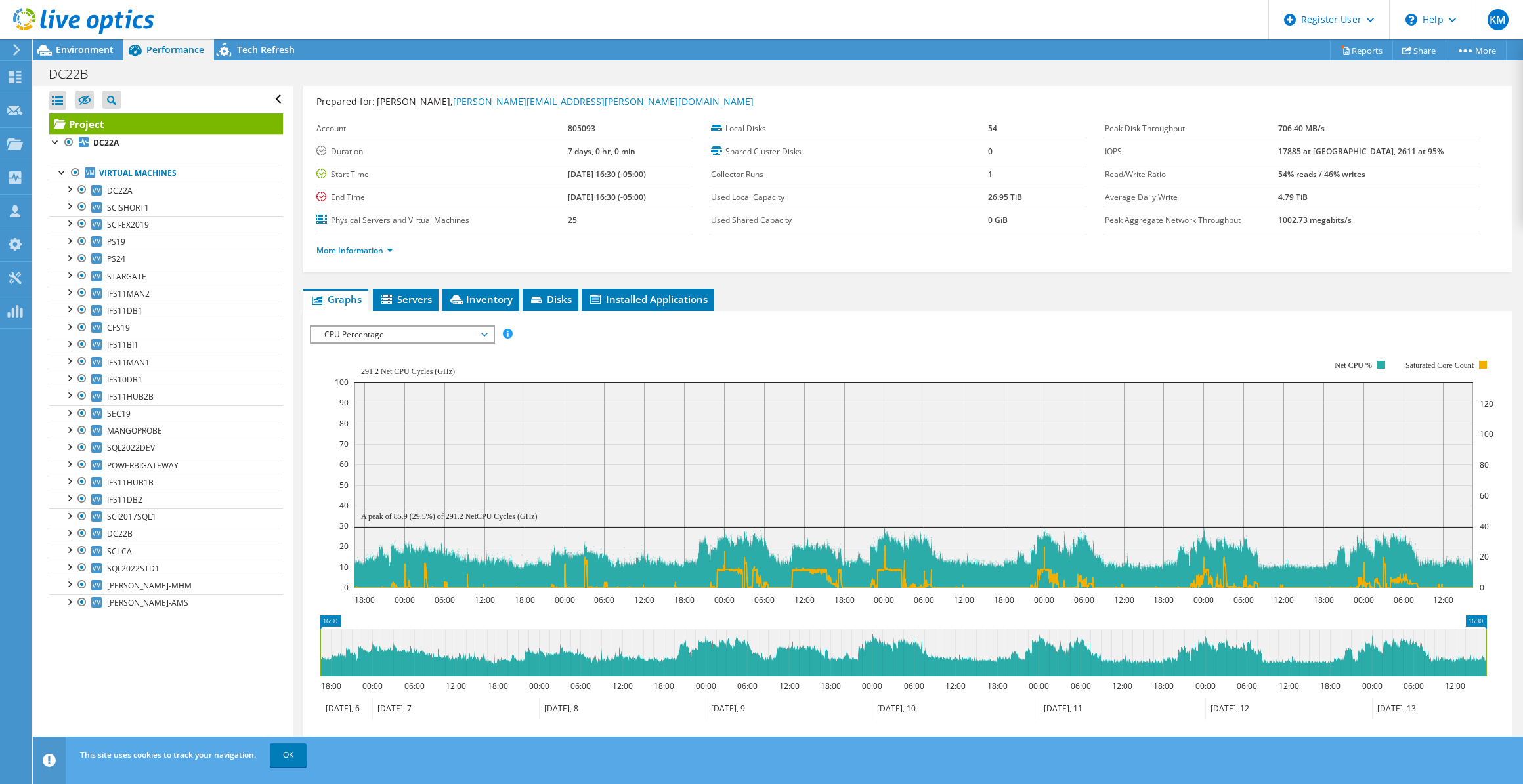
click at [421, 332] on span "CPU Percentage" at bounding box center [401, 334] width 169 height 16
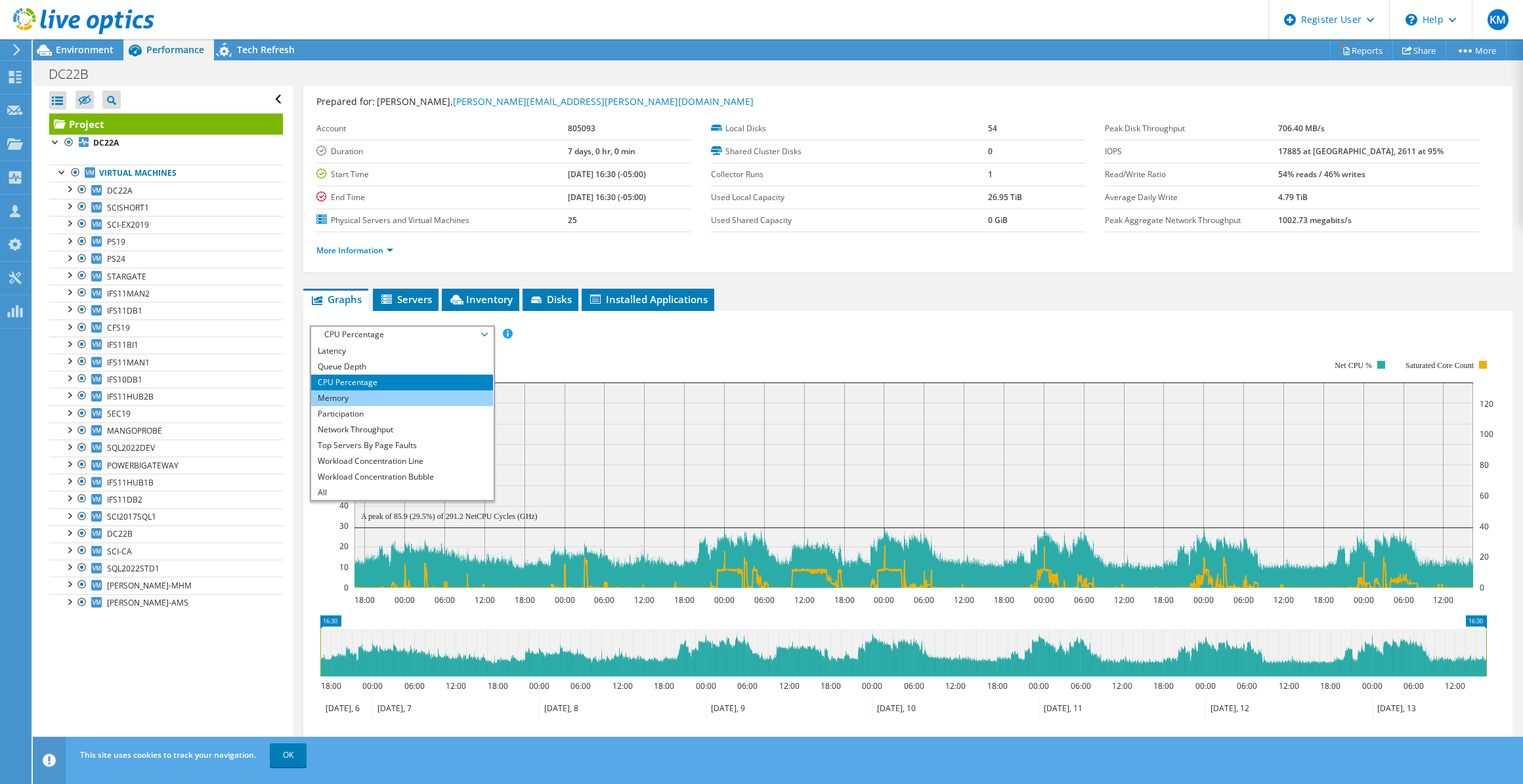
click at [369, 393] on li "Memory" at bounding box center [402, 398] width 182 height 16
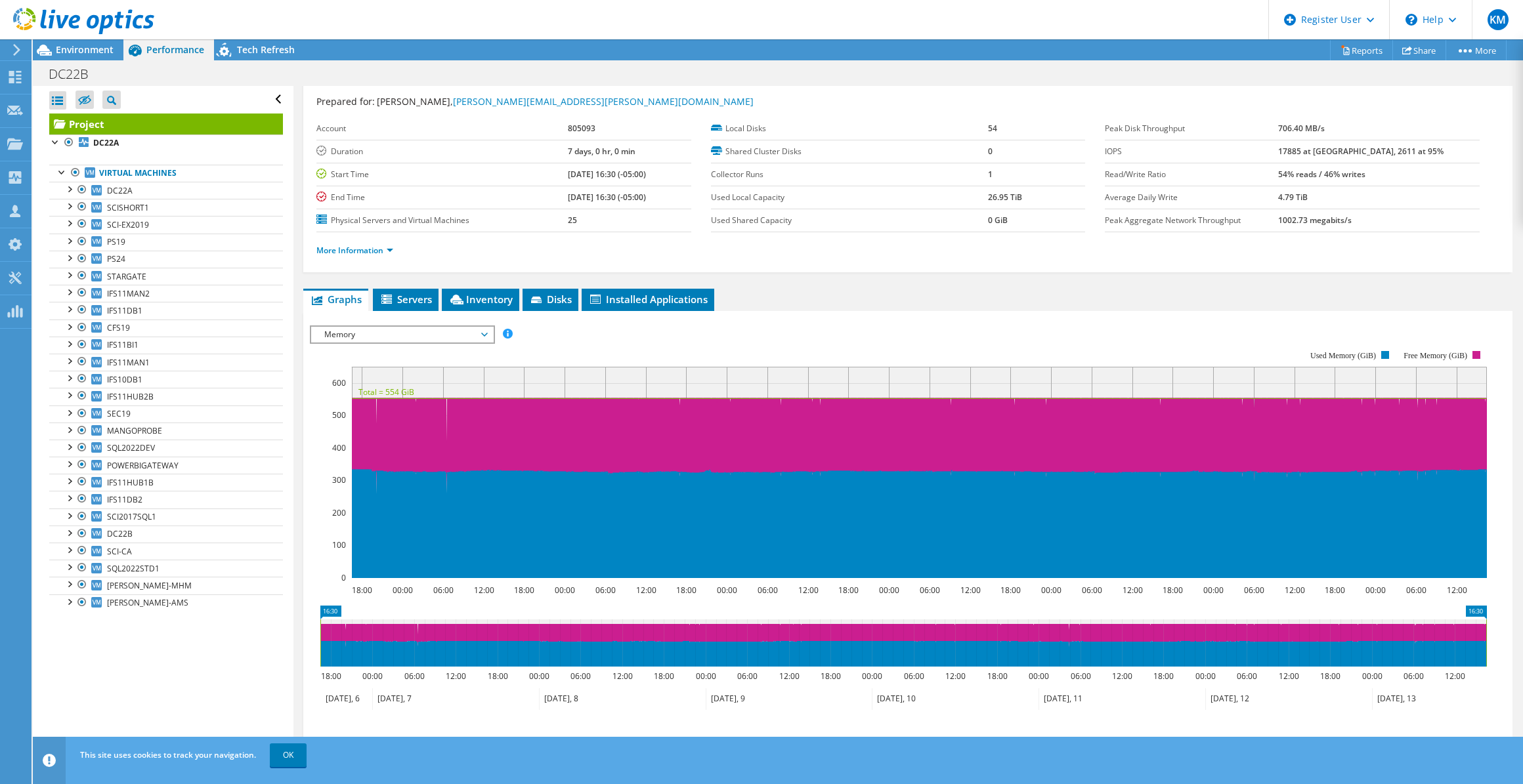
click at [354, 327] on span "Memory" at bounding box center [401, 334] width 169 height 16
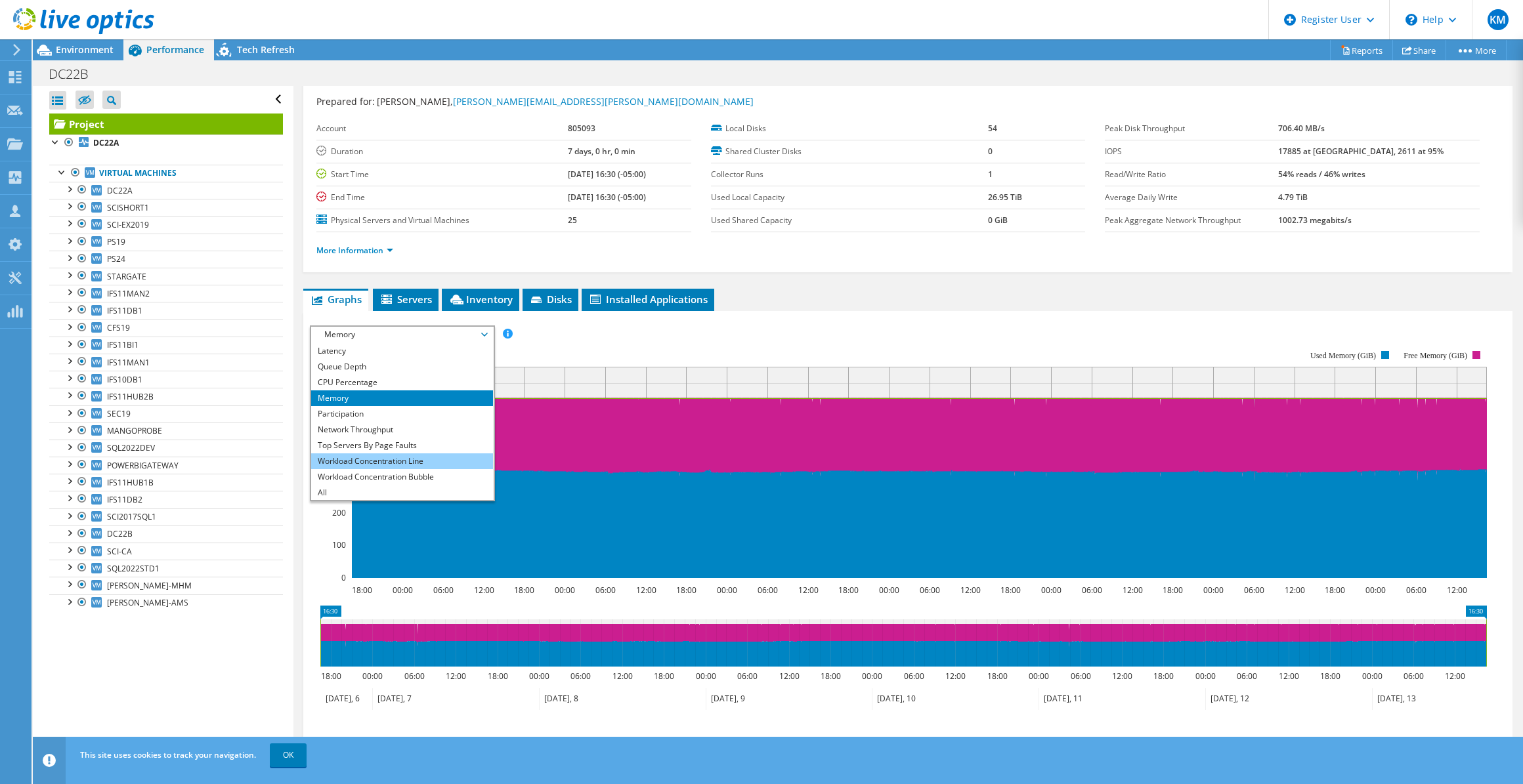
click at [371, 461] on li "Workload Concentration Line" at bounding box center [402, 461] width 182 height 16
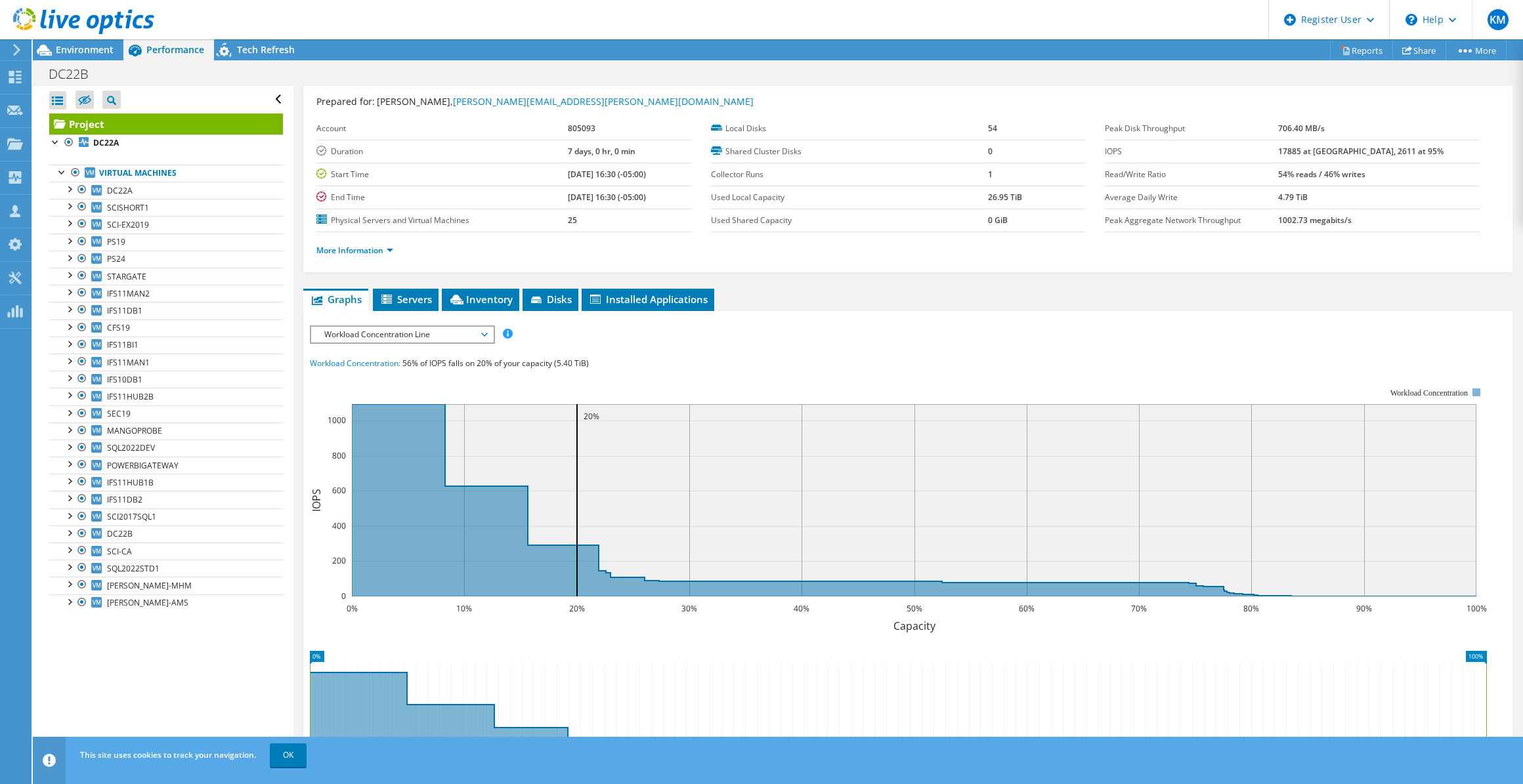
click at [366, 338] on span "Workload Concentration Line" at bounding box center [401, 334] width 169 height 16
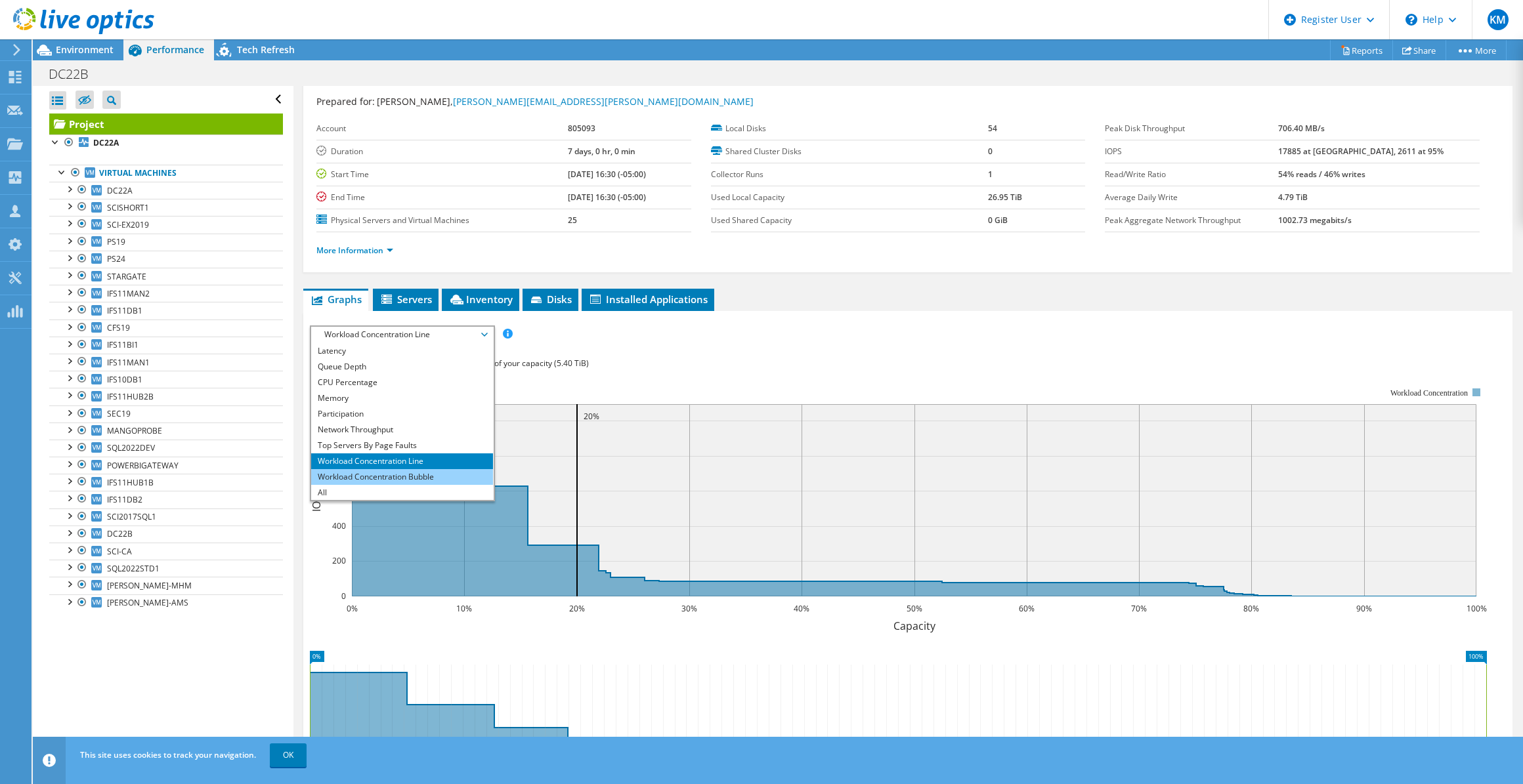
click at [433, 469] on li "Workload Concentration Bubble" at bounding box center [402, 477] width 182 height 16
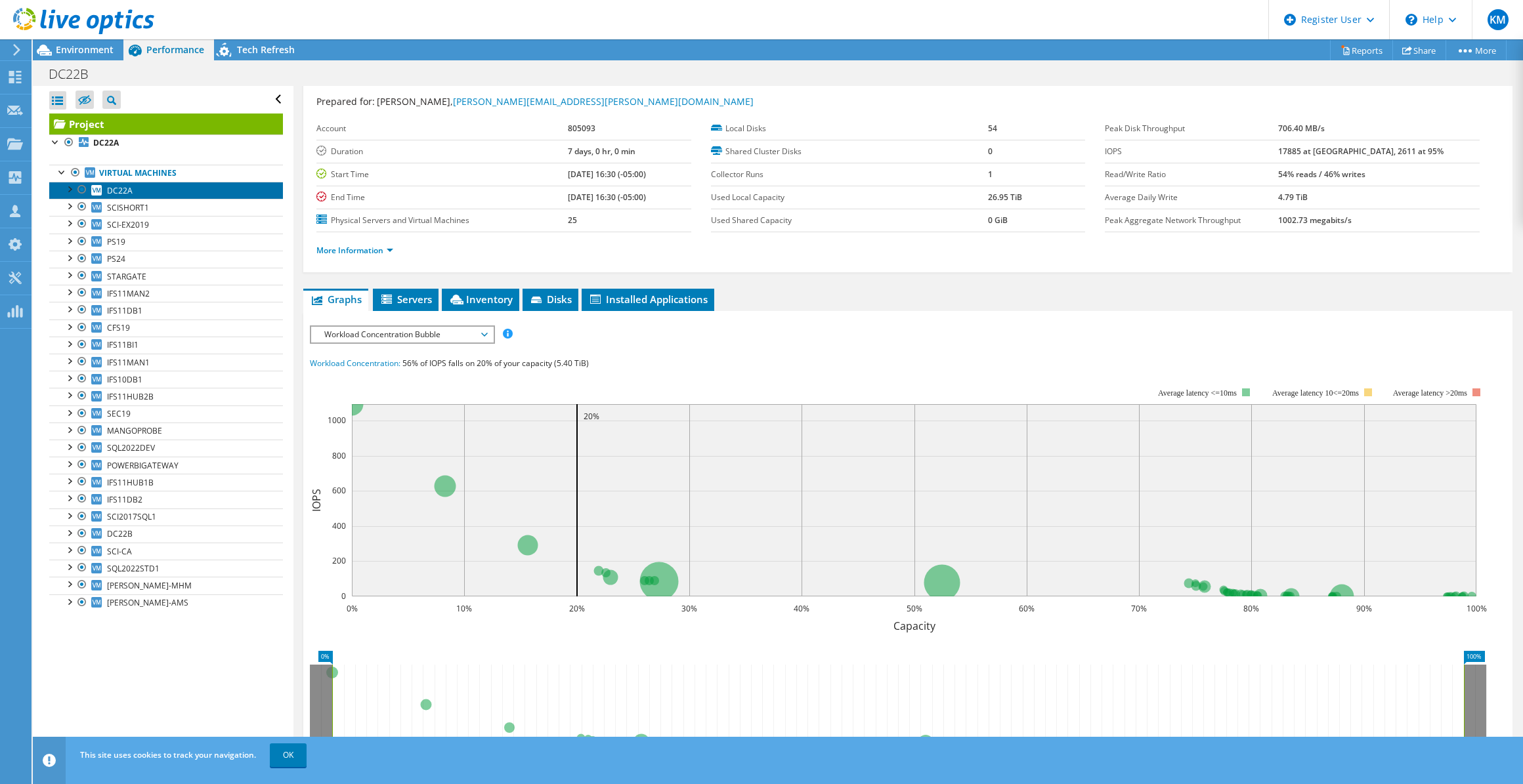
click at [123, 191] on span "DC22A" at bounding box center [119, 190] width 25 height 11
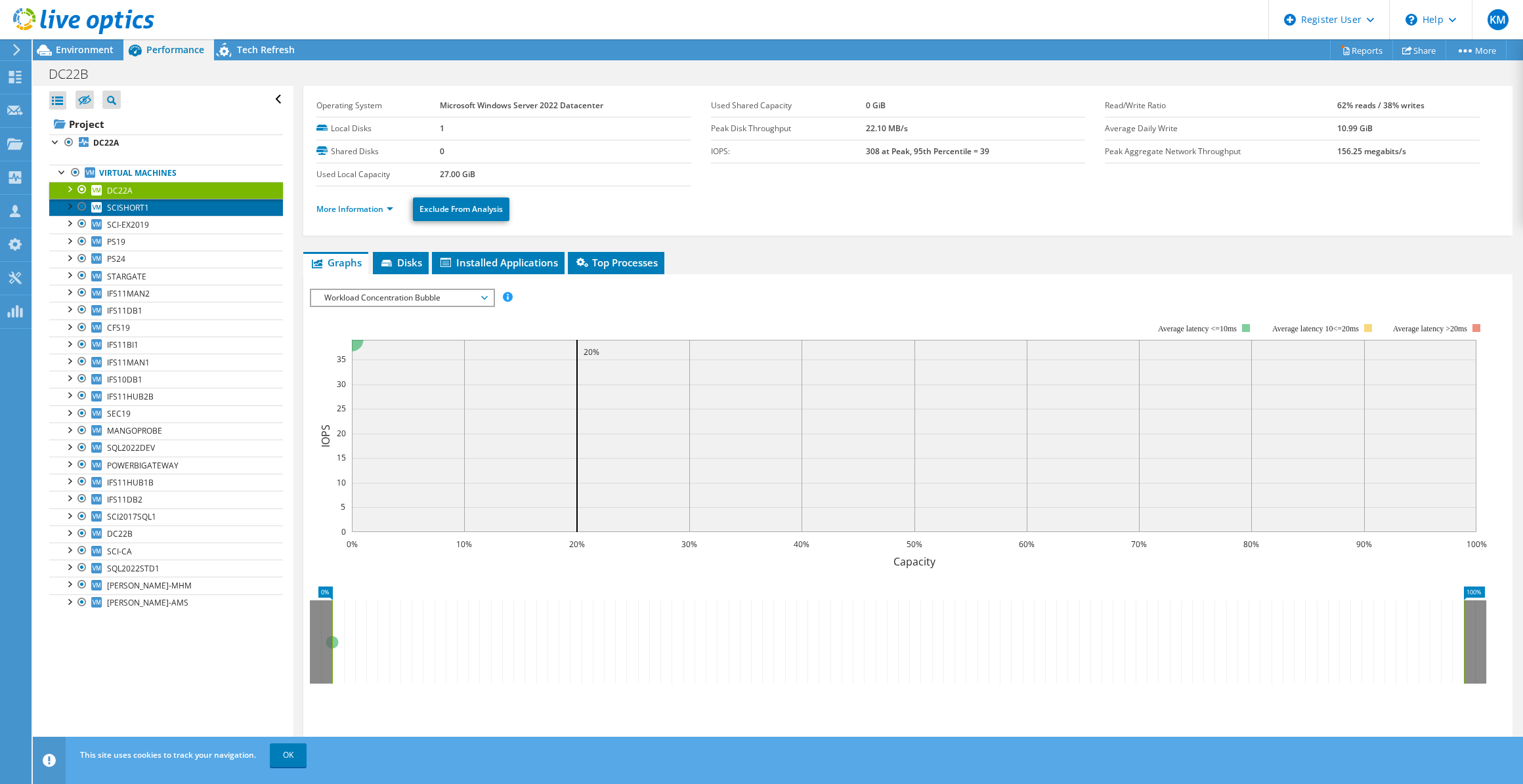
click at [126, 200] on link "SCISHORT1" at bounding box center [166, 207] width 233 height 17
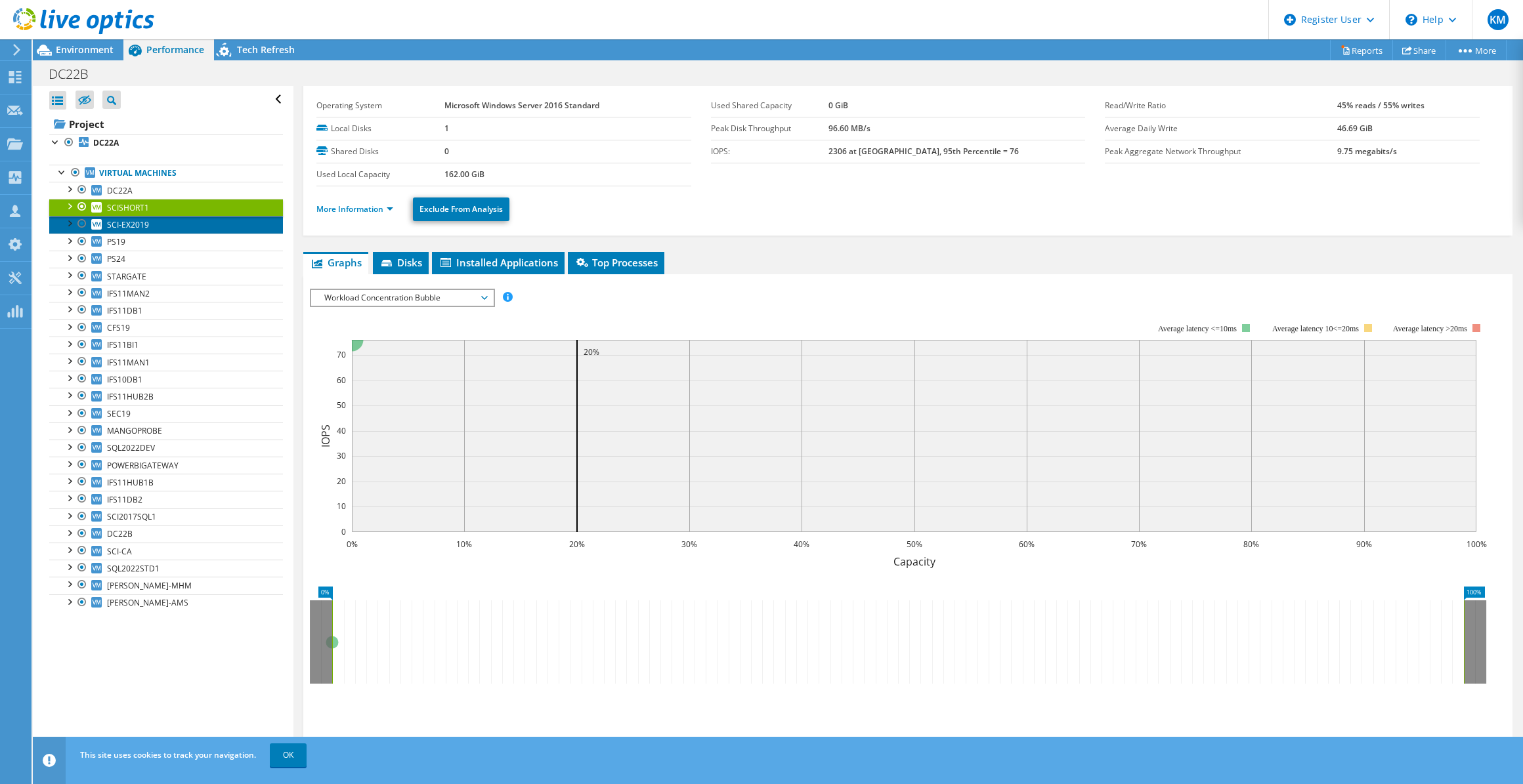
click at [137, 222] on span "SCI-EX2019" at bounding box center [128, 224] width 42 height 11
click at [143, 240] on link "PS19" at bounding box center [166, 242] width 233 height 17
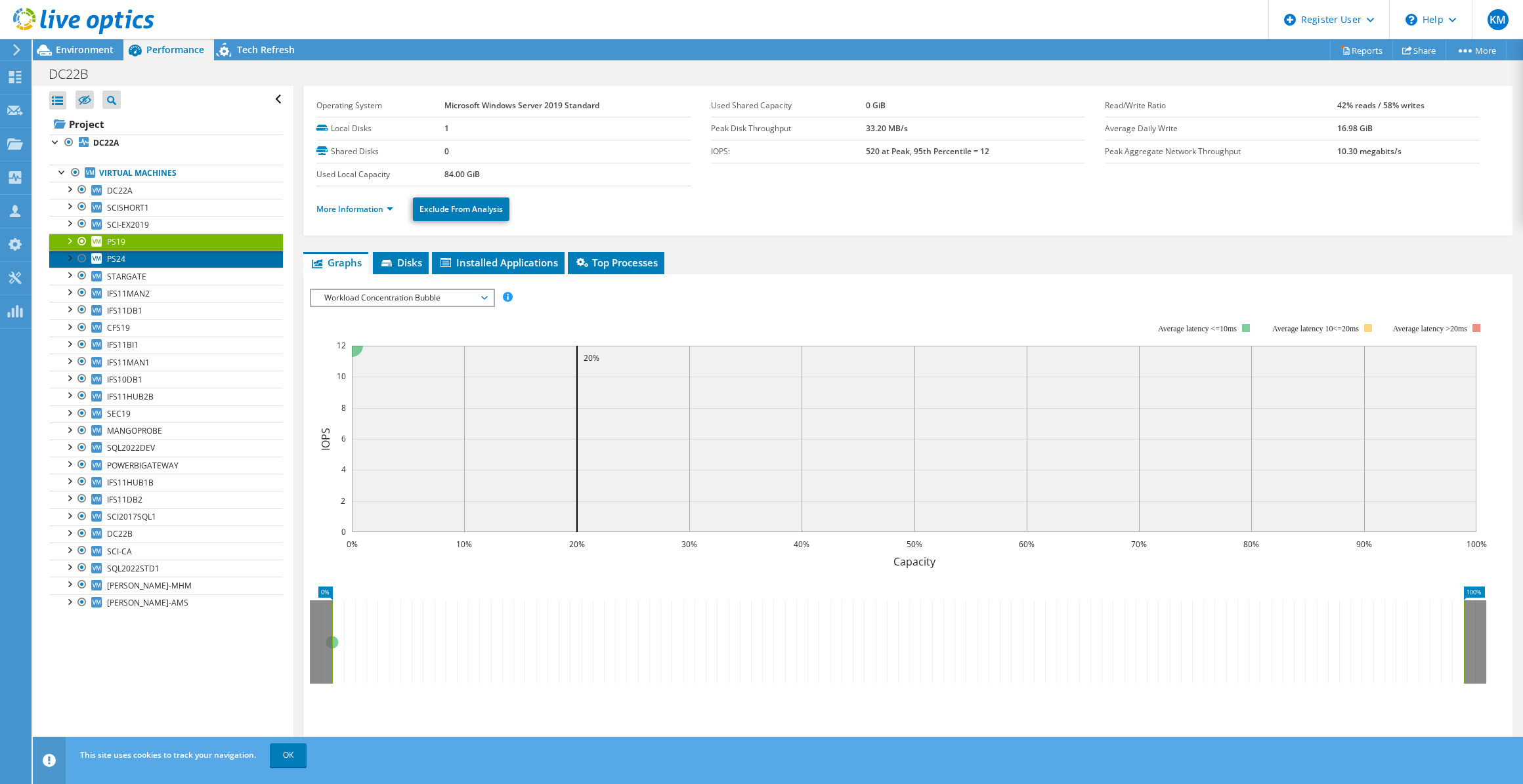
click at [160, 264] on link "PS24" at bounding box center [166, 259] width 233 height 17
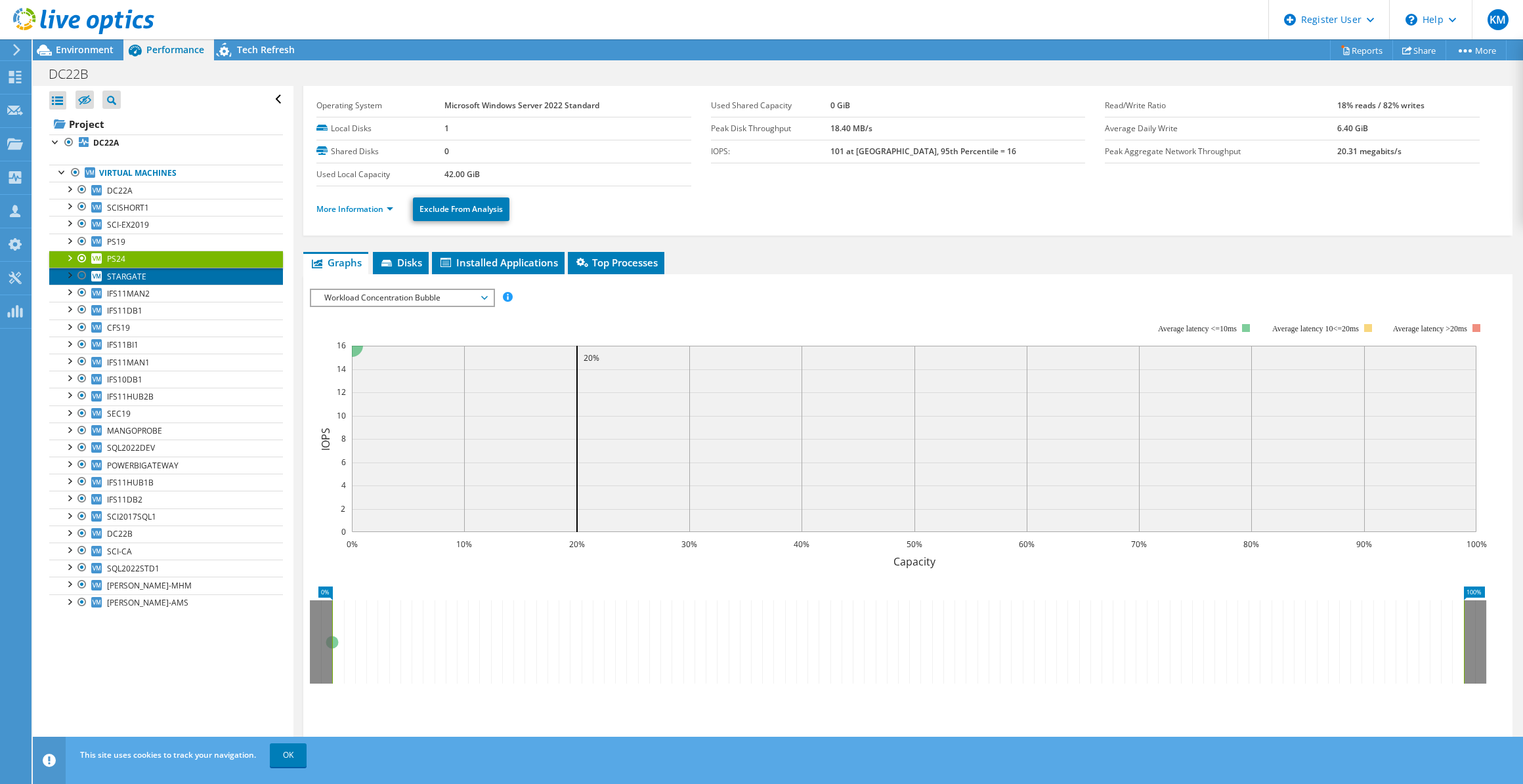
click at [161, 269] on link "STARGATE" at bounding box center [166, 276] width 233 height 17
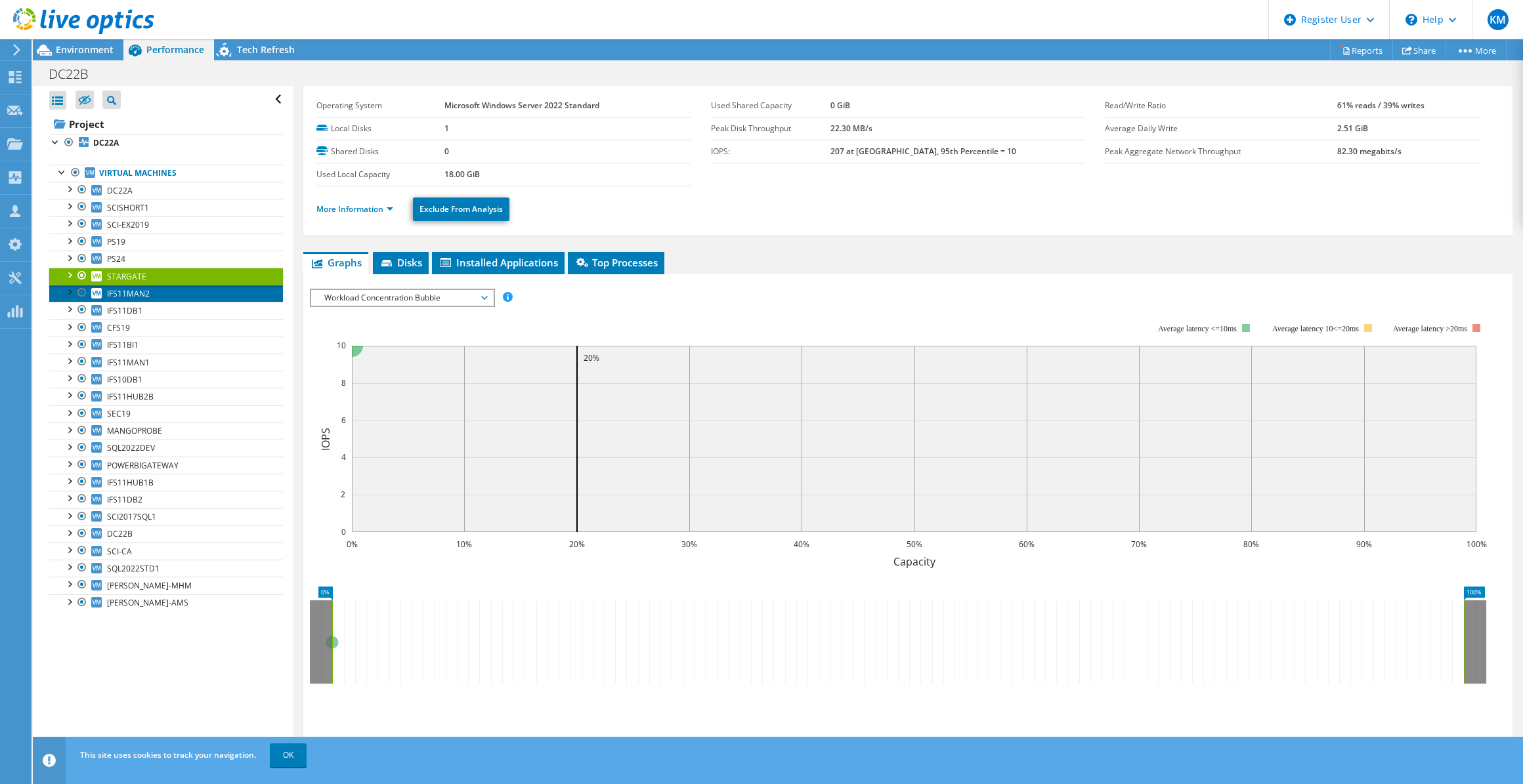
click at [161, 287] on link "IFS11MAN2" at bounding box center [166, 293] width 233 height 17
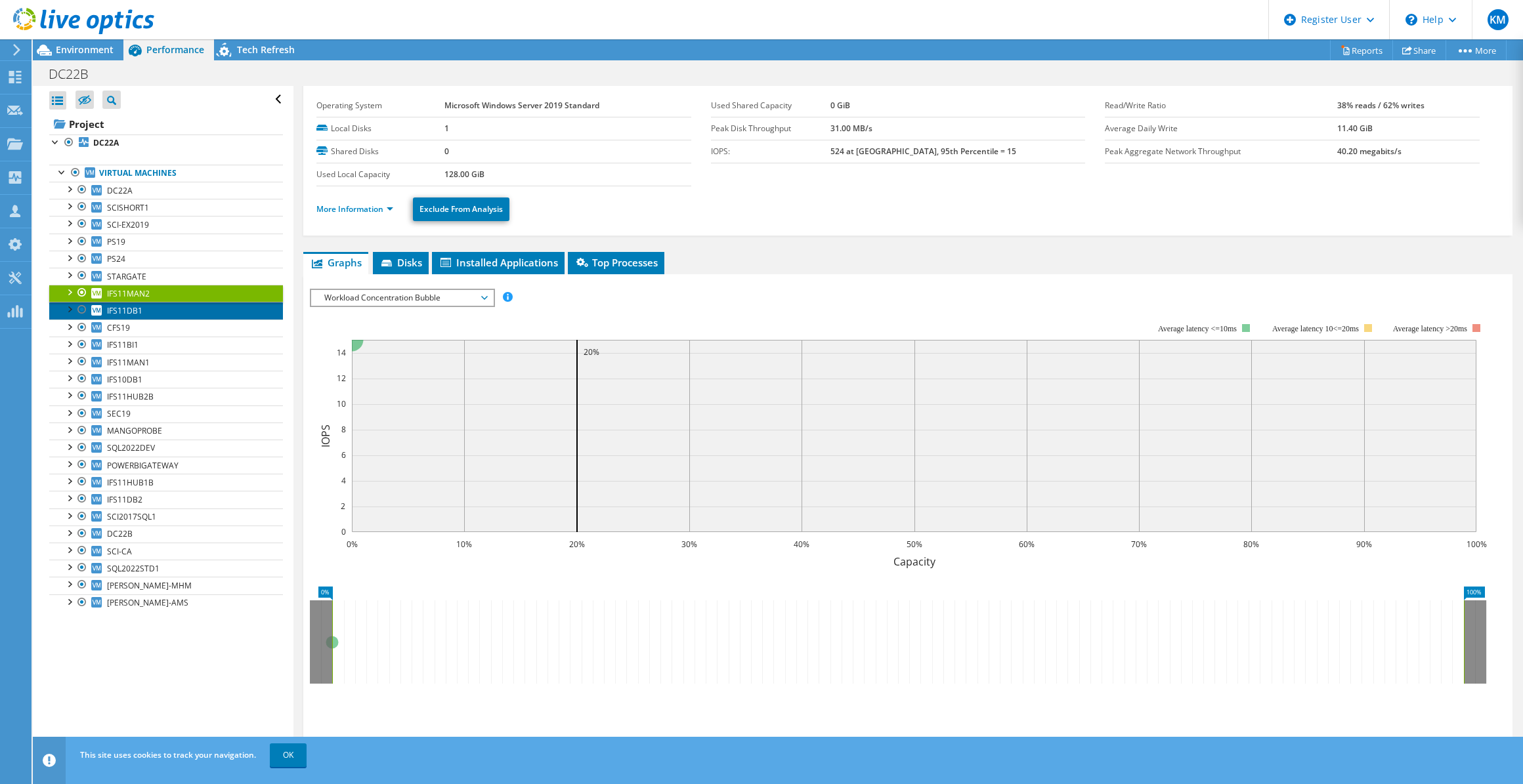
click at [161, 306] on link "IFS11DB1" at bounding box center [166, 311] width 233 height 17
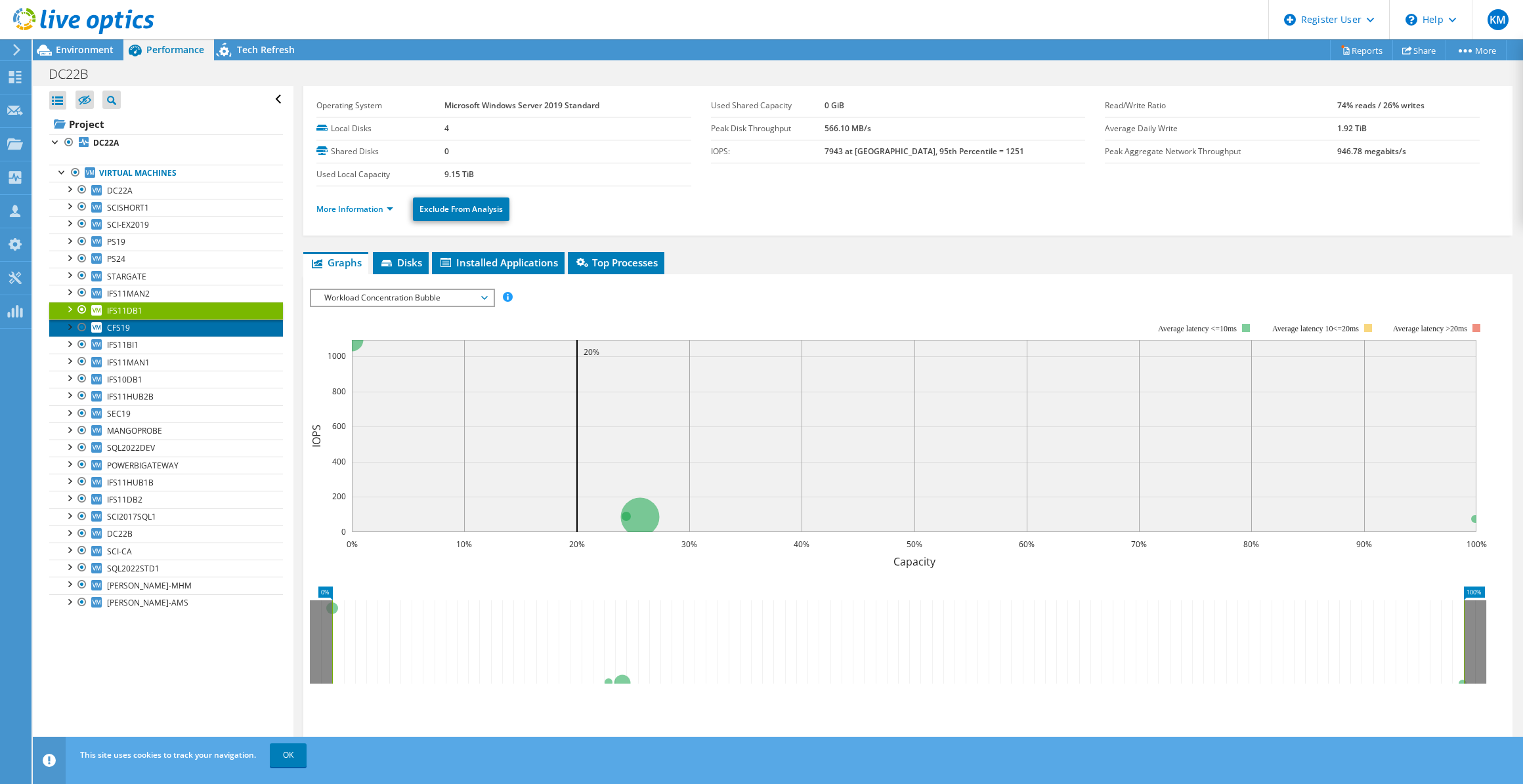
click at [157, 326] on link "CFS19" at bounding box center [166, 328] width 233 height 17
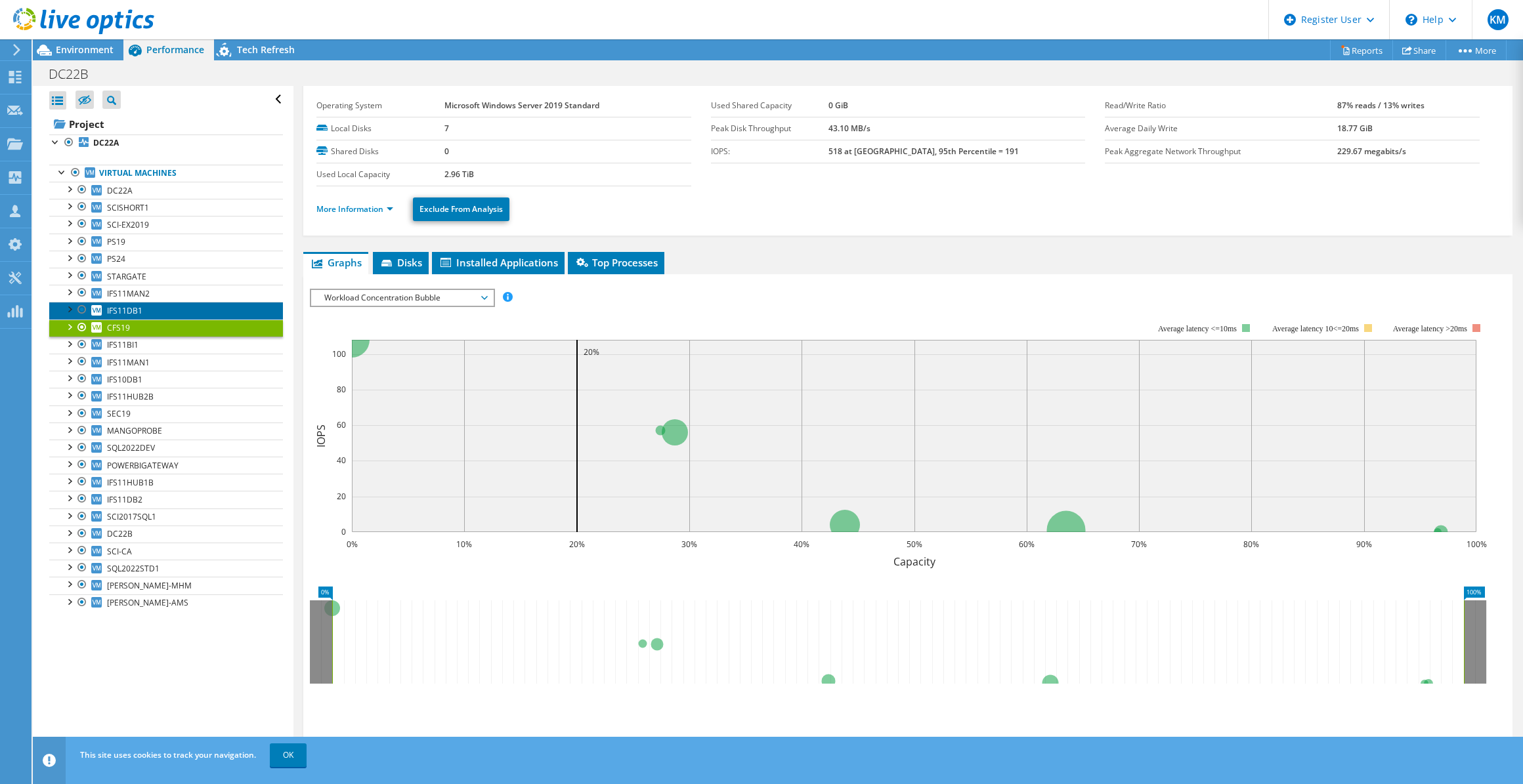
click at [154, 312] on link "IFS11DB1" at bounding box center [166, 311] width 233 height 17
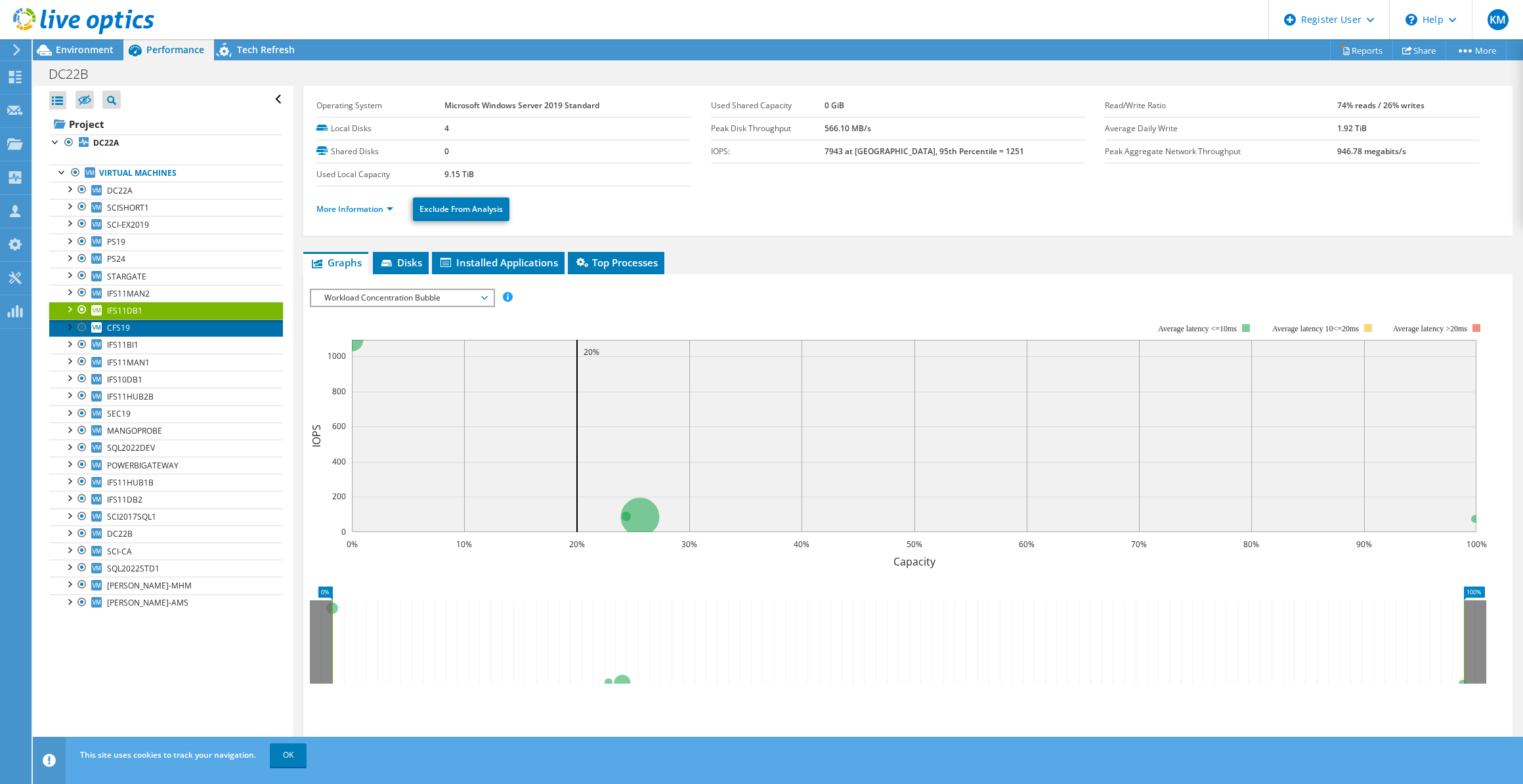
click at [164, 327] on link "CFS19" at bounding box center [166, 328] width 233 height 17
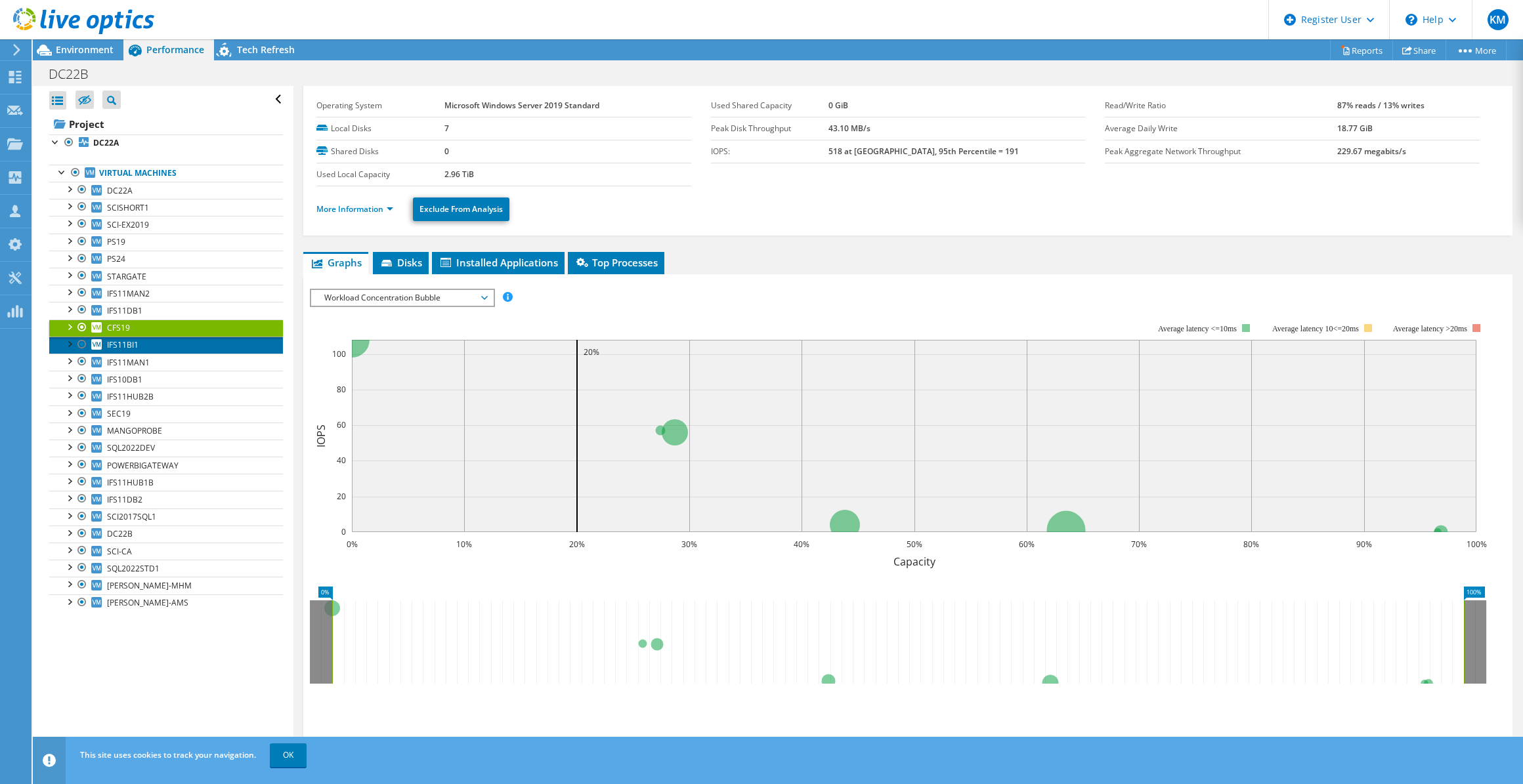
click at [161, 342] on link "IFS11BI1" at bounding box center [166, 345] width 233 height 17
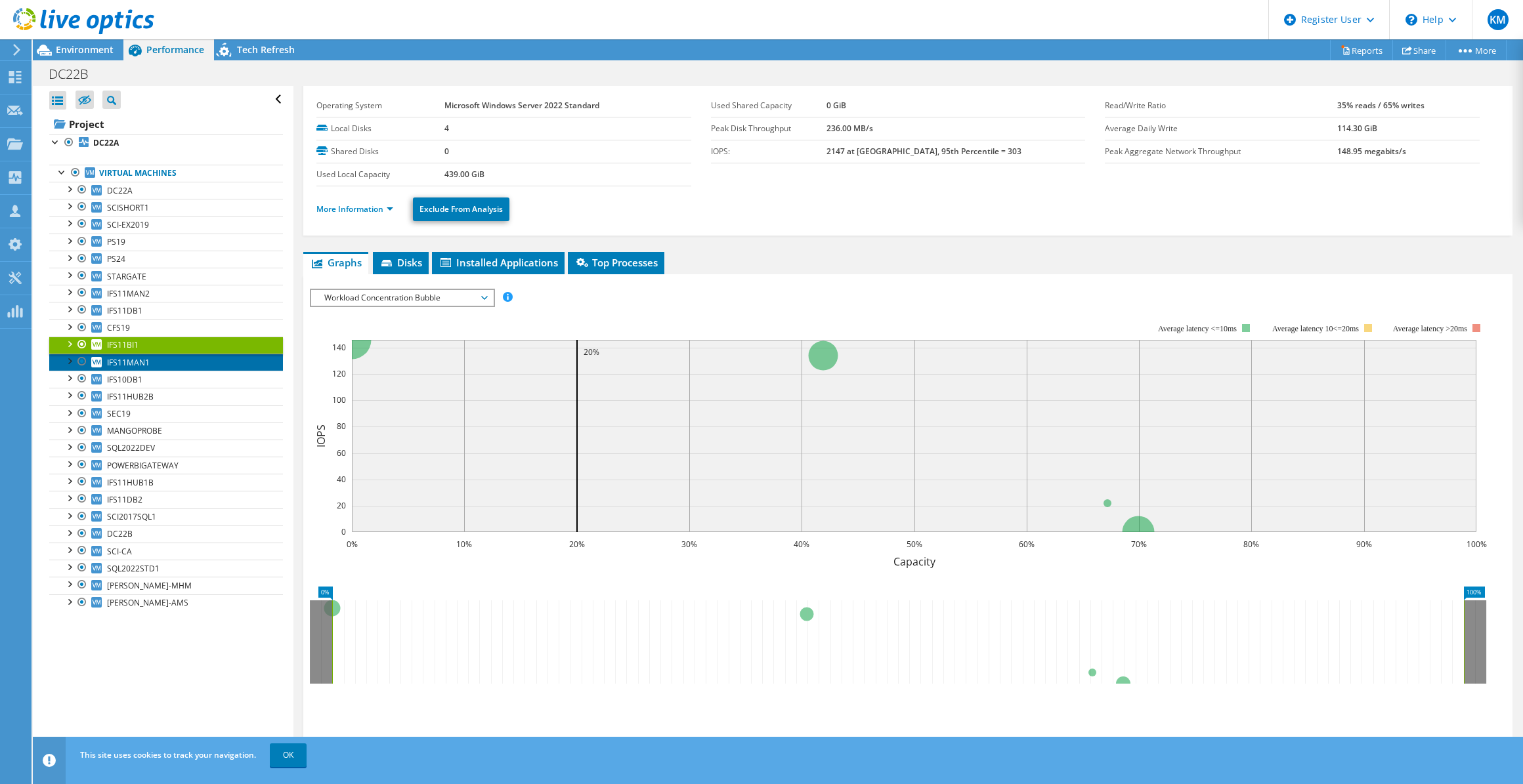
click at [157, 358] on link "IFS11MAN1" at bounding box center [166, 362] width 233 height 17
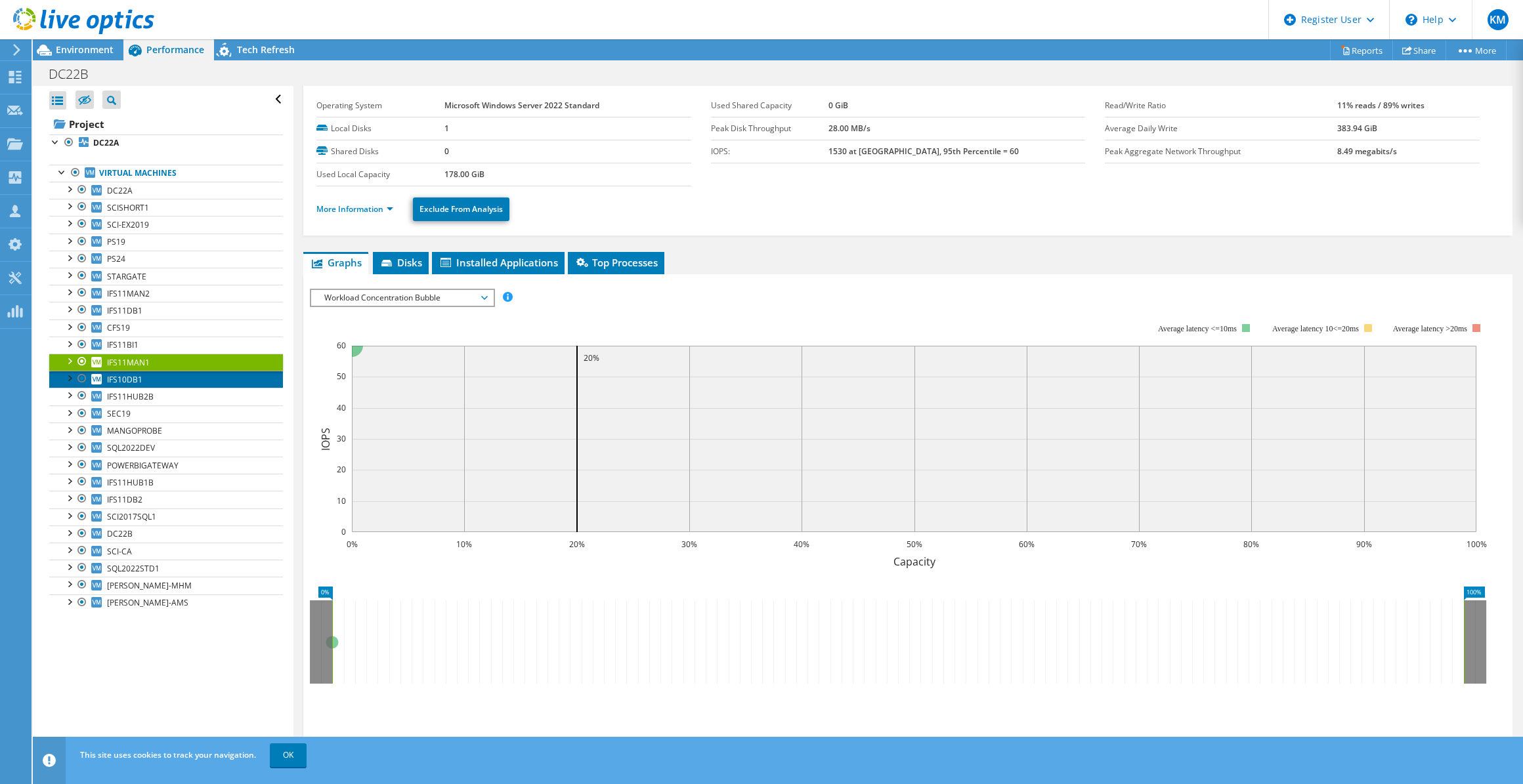
click at [154, 371] on link "IFS10DB1" at bounding box center [166, 379] width 233 height 17
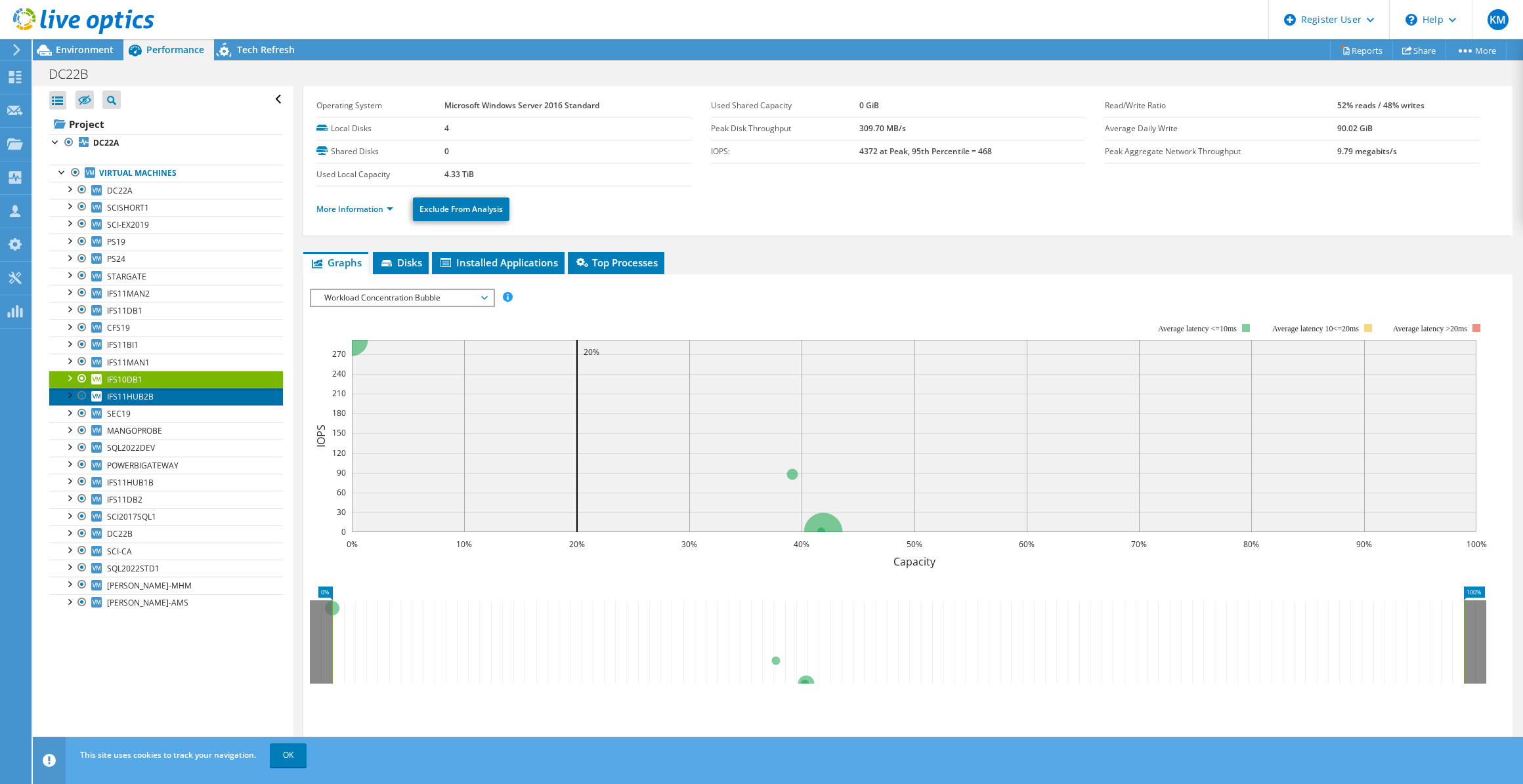
click at [152, 388] on link "IFS11HUB2B" at bounding box center [166, 396] width 233 height 17
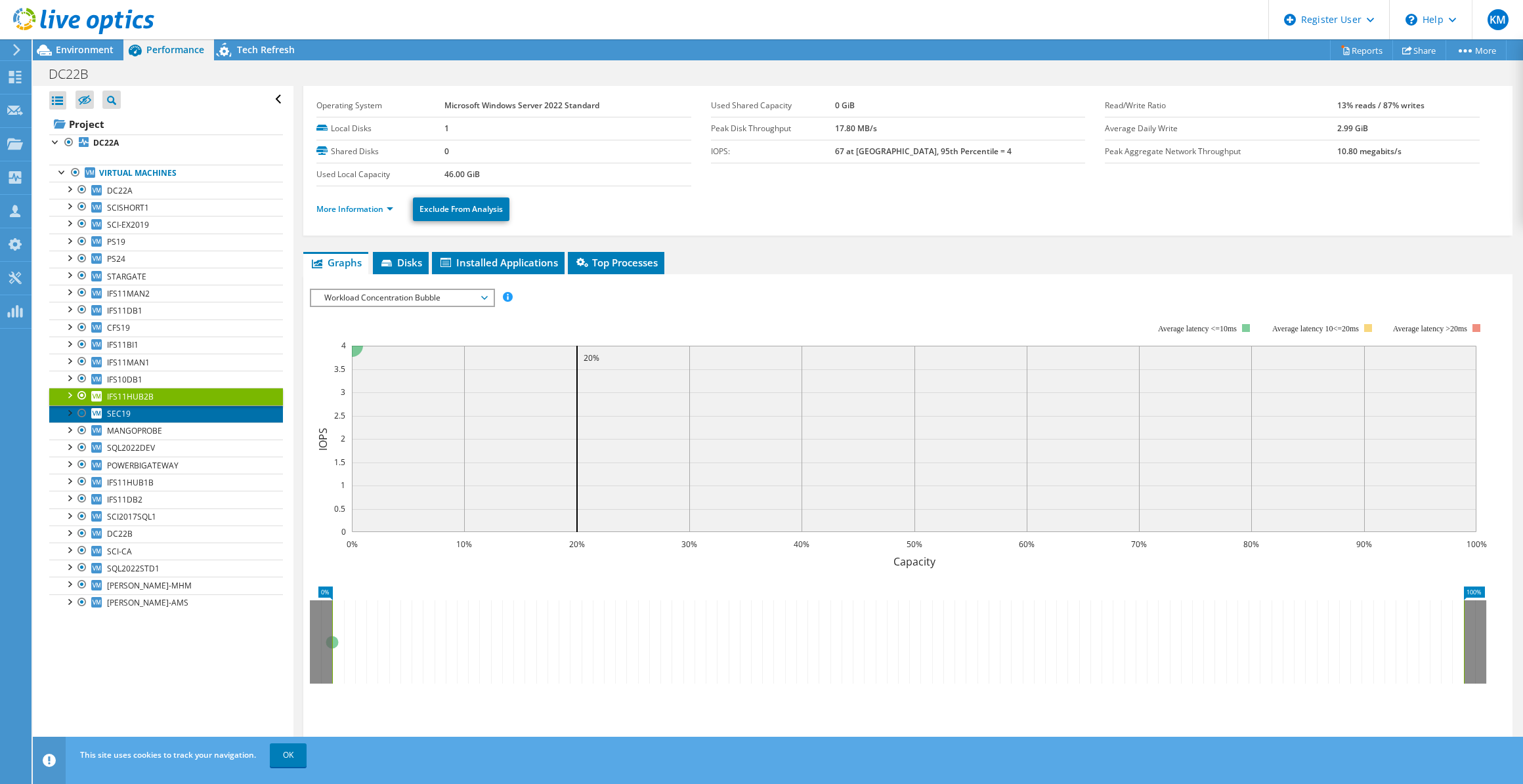
click at [149, 407] on link "SEC19" at bounding box center [166, 414] width 233 height 17
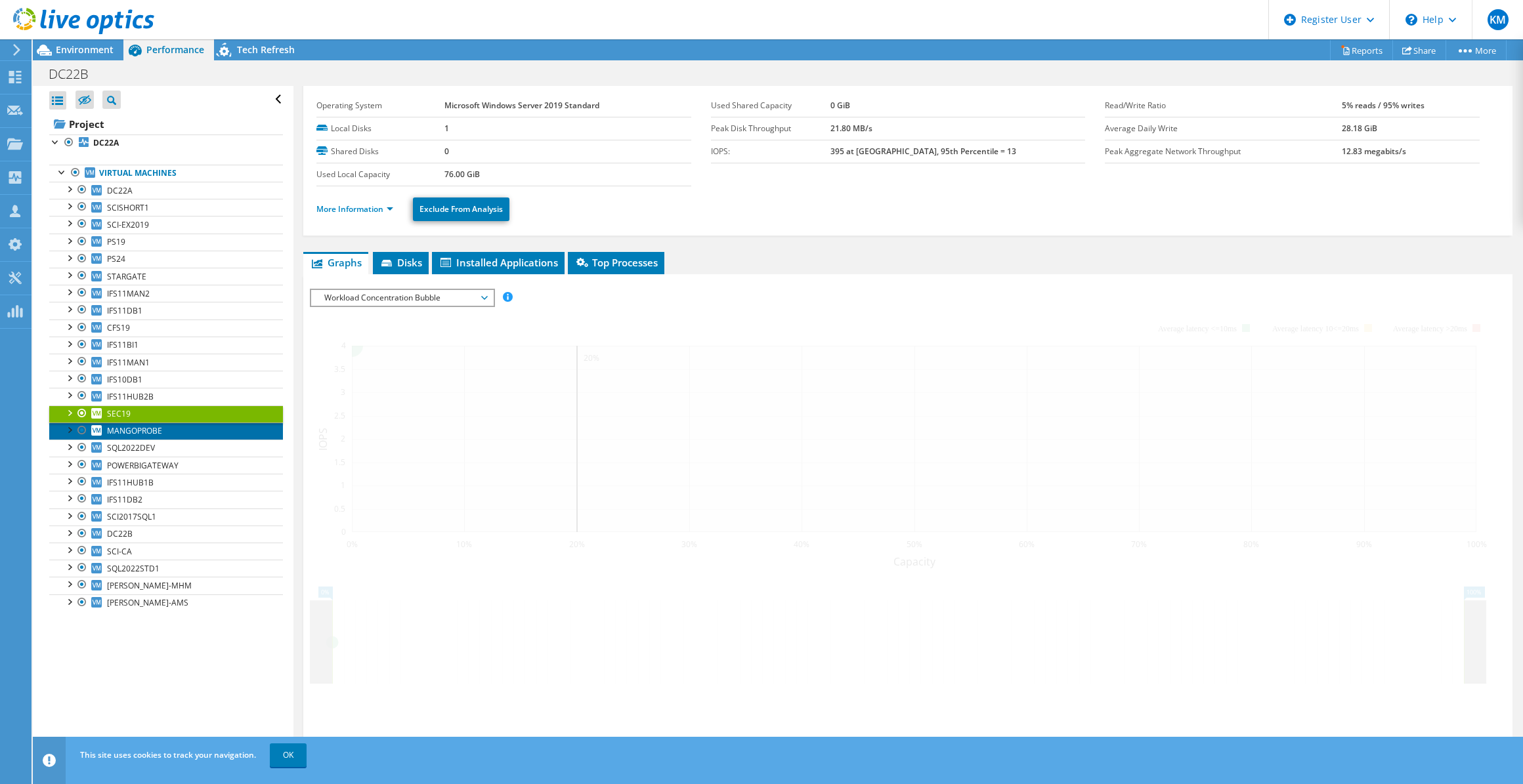
click at [149, 422] on link "MANGOPROBE" at bounding box center [166, 431] width 233 height 17
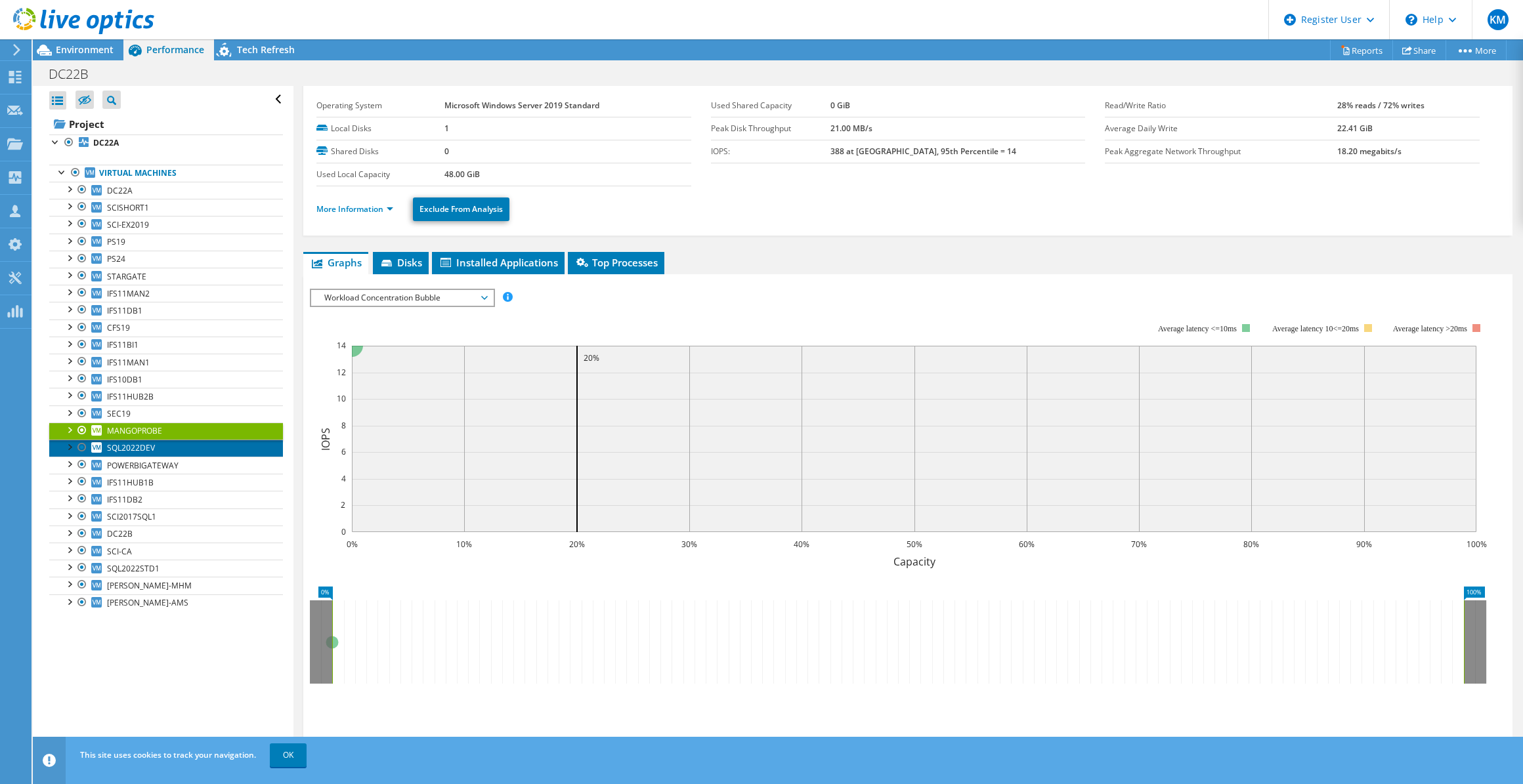
click at [149, 442] on span "SQL2022DEV" at bounding box center [130, 447] width 48 height 11
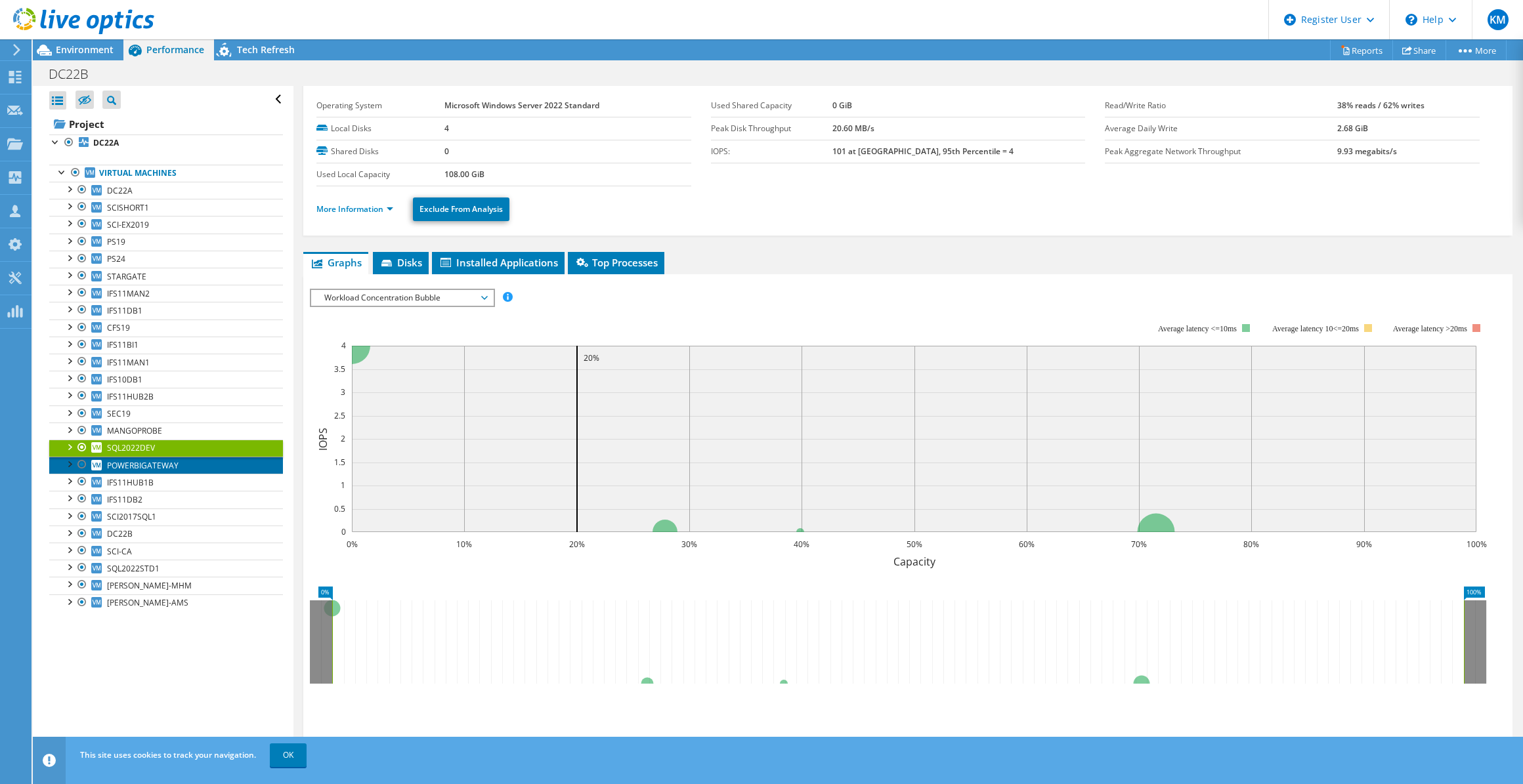
click at [149, 461] on span "POWERBIGATEWAY" at bounding box center [142, 465] width 71 height 11
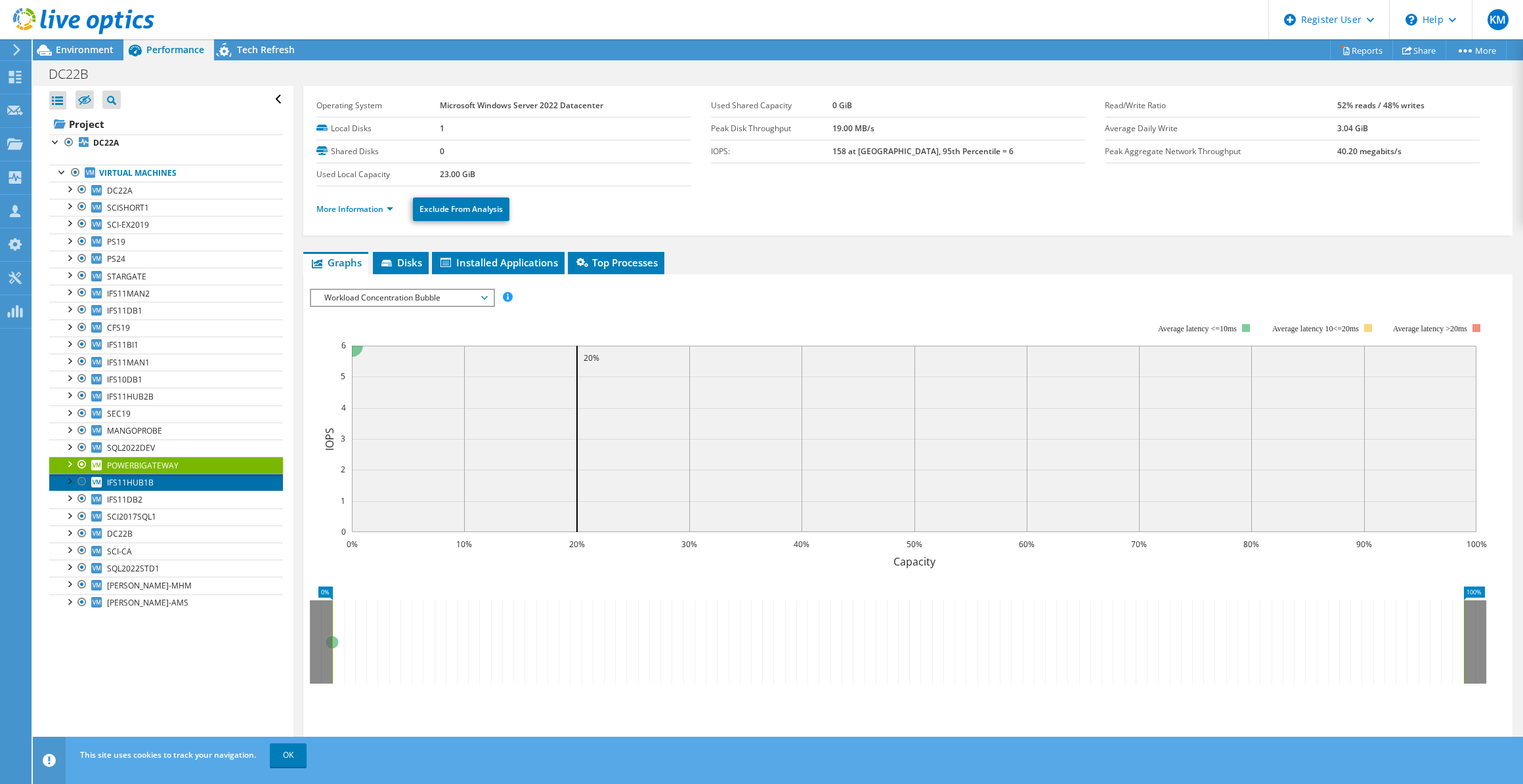
click at [149, 479] on span "IFS11HUB1B" at bounding box center [129, 482] width 46 height 11
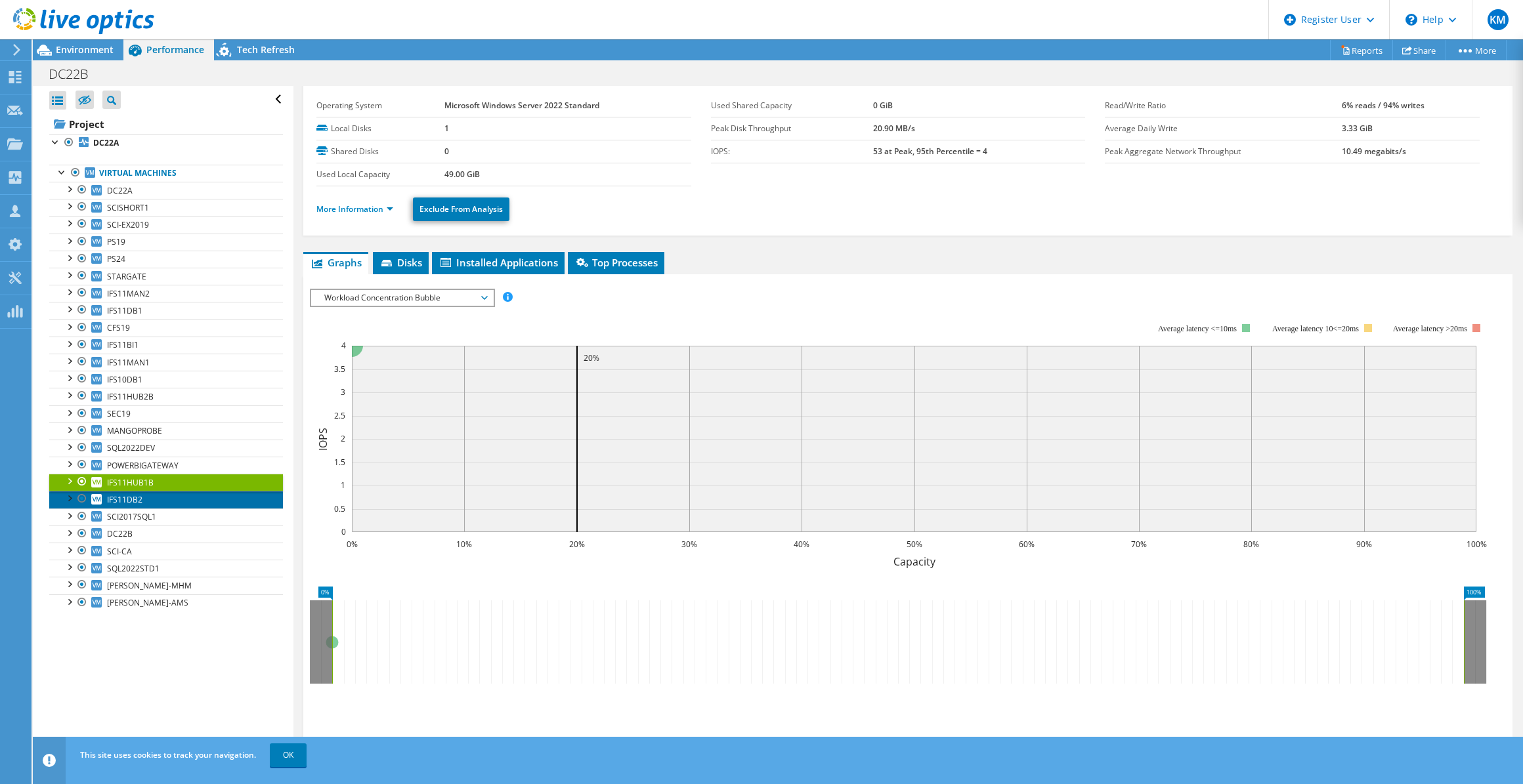
click at [144, 502] on link "IFS11DB2" at bounding box center [166, 499] width 233 height 17
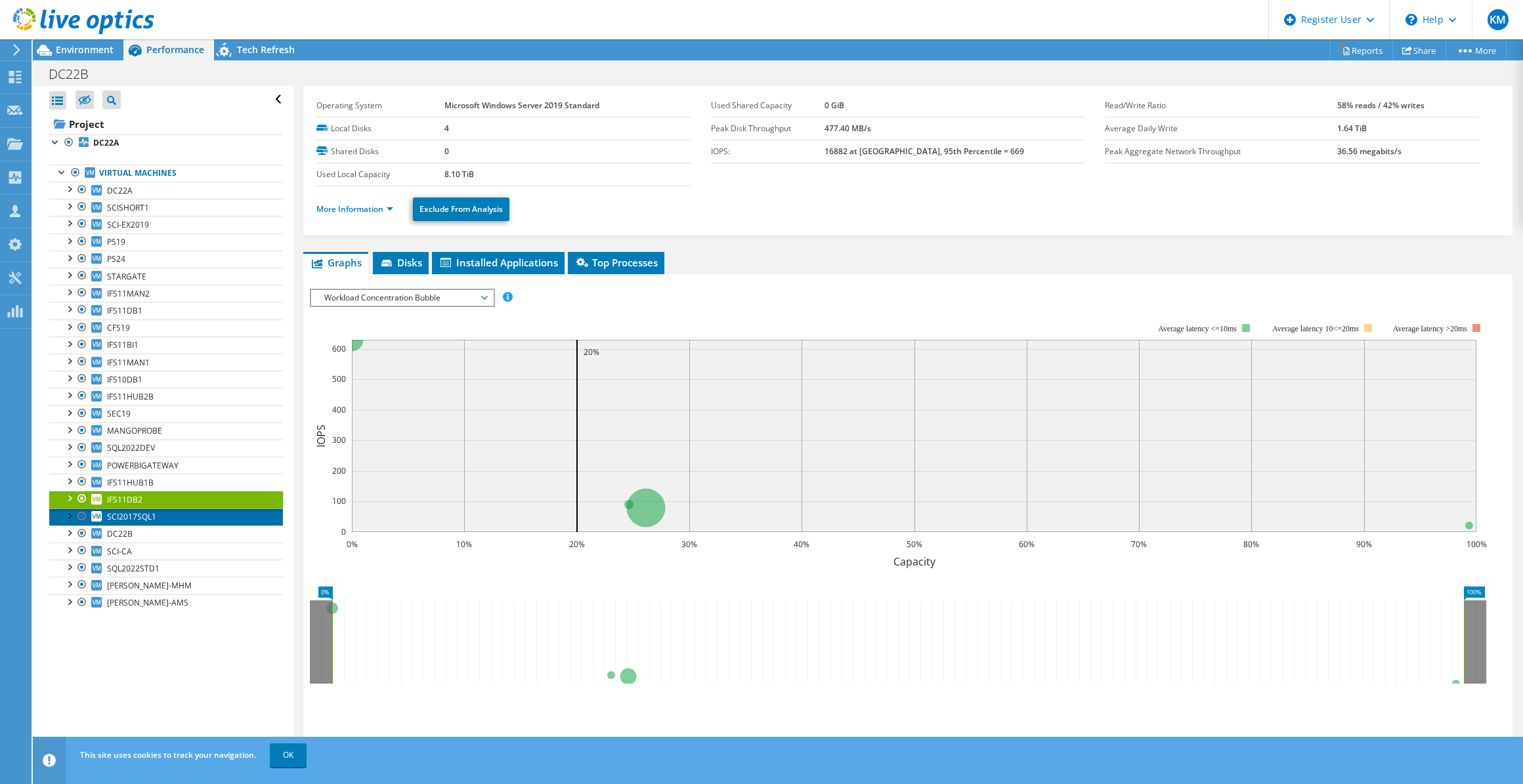
click at [139, 520] on link "SCI2017SQL1" at bounding box center [166, 517] width 233 height 17
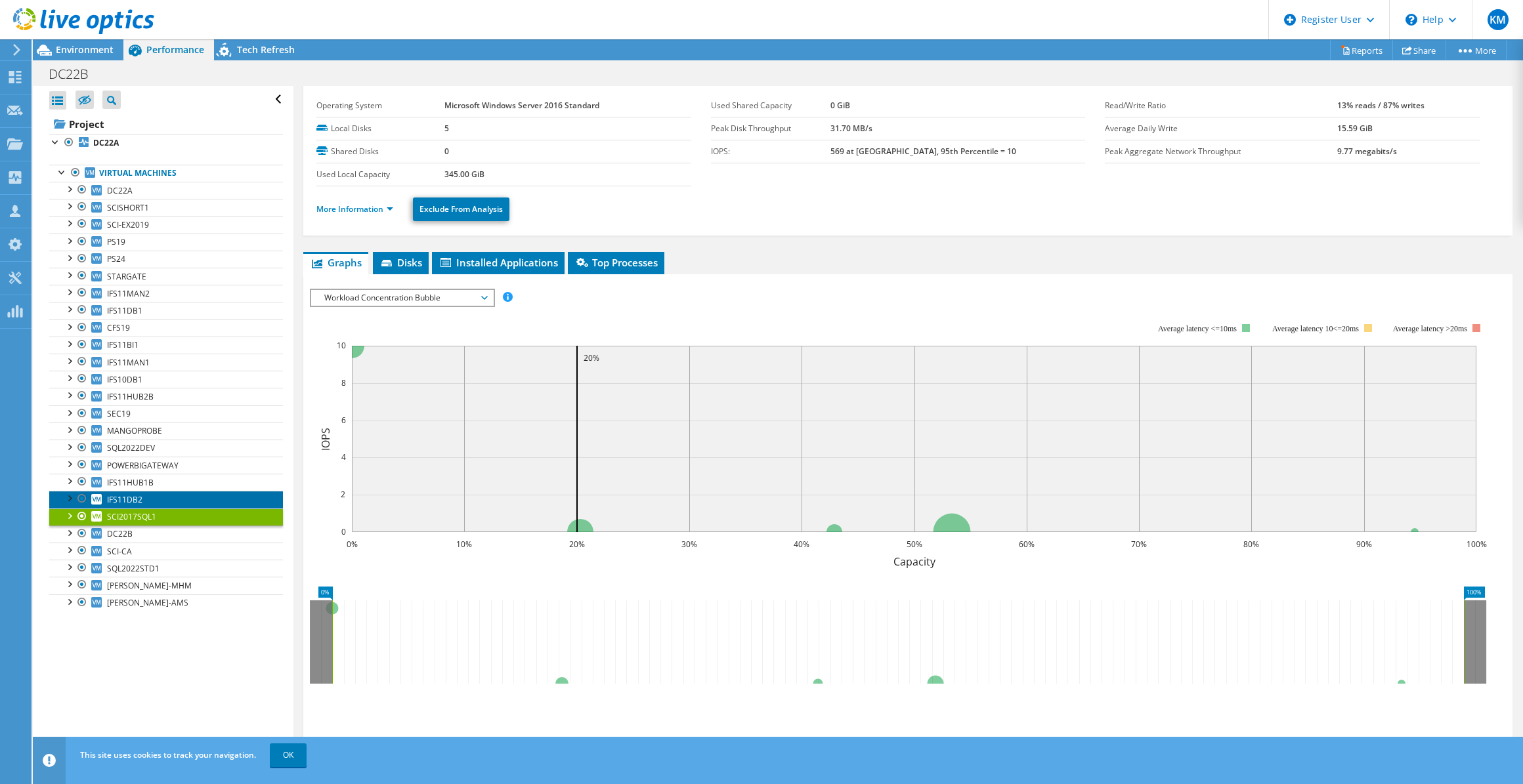
click at [144, 503] on link "IFS11DB2" at bounding box center [166, 499] width 233 height 17
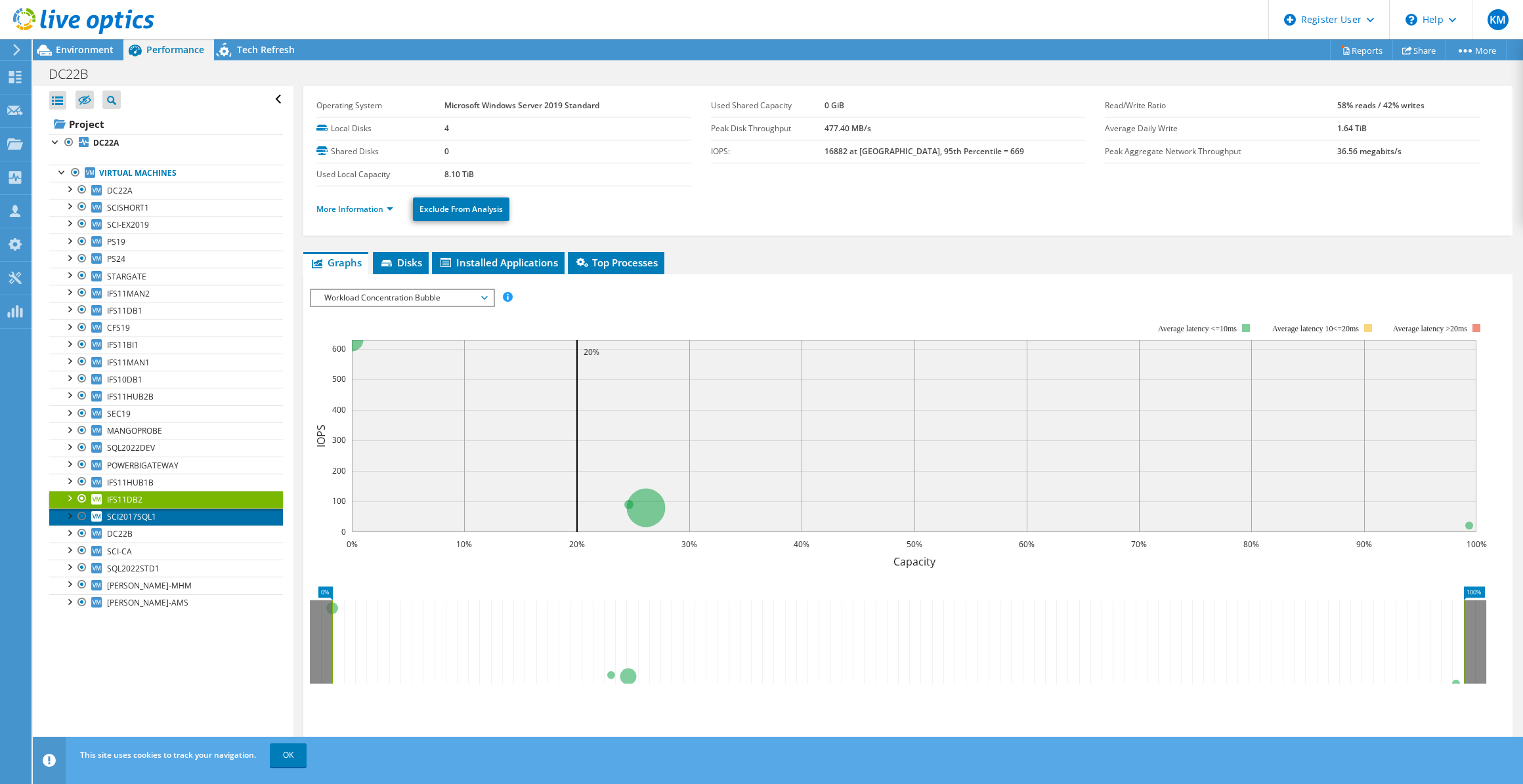
click at [140, 511] on span "SCI2017SQL1" at bounding box center [131, 516] width 50 height 11
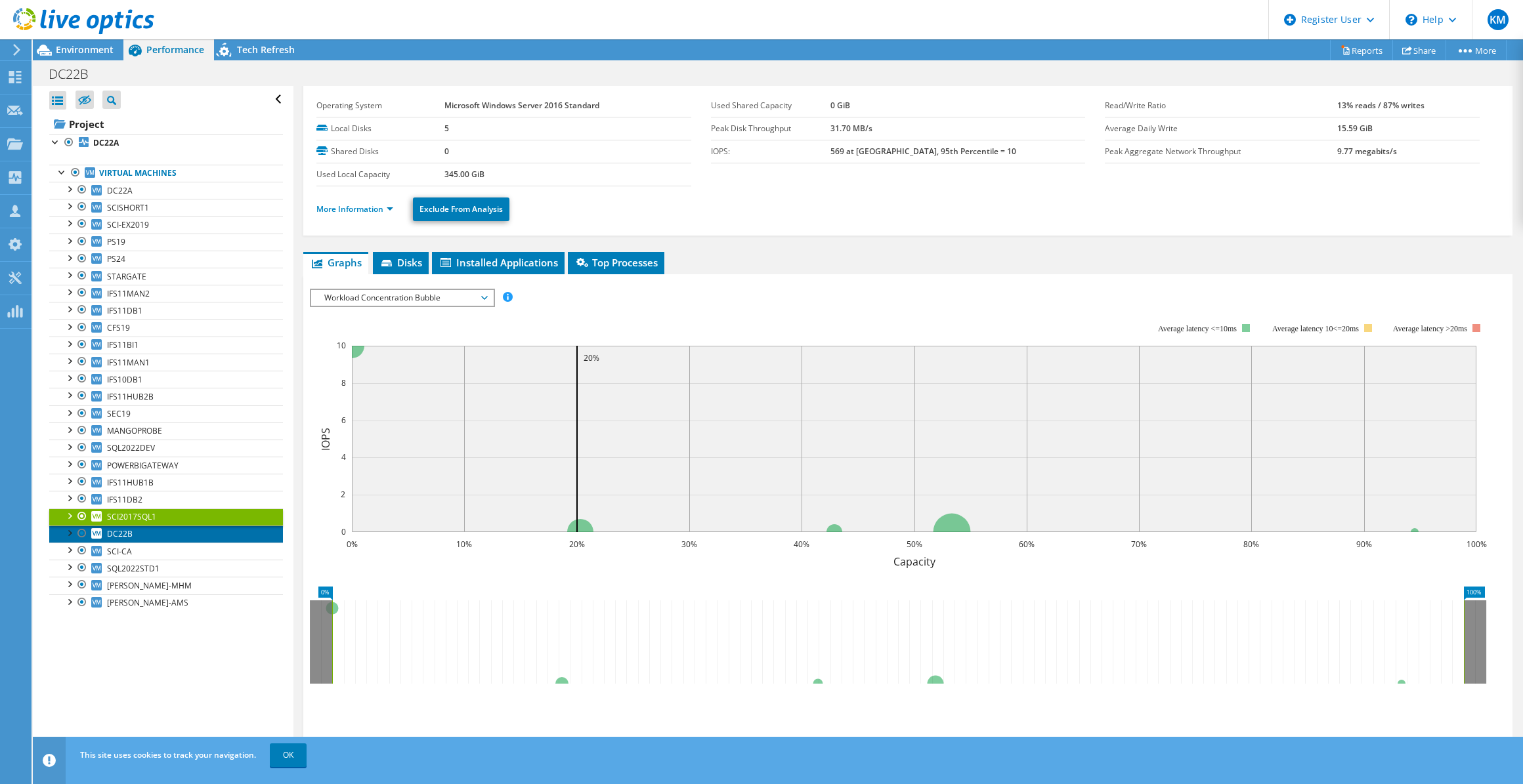
click at [151, 526] on link "DC22B" at bounding box center [166, 534] width 233 height 17
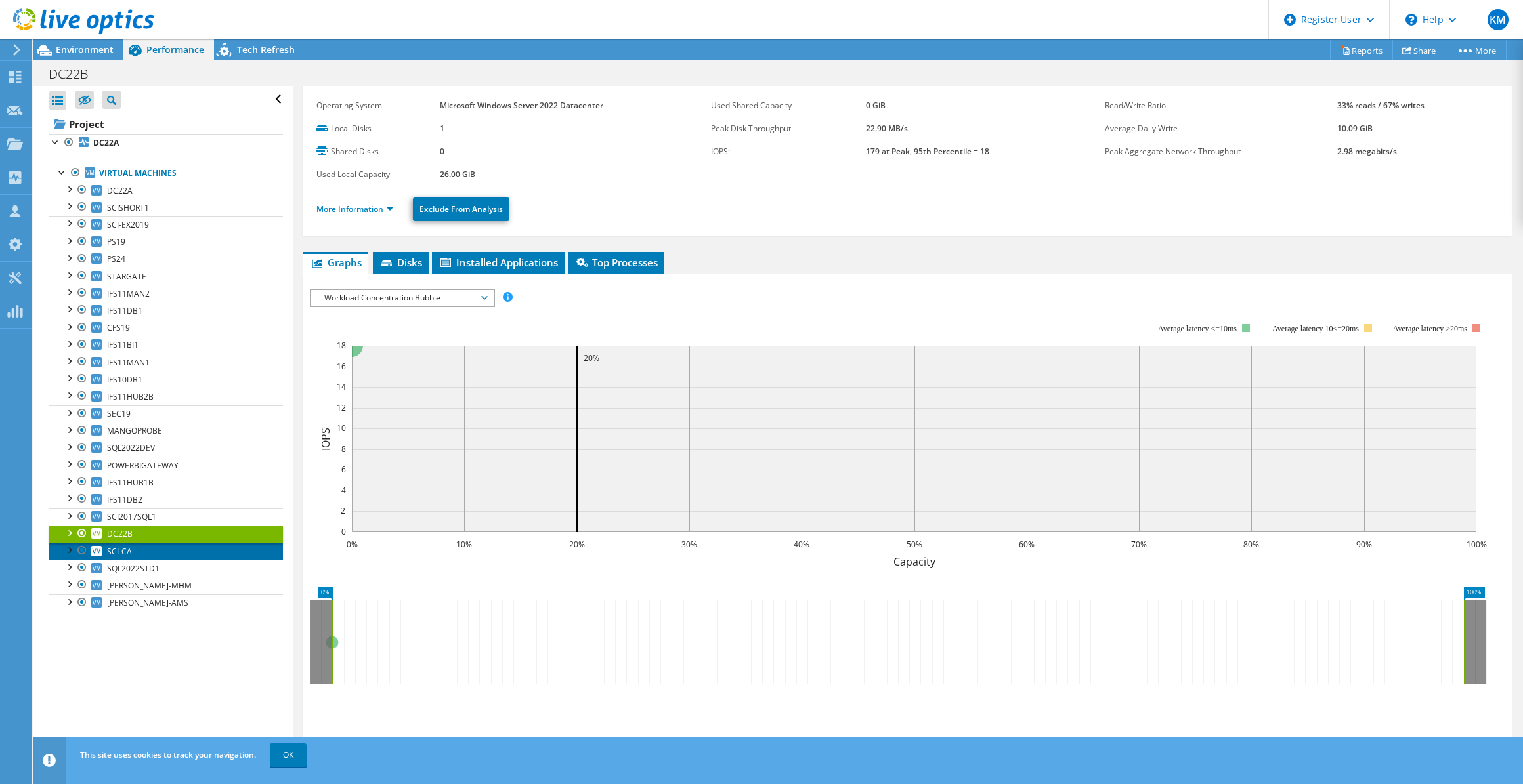
click at [151, 545] on link "SCI-CA" at bounding box center [166, 551] width 233 height 17
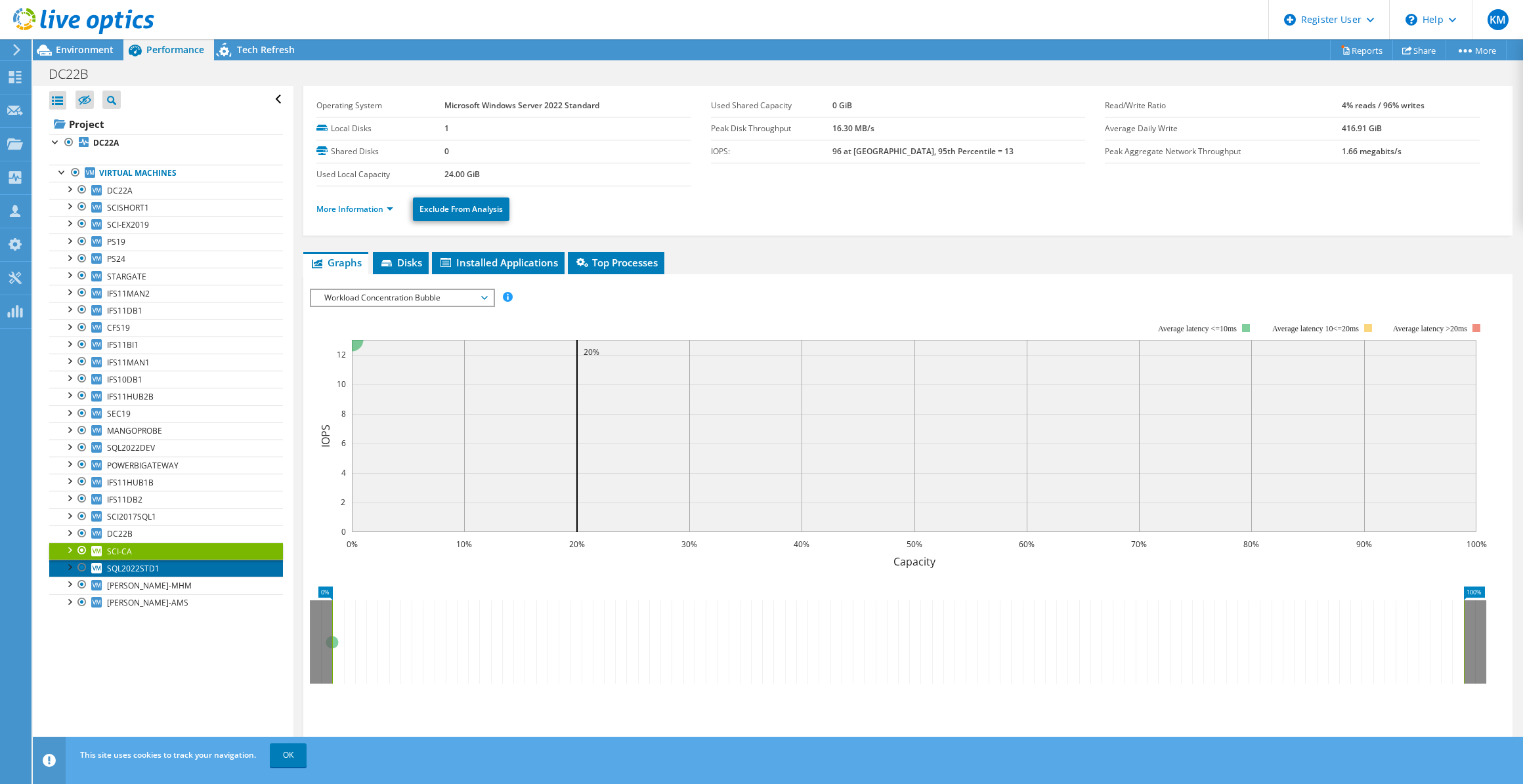
click at [149, 571] on span "SQL2022STD1" at bounding box center [133, 568] width 53 height 11
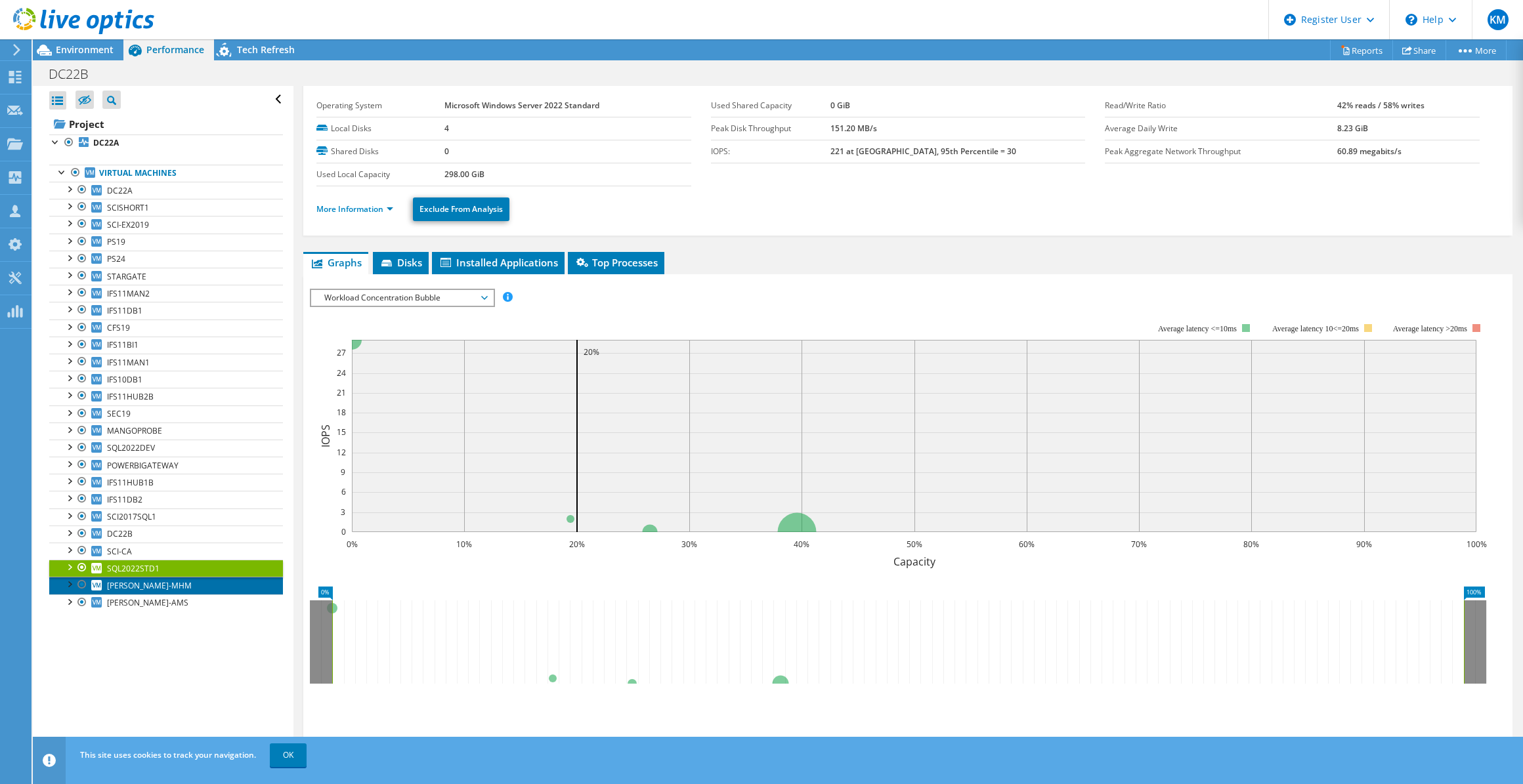
click at [149, 582] on span "[PERSON_NAME]-MHM" at bounding box center [149, 585] width 85 height 11
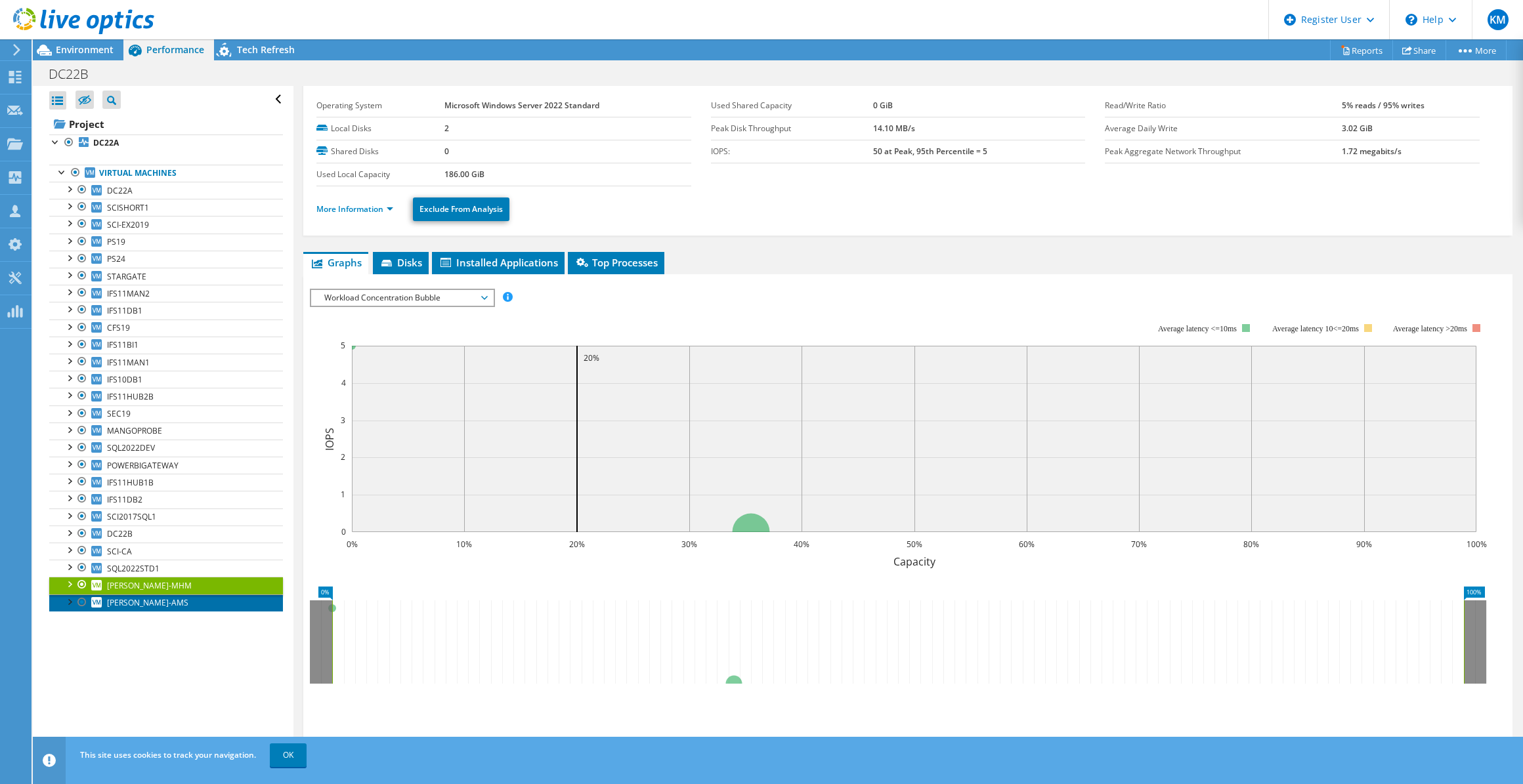
click at [147, 597] on span "[PERSON_NAME]-AMS" at bounding box center [147, 602] width 81 height 11
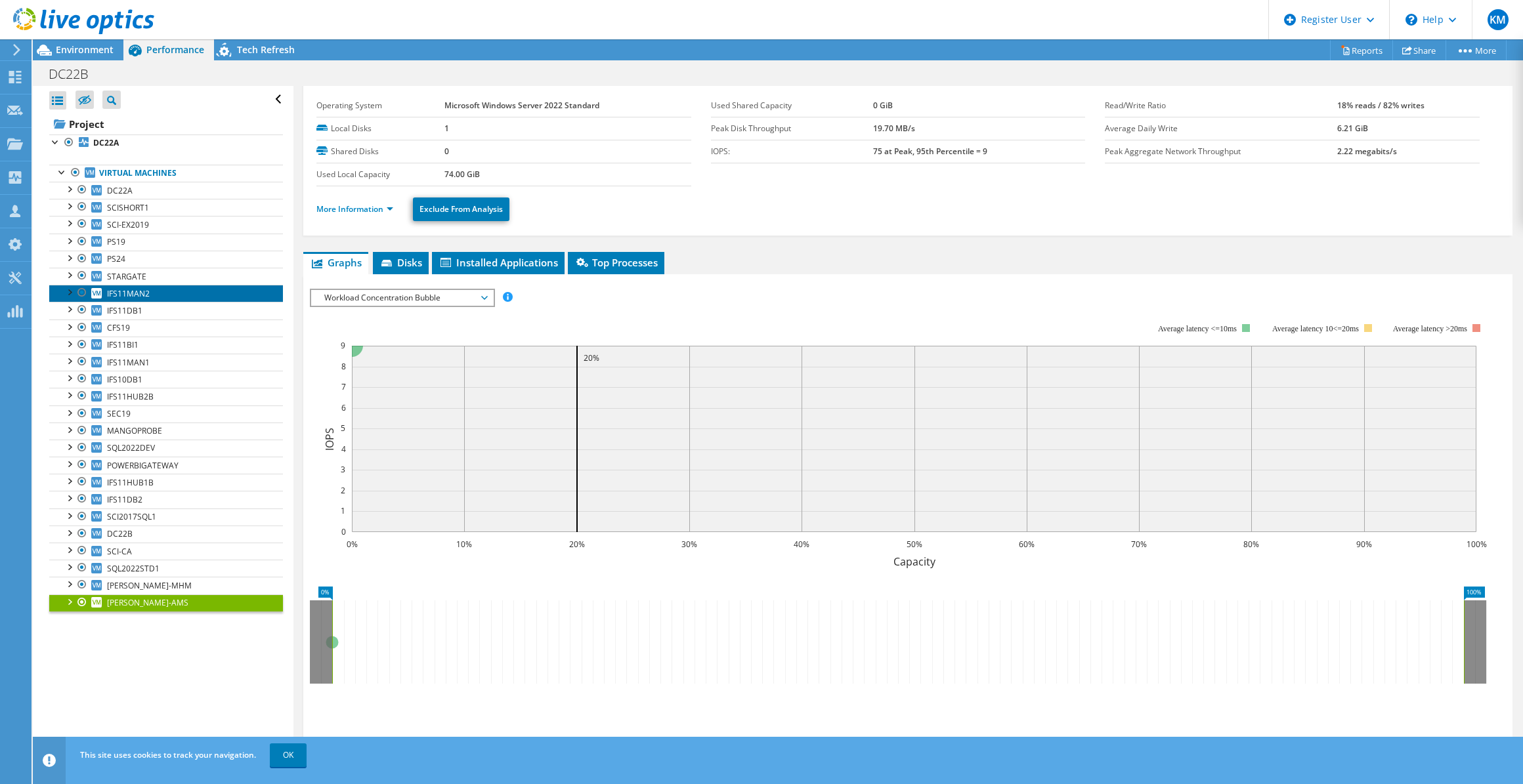
click at [153, 290] on link "IFS11MAN2" at bounding box center [166, 293] width 233 height 17
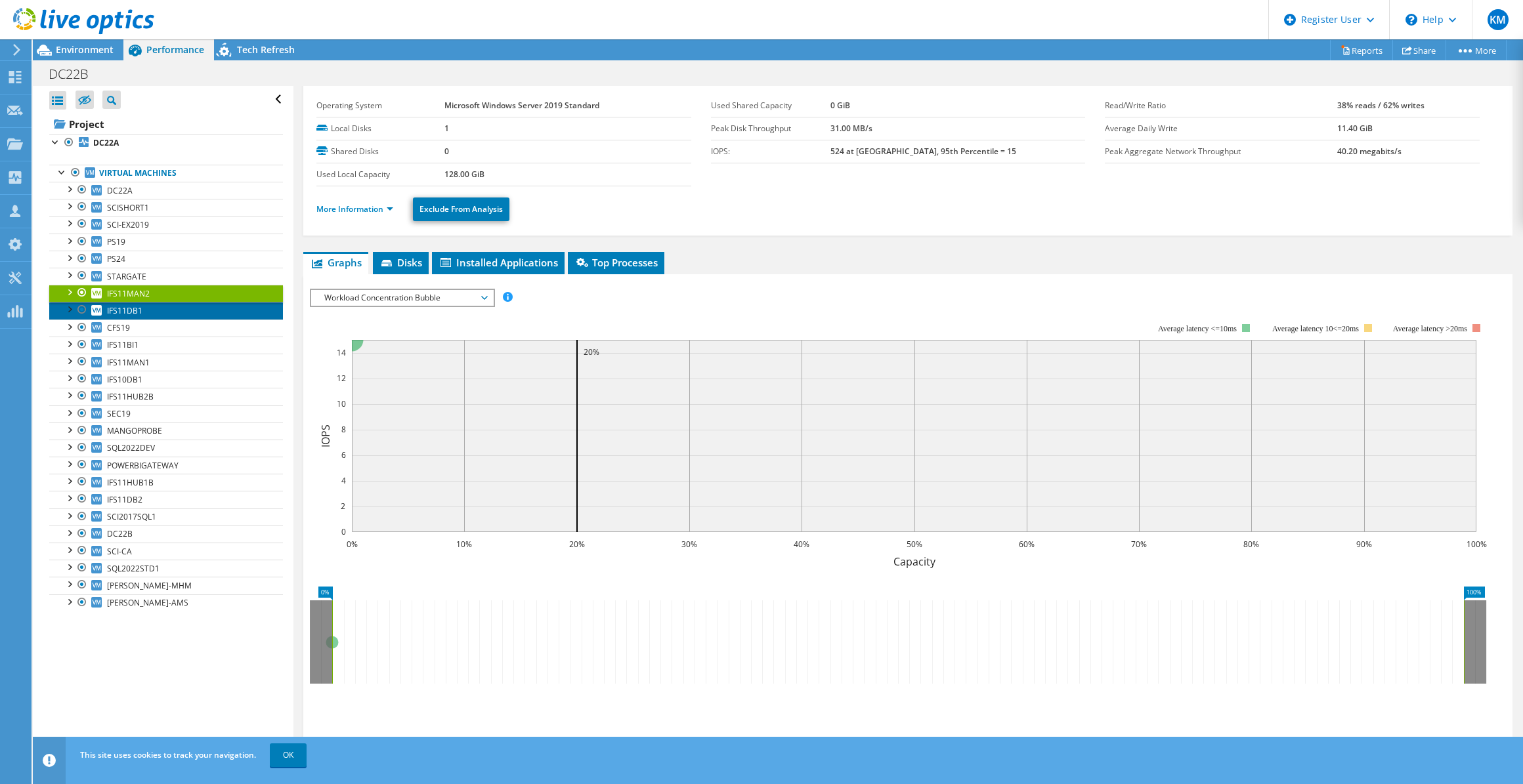
click at [165, 305] on link "IFS11DB1" at bounding box center [166, 311] width 233 height 17
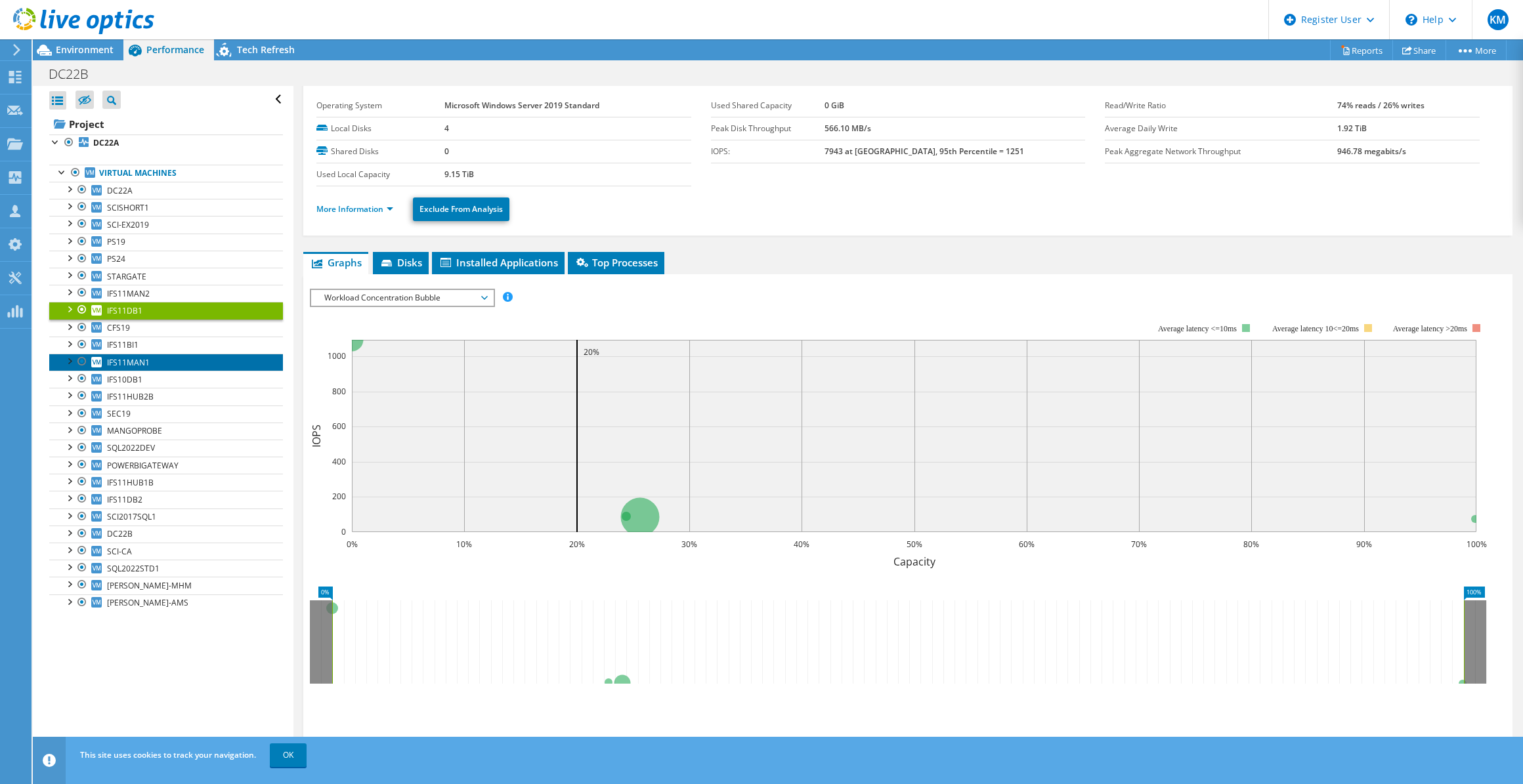
click at [164, 358] on link "IFS11MAN1" at bounding box center [166, 362] width 233 height 17
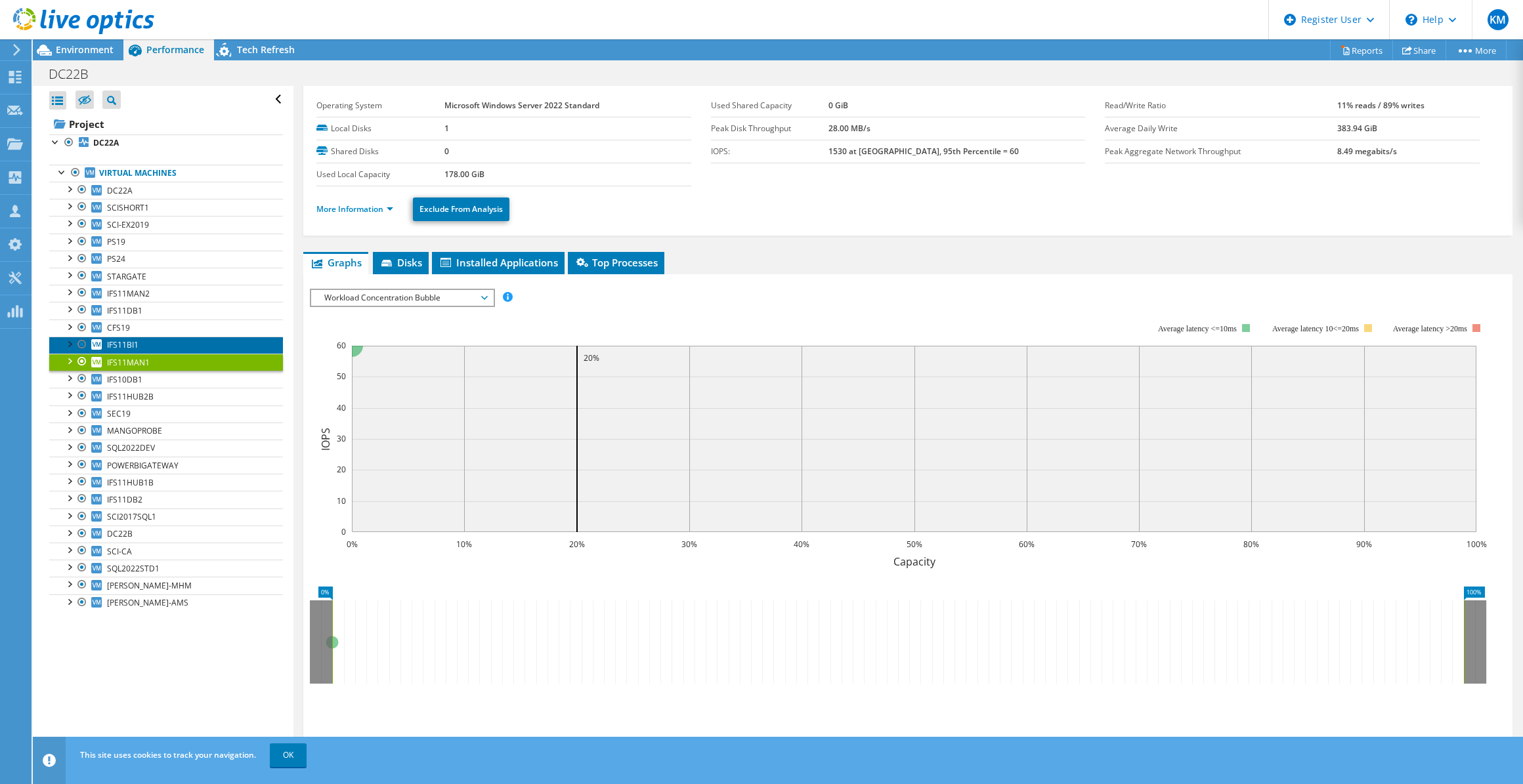
click at [149, 338] on link "IFS11BI1" at bounding box center [166, 345] width 233 height 17
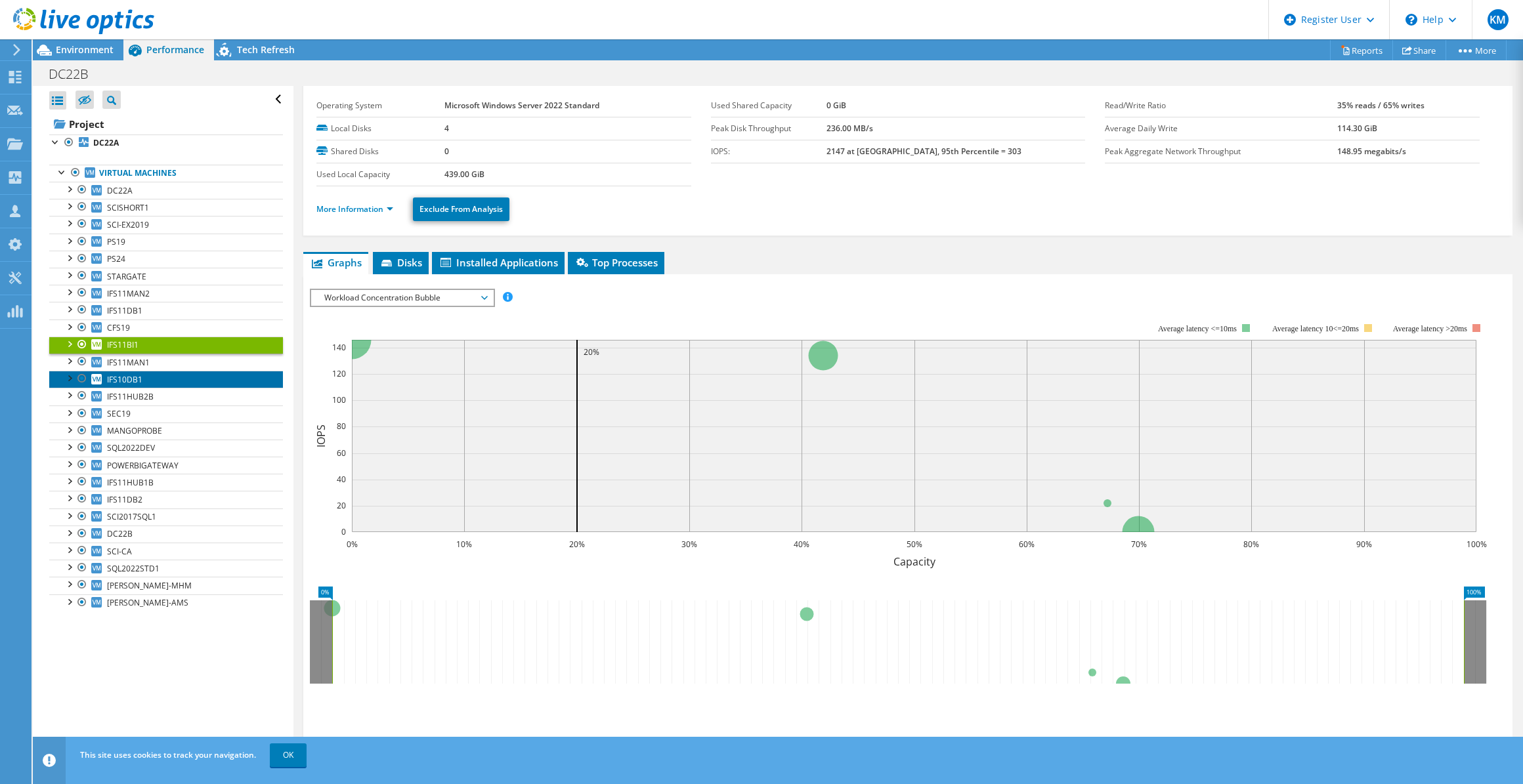
click at [138, 379] on span "IFS10DB1" at bounding box center [124, 379] width 35 height 11
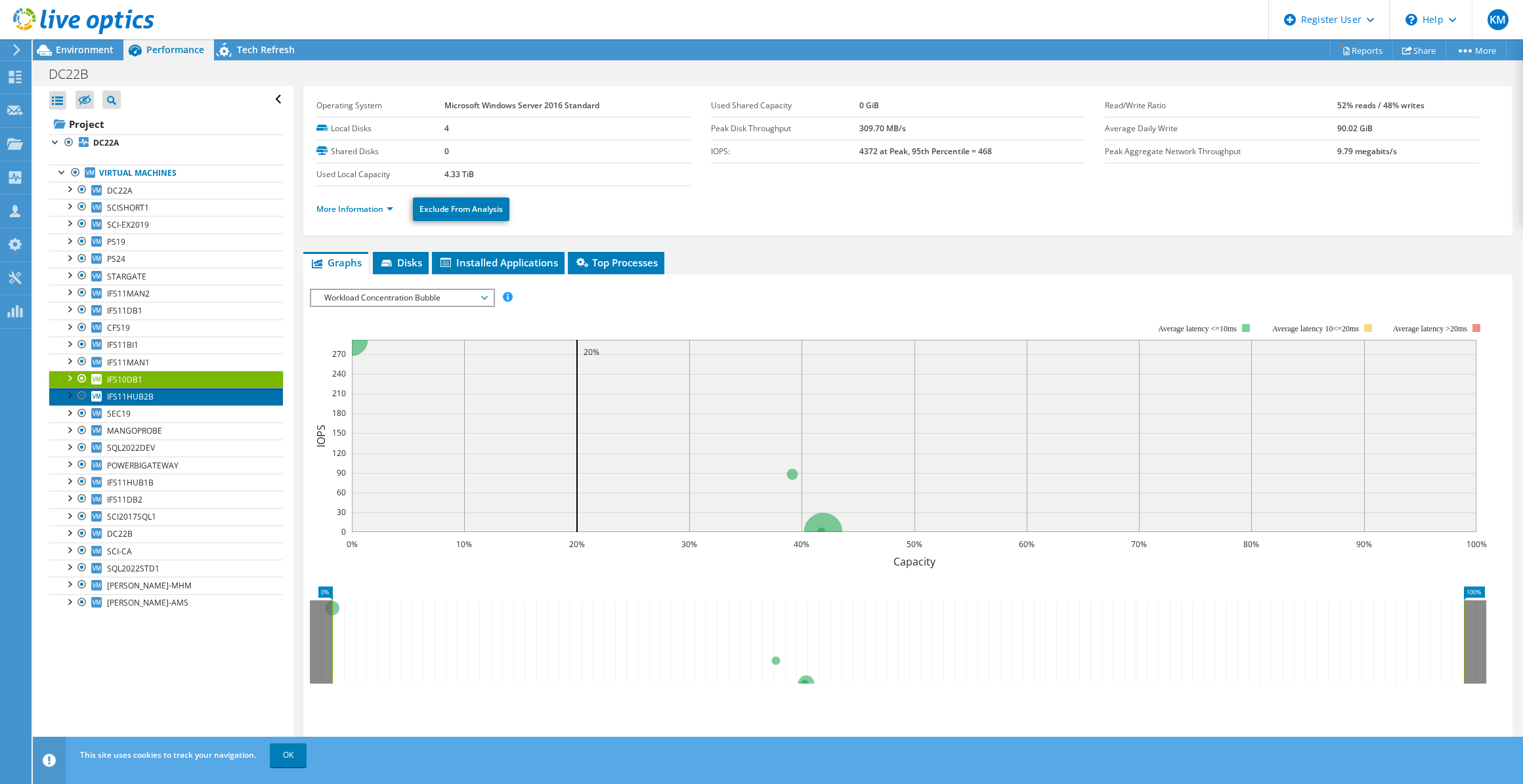
click at [122, 391] on span "IFS11HUB2B" at bounding box center [129, 396] width 46 height 11
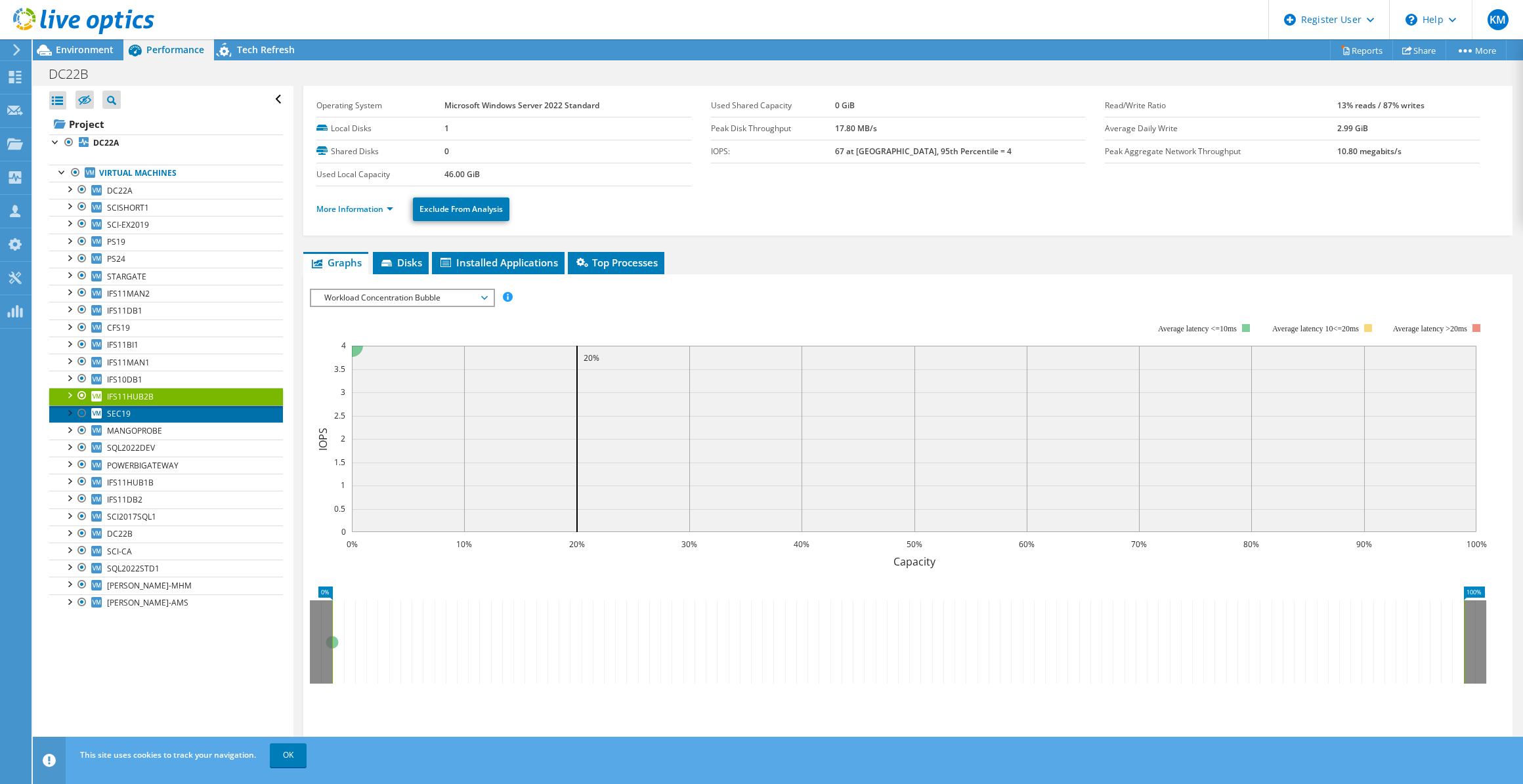
click at [131, 406] on link "SEC19" at bounding box center [166, 414] width 233 height 17
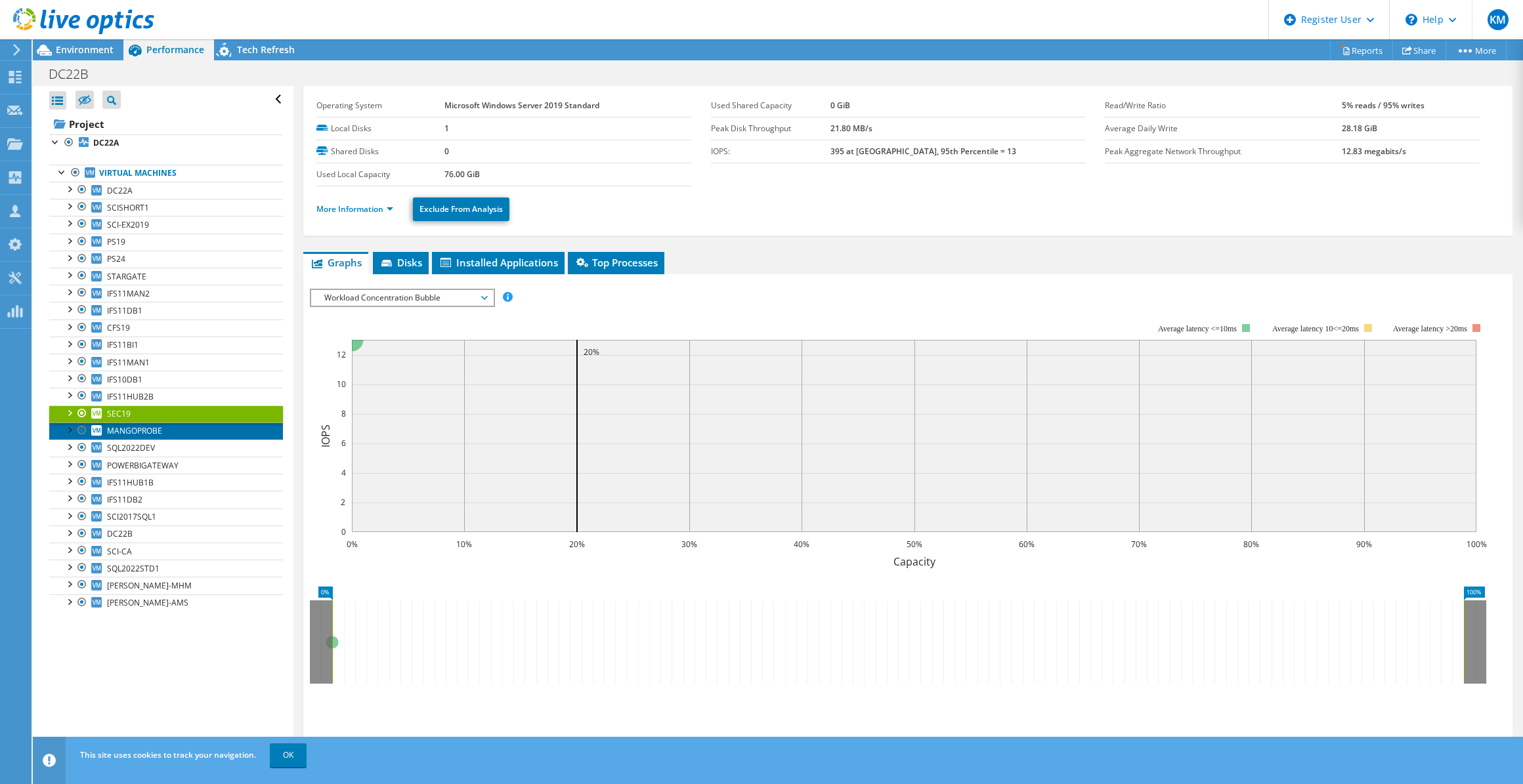
click at [133, 426] on span "MANGOPROBE" at bounding box center [134, 431] width 55 height 11
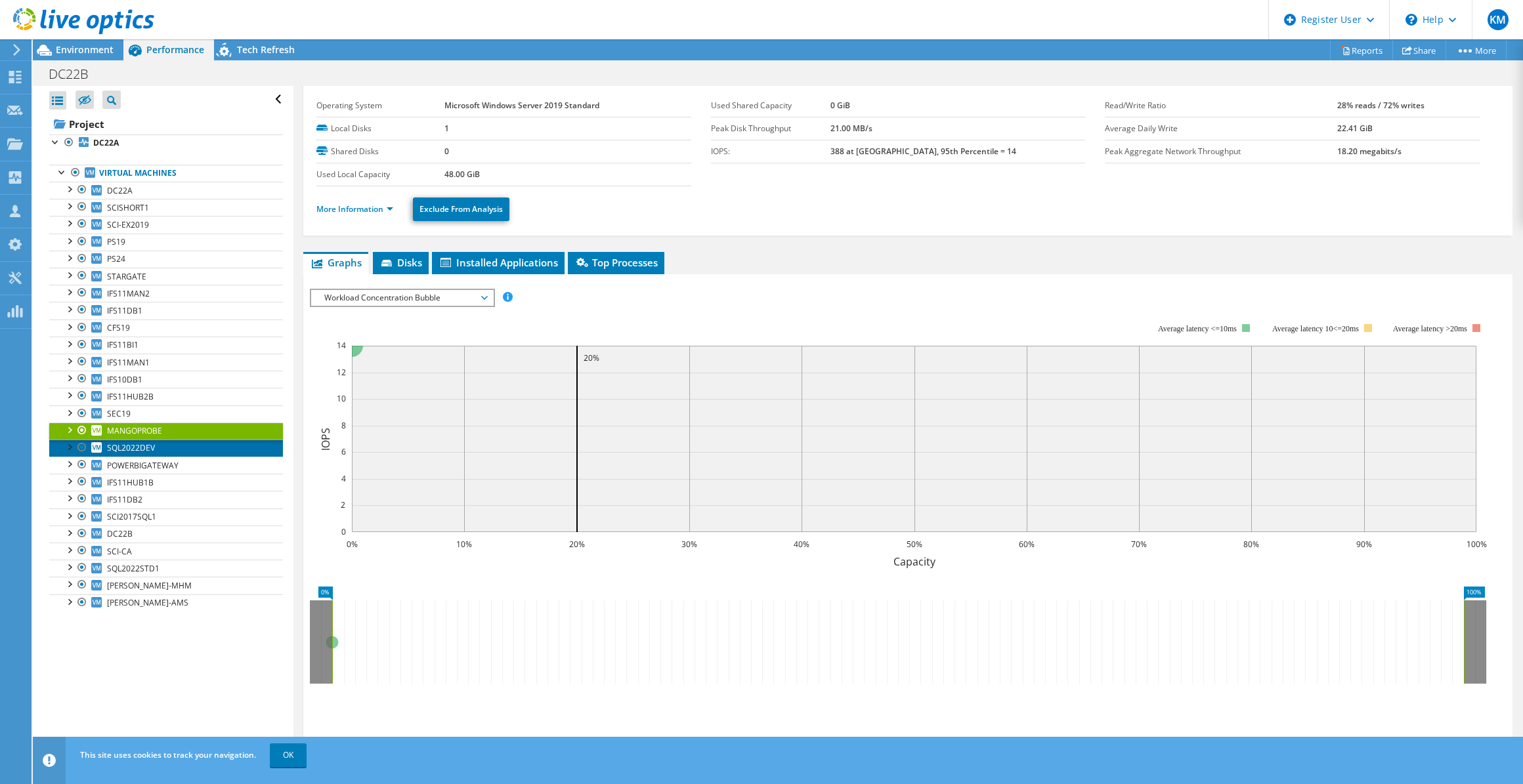
click at [136, 442] on span "SQL2022DEV" at bounding box center [130, 447] width 48 height 11
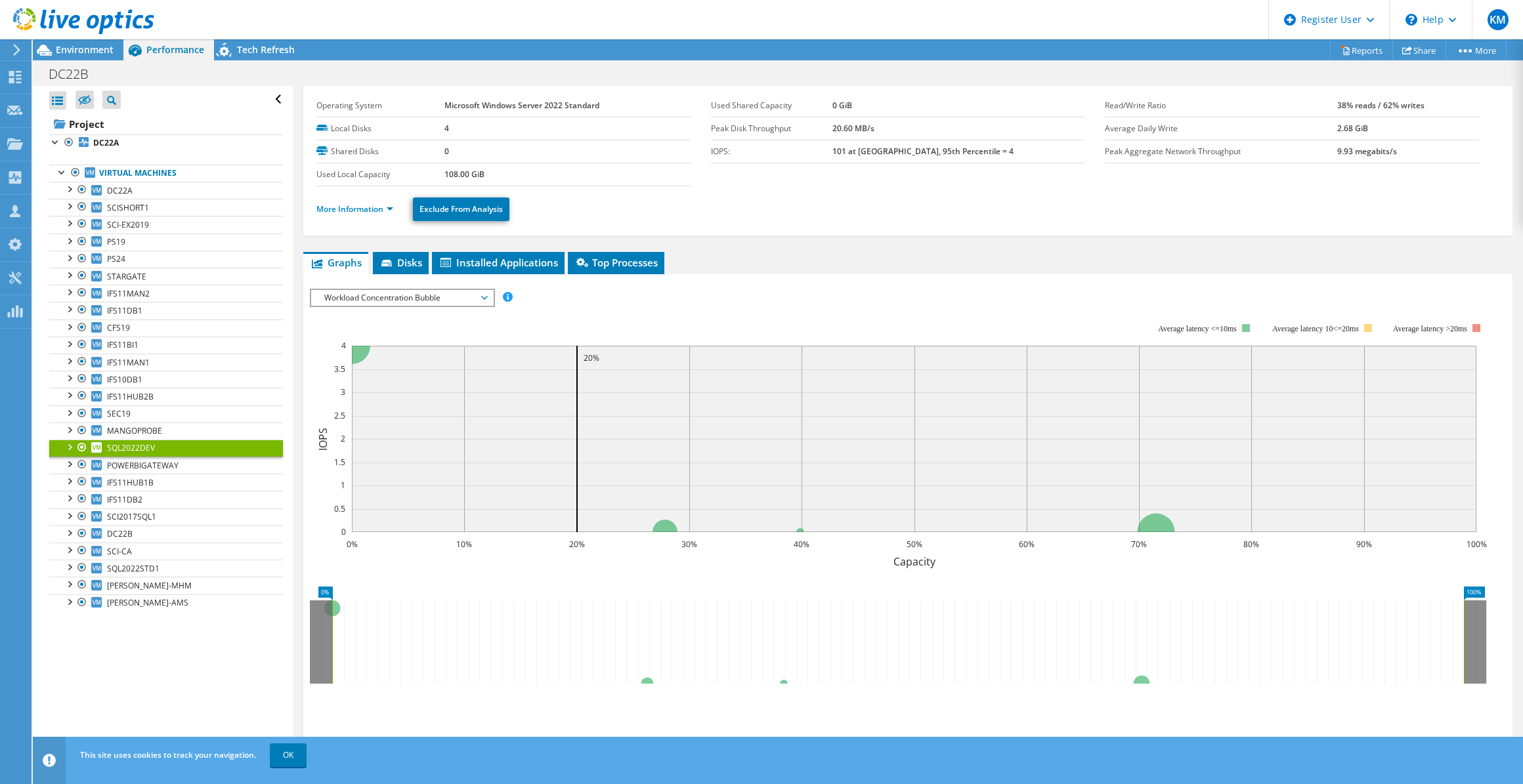
click at [138, 452] on link "SQL2022DEV" at bounding box center [166, 448] width 233 height 17
click at [139, 463] on span "POWERBIGATEWAY" at bounding box center [142, 465] width 71 height 11
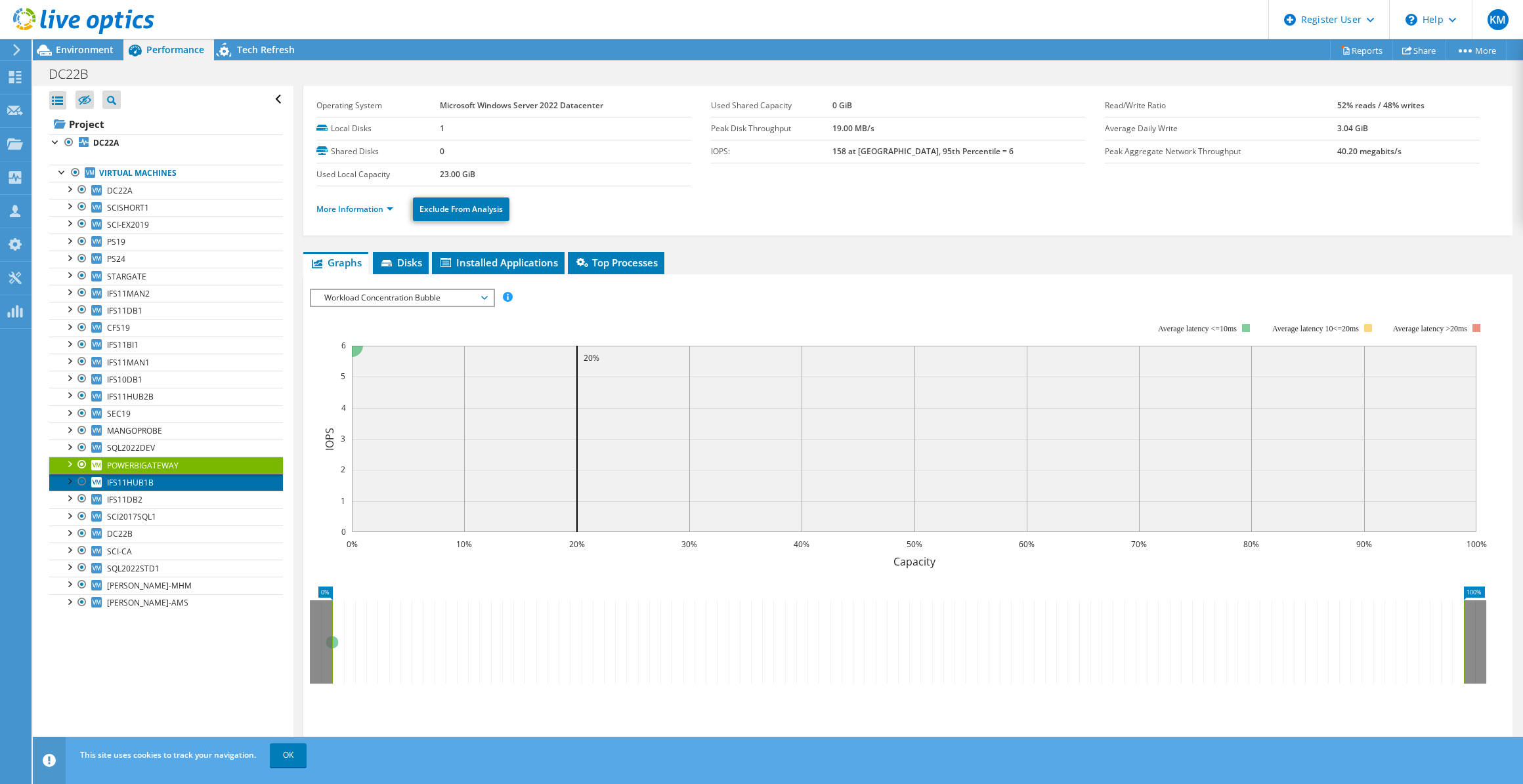
click at [139, 483] on span "IFS11HUB1B" at bounding box center [129, 482] width 46 height 11
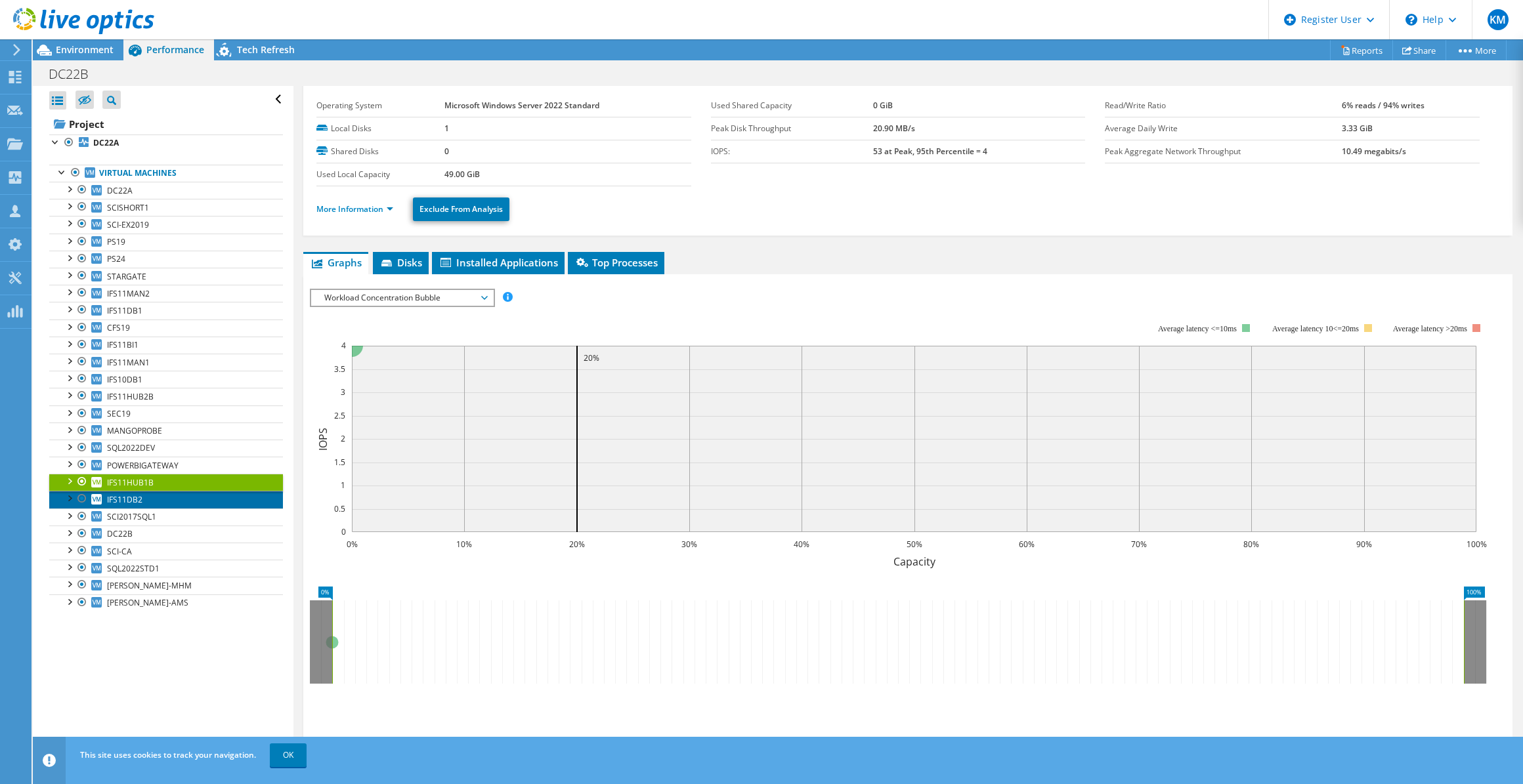
click at [139, 504] on link "IFS11DB2" at bounding box center [166, 499] width 233 height 17
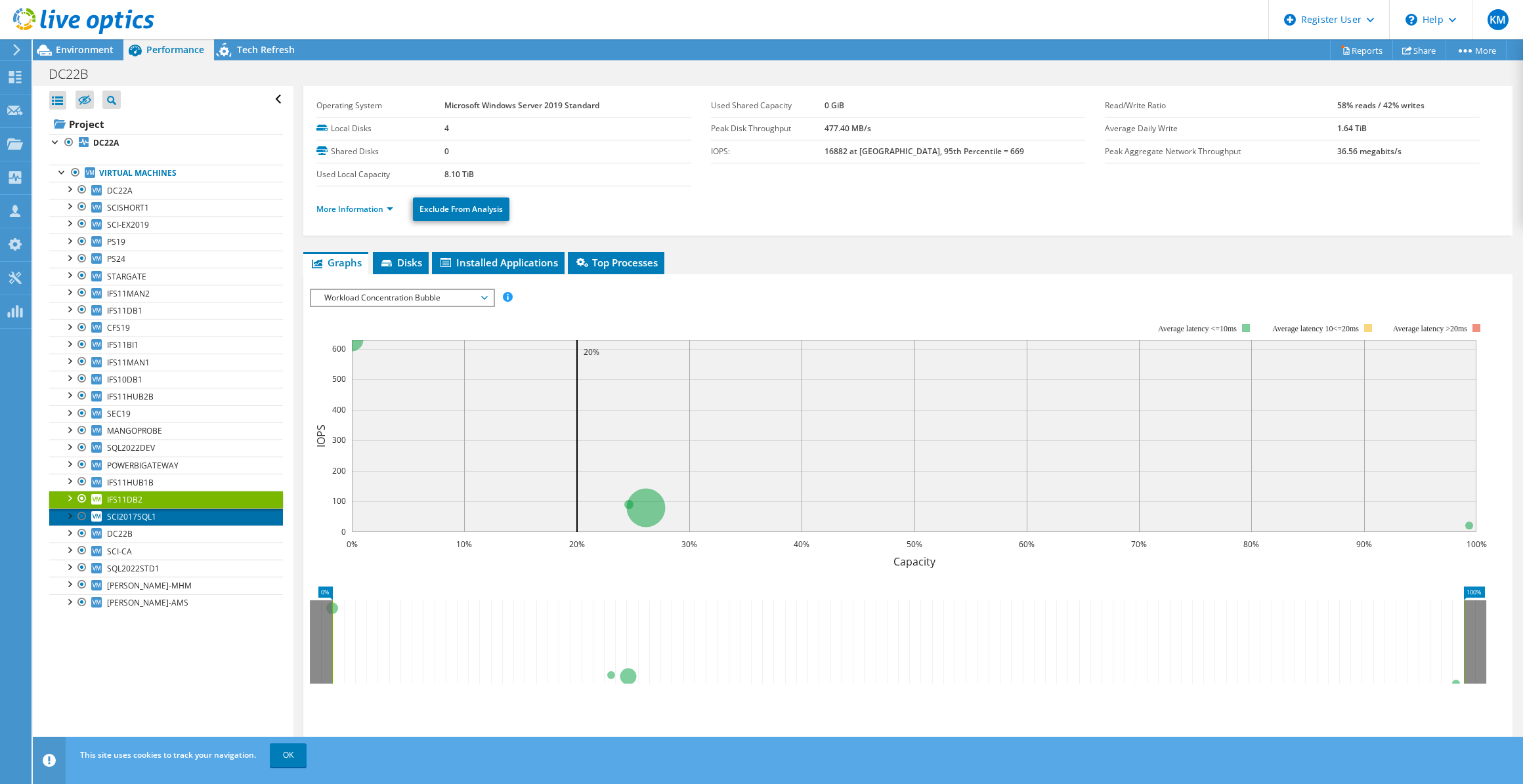
click at [195, 514] on link "SCI2017SQL1" at bounding box center [166, 517] width 233 height 17
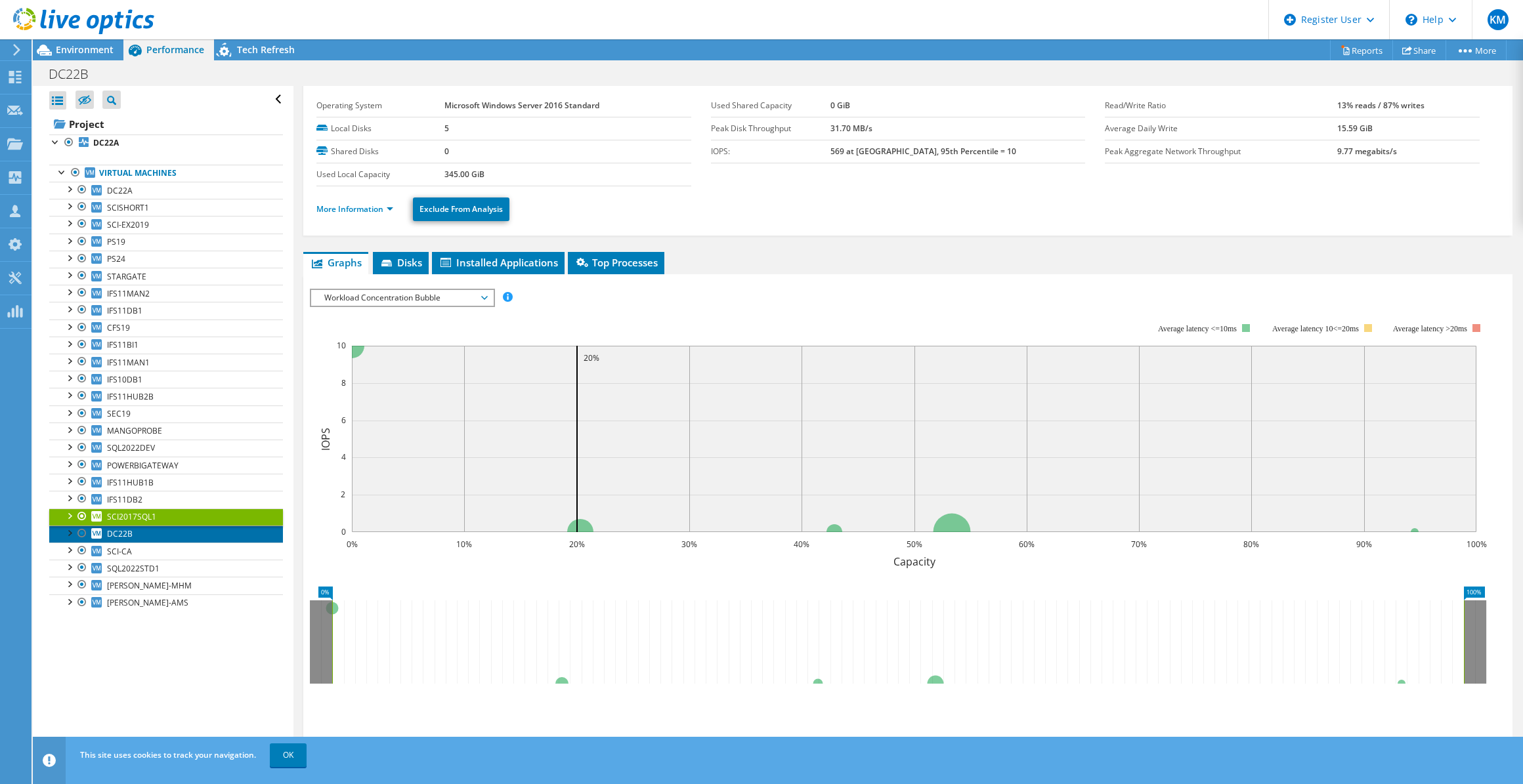
click at [179, 531] on link "DC22B" at bounding box center [166, 534] width 233 height 17
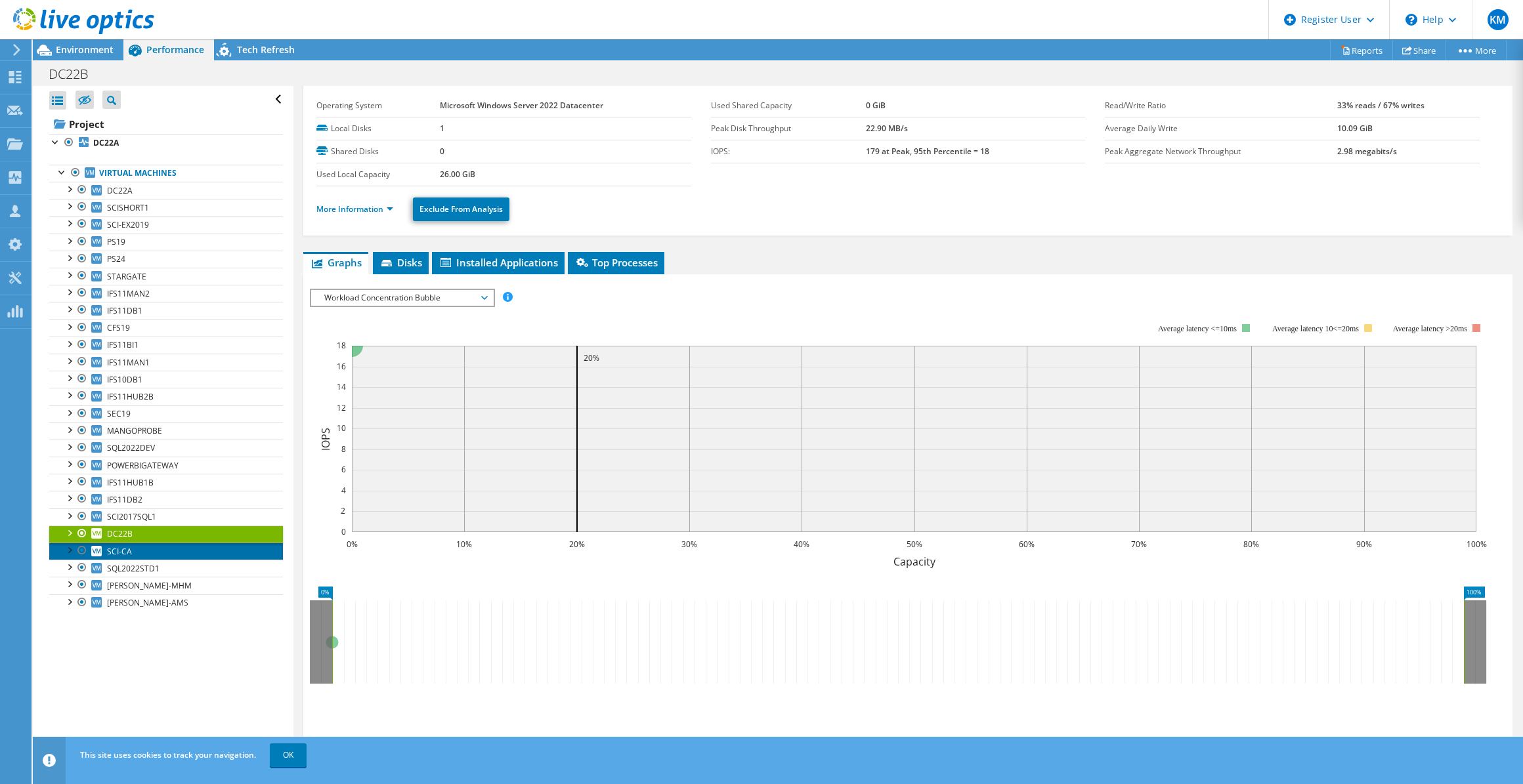
click at [175, 553] on link "SCI-CA" at bounding box center [166, 551] width 233 height 17
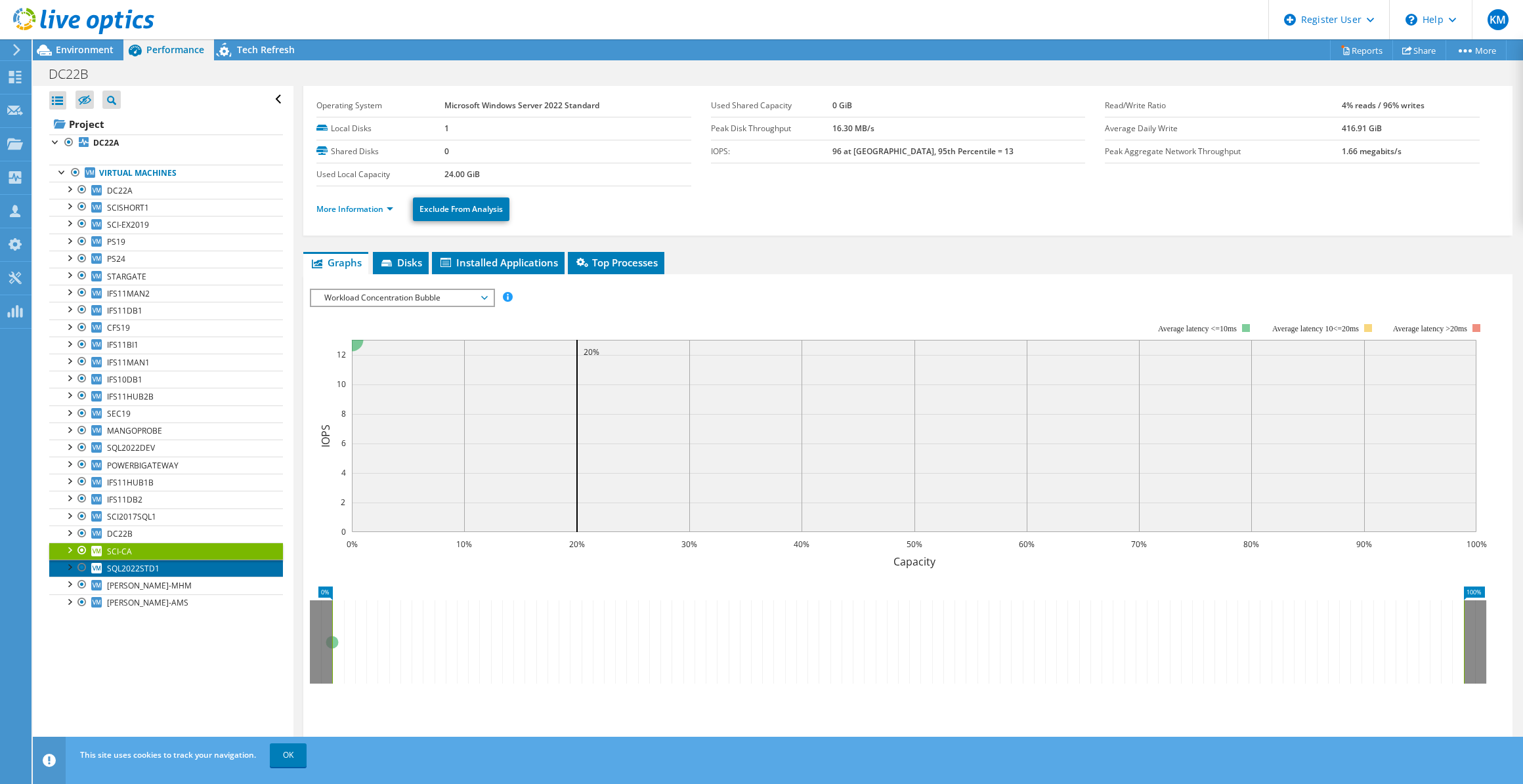
click at [174, 570] on link "SQL2022STD1" at bounding box center [166, 568] width 233 height 17
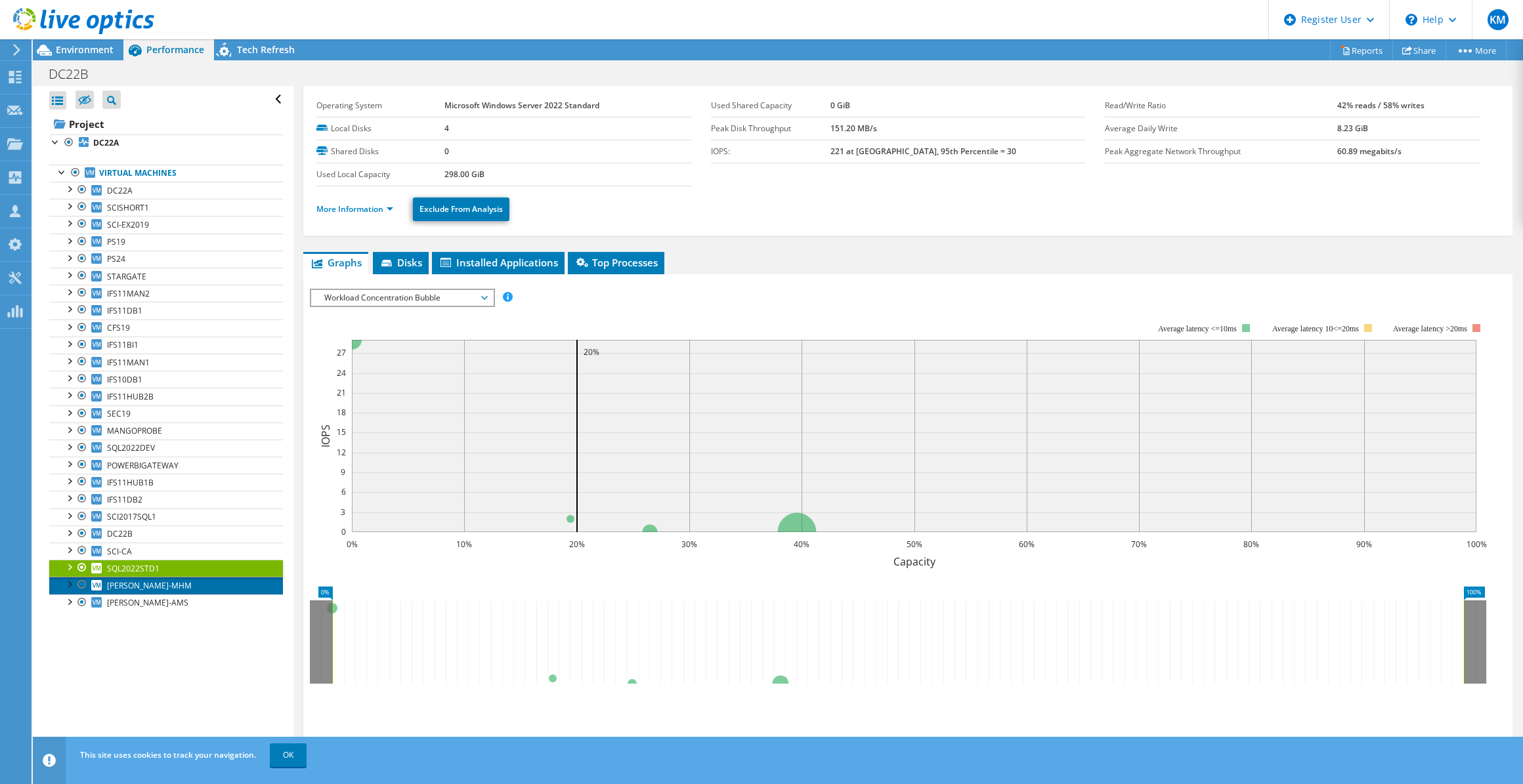
click at [171, 579] on link "[PERSON_NAME]-MHM" at bounding box center [166, 585] width 233 height 17
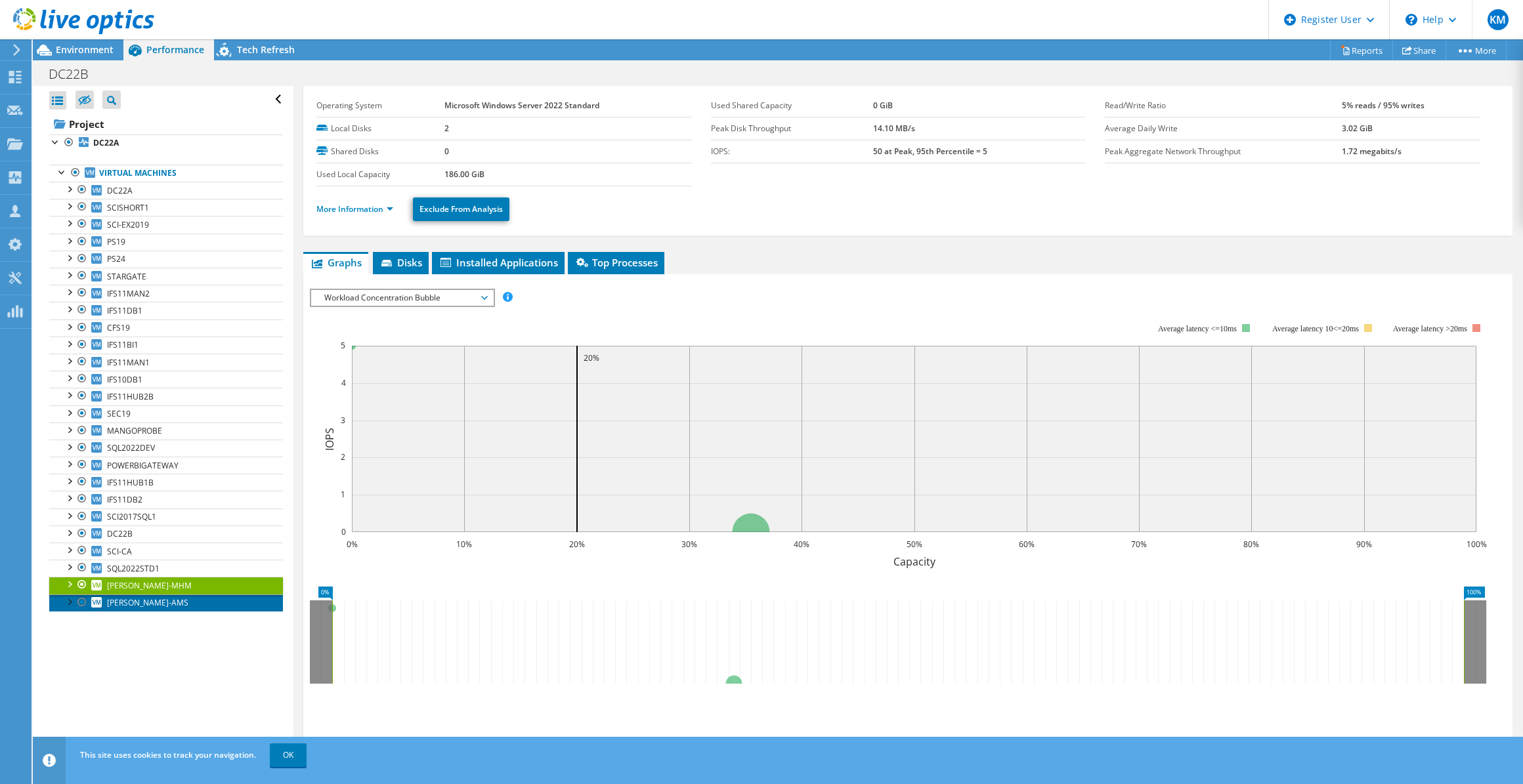
click at [170, 599] on link "[PERSON_NAME]-AMS" at bounding box center [166, 603] width 233 height 17
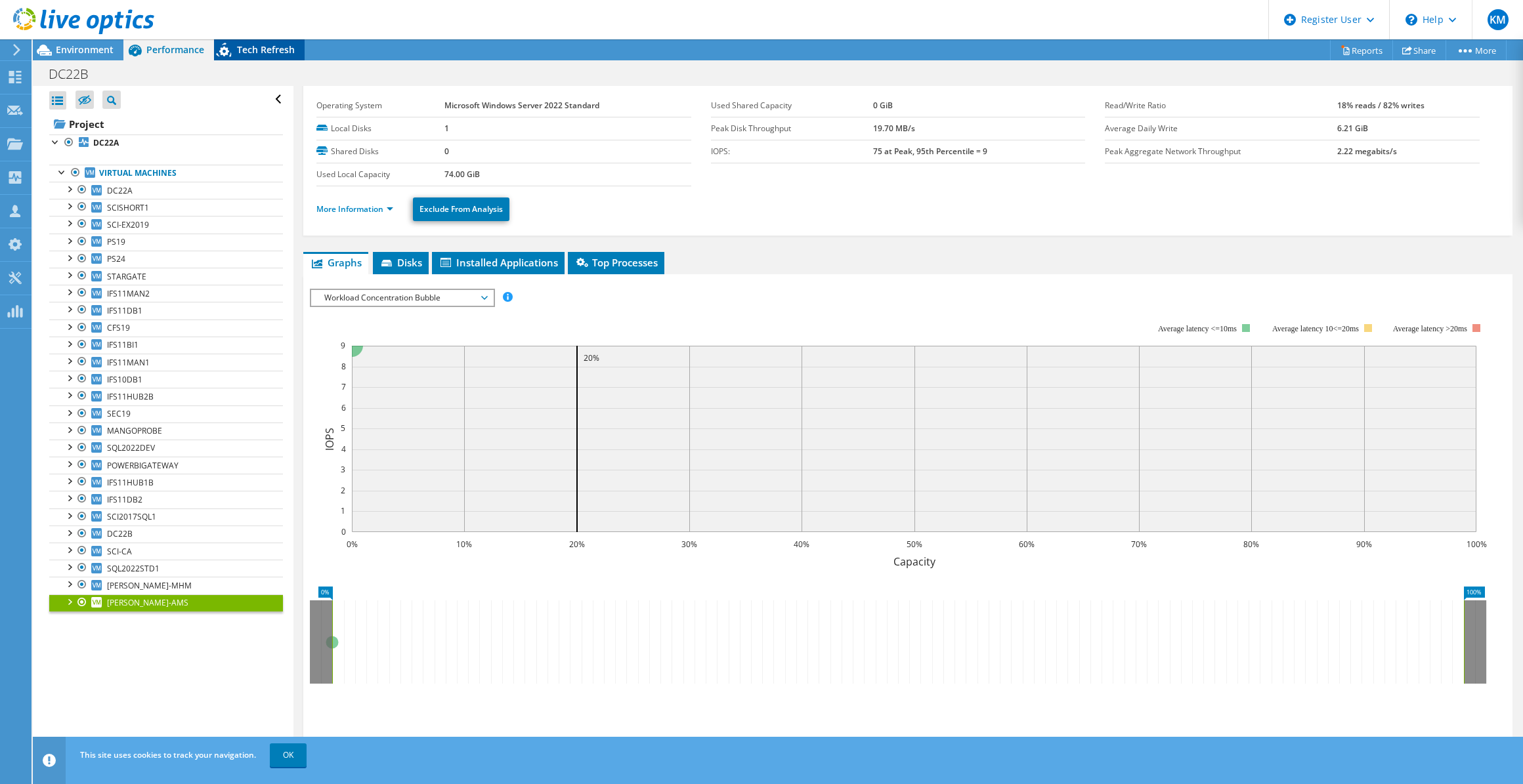
click at [229, 53] on icon at bounding box center [225, 52] width 23 height 27
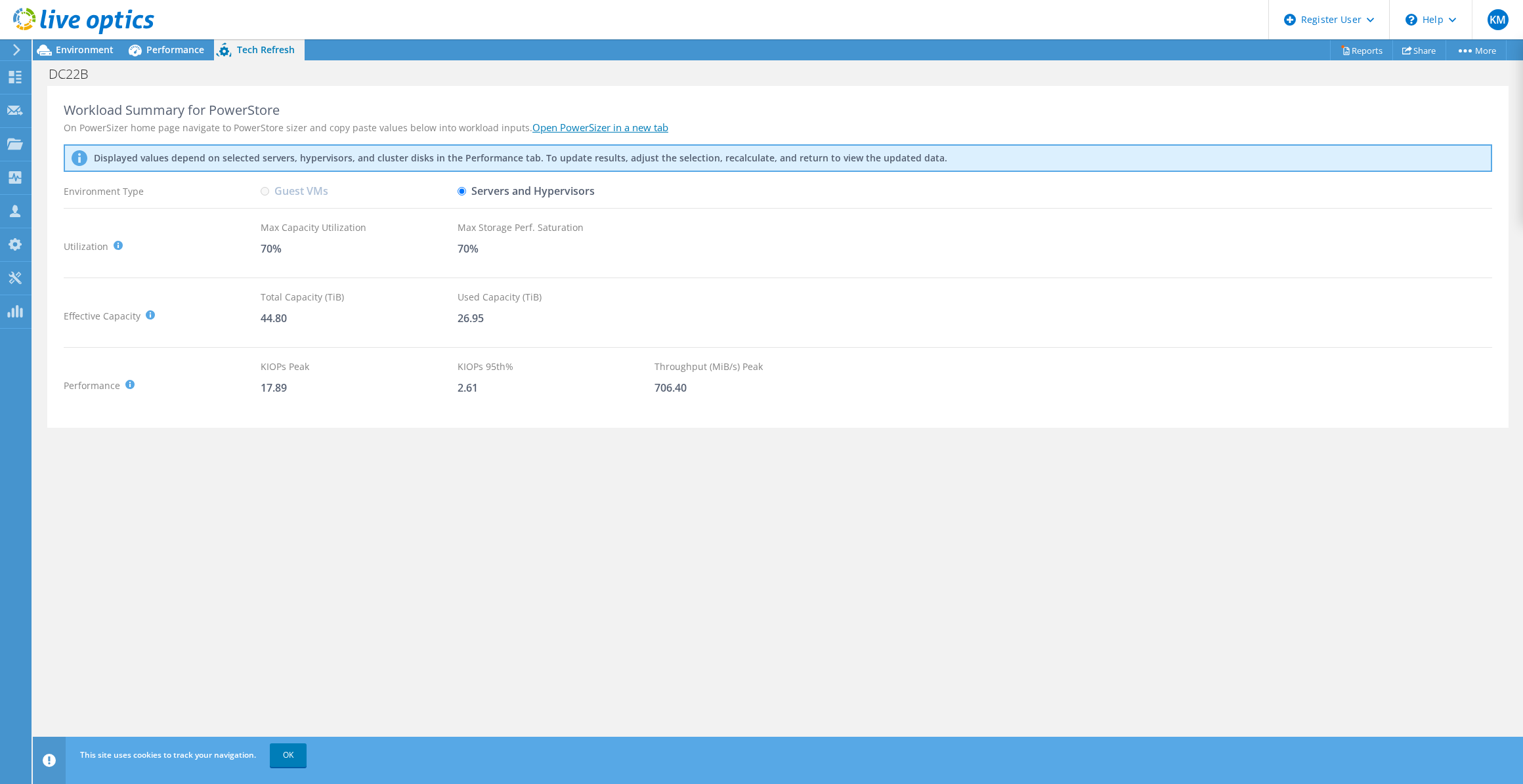
click at [177, 37] on header "KM Dell User [PERSON_NAME] [PERSON_NAME][EMAIL_ADDRESS][DOMAIN_NAME] Dell My Pr…" at bounding box center [762, 19] width 1523 height 39
click at [181, 46] on span "Performance" at bounding box center [175, 50] width 58 height 13
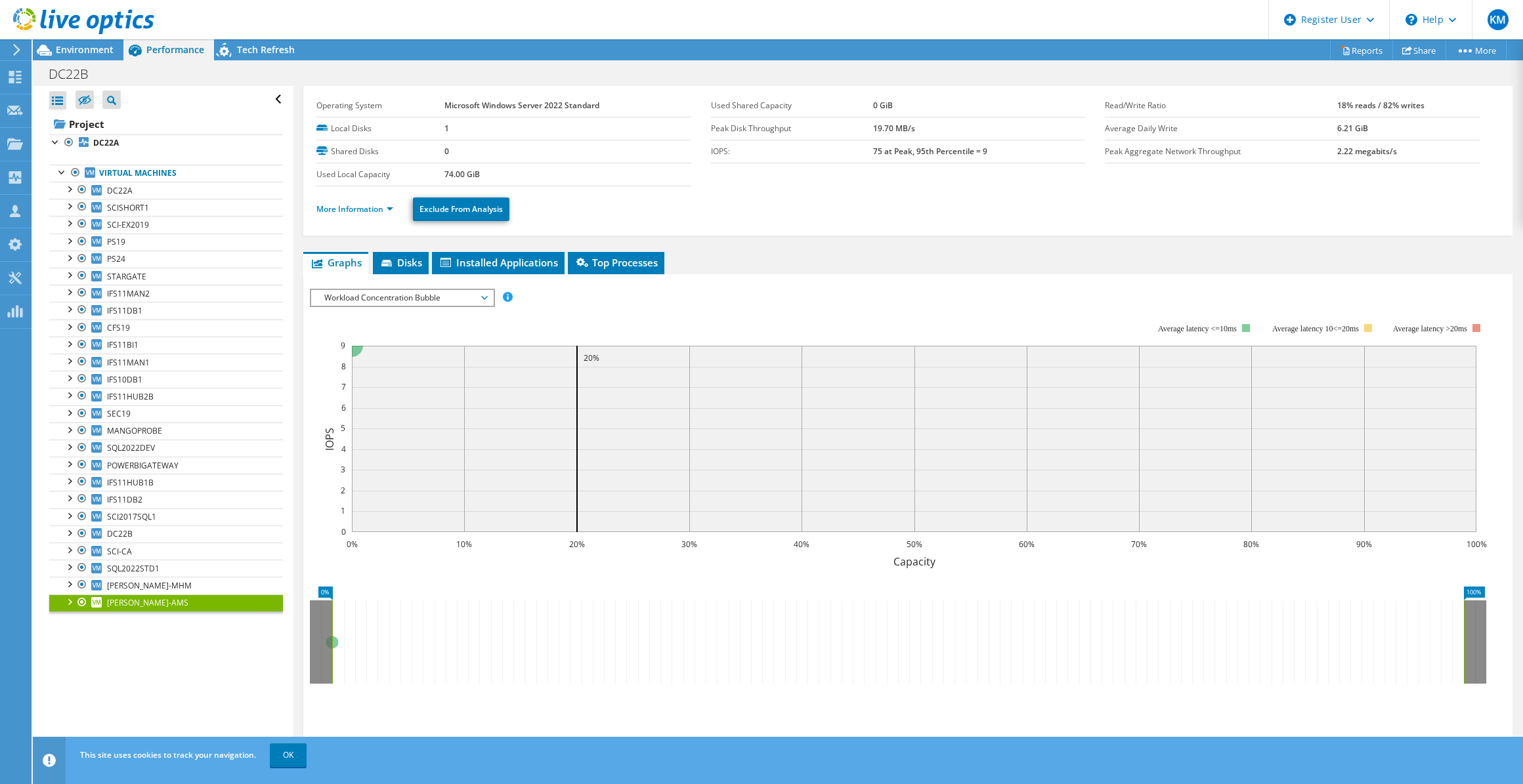
click at [425, 300] on span "Workload Concentration Bubble" at bounding box center [401, 298] width 169 height 16
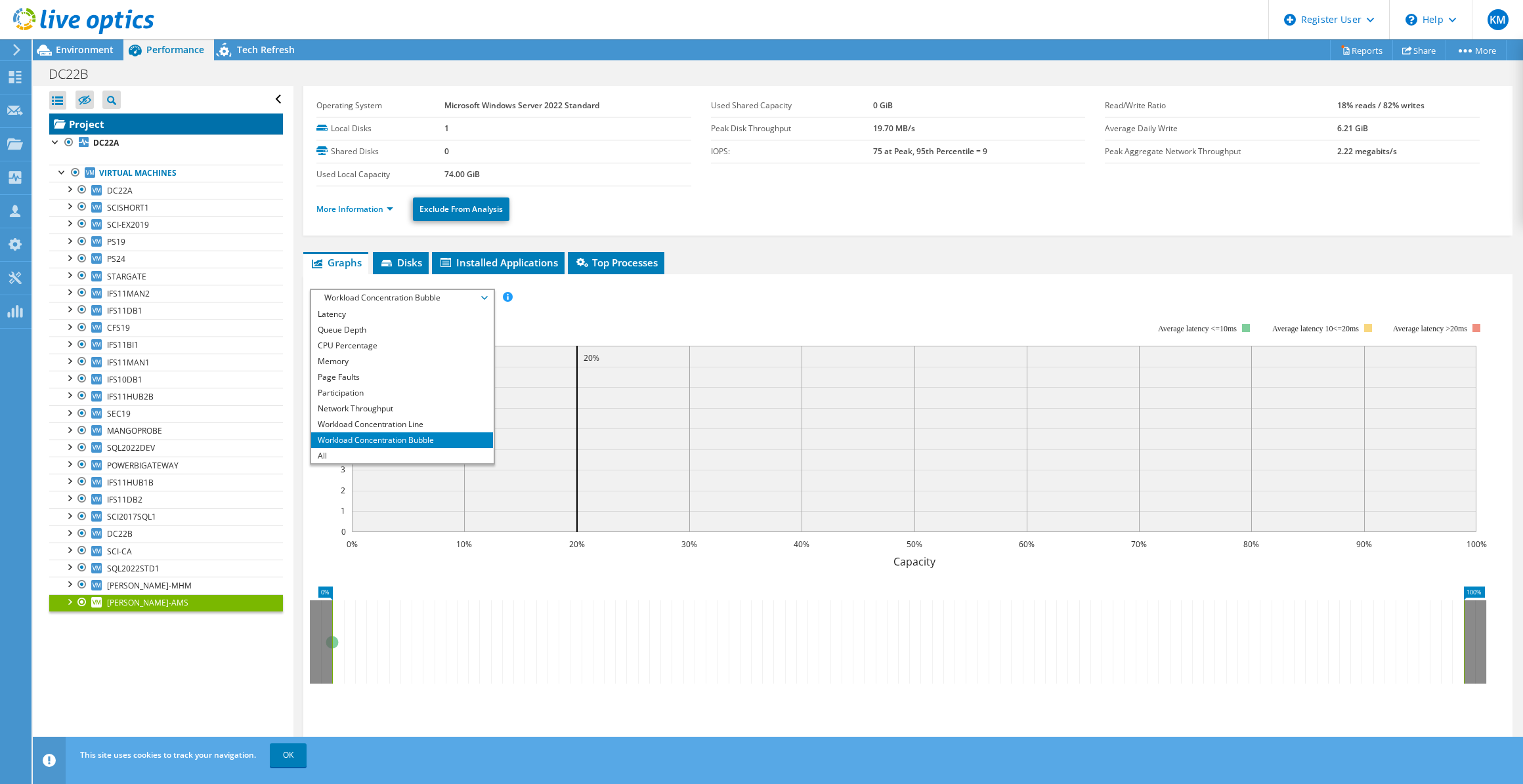
click at [148, 125] on link "Project" at bounding box center [166, 123] width 233 height 21
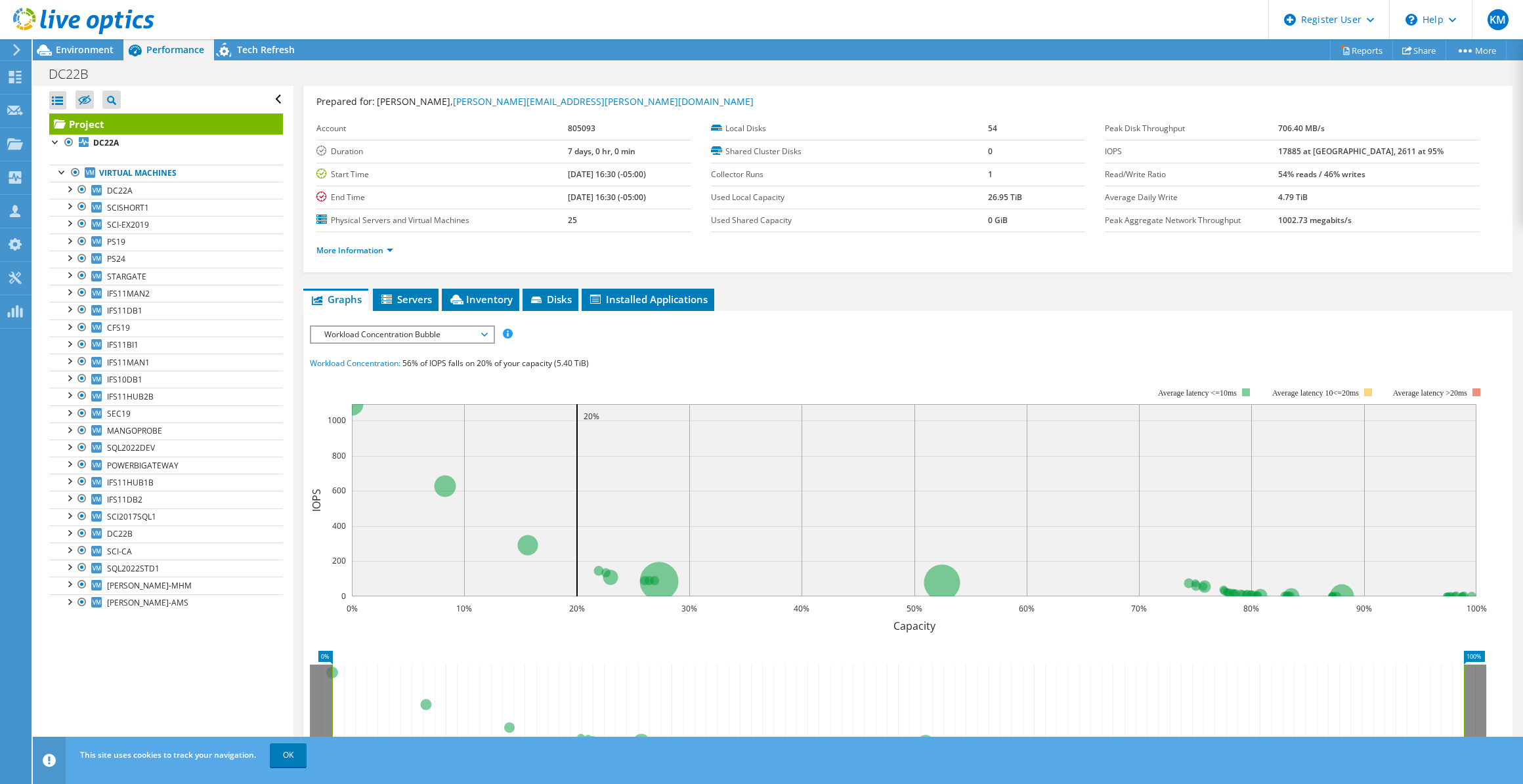
click at [418, 337] on span "Workload Concentration Bubble" at bounding box center [401, 334] width 169 height 16
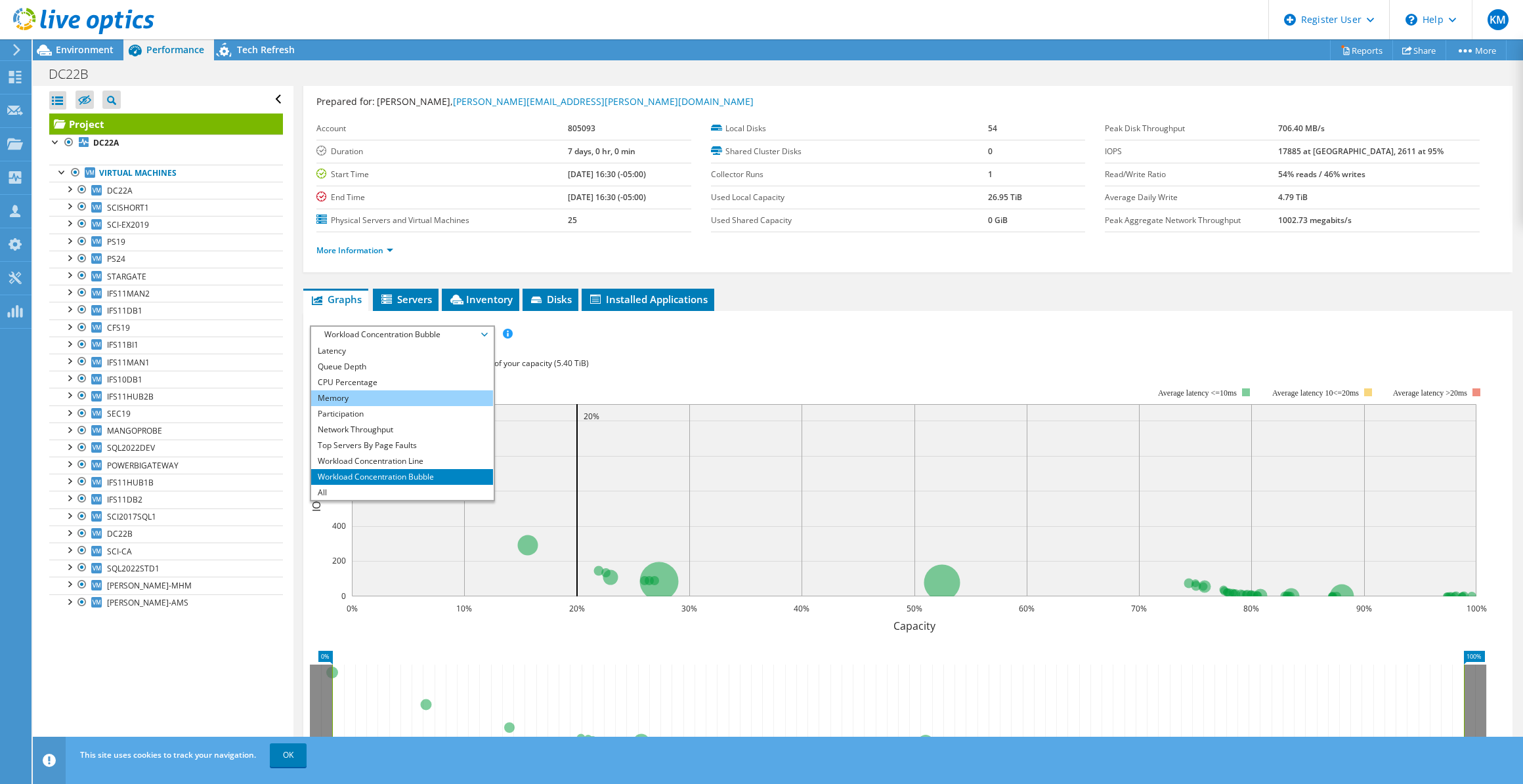
click at [379, 392] on li "Memory" at bounding box center [402, 398] width 182 height 16
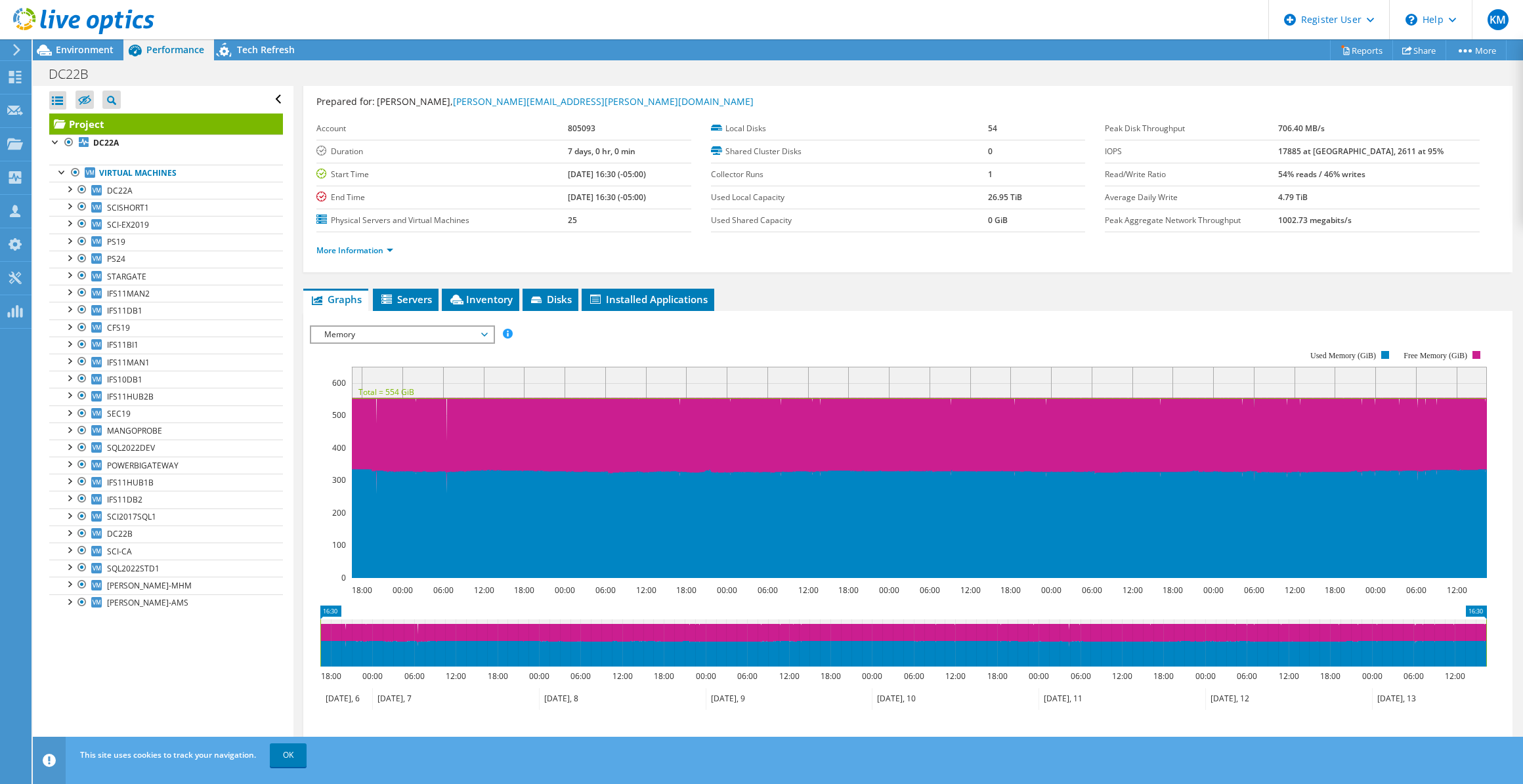
click at [382, 339] on span "Memory" at bounding box center [401, 334] width 169 height 16
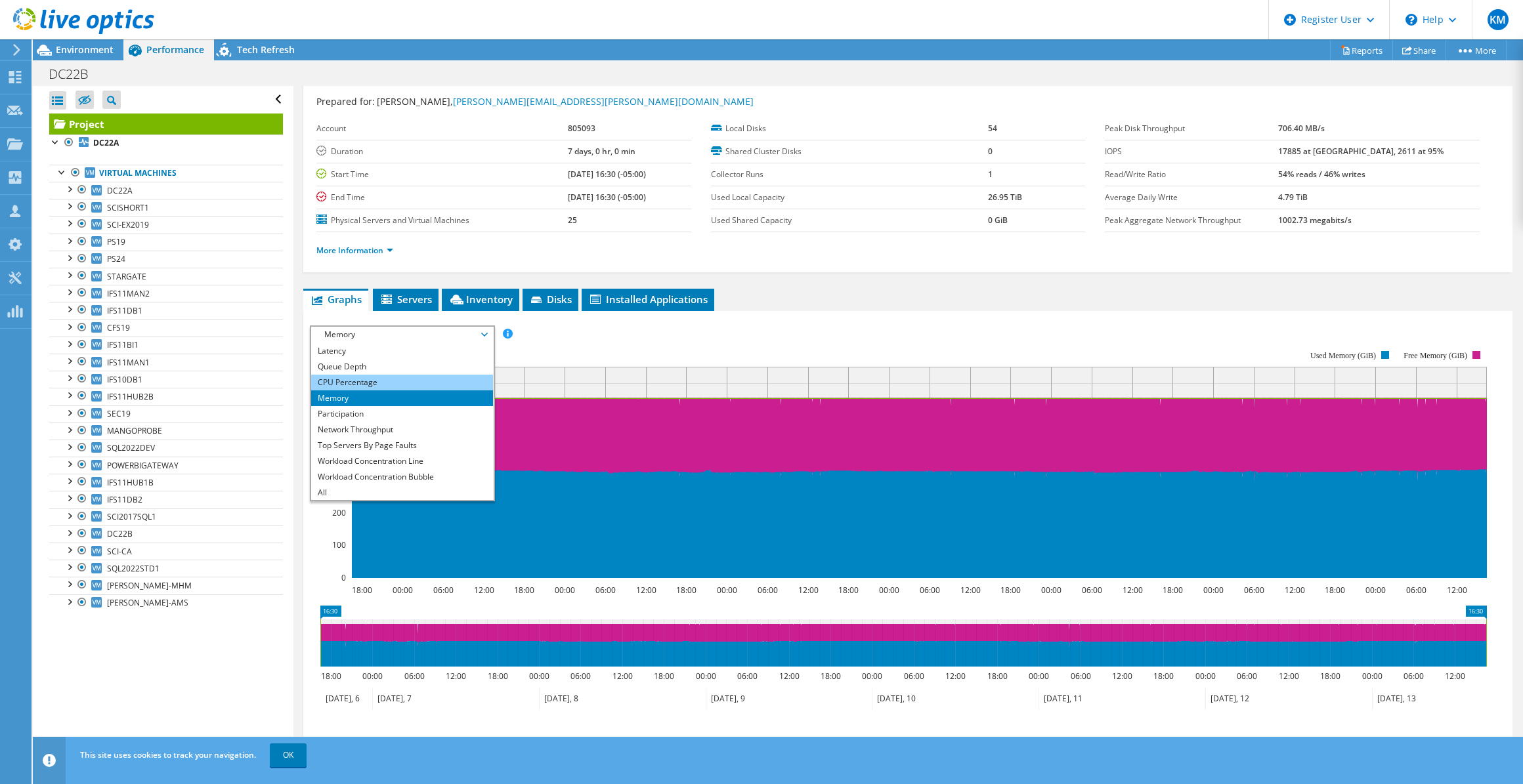
click at [367, 377] on li "CPU Percentage" at bounding box center [402, 382] width 182 height 16
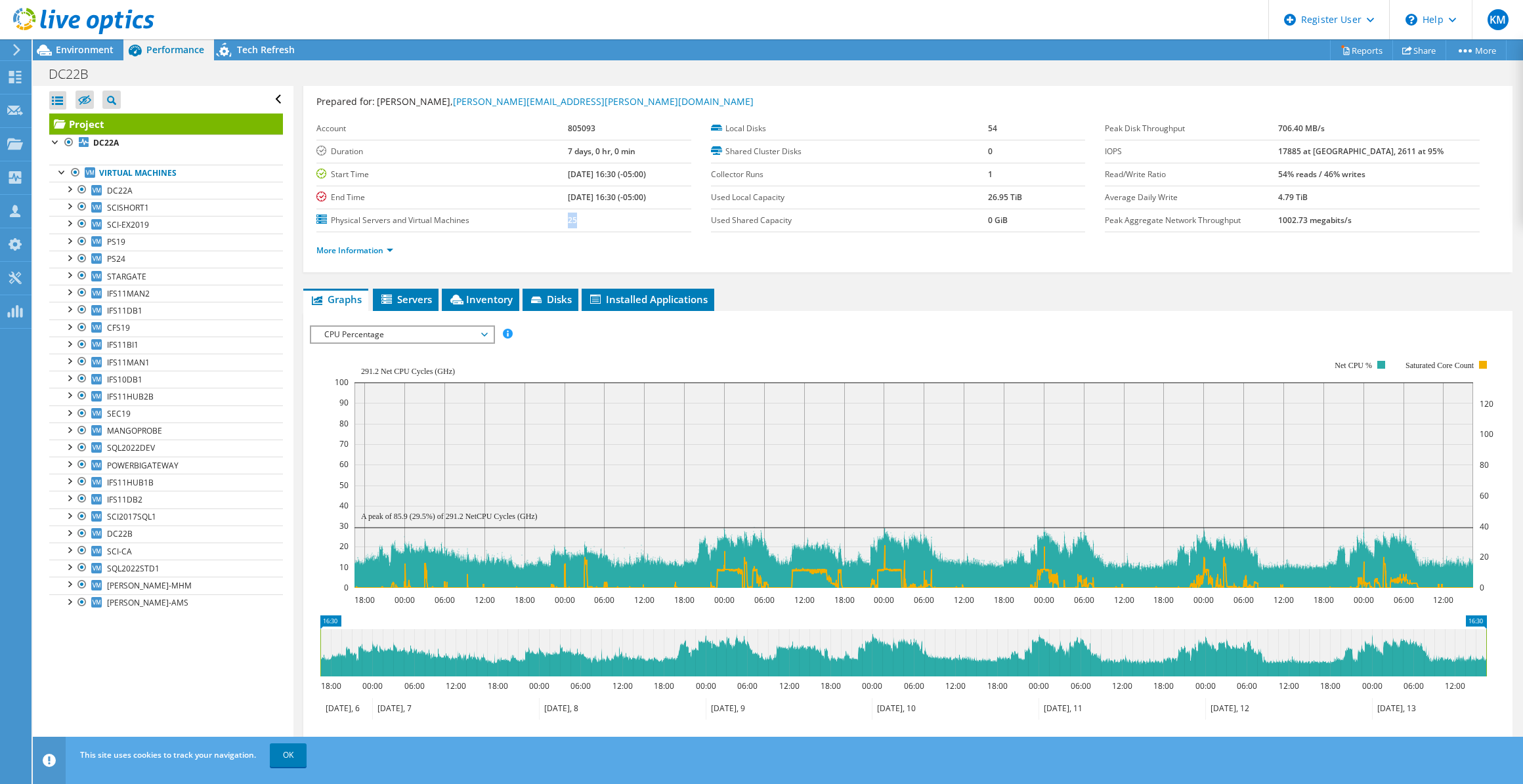
drag, startPoint x: 578, startPoint y: 219, endPoint x: 528, endPoint y: 221, distance: 50.0
click at [528, 221] on tr "Physical Servers and Virtual Machines 25" at bounding box center [504, 220] width 374 height 23
click at [440, 305] on ul "Graphs Servers Inventory Hypervisor Disks Cluster Disks Installed Applications" at bounding box center [908, 300] width 1209 height 23
click at [449, 306] on li "Inventory" at bounding box center [480, 300] width 77 height 23
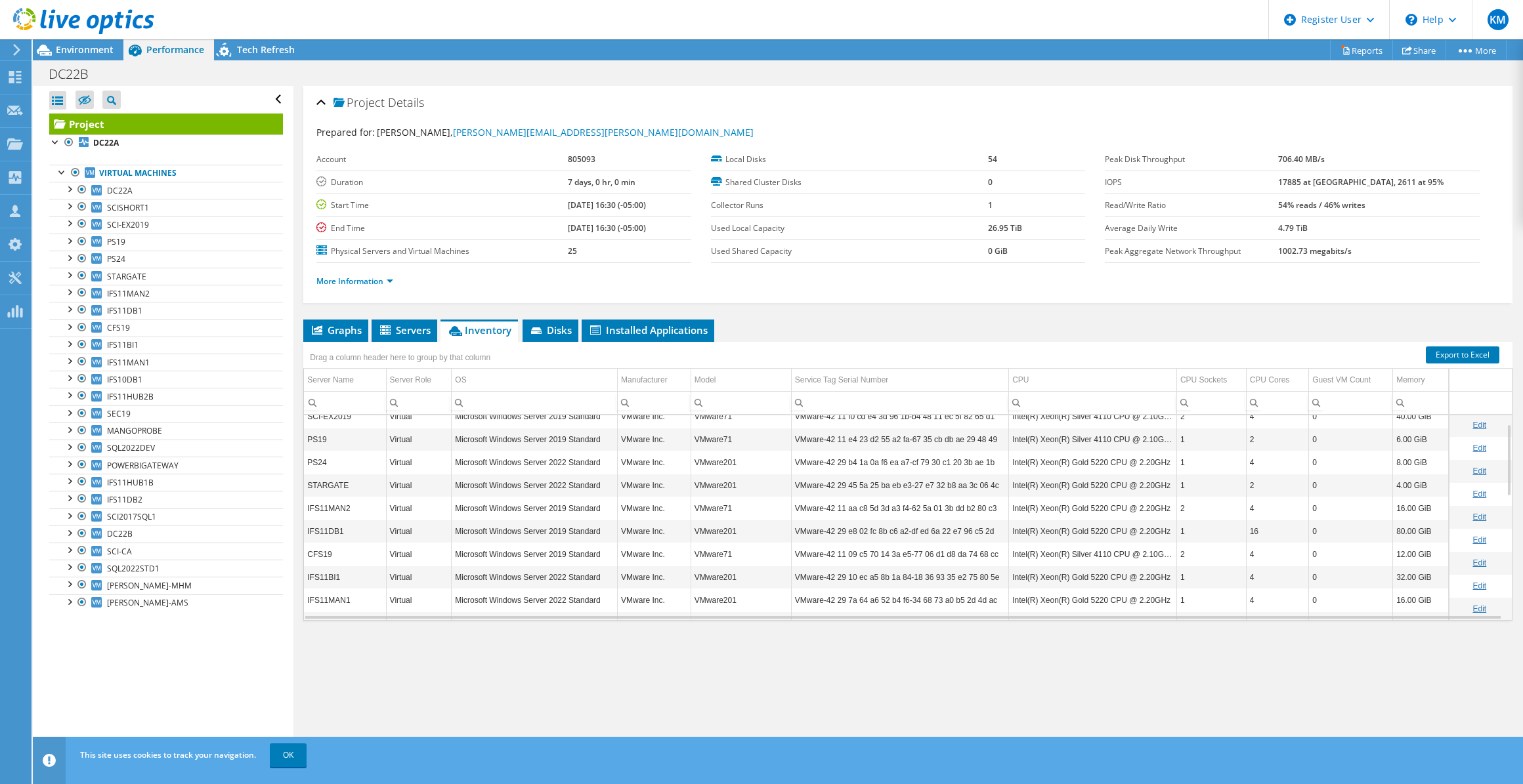
scroll to position [0, 0]
click at [416, 335] on li "Servers" at bounding box center [404, 331] width 65 height 23
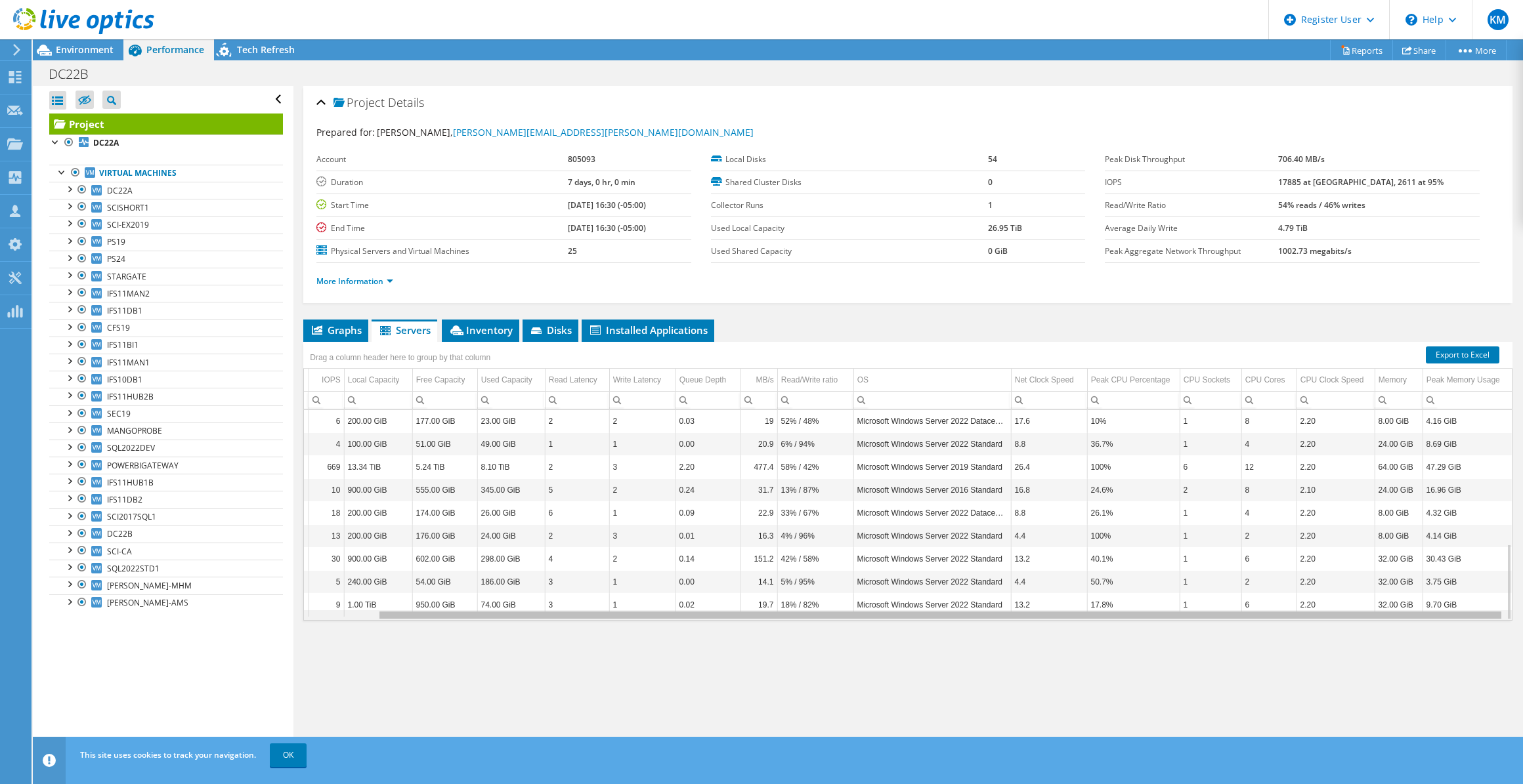
scroll to position [0, 78]
drag, startPoint x: 968, startPoint y: 612, endPoint x: 1095, endPoint y: 624, distance: 127.6
click at [1095, 624] on body "KM Dell User [PERSON_NAME] [PERSON_NAME][EMAIL_ADDRESS][DOMAIN_NAME] Dell My Pr…" at bounding box center [762, 392] width 1523 height 784
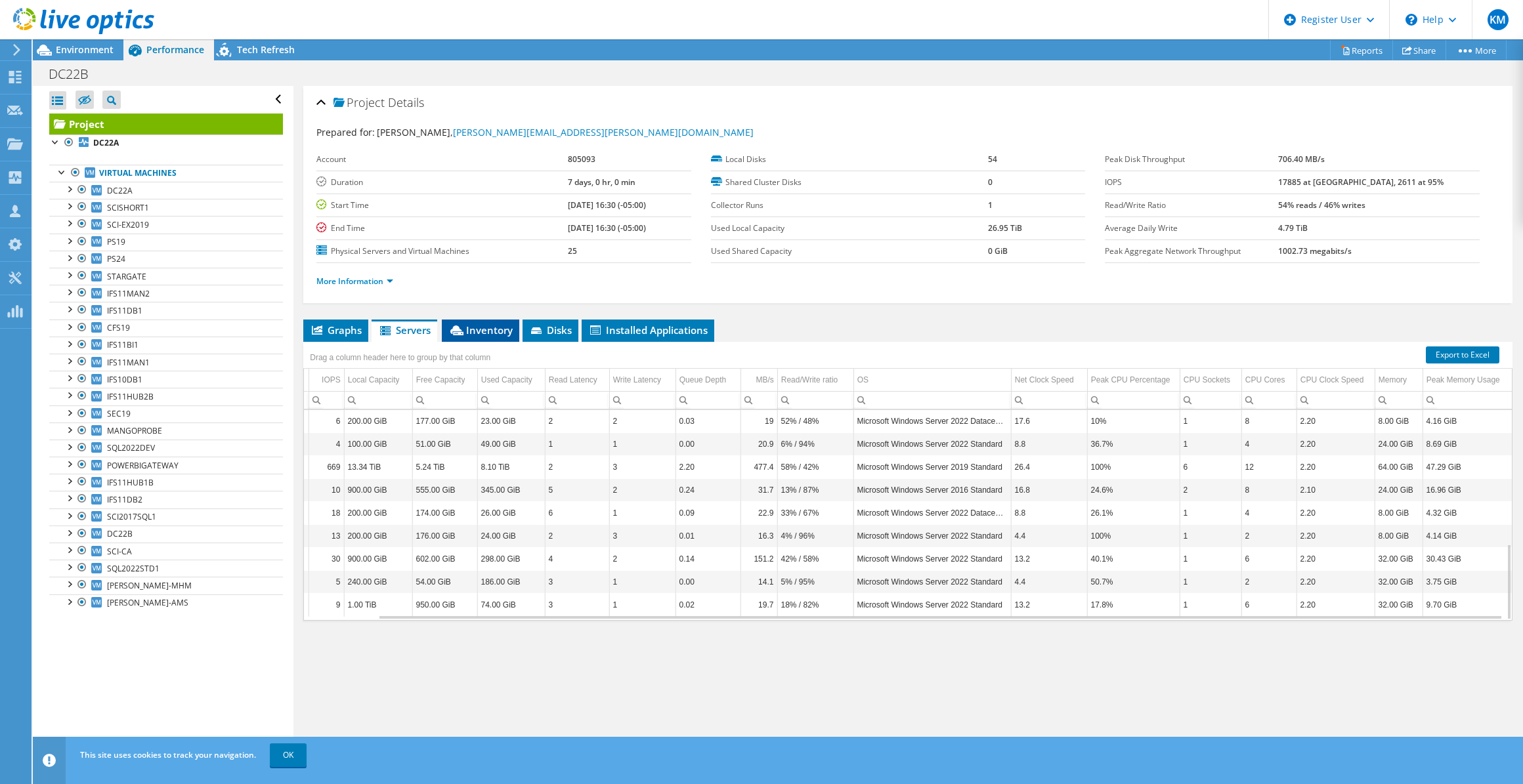
click at [510, 326] on span "Inventory" at bounding box center [480, 330] width 65 height 13
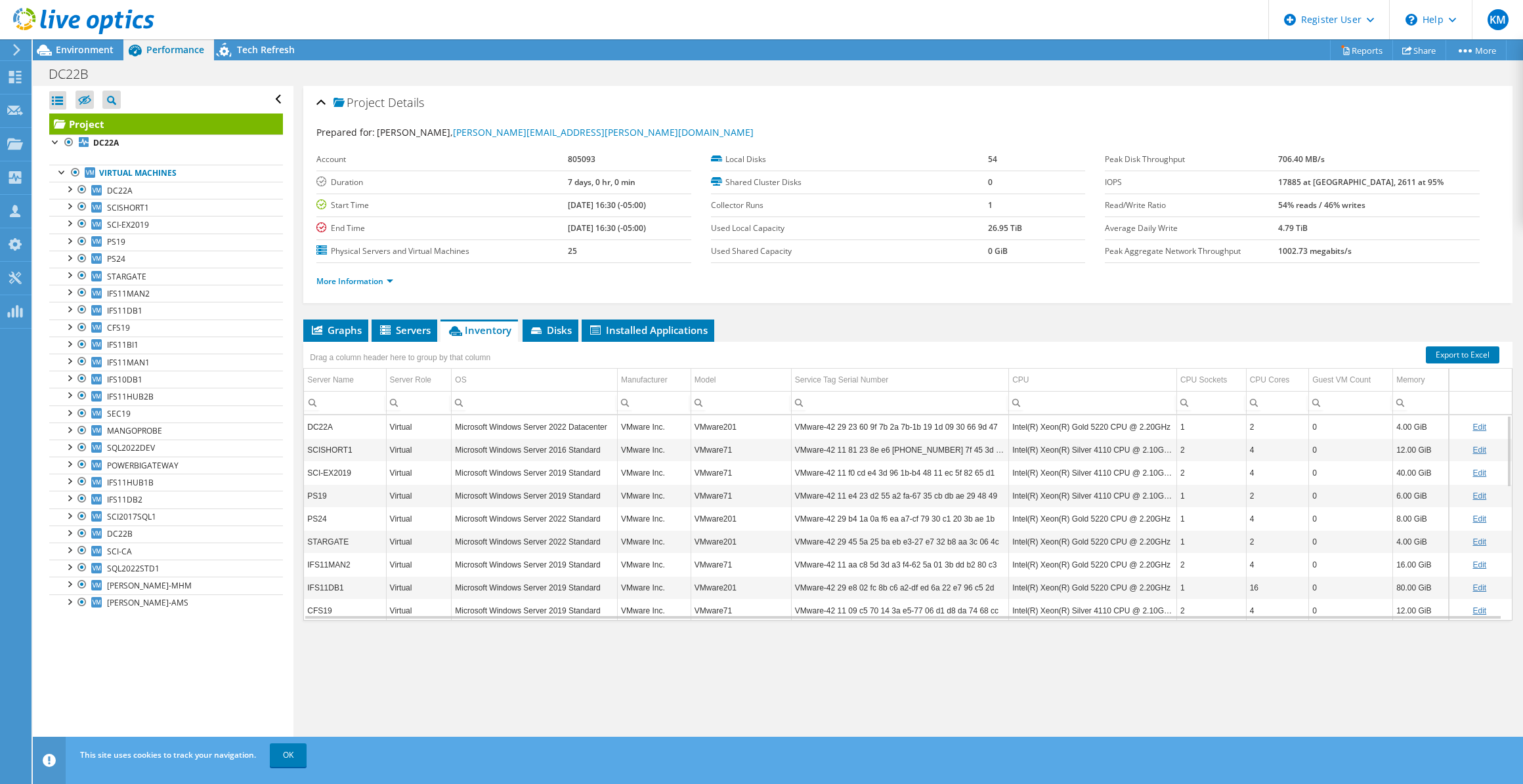
drag, startPoint x: 765, startPoint y: 618, endPoint x: 819, endPoint y: 626, distance: 54.6
click at [819, 626] on div "Graphs Servers Inventory Hypervisor Disks Cluster Disks Installed Applications …" at bounding box center [908, 483] width 1209 height 328
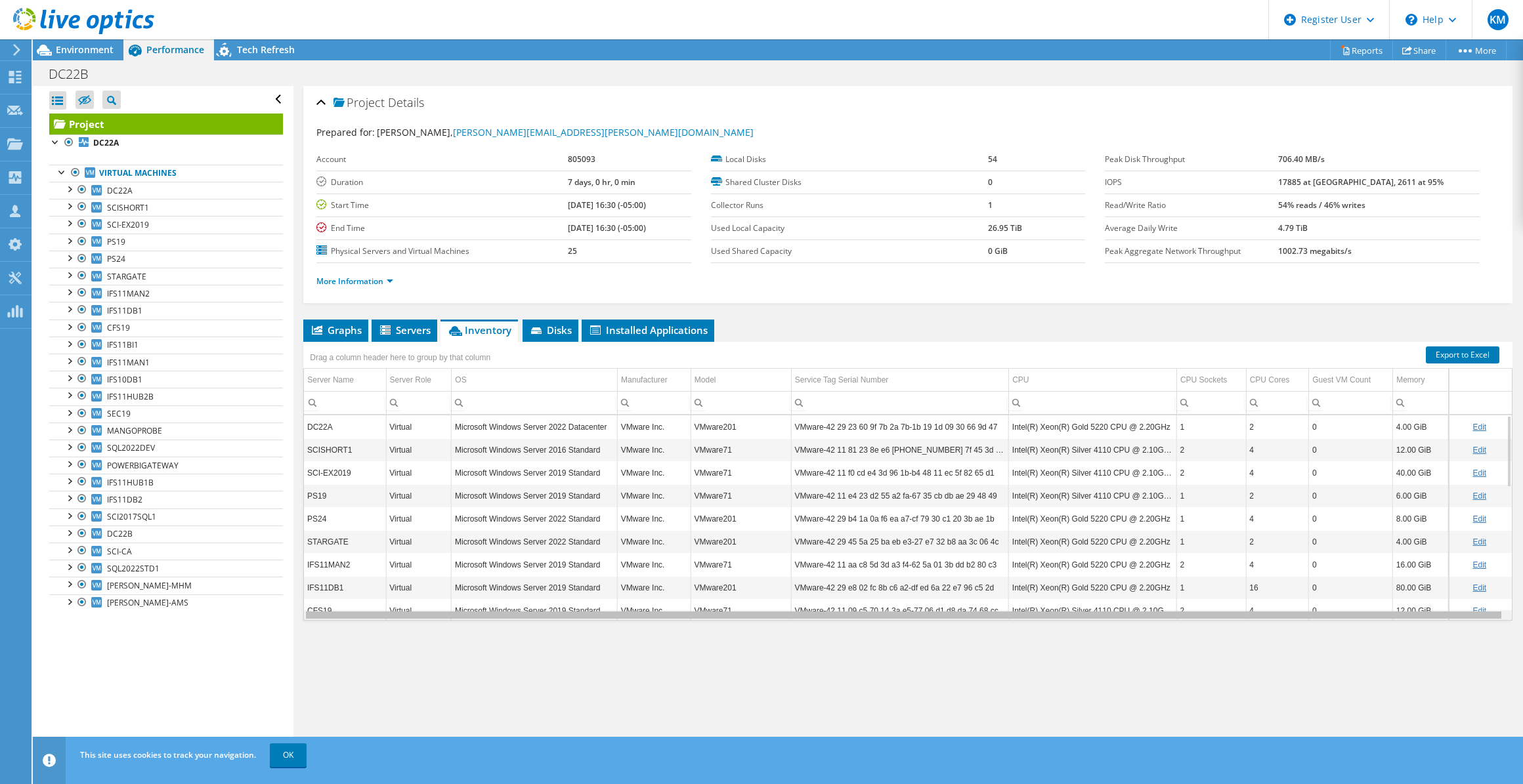
scroll to position [0, 0]
drag, startPoint x: 821, startPoint y: 611, endPoint x: 663, endPoint y: 614, distance: 158.0
click at [663, 614] on body "KM Dell User Kaylee Martinez Kaylee.Martinez@dell.com Dell My Profile Log Out \…" at bounding box center [762, 392] width 1523 height 784
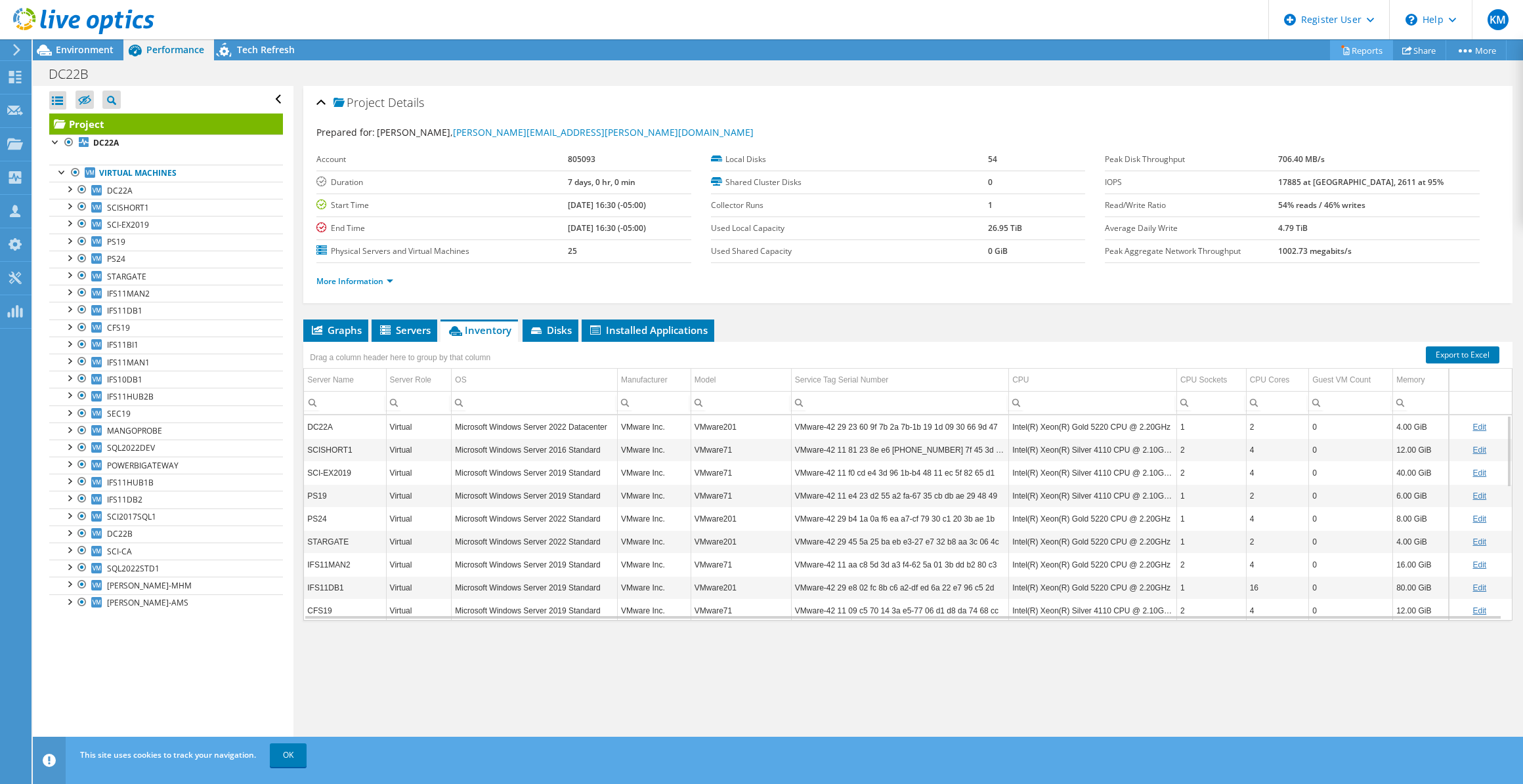
click at [1345, 55] on link "Reports" at bounding box center [1361, 50] width 63 height 20
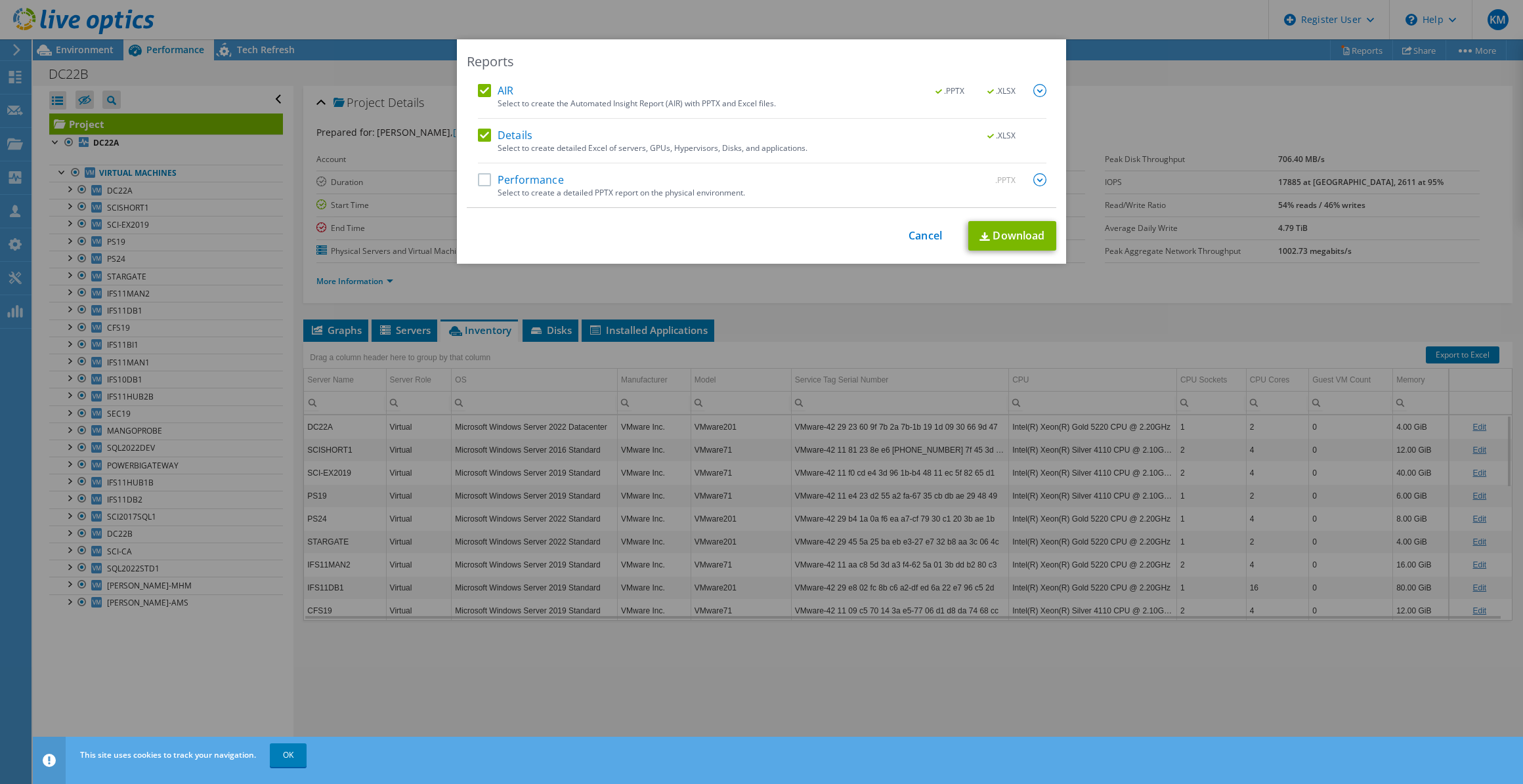
click at [484, 93] on label "AIR" at bounding box center [495, 91] width 35 height 13
click at [0, 0] on input "AIR" at bounding box center [0, 0] width 0 height 0
click at [1010, 238] on link "Download" at bounding box center [1012, 235] width 88 height 29
click at [913, 246] on div "This process may take a while, please wait... Cancel Download" at bounding box center [762, 235] width 589 height 29
click at [913, 244] on div "This process may take a while, please wait... Cancel Download" at bounding box center [762, 235] width 589 height 29
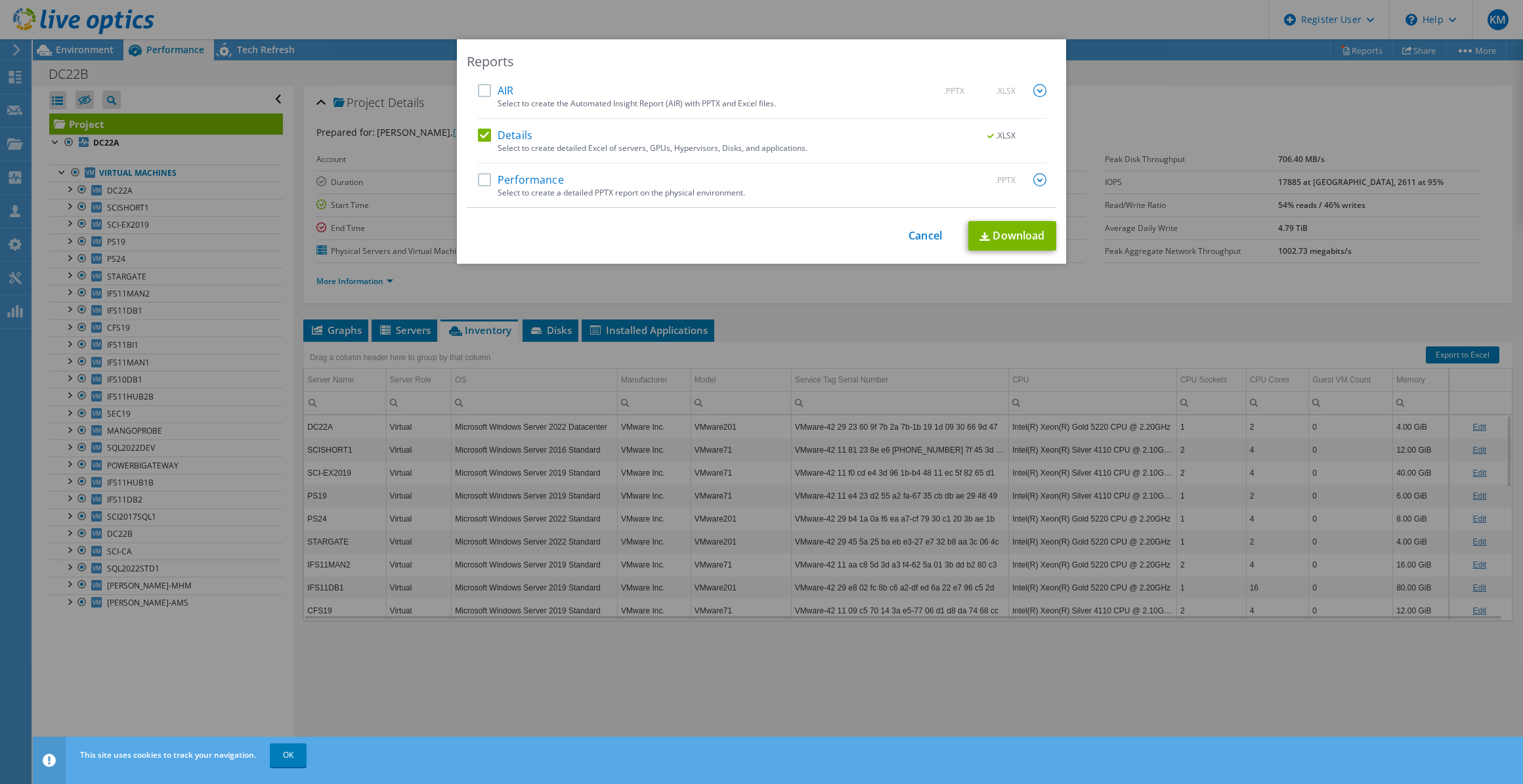
click at [913, 243] on div "This process may take a while, please wait... Cancel Download" at bounding box center [762, 235] width 589 height 29
click at [916, 237] on link "Cancel" at bounding box center [925, 236] width 34 height 13
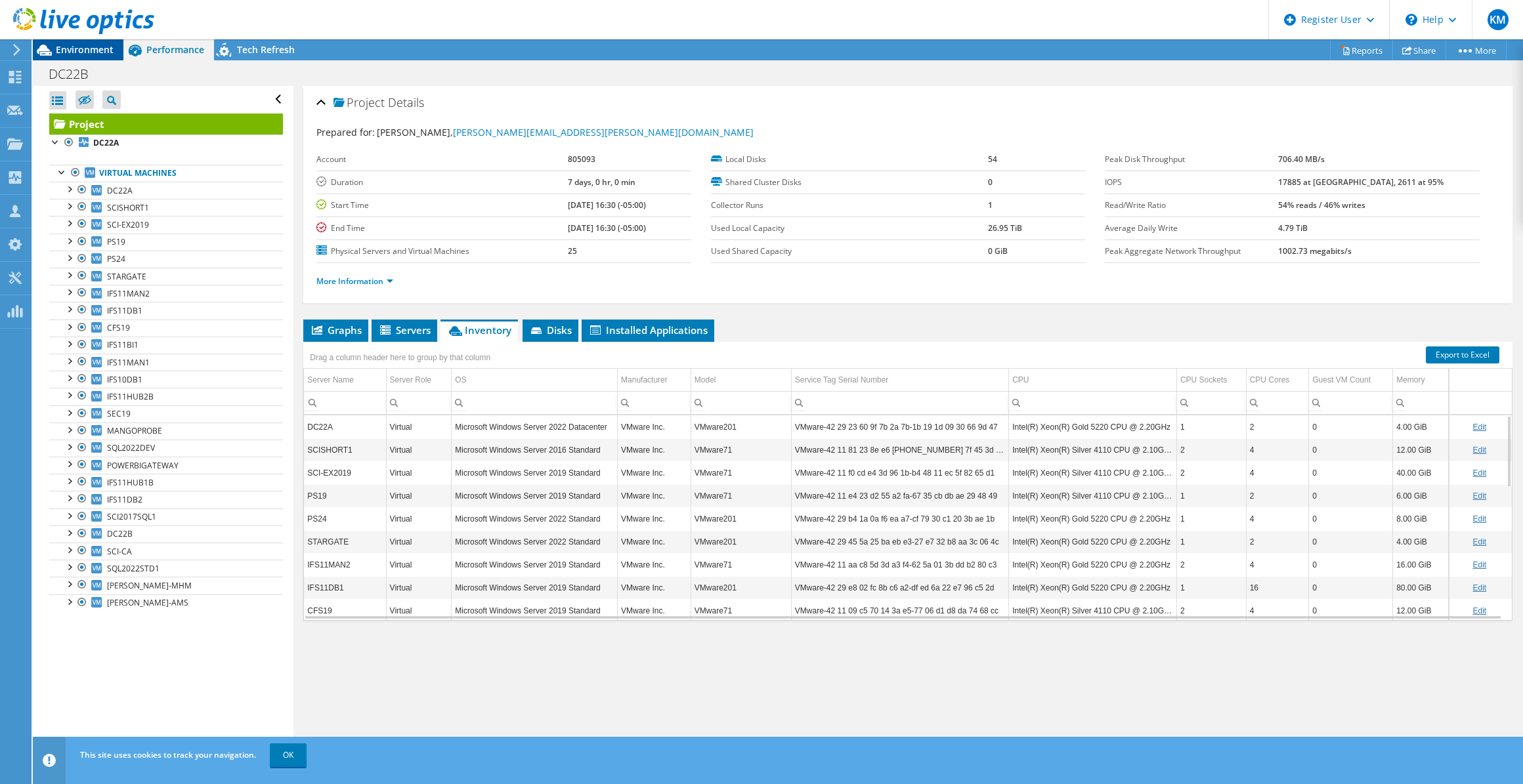
click at [89, 48] on span "Environment" at bounding box center [84, 50] width 58 height 13
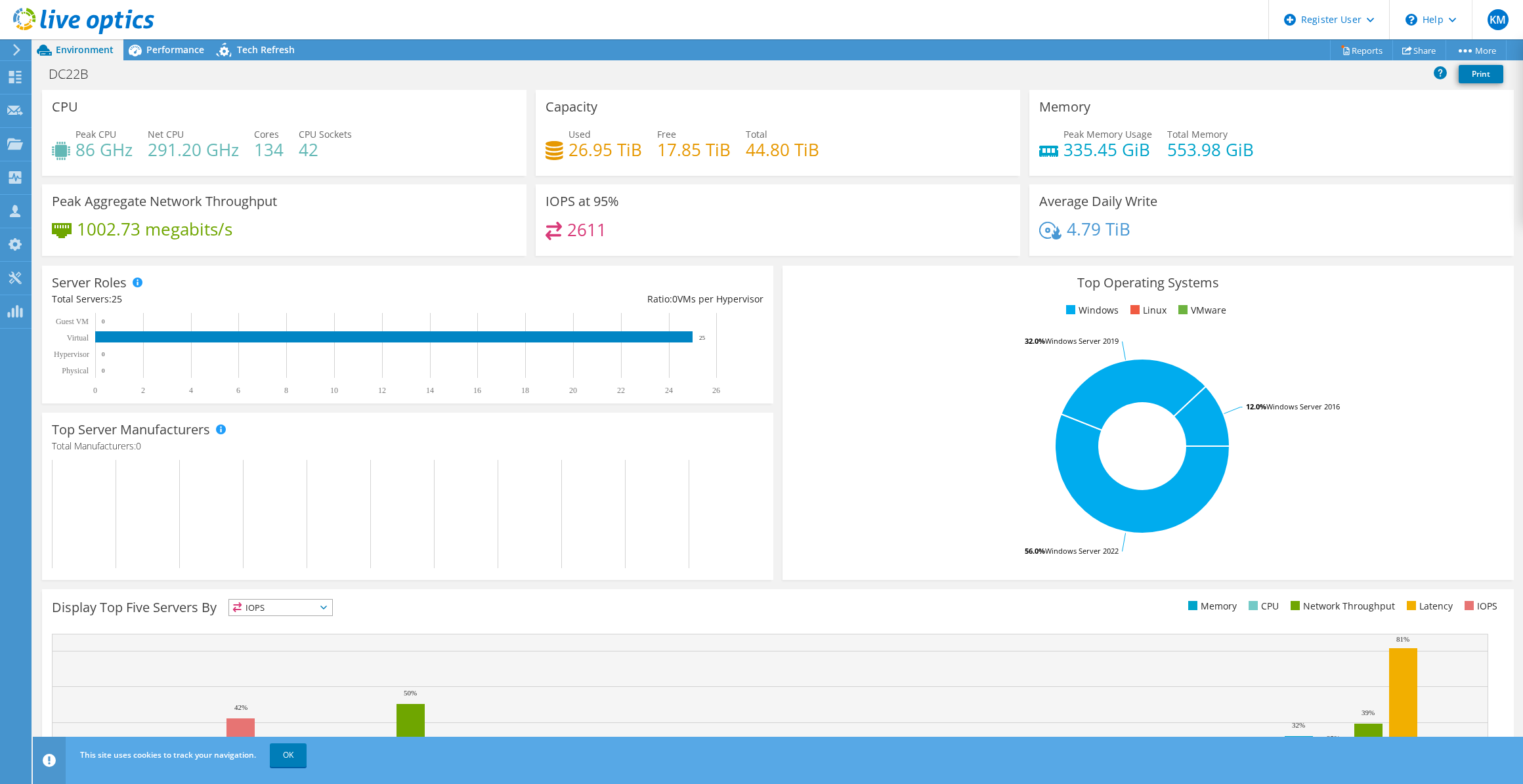
drag, startPoint x: 188, startPoint y: 50, endPoint x: 221, endPoint y: 35, distance: 36.2
click at [221, 35] on div "KM Dell User Kaylee Martinez Kaylee.Martinez@dell.com Dell My Profile Log Out \…" at bounding box center [762, 392] width 1523 height 784
click at [165, 51] on span "Performance" at bounding box center [175, 50] width 58 height 13
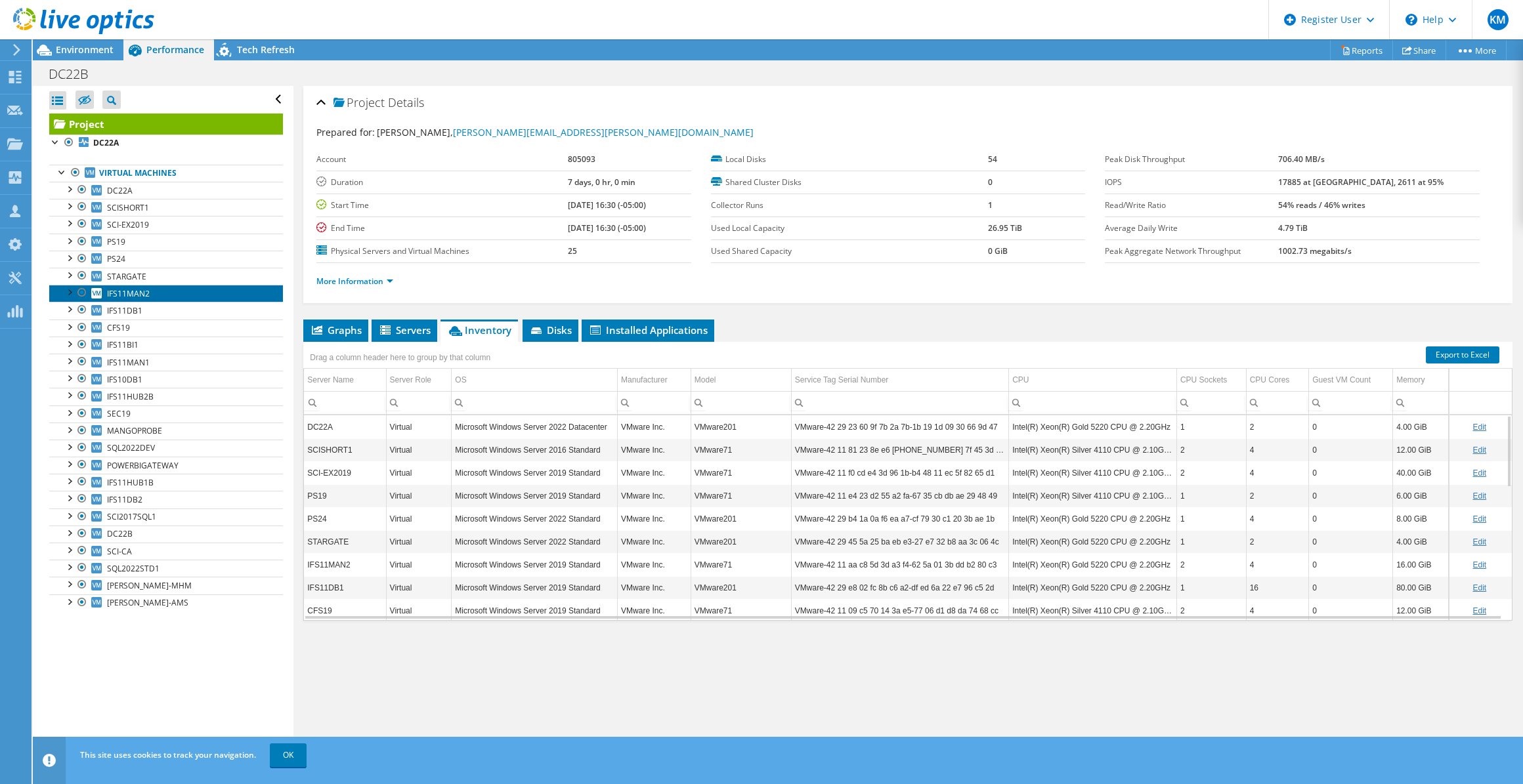
click at [149, 285] on link "IFS11MAN2" at bounding box center [166, 293] width 233 height 17
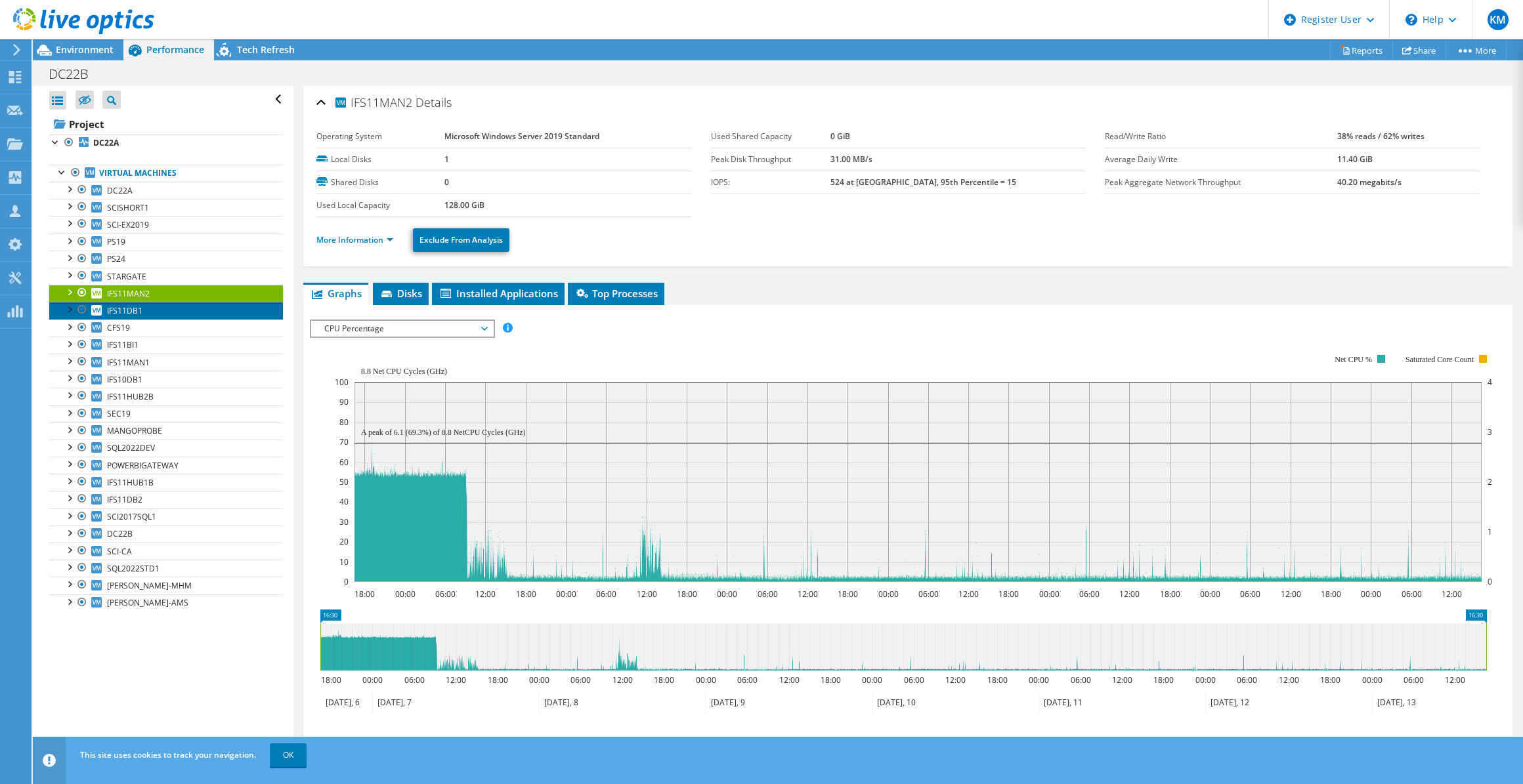
click at [178, 311] on link "IFS11DB1" at bounding box center [166, 311] width 233 height 17
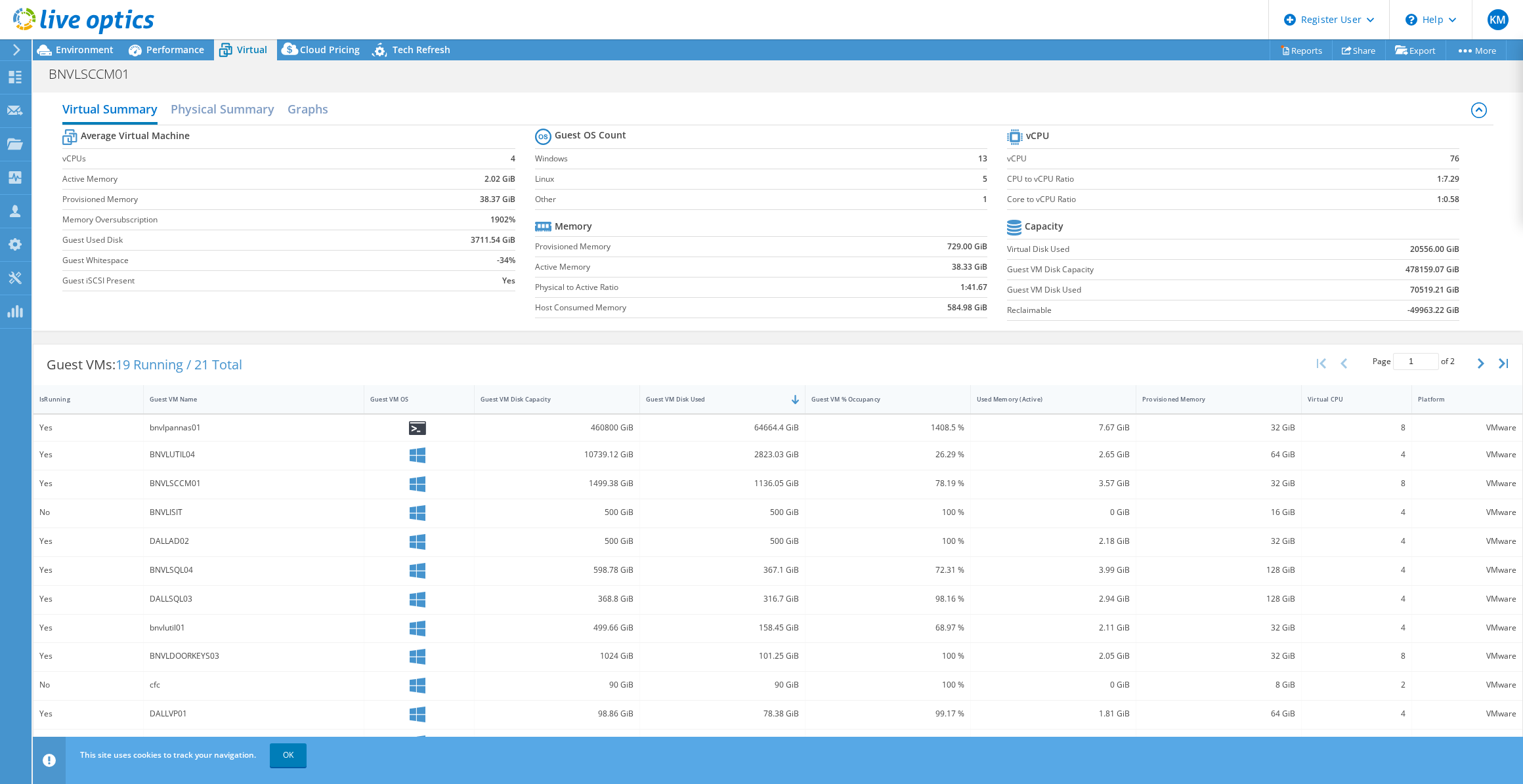
select select "USD"
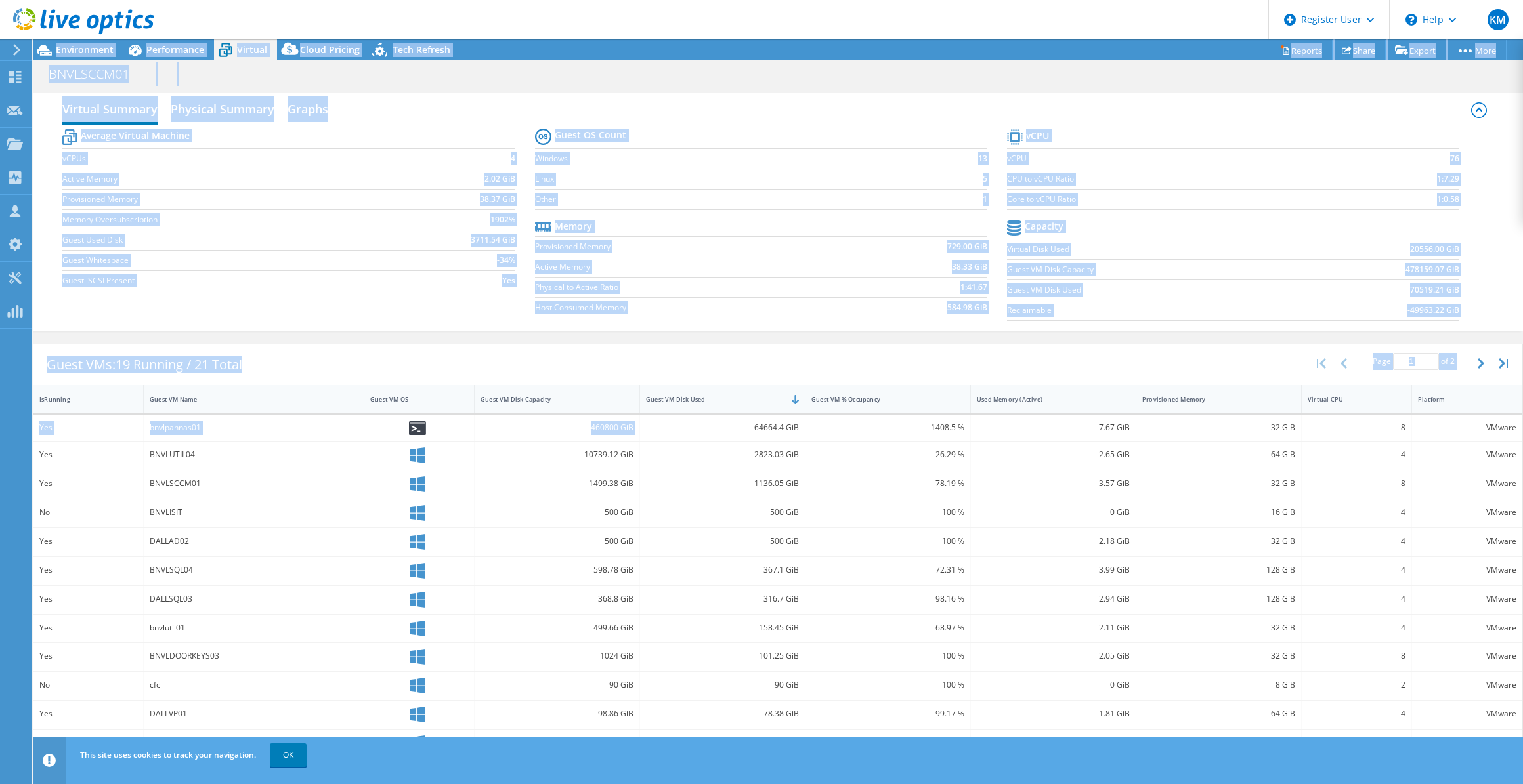
click at [402, 175] on td "2.02 GiB" at bounding box center [456, 179] width 118 height 20
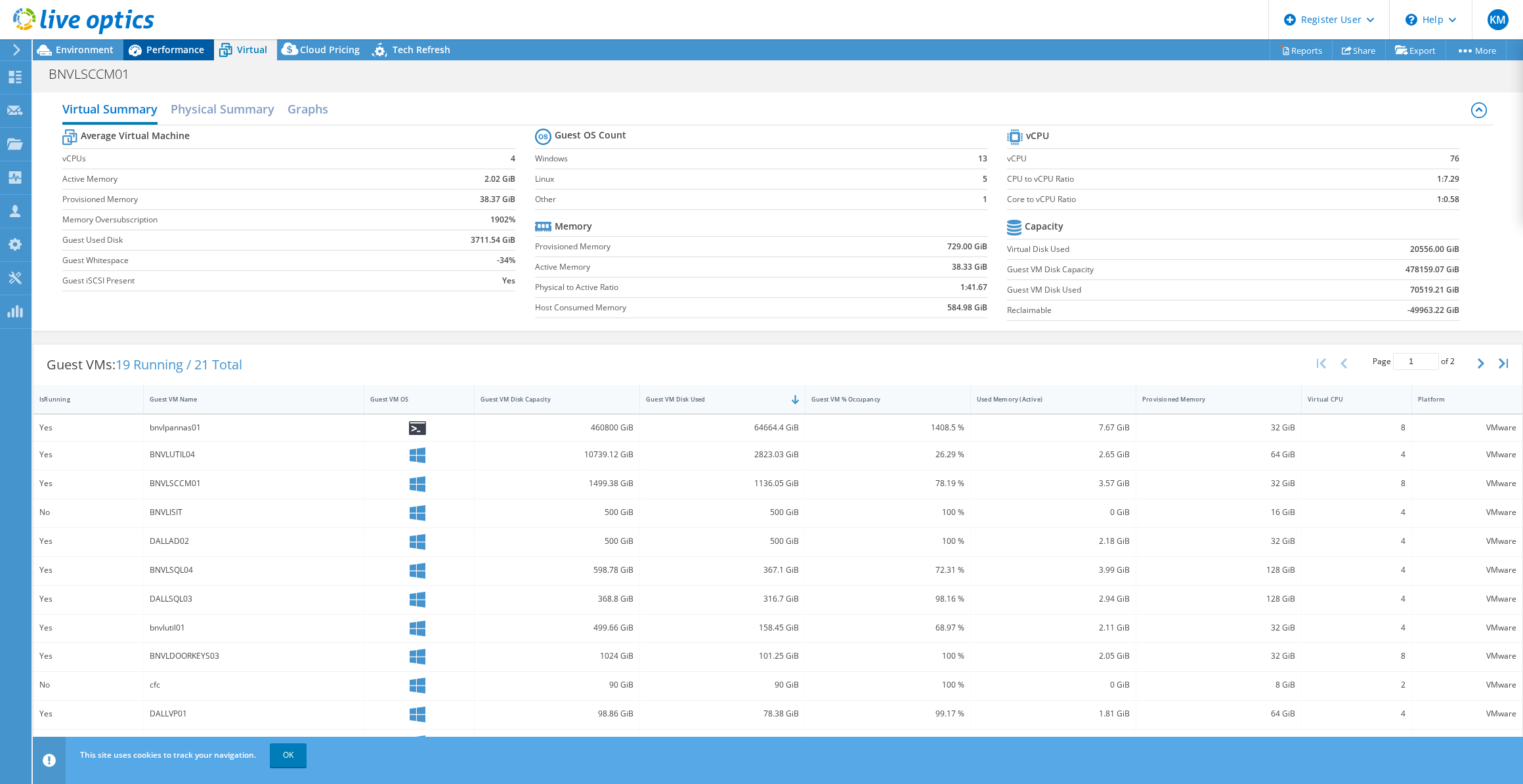
click at [180, 60] on div "Performance" at bounding box center [169, 50] width 91 height 21
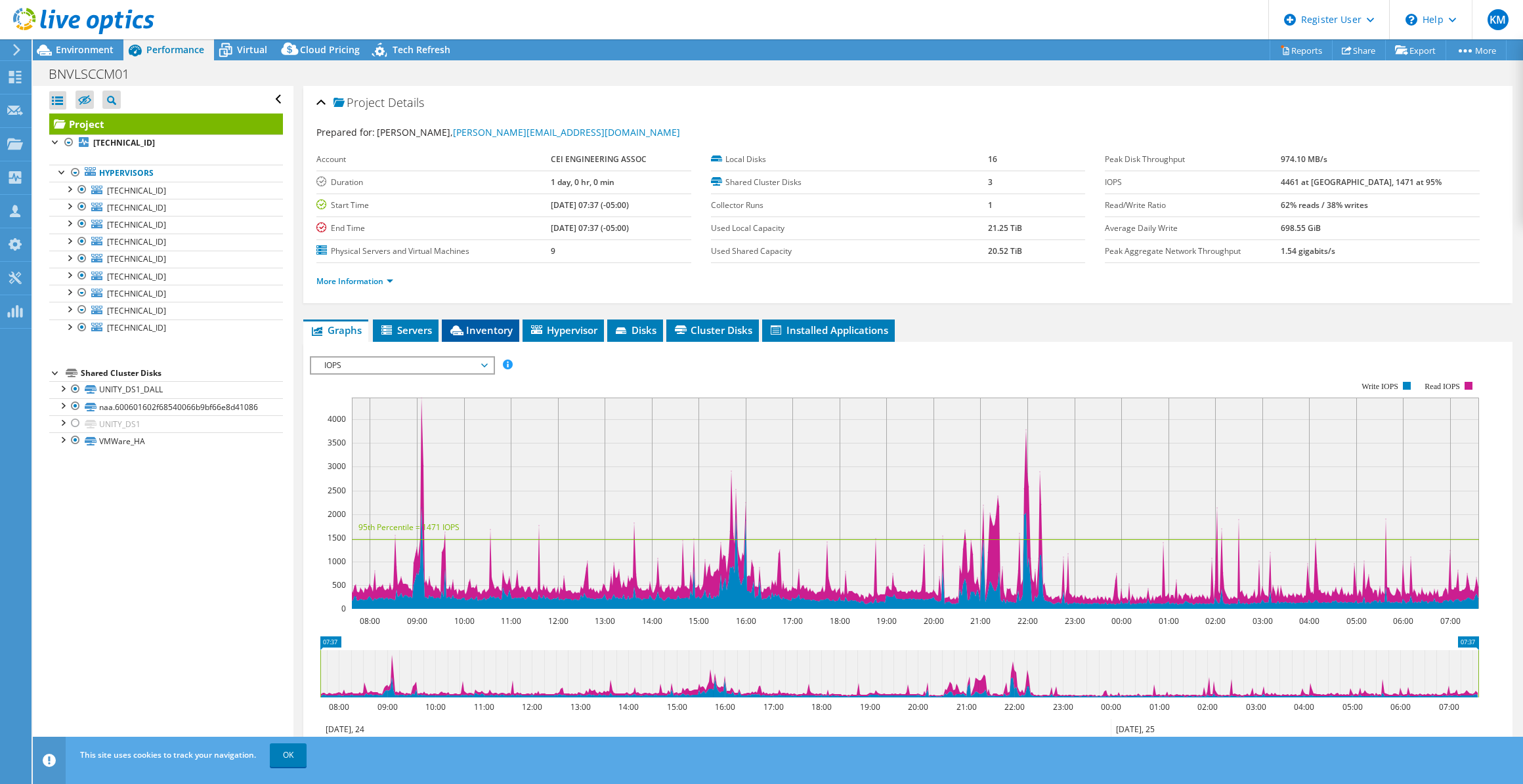
click at [489, 323] on span "Inventory" at bounding box center [480, 330] width 65 height 13
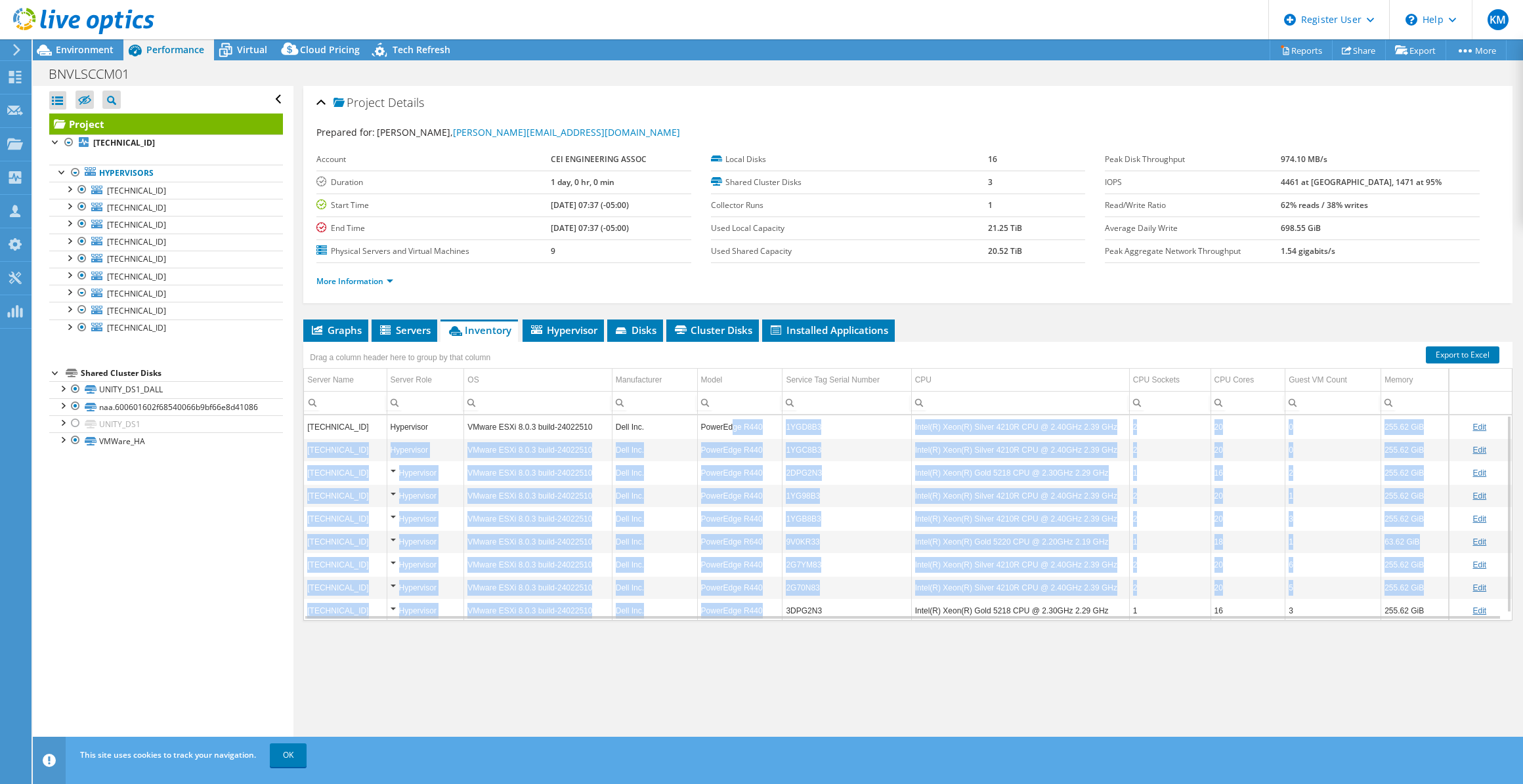
drag, startPoint x: 729, startPoint y: 424, endPoint x: 777, endPoint y: 602, distance: 184.4
click at [777, 601] on tbody "[TECHNICAL_ID] Hypervisor VMware ESXi 8.0.3 build-24022510 Dell Inc. PowerEdge …" at bounding box center [908, 519] width 1207 height 206
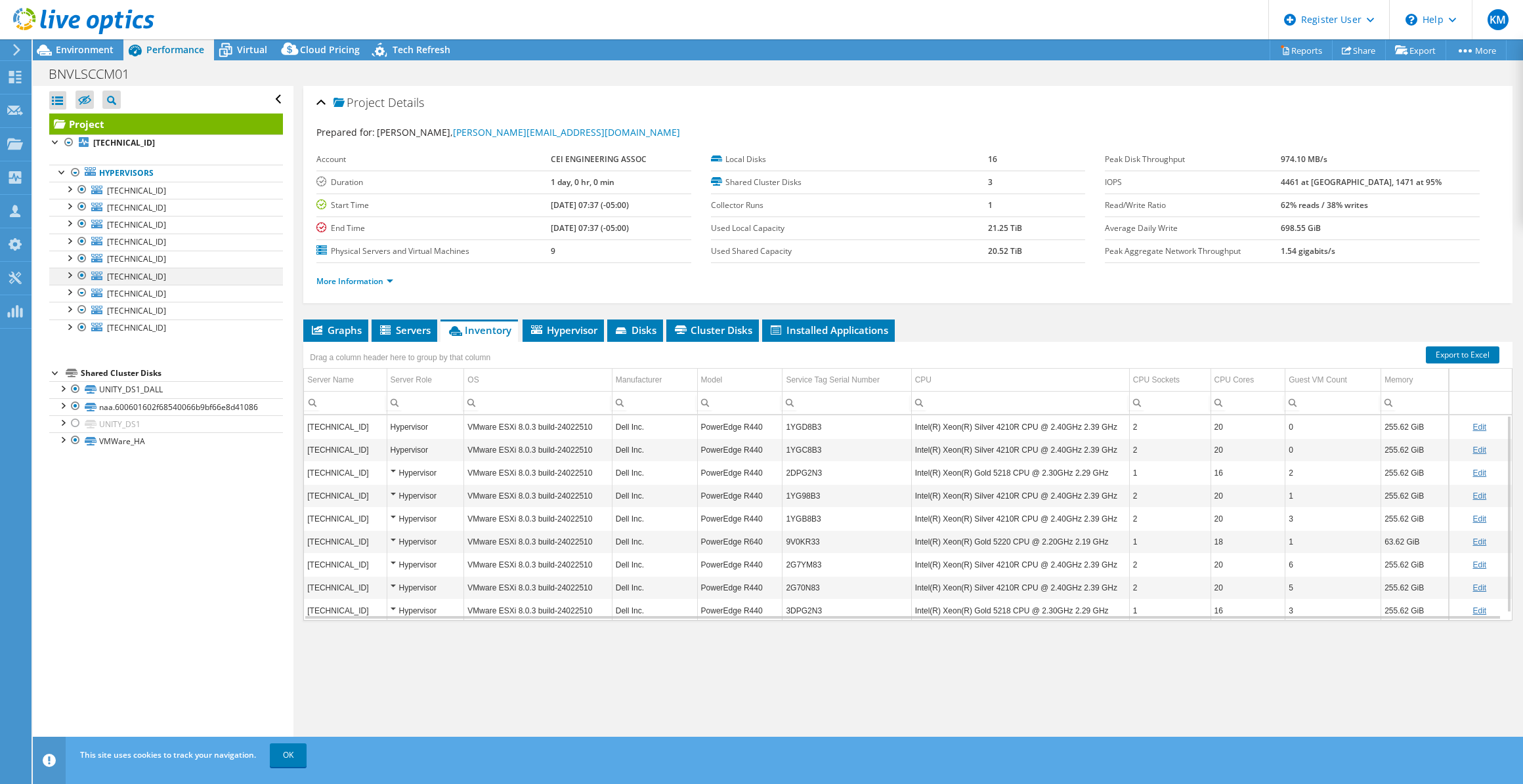
click at [80, 278] on div at bounding box center [82, 275] width 13 height 16
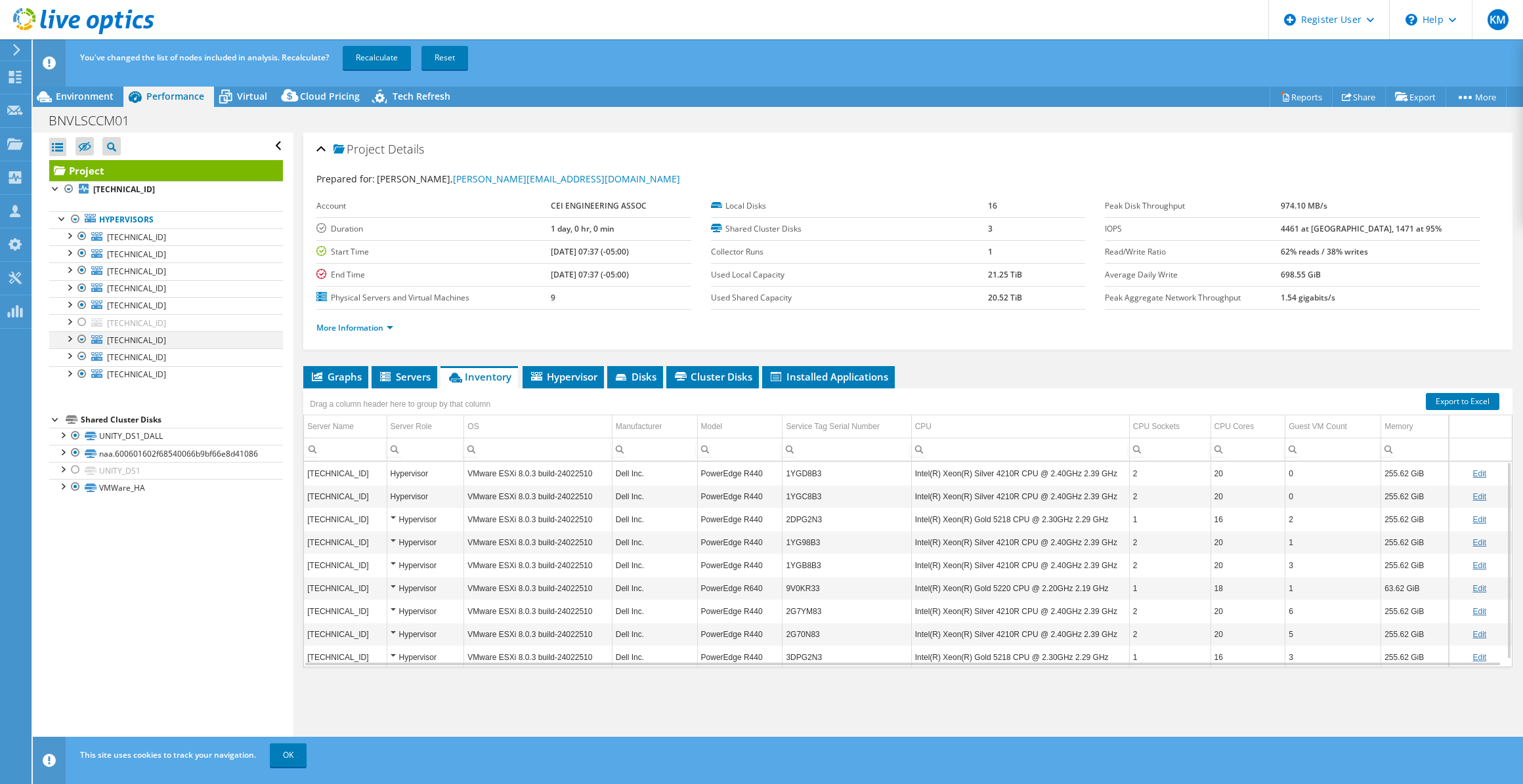
click at [86, 337] on div at bounding box center [82, 339] width 13 height 16
click at [82, 356] on div at bounding box center [82, 356] width 13 height 16
click at [81, 341] on div at bounding box center [82, 339] width 13 height 16
click at [81, 355] on div at bounding box center [82, 356] width 13 height 16
click at [87, 370] on div at bounding box center [82, 374] width 13 height 16
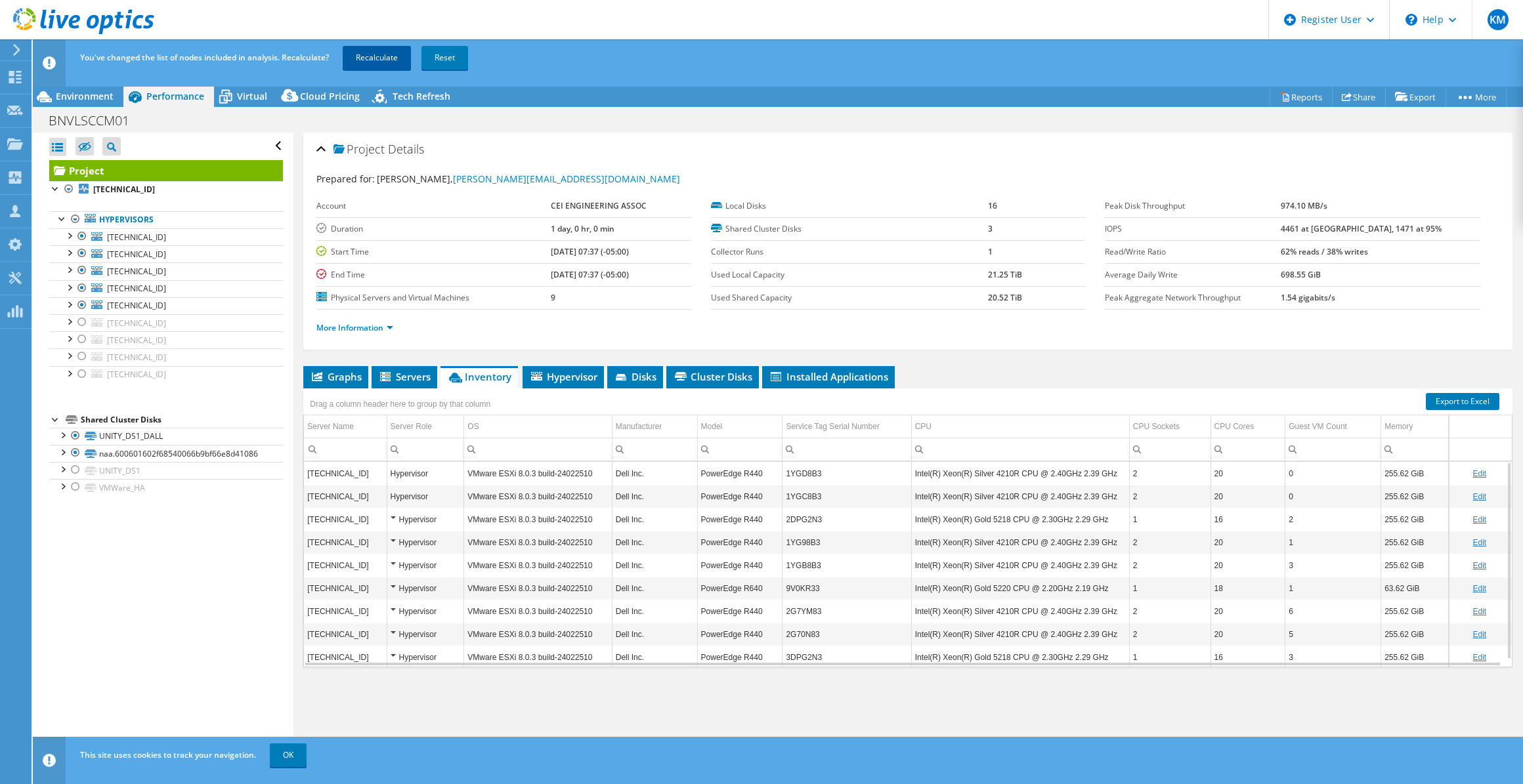
click at [381, 63] on link "Recalculate" at bounding box center [376, 58] width 68 height 24
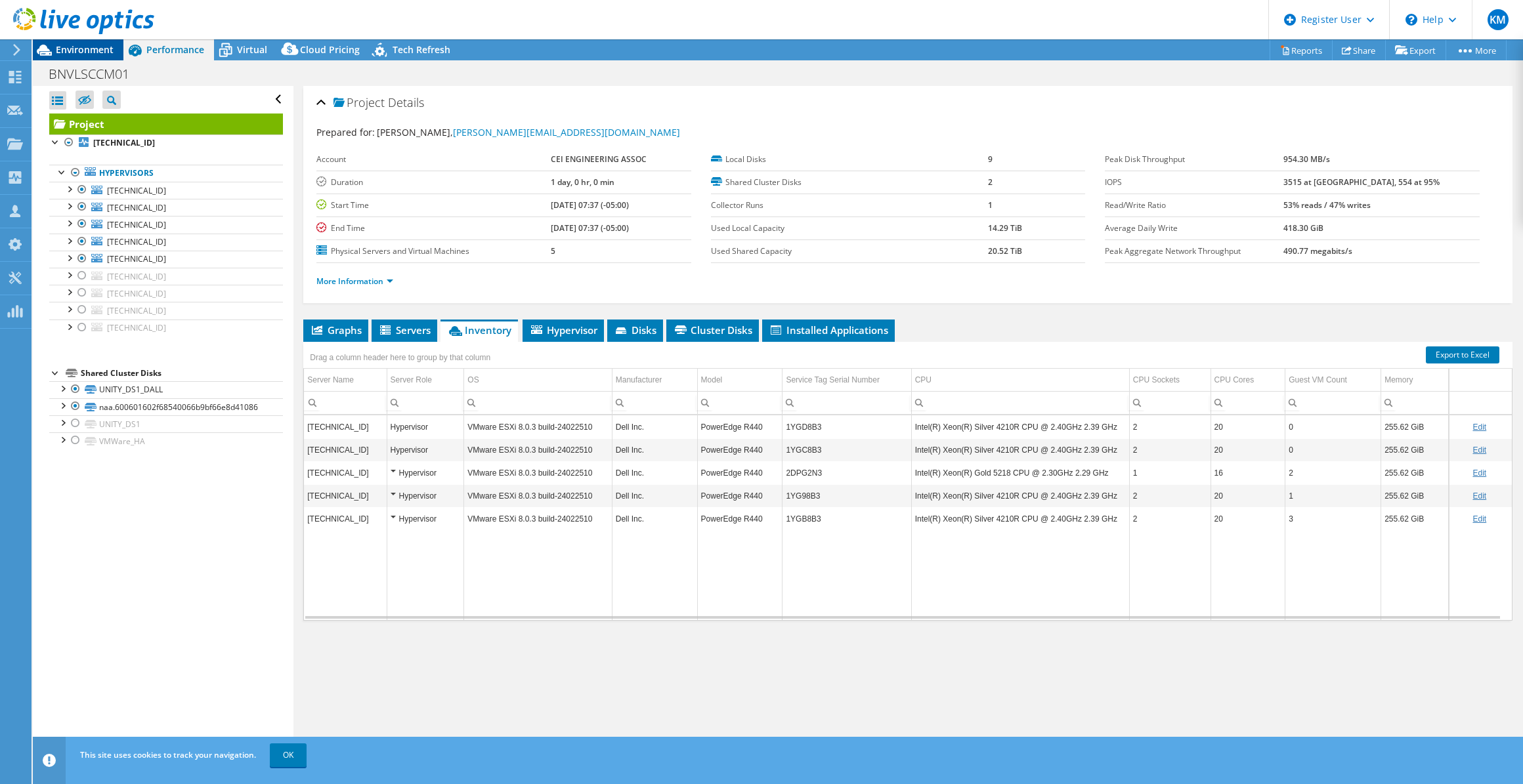
click at [88, 50] on span "Environment" at bounding box center [84, 50] width 58 height 13
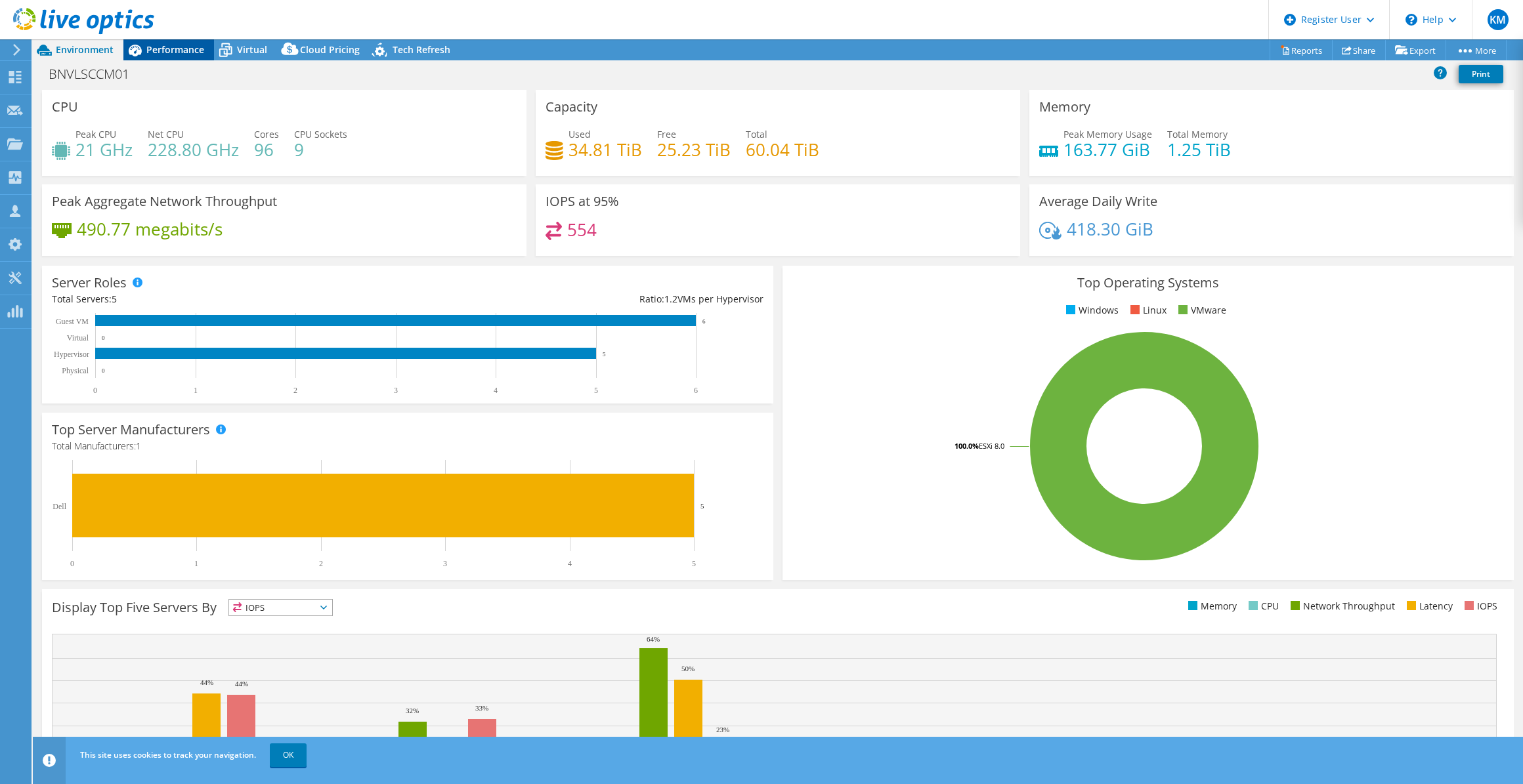
click at [156, 47] on span "Performance" at bounding box center [175, 50] width 58 height 13
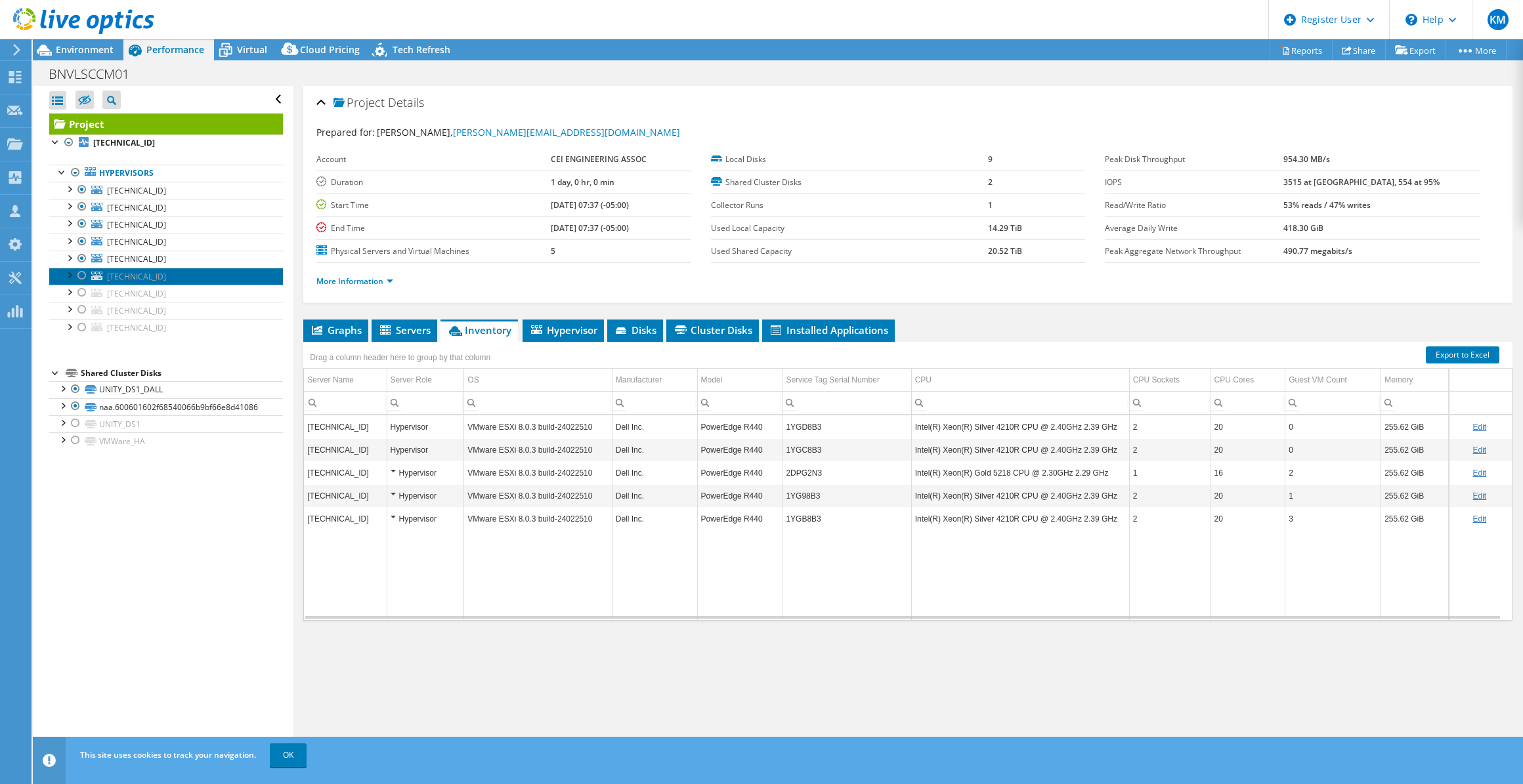
click at [154, 269] on link "[TECHNICAL_ID]" at bounding box center [166, 276] width 233 height 17
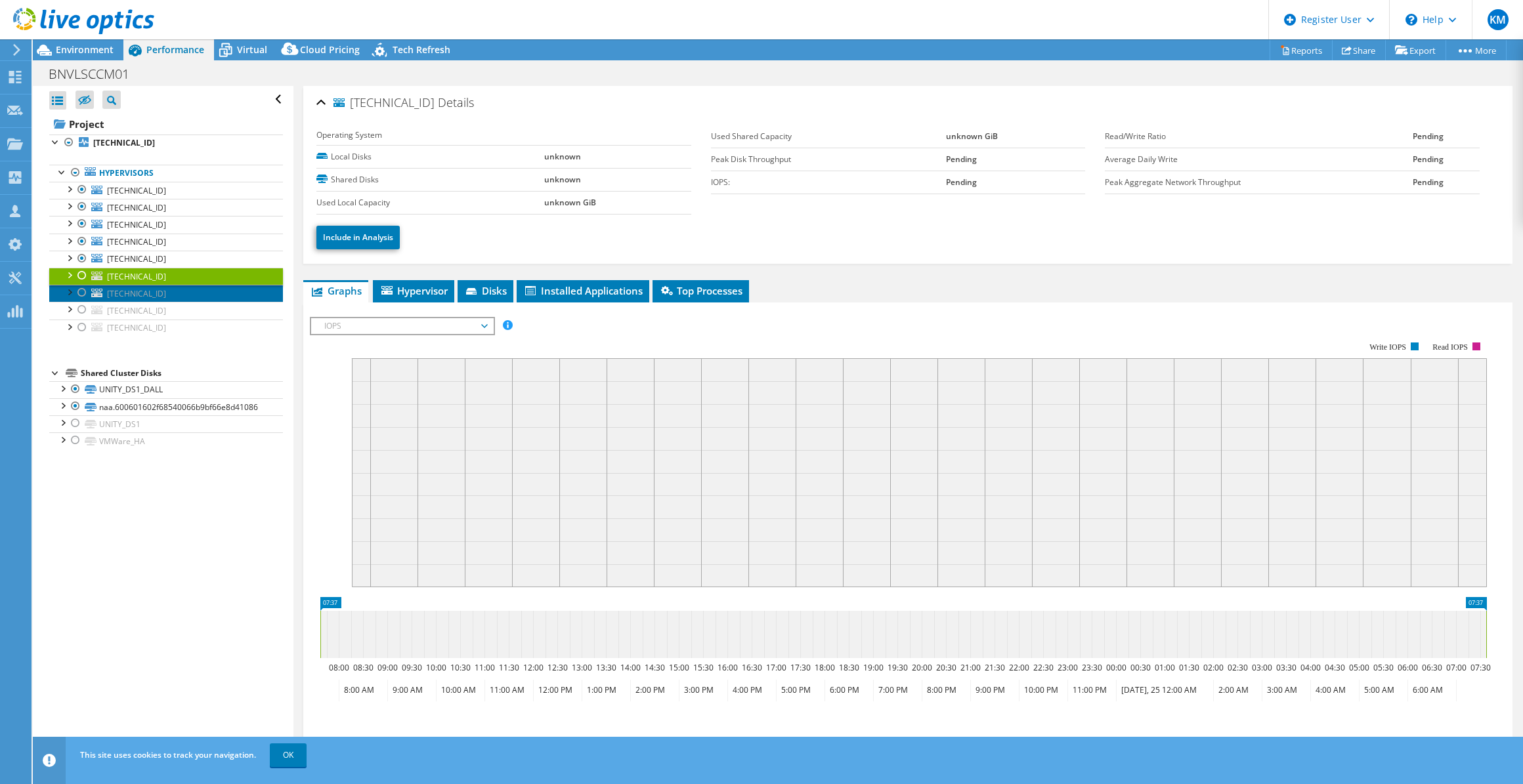
click at [145, 292] on span "[TECHNICAL_ID]" at bounding box center [136, 293] width 59 height 11
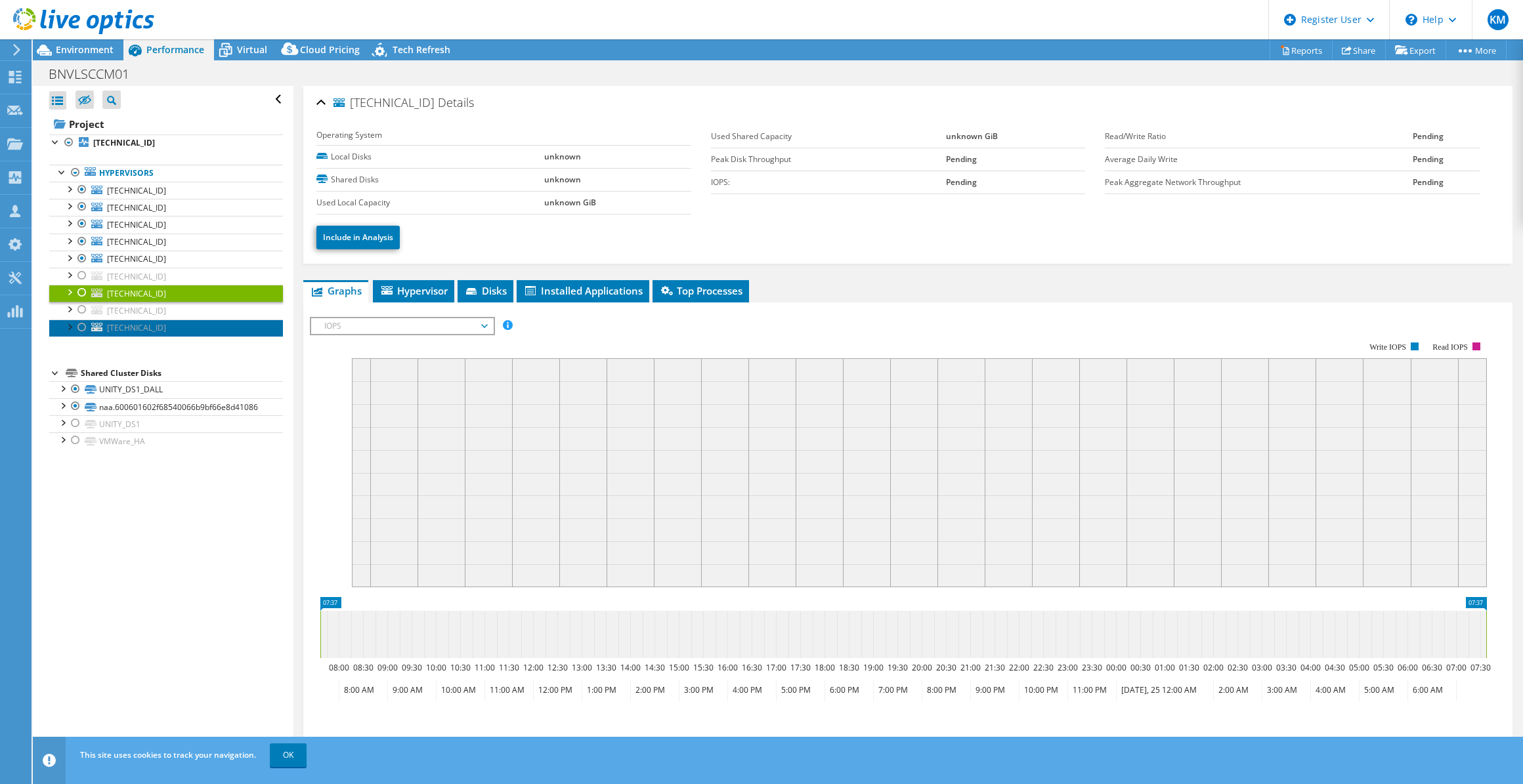
click at [141, 323] on span "[TECHNICAL_ID]" at bounding box center [136, 327] width 59 height 11
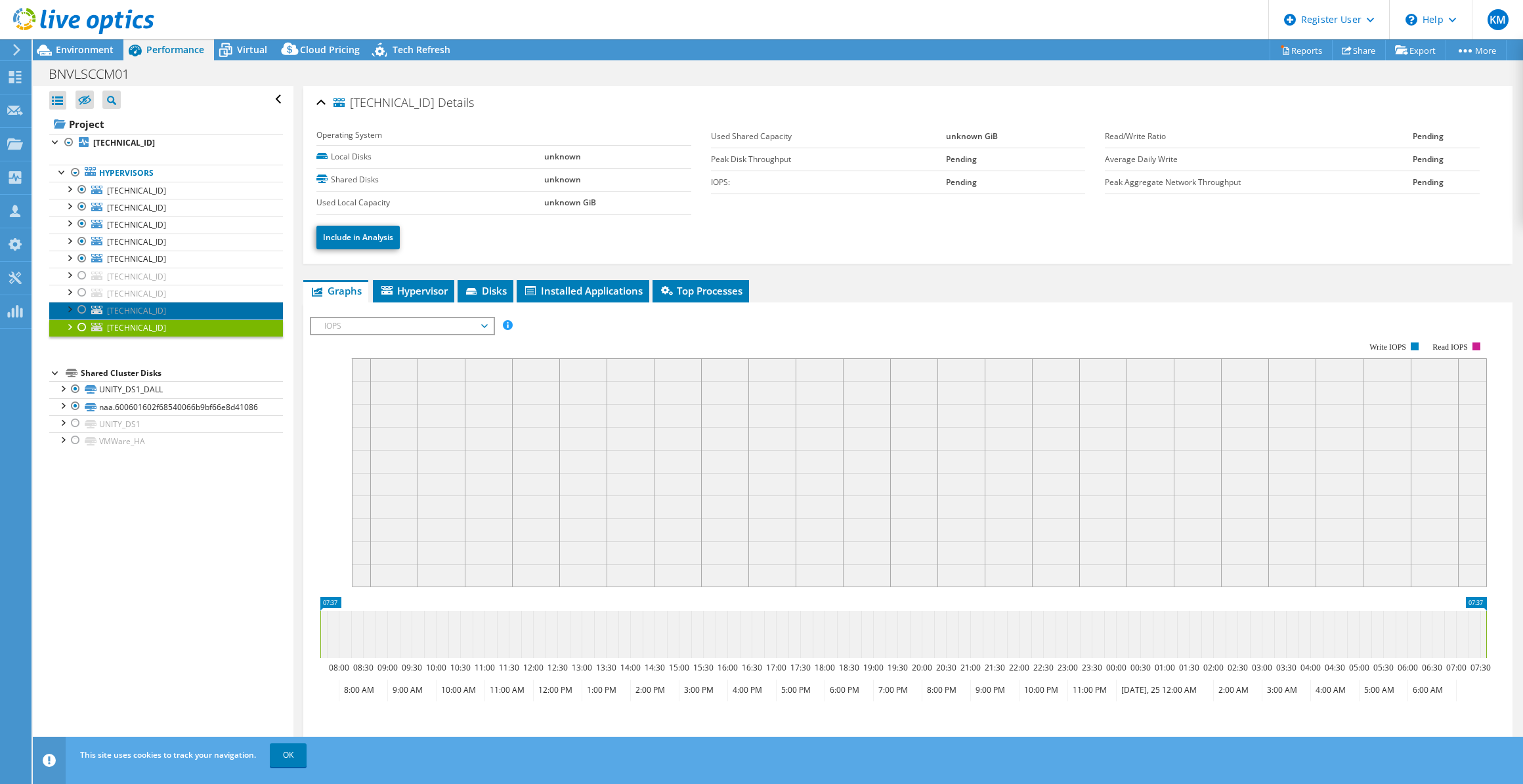
click at [132, 312] on span "[TECHNICAL_ID]" at bounding box center [136, 310] width 59 height 11
